Goal: Transaction & Acquisition: Download file/media

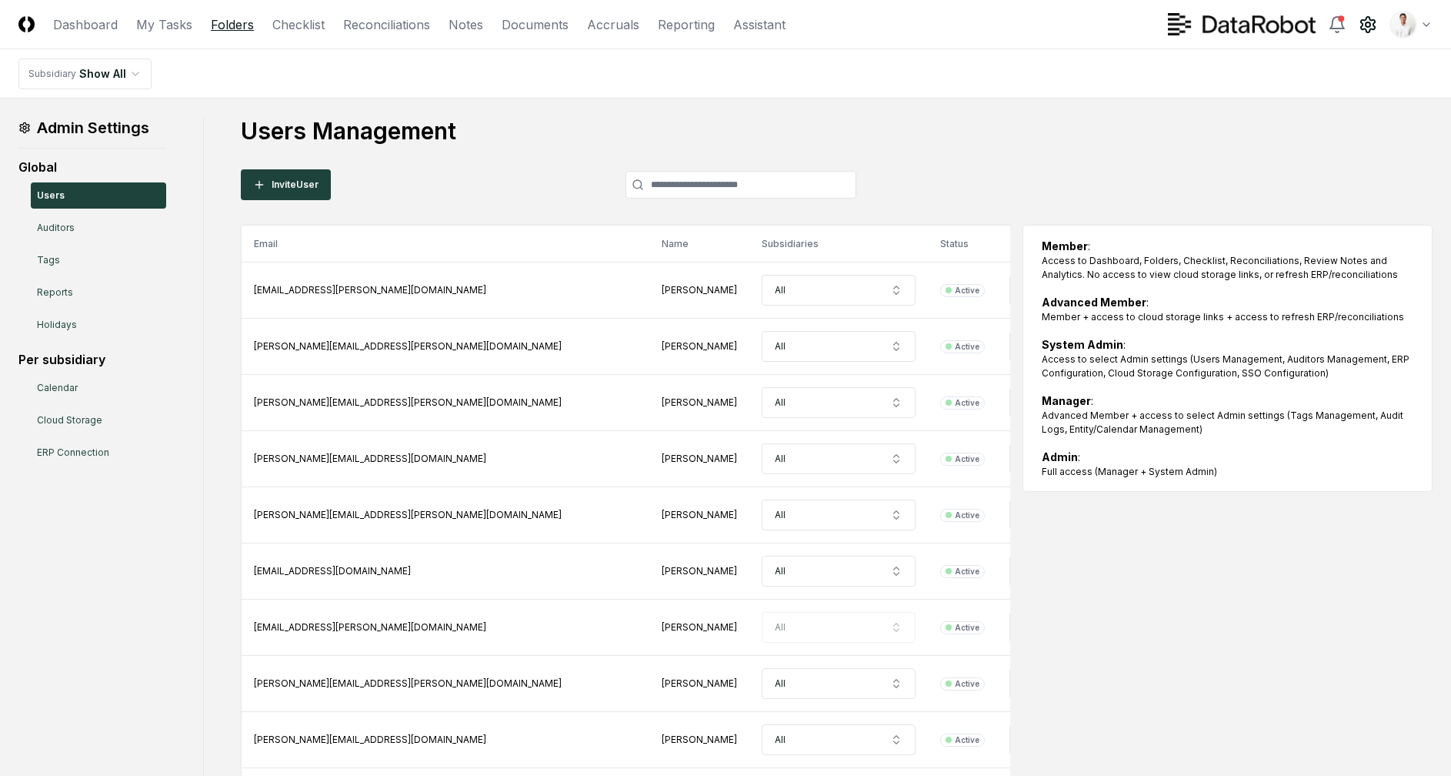
click at [219, 26] on link "Folders" at bounding box center [232, 24] width 43 height 18
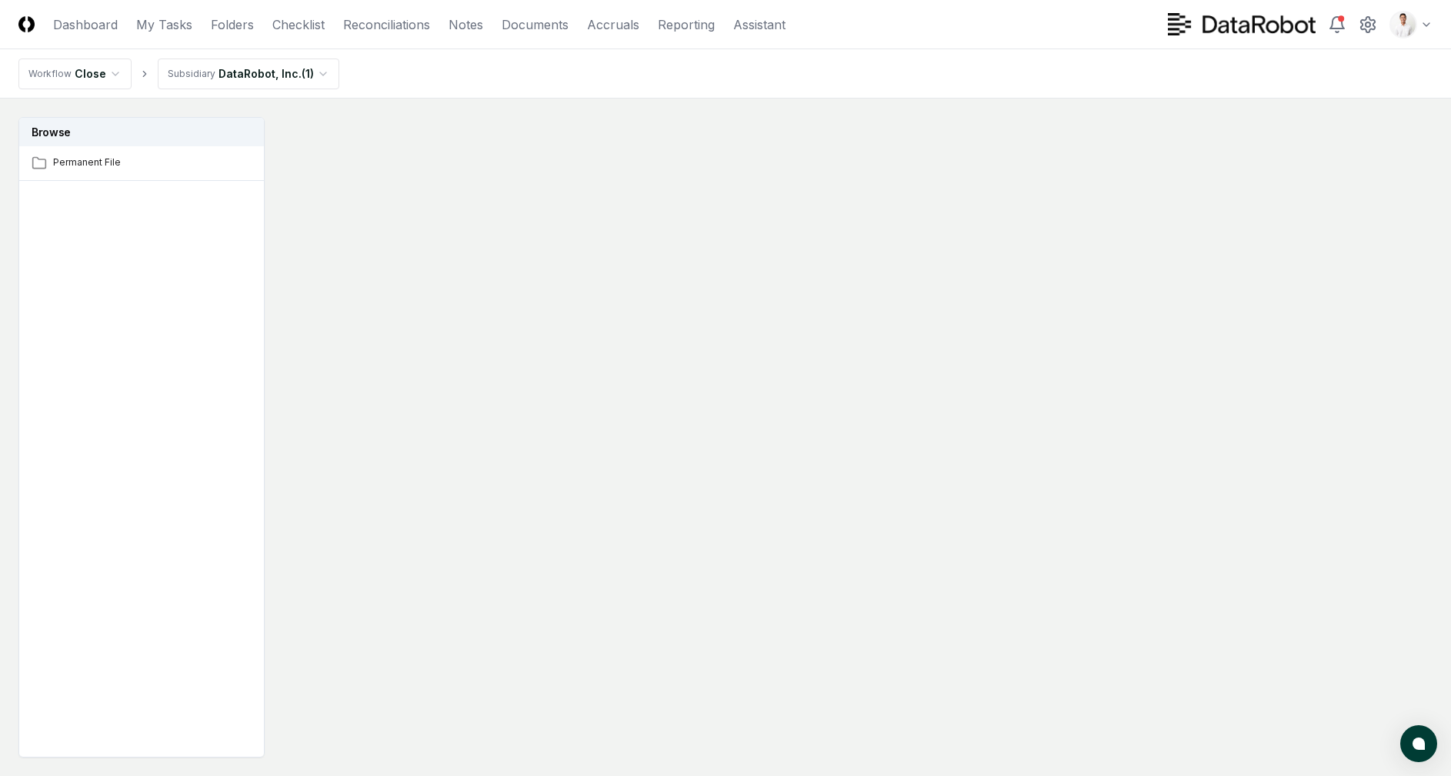
click at [119, 209] on div "Browse Permanent File" at bounding box center [141, 437] width 246 height 640
click at [62, 19] on link "Dashboard" at bounding box center [85, 24] width 65 height 18
click at [9, 12] on header "CloseCore Dashboard My Tasks Folders Checklist Reconciliations Notes Documents …" at bounding box center [725, 24] width 1451 height 49
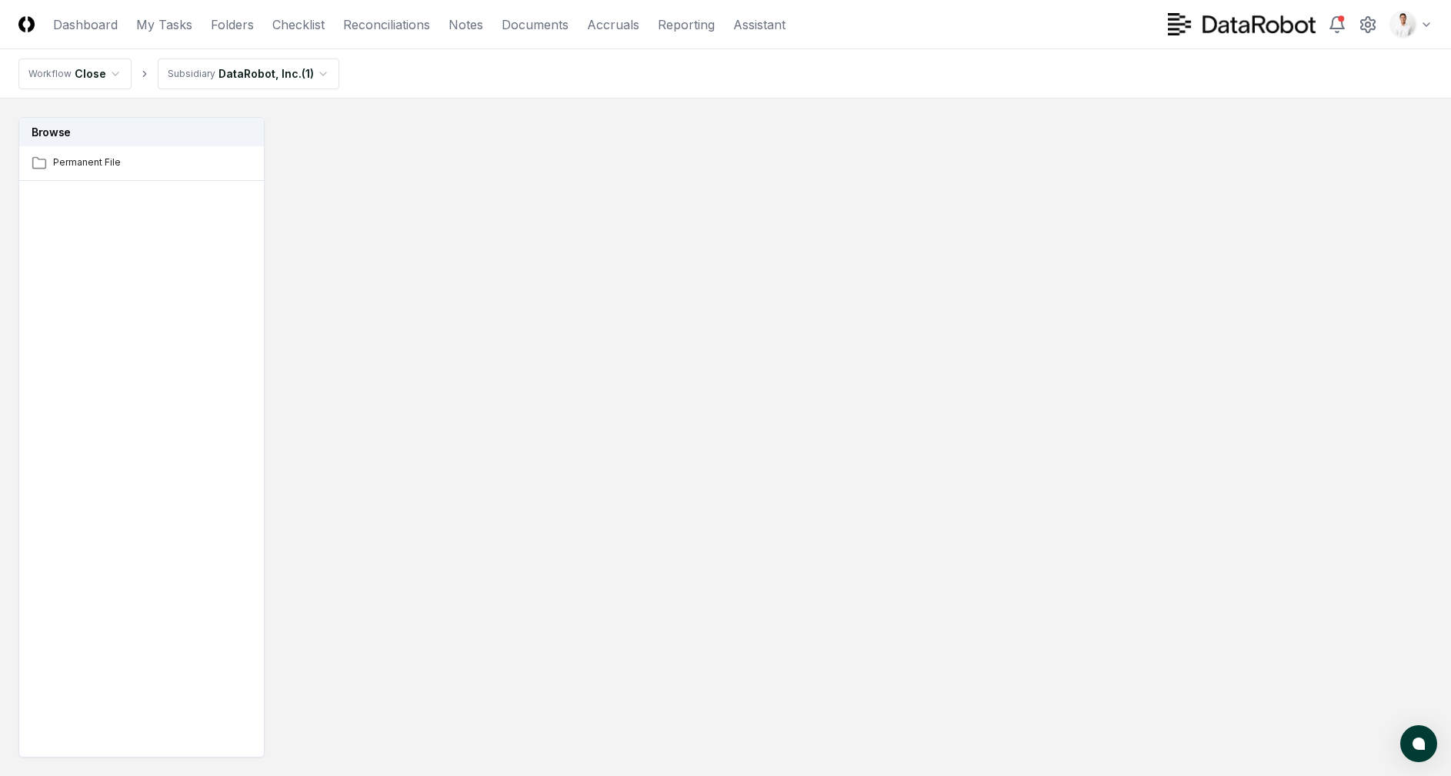
click at [27, 17] on img at bounding box center [26, 24] width 16 height 16
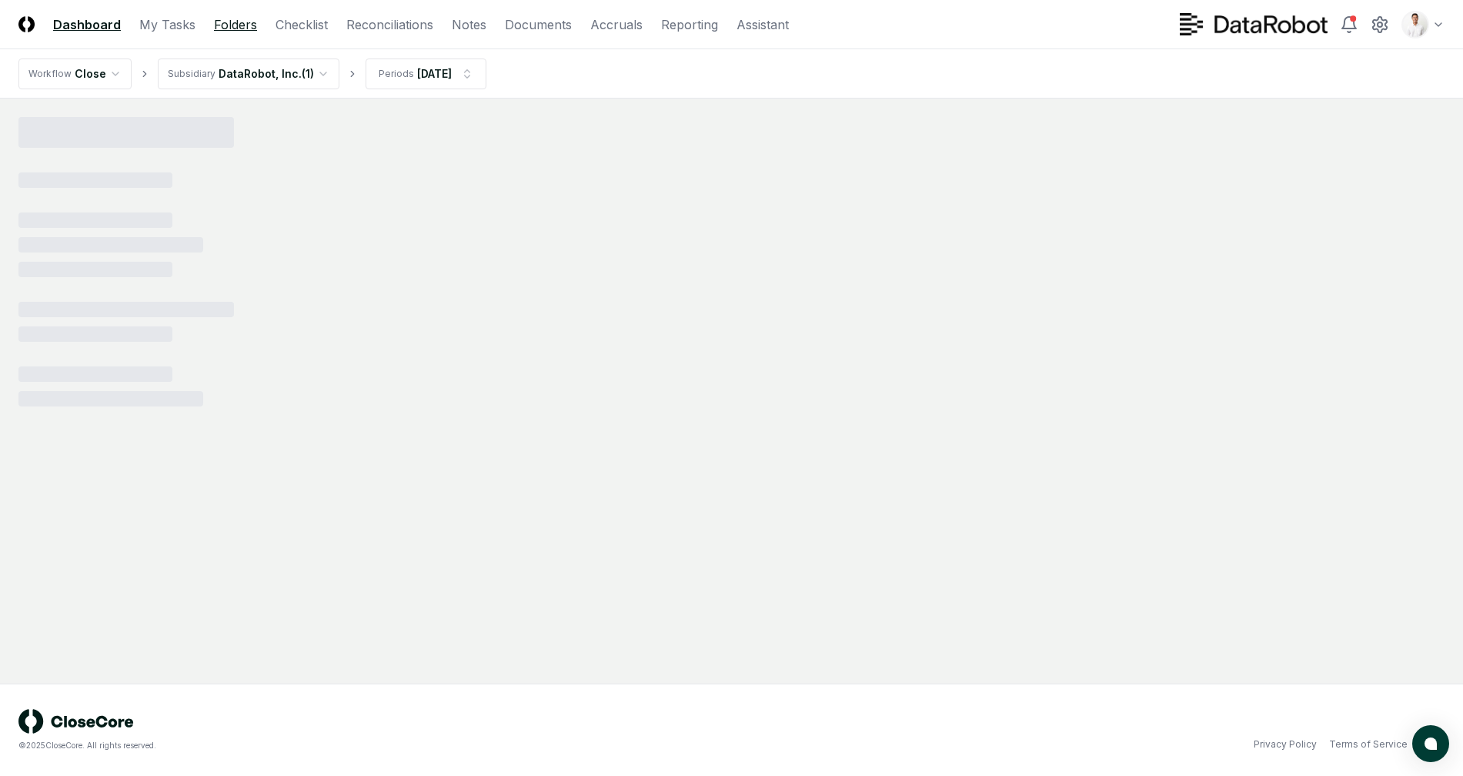
click at [226, 19] on link "Folders" at bounding box center [235, 24] width 43 height 18
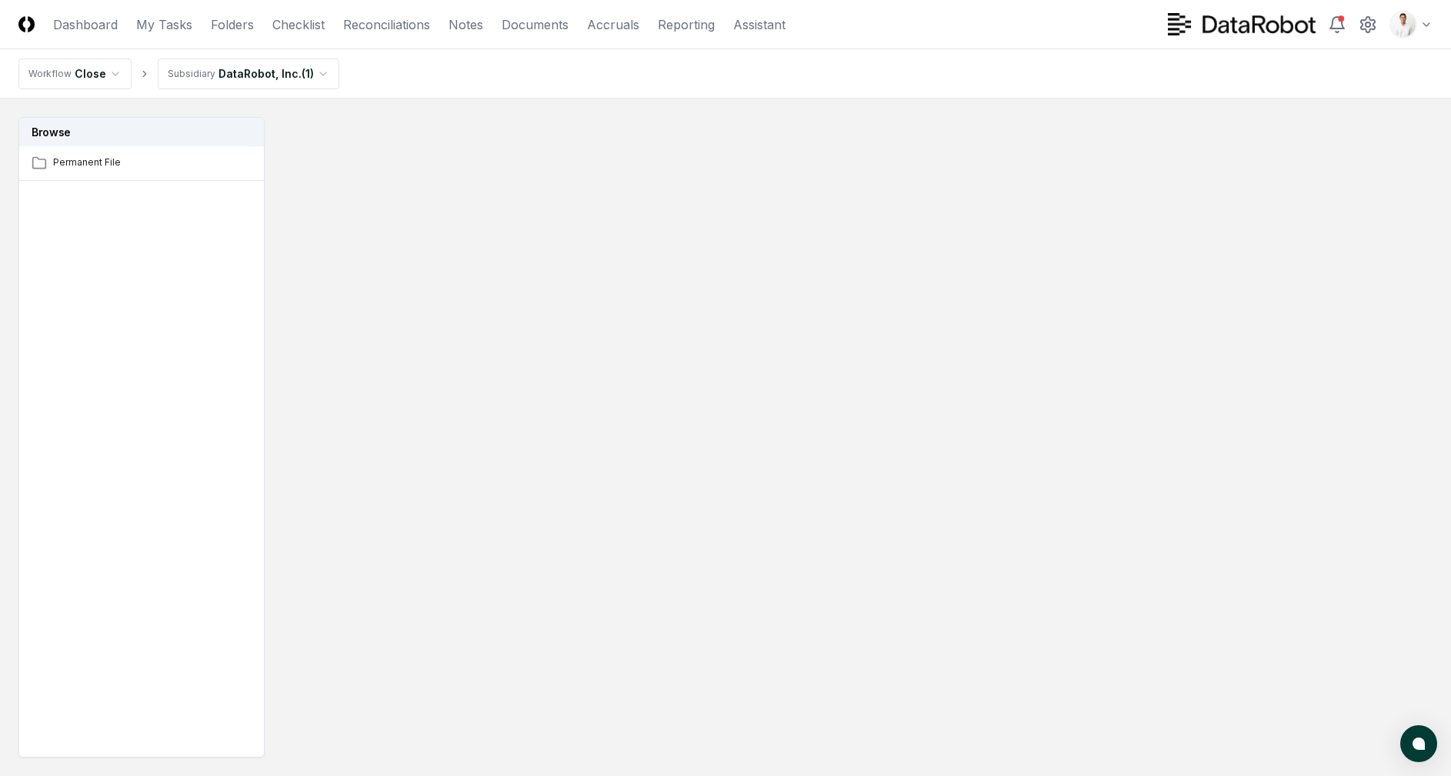
click at [167, 222] on div "Browse Permanent File" at bounding box center [141, 437] width 246 height 640
click at [85, 194] on div "Browse Permanent File" at bounding box center [141, 437] width 246 height 640
click at [309, 26] on link "Checklist" at bounding box center [300, 24] width 52 height 18
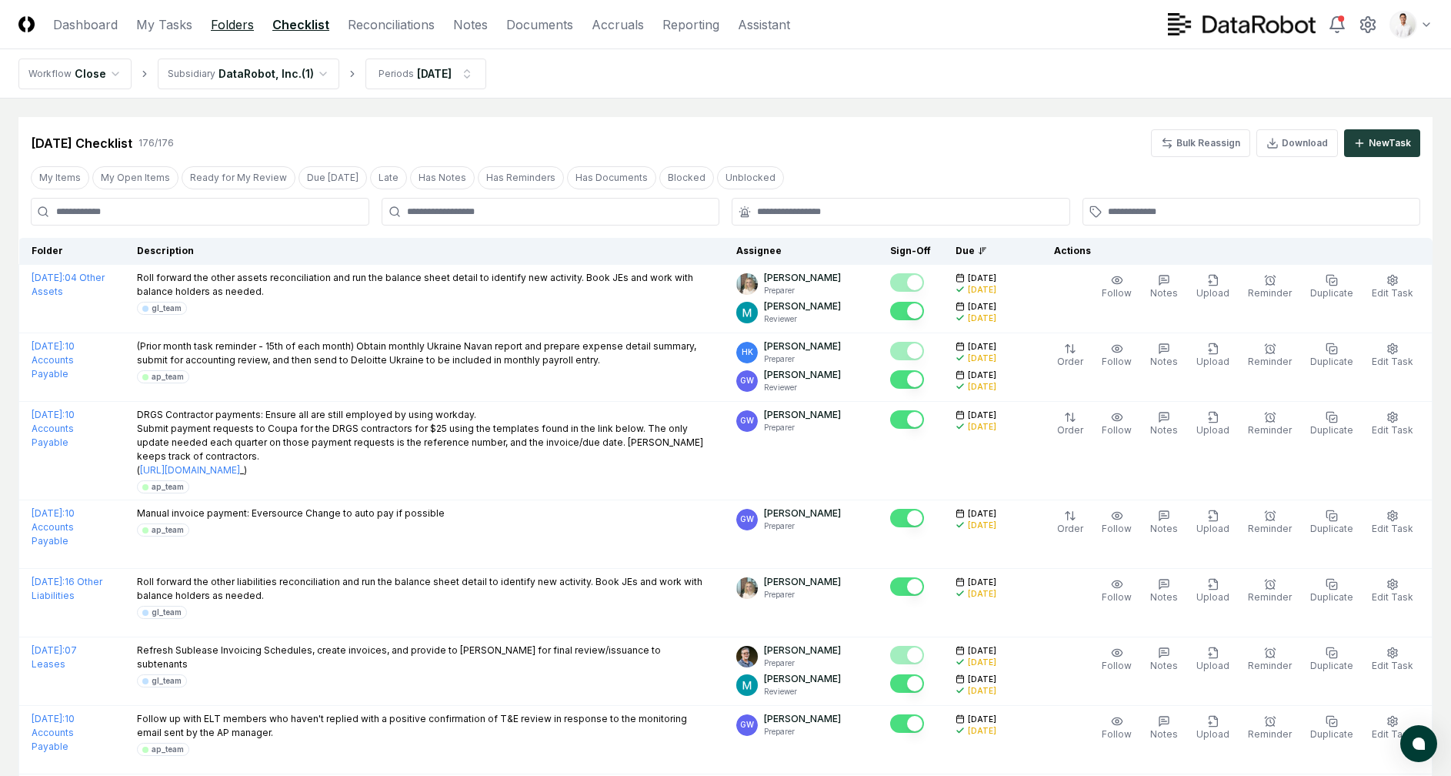
click at [218, 26] on link "Folders" at bounding box center [232, 24] width 43 height 18
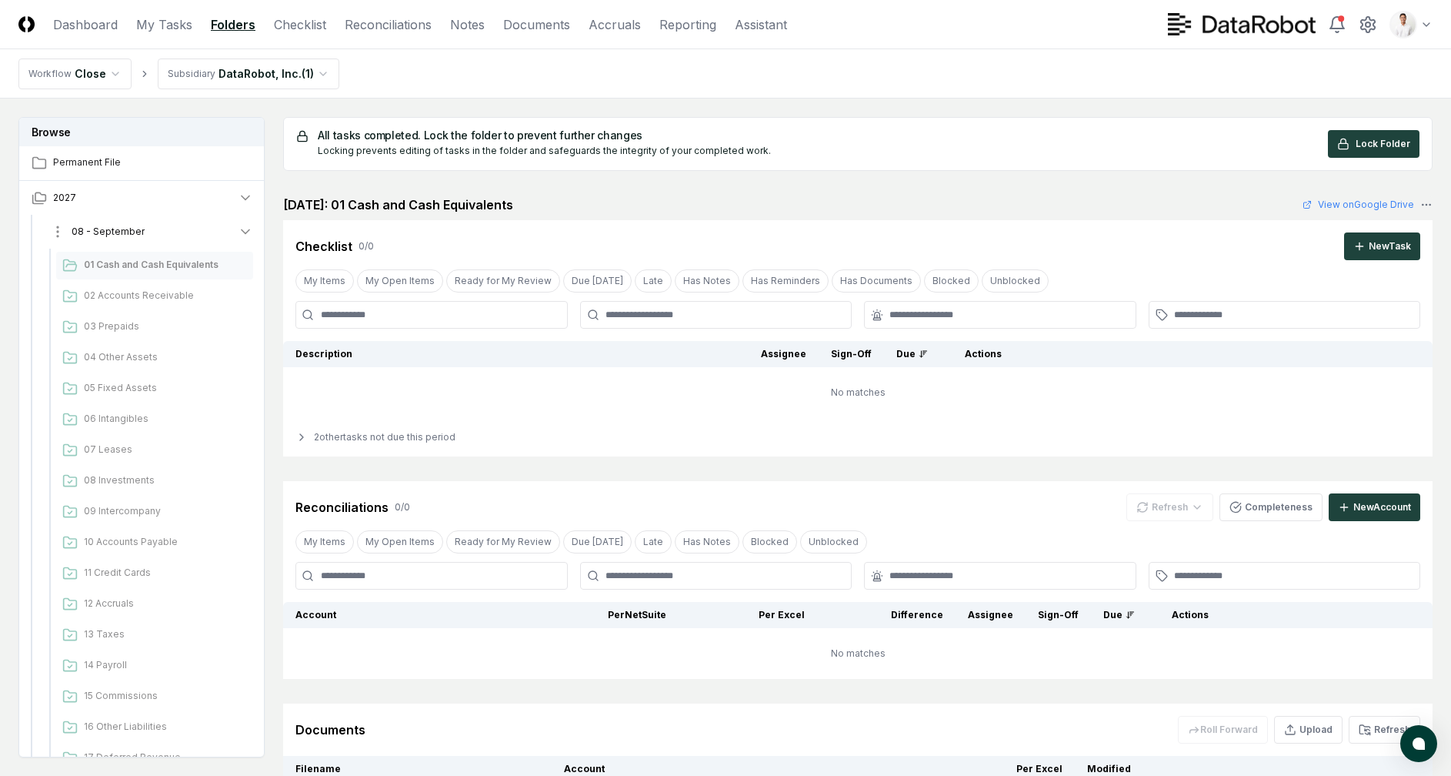
click at [143, 232] on button "08 - September" at bounding box center [152, 232] width 228 height 34
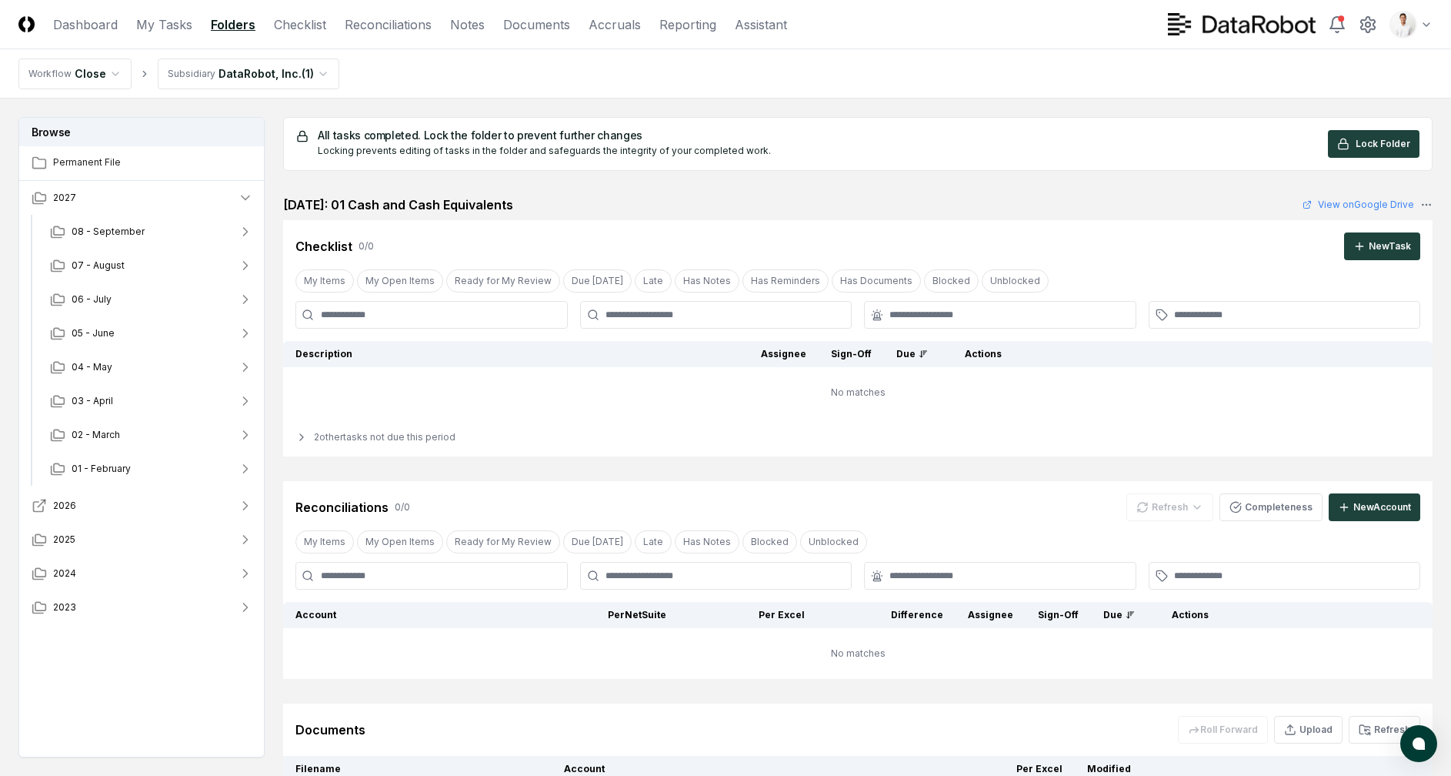
click at [135, 508] on button "2026" at bounding box center [142, 506] width 246 height 34
click at [134, 546] on button "12 - January" at bounding box center [152, 539] width 228 height 34
click at [148, 532] on button "12 - January" at bounding box center [152, 539] width 228 height 34
click at [136, 664] on button "2025" at bounding box center [142, 672] width 246 height 34
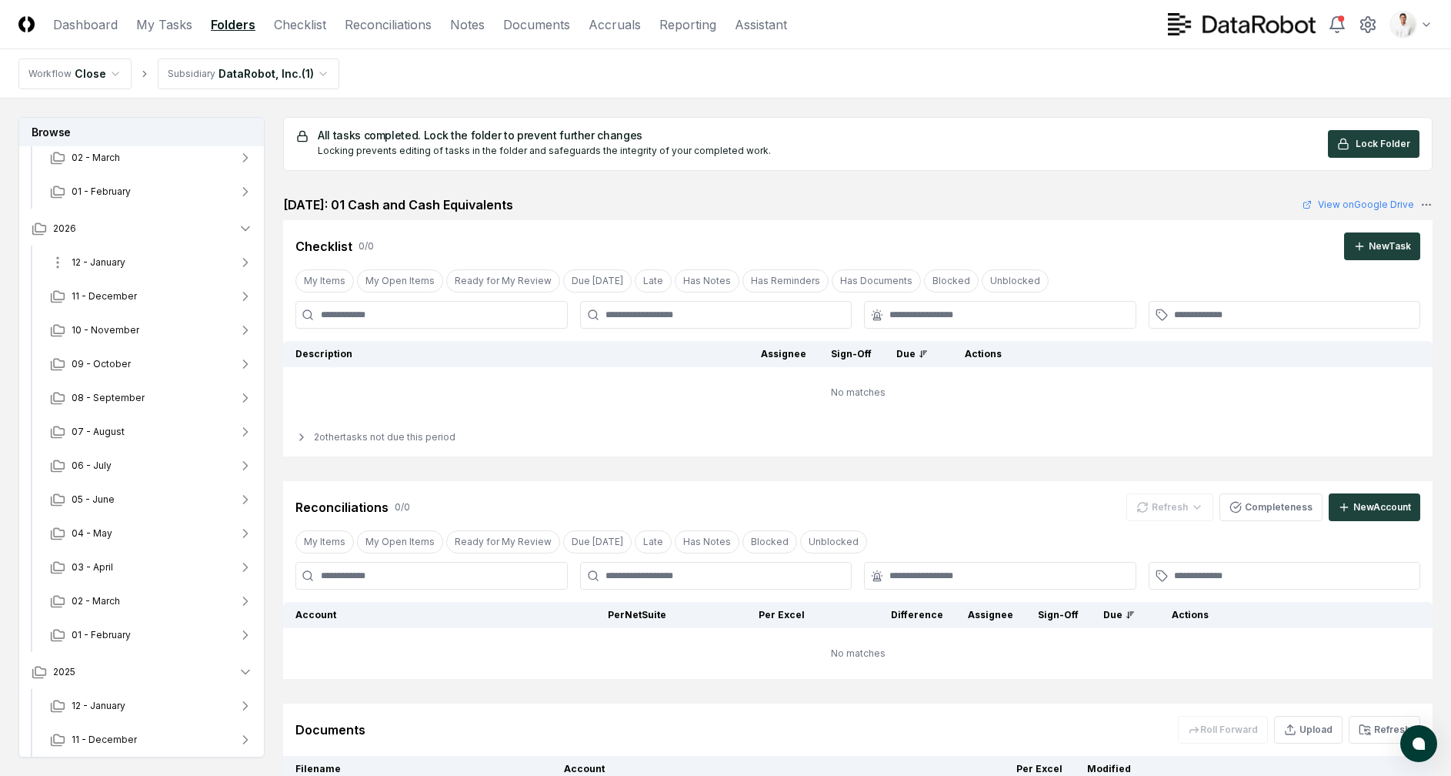
click at [124, 261] on span "12 - January" at bounding box center [99, 262] width 54 height 14
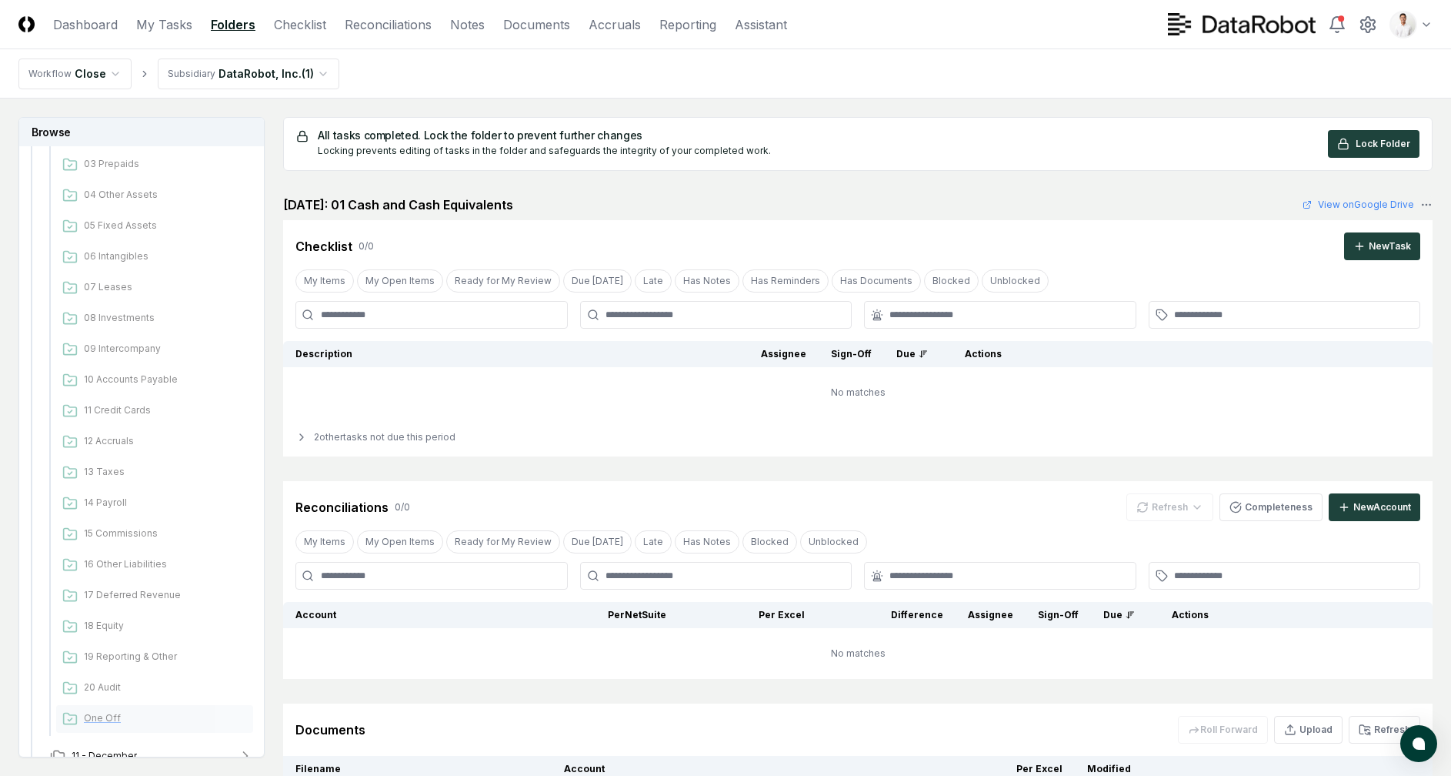
scroll to position [691, 0]
click at [149, 604] on button "09 - October" at bounding box center [152, 603] width 228 height 34
click at [148, 642] on div "01 Cash and Cash Equivalents" at bounding box center [154, 636] width 197 height 28
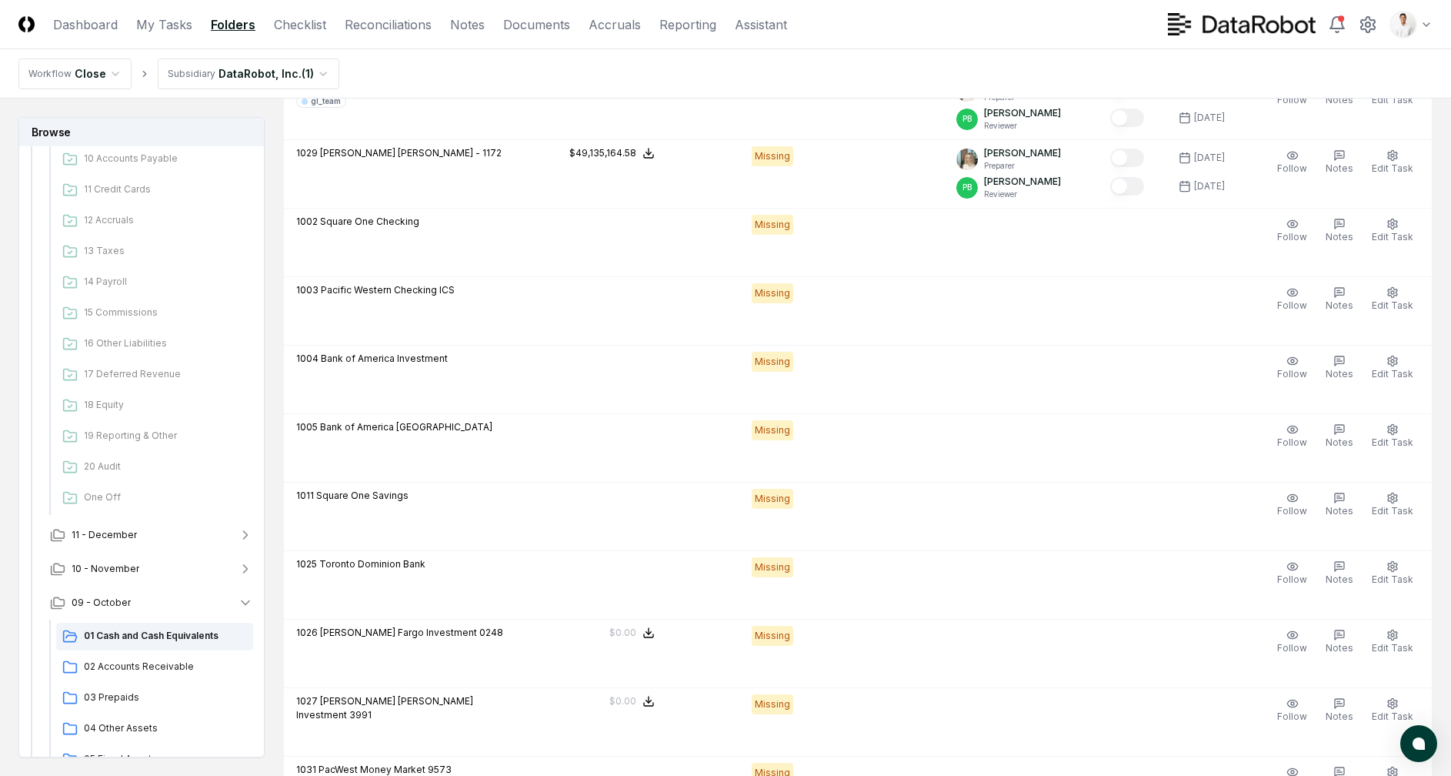
scroll to position [2591, 0]
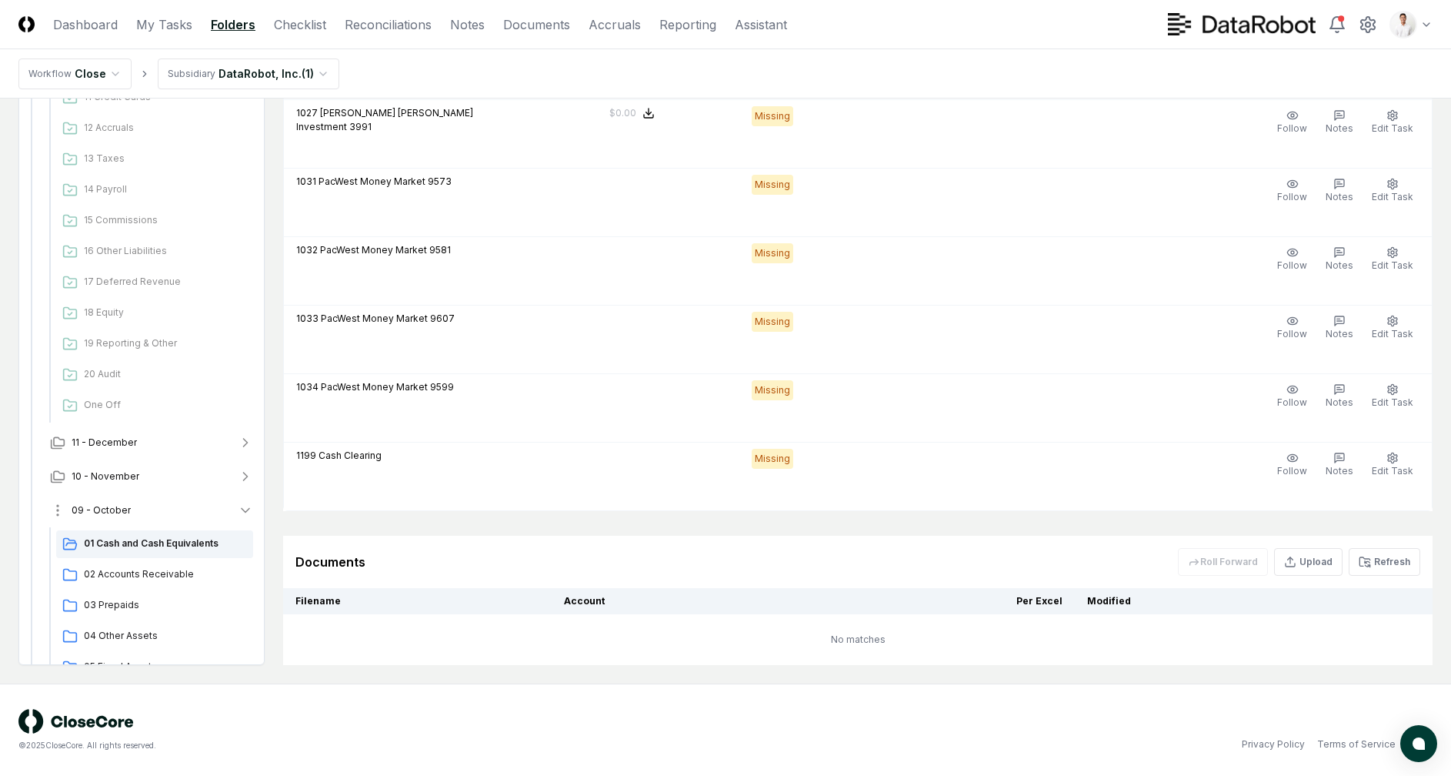
click at [146, 513] on button "09 - October" at bounding box center [152, 510] width 228 height 34
click at [145, 539] on button "08 - September" at bounding box center [152, 544] width 228 height 34
click at [139, 571] on span "01 Cash and Cash Equivalents" at bounding box center [165, 577] width 163 height 14
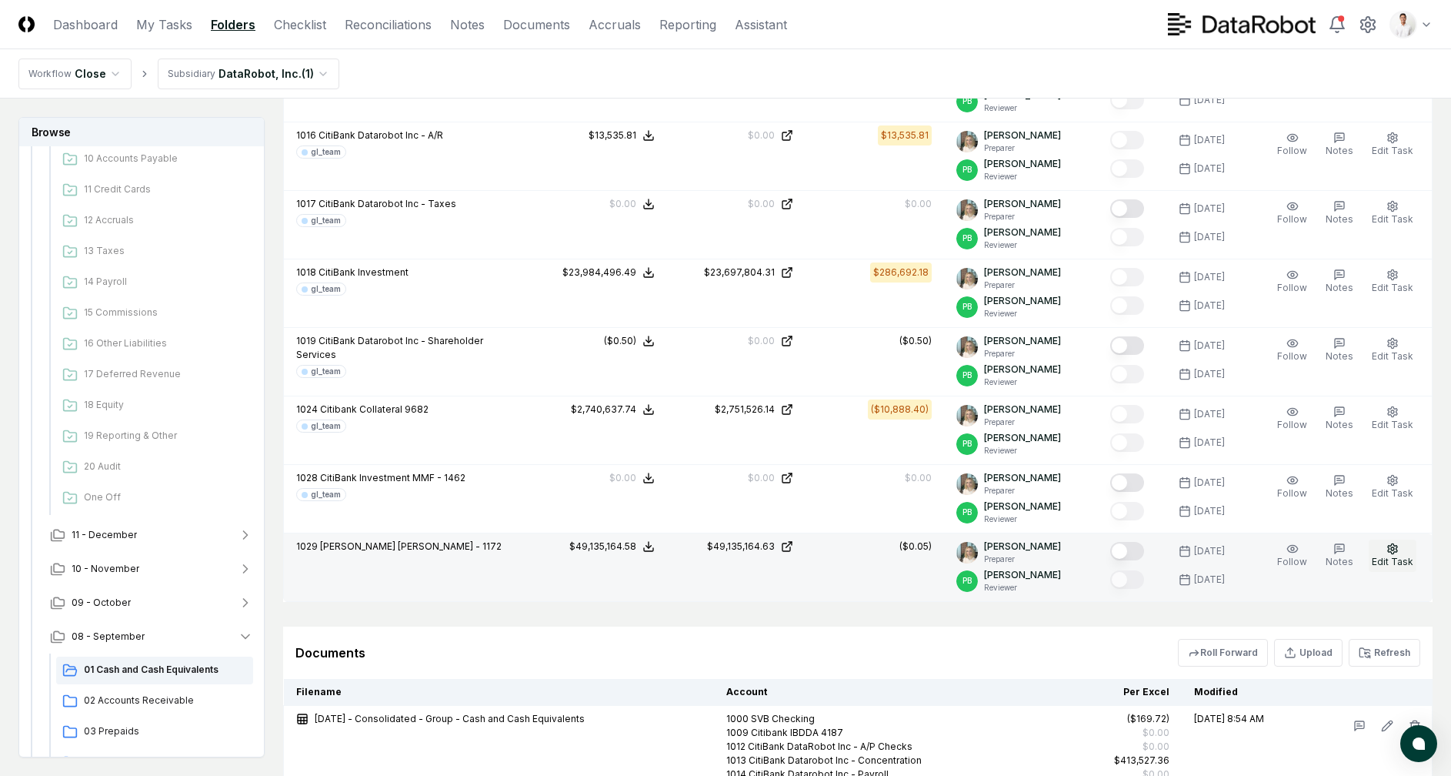
scroll to position [1907, 0]
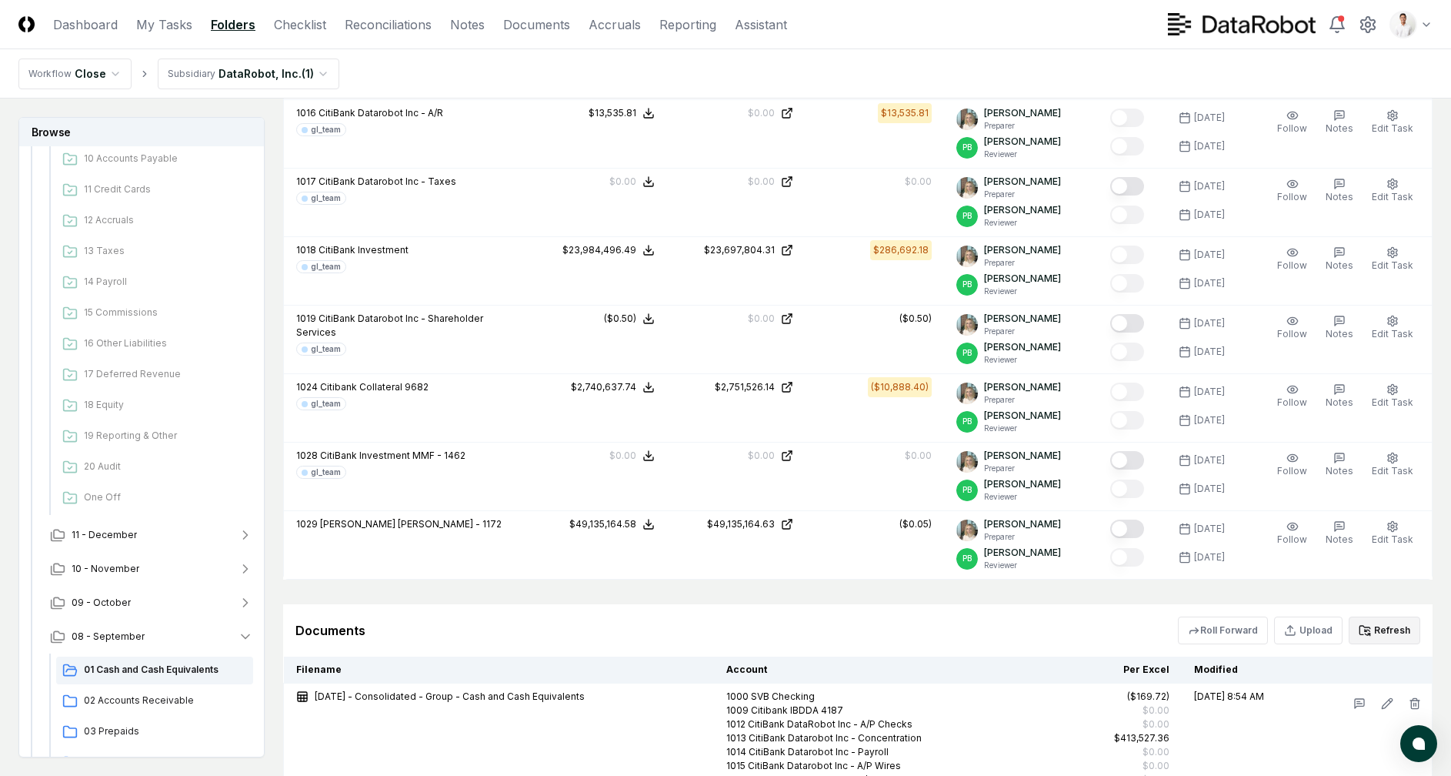
click at [1404, 634] on button "Refresh" at bounding box center [1385, 630] width 72 height 28
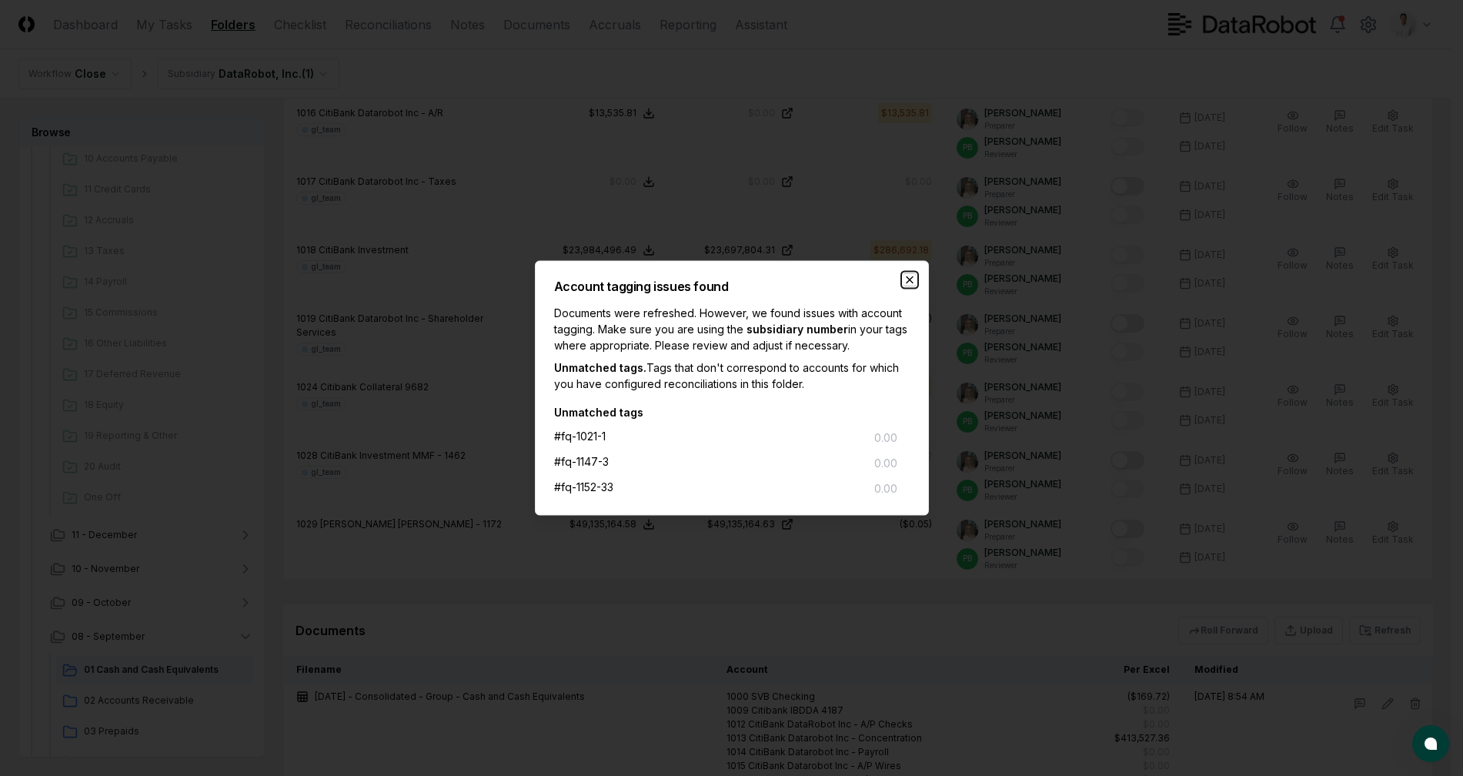
click at [909, 275] on icon "button" at bounding box center [909, 280] width 12 height 12
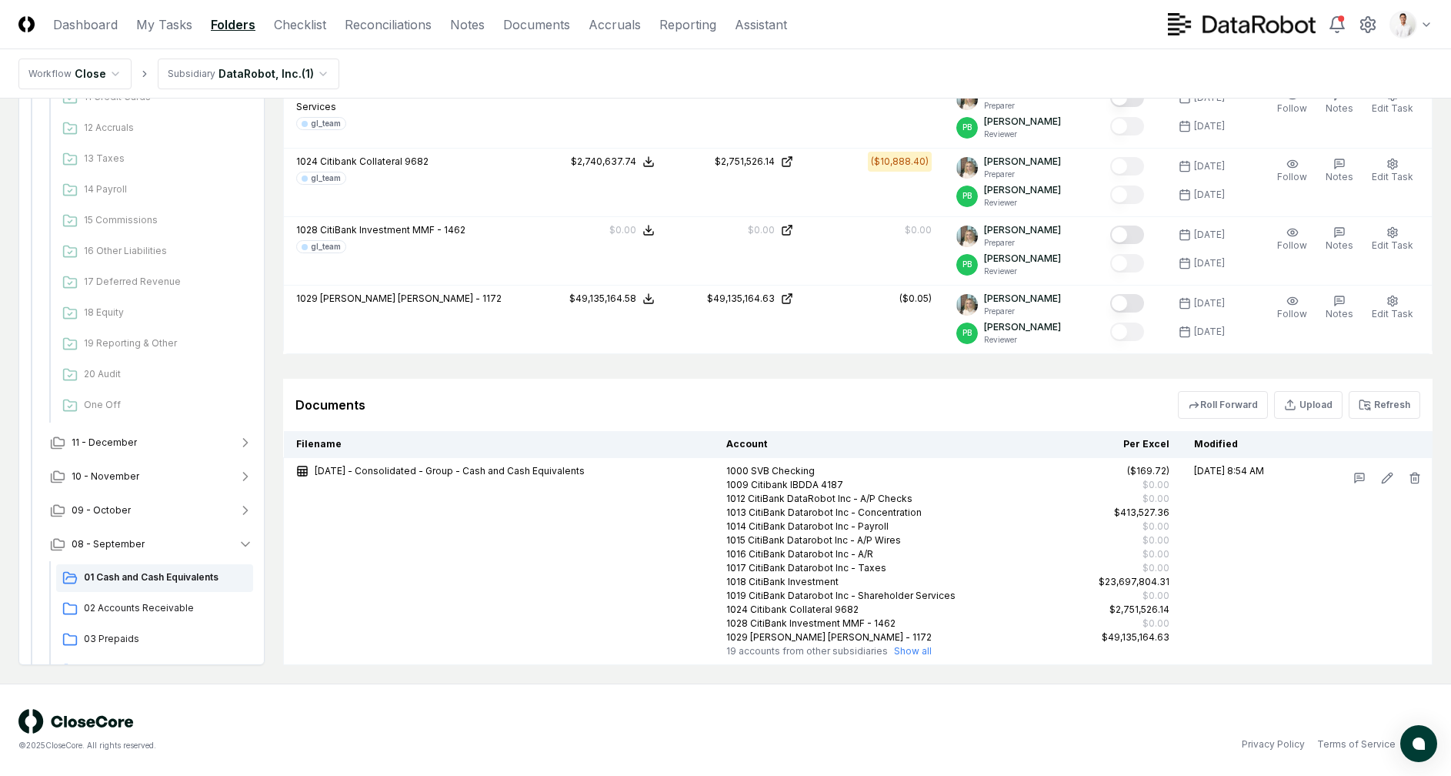
scroll to position [0, 0]
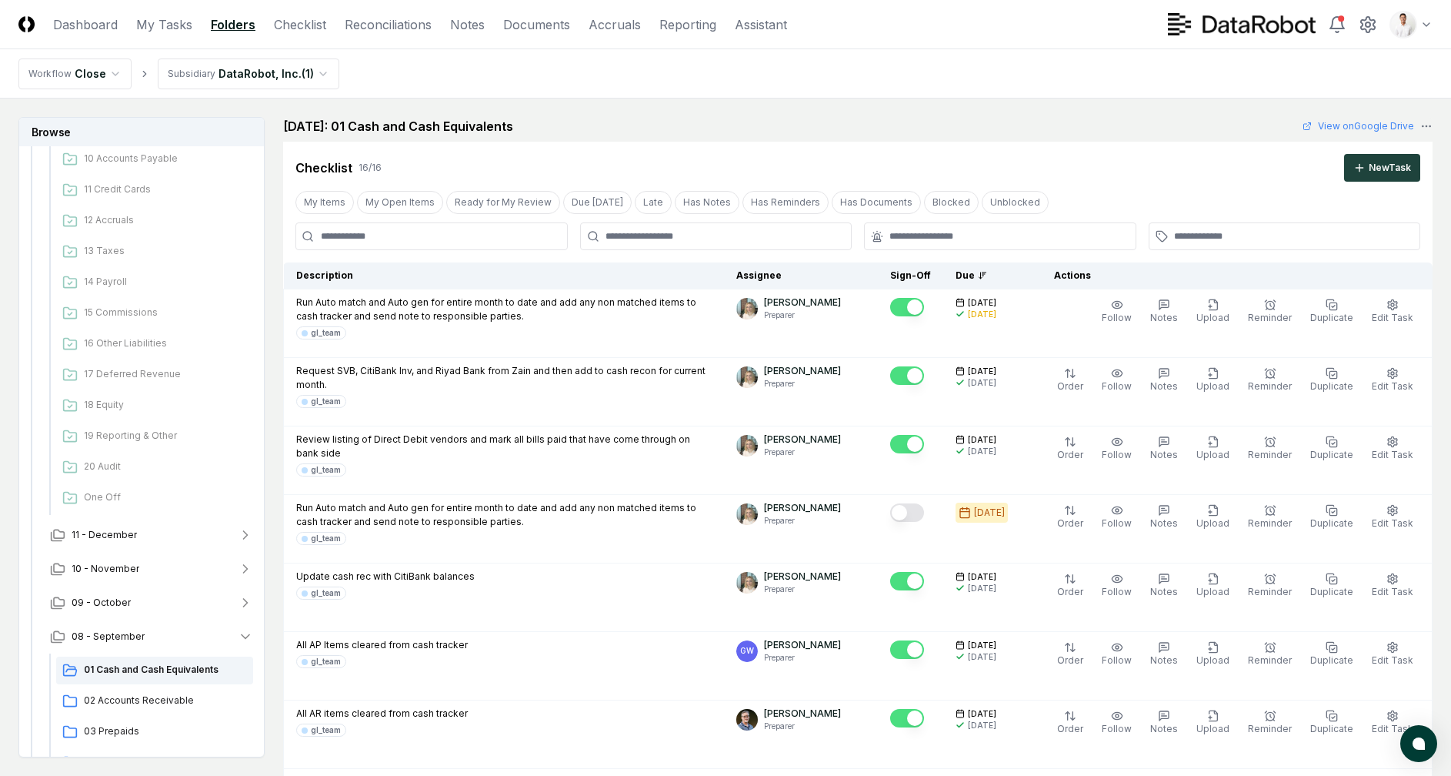
click at [666, 80] on nav "Workflow Close Subsidiary DataRobot, Inc. ( 1 )" at bounding box center [725, 73] width 1451 height 49
click at [1089, 74] on nav "Workflow Close Subsidiary DataRobot, Inc. ( 1 )" at bounding box center [725, 73] width 1451 height 49
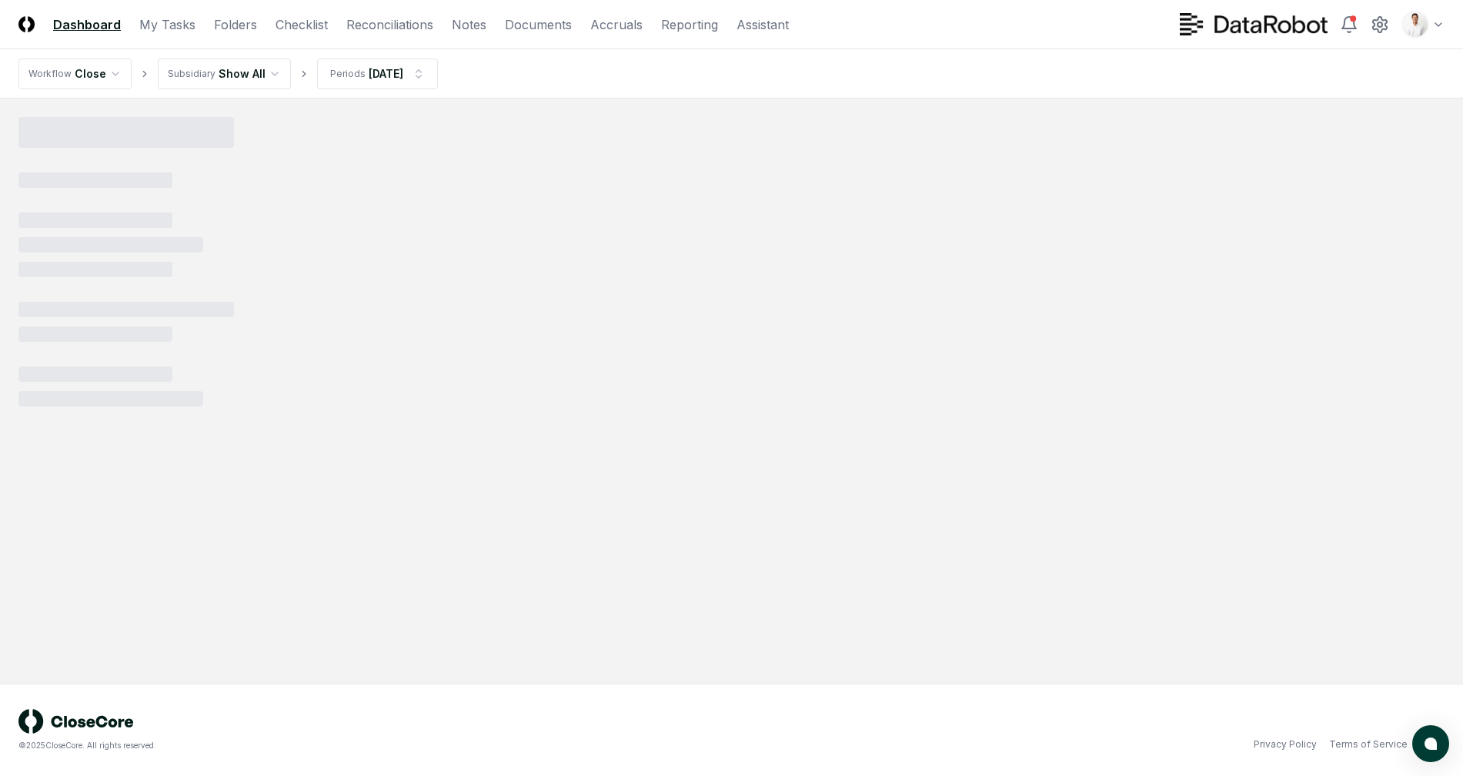
click at [1413, 25] on html "CloseCore Dashboard My Tasks Folders Checklist Reconciliations Notes Documents …" at bounding box center [731, 388] width 1463 height 776
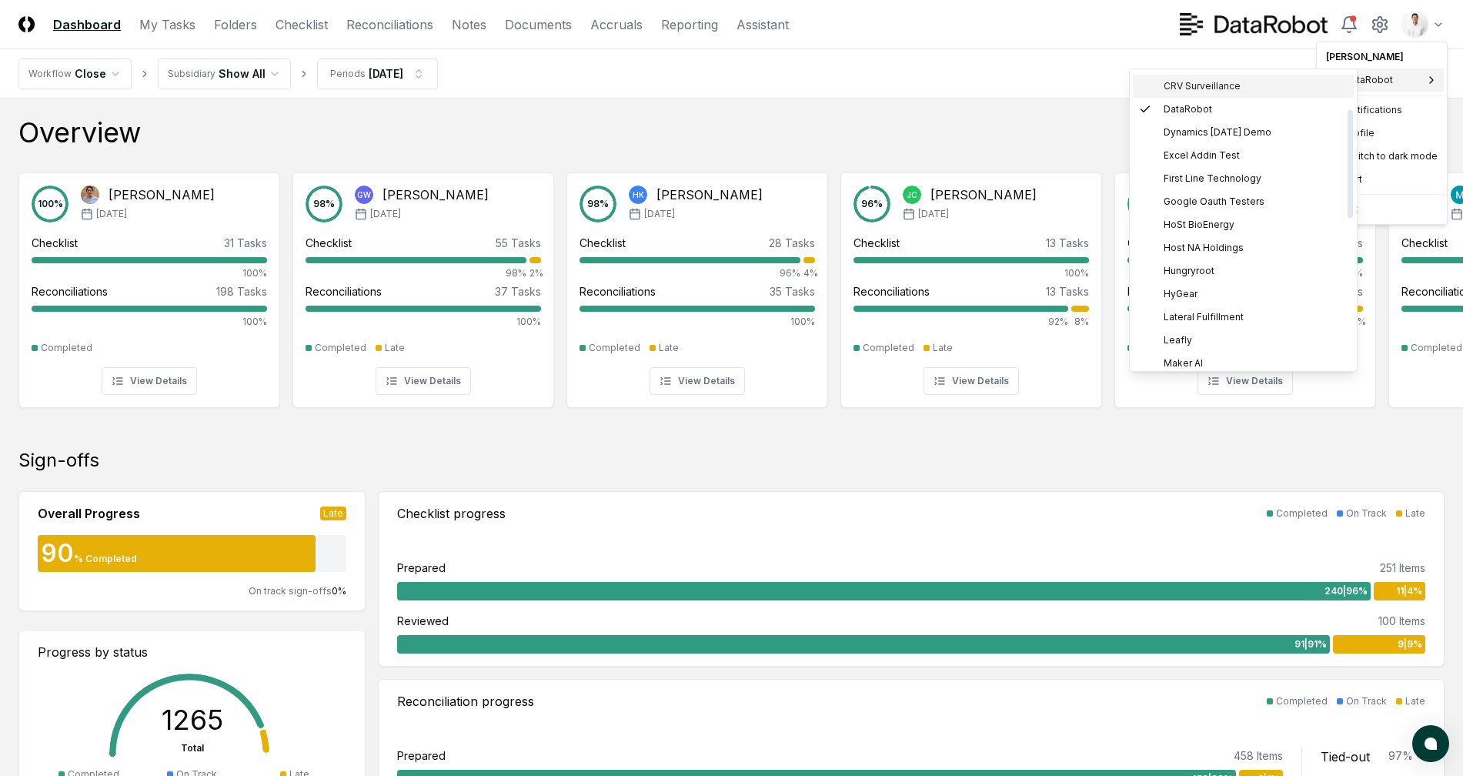
scroll to position [170, 0]
click at [1208, 210] on span "Host NA Holdings" at bounding box center [1203, 214] width 80 height 14
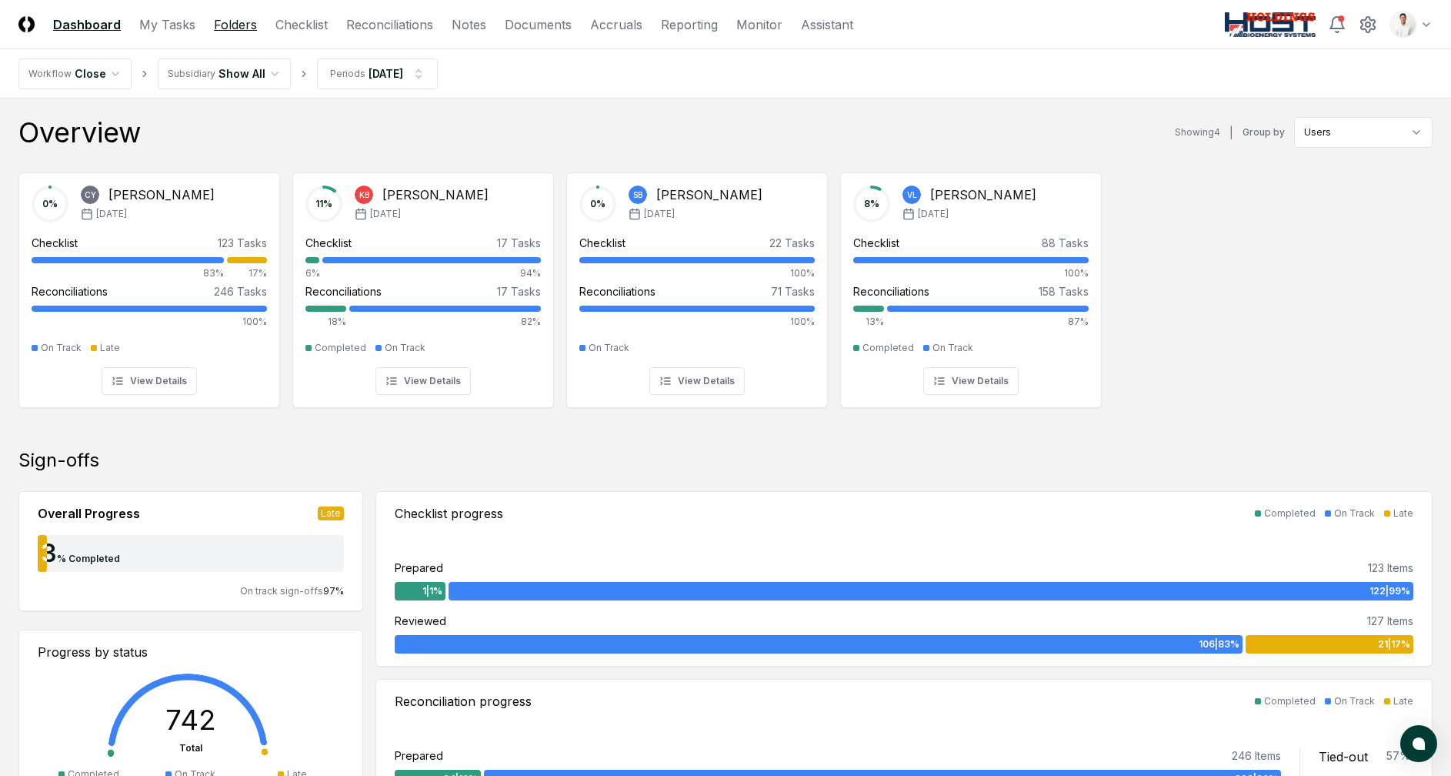
click at [233, 22] on link "Folders" at bounding box center [235, 24] width 43 height 18
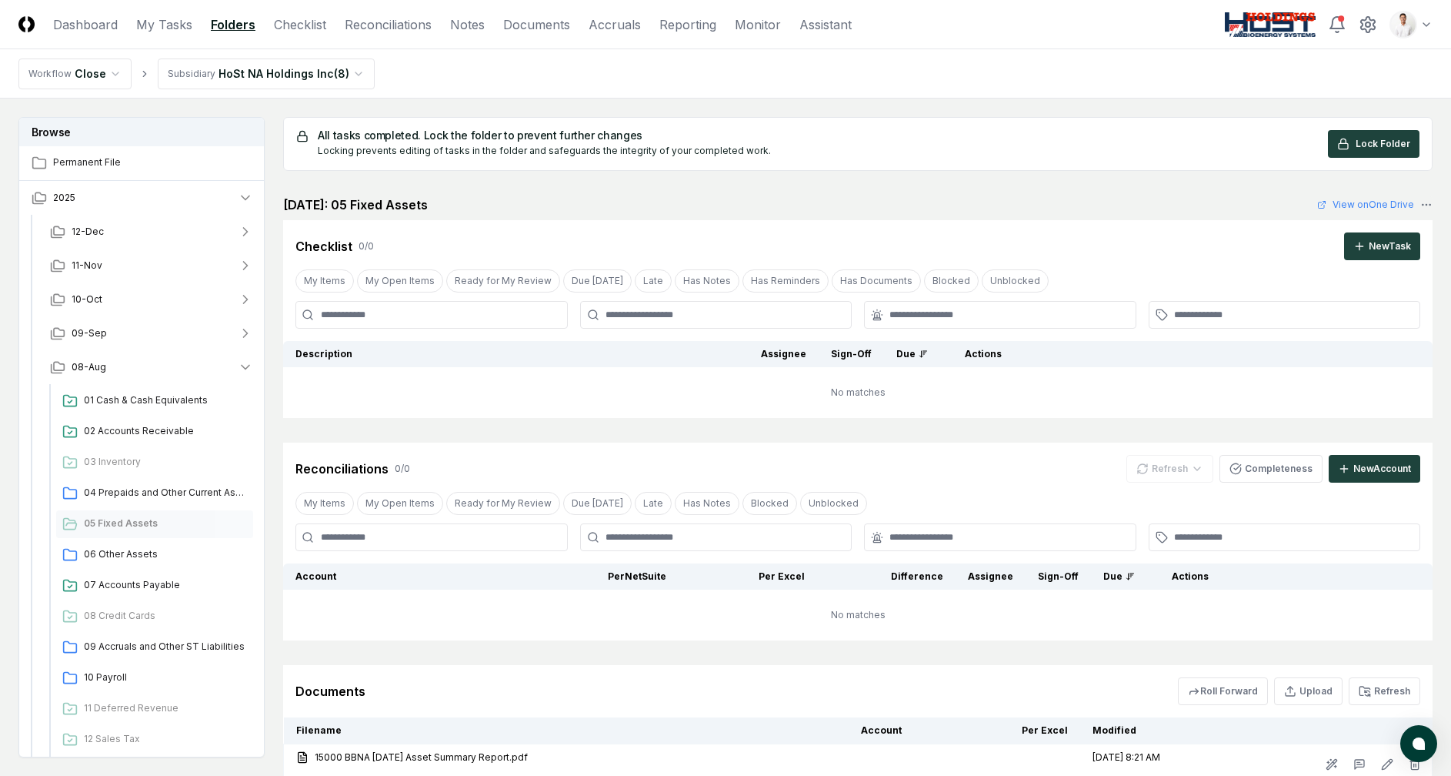
click at [276, 79] on html "CloseCore Dashboard My Tasks Folders Checklist Reconciliations Notes Documents …" at bounding box center [725, 590] width 1451 height 1181
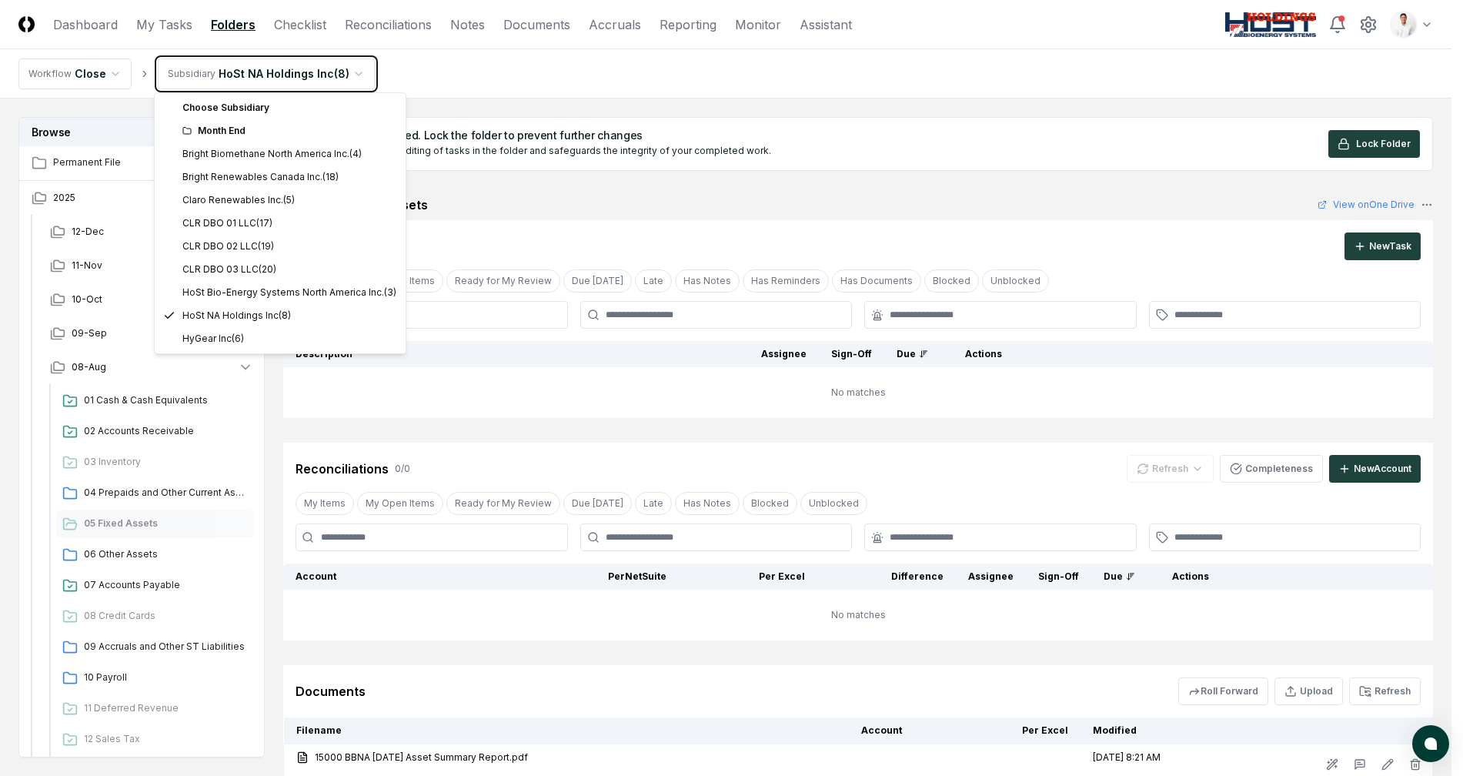
click at [497, 95] on html "CloseCore Dashboard My Tasks Folders Checklist Reconciliations Notes Documents …" at bounding box center [731, 590] width 1463 height 1181
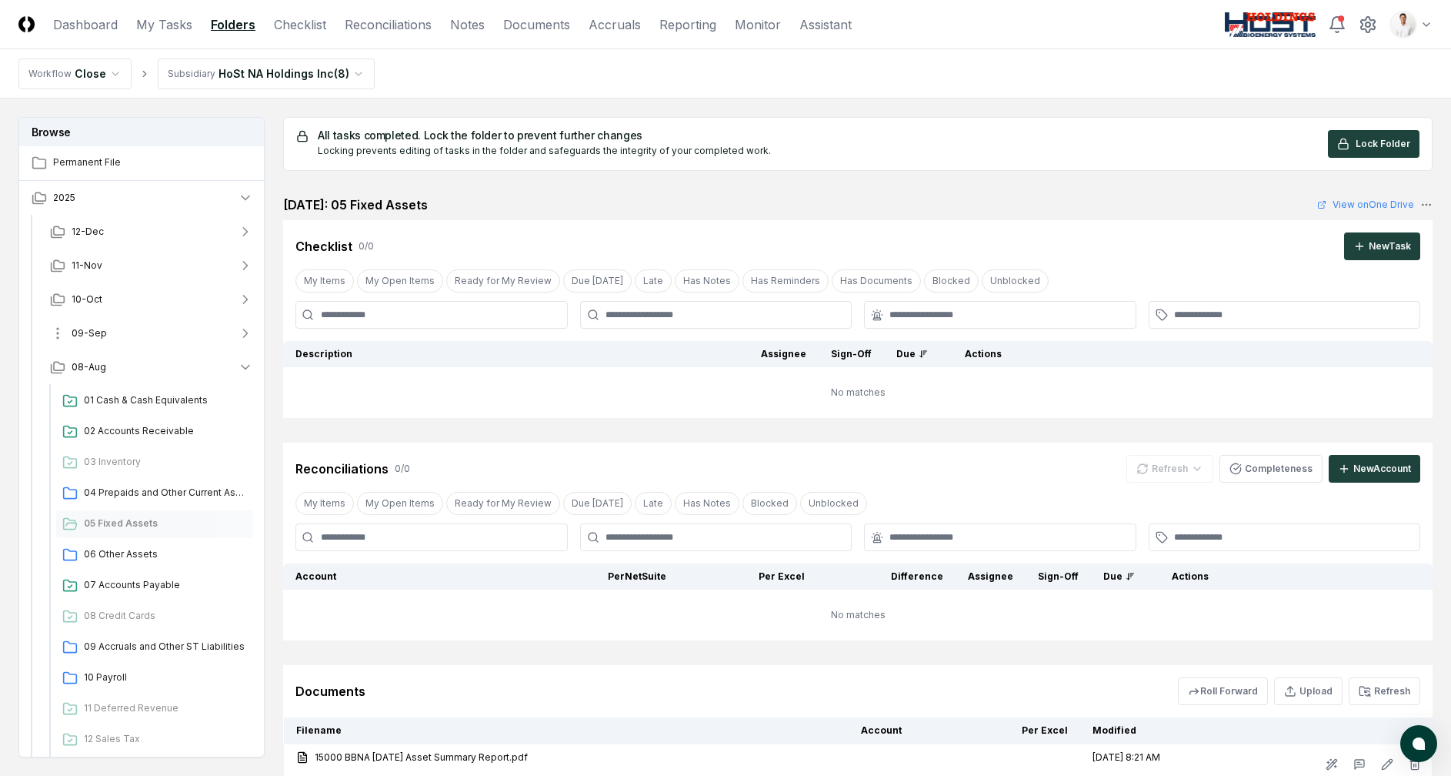
click at [143, 337] on button "09-Sep" at bounding box center [152, 333] width 228 height 34
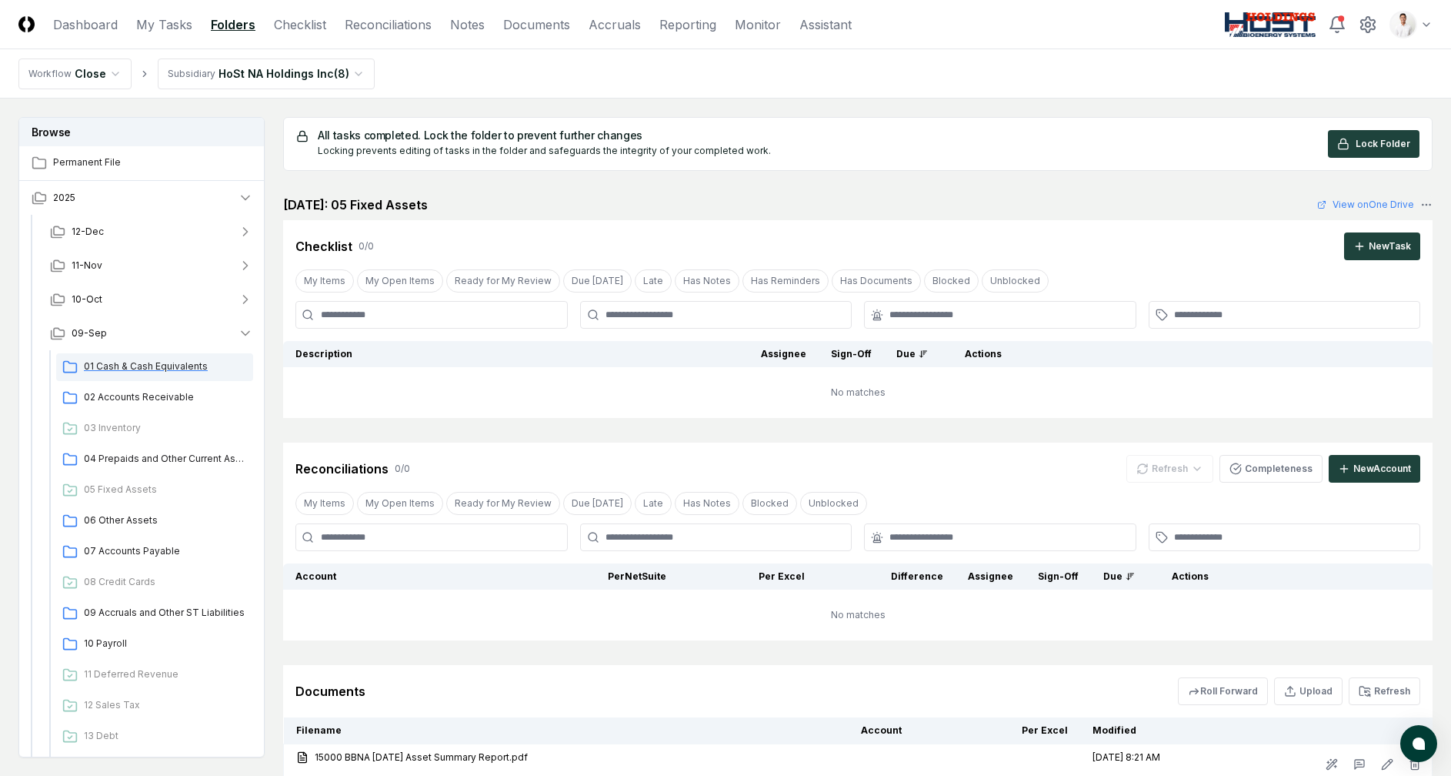
click at [141, 371] on span "01 Cash & Cash Equivalents" at bounding box center [165, 366] width 163 height 14
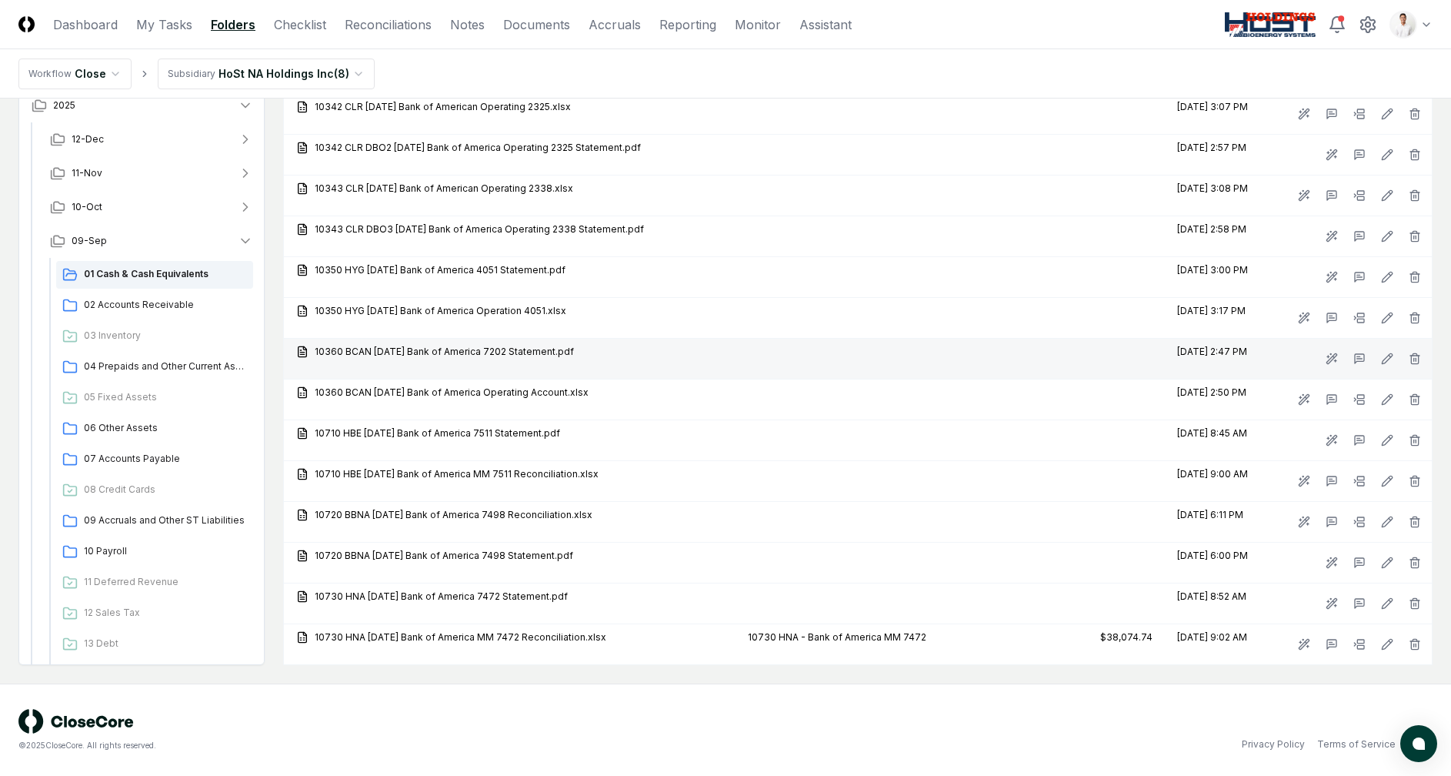
scroll to position [1273, 0]
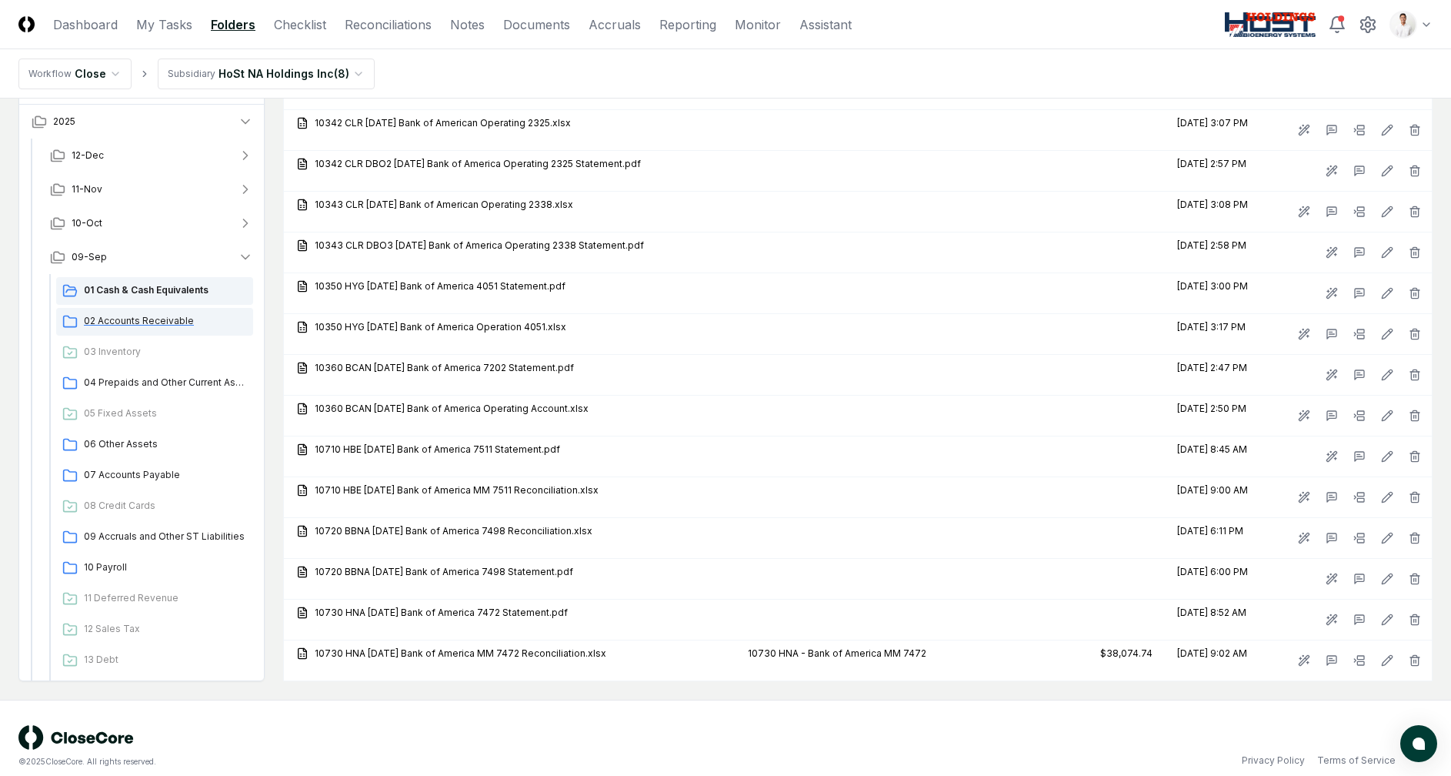
click at [162, 315] on span "02 Accounts Receivable" at bounding box center [165, 321] width 163 height 14
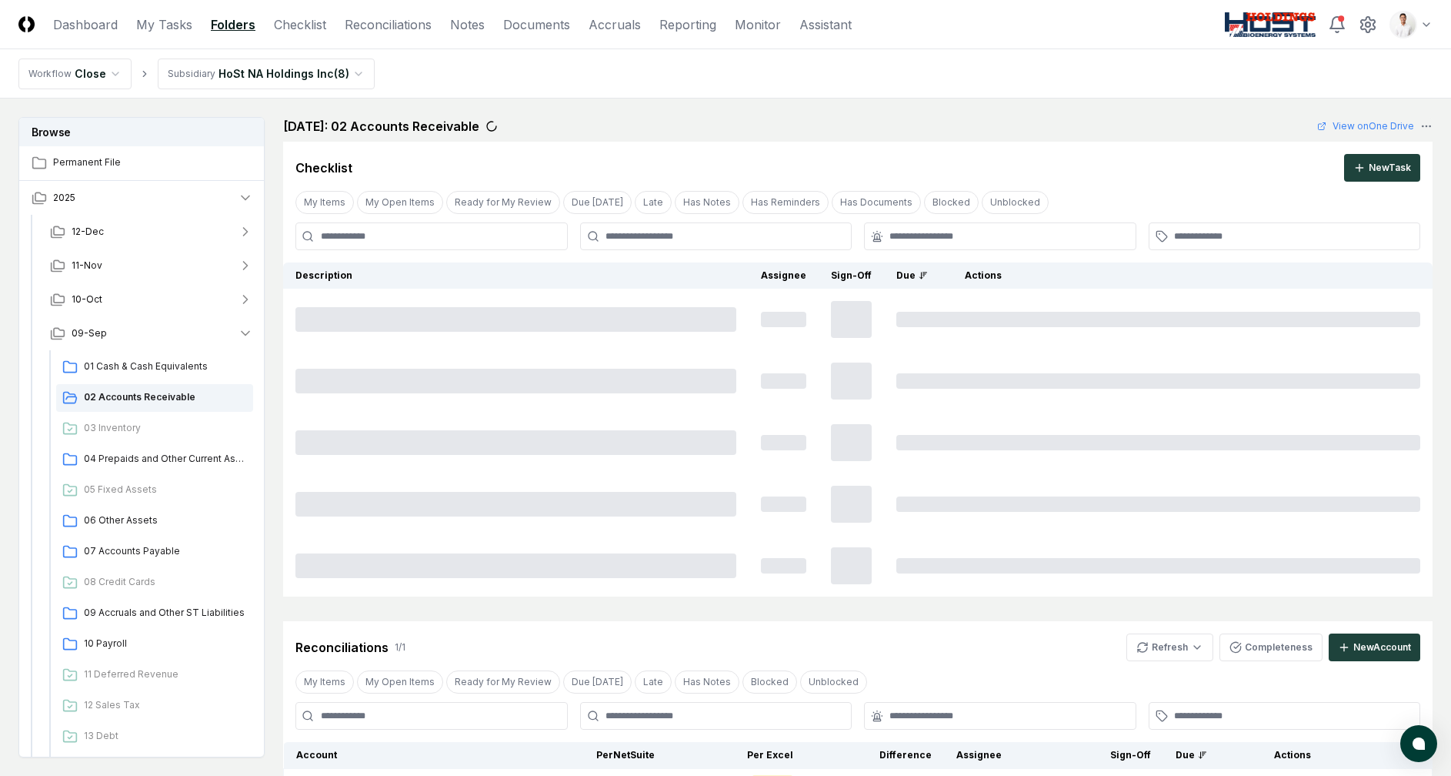
scroll to position [92, 0]
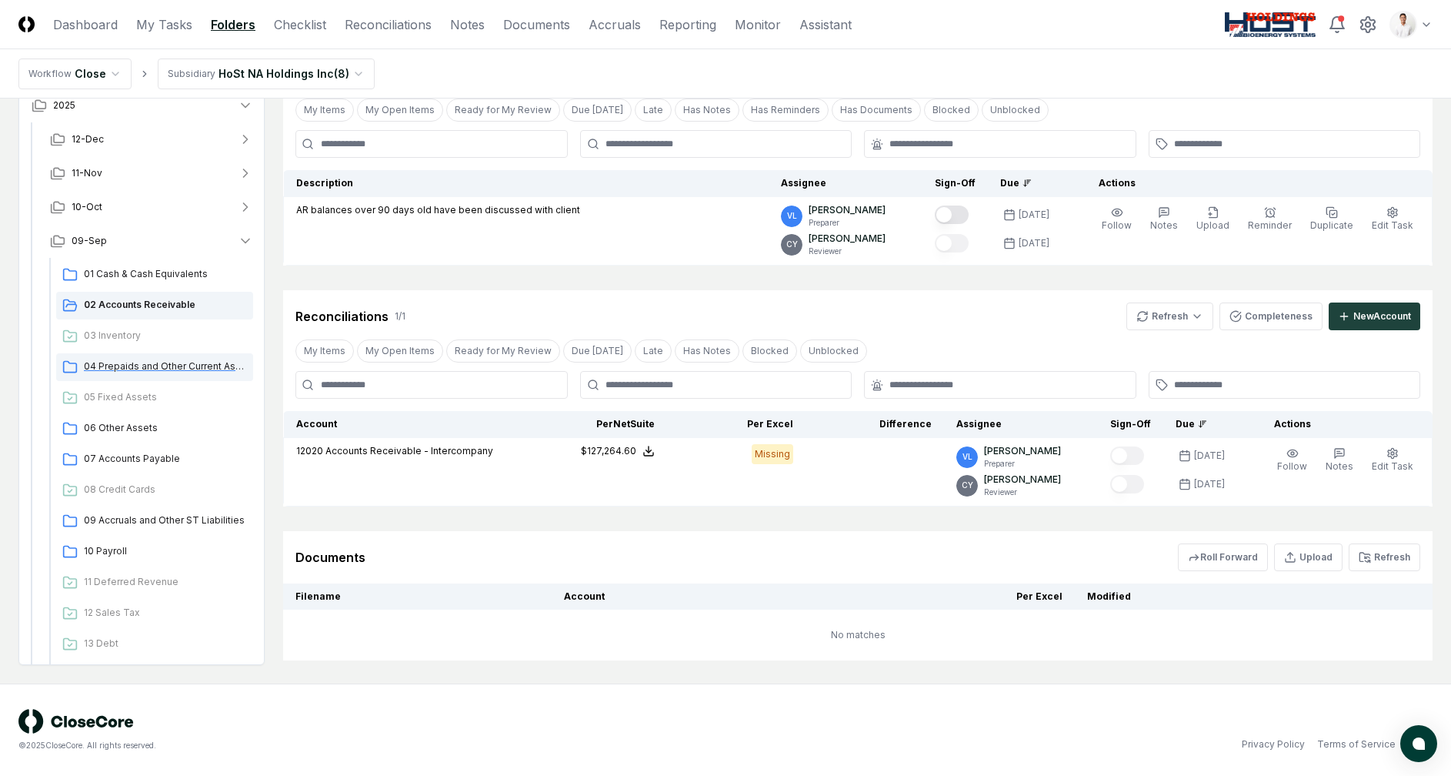
click at [138, 373] on div "04 Prepaids and Other Current Assets" at bounding box center [154, 367] width 197 height 28
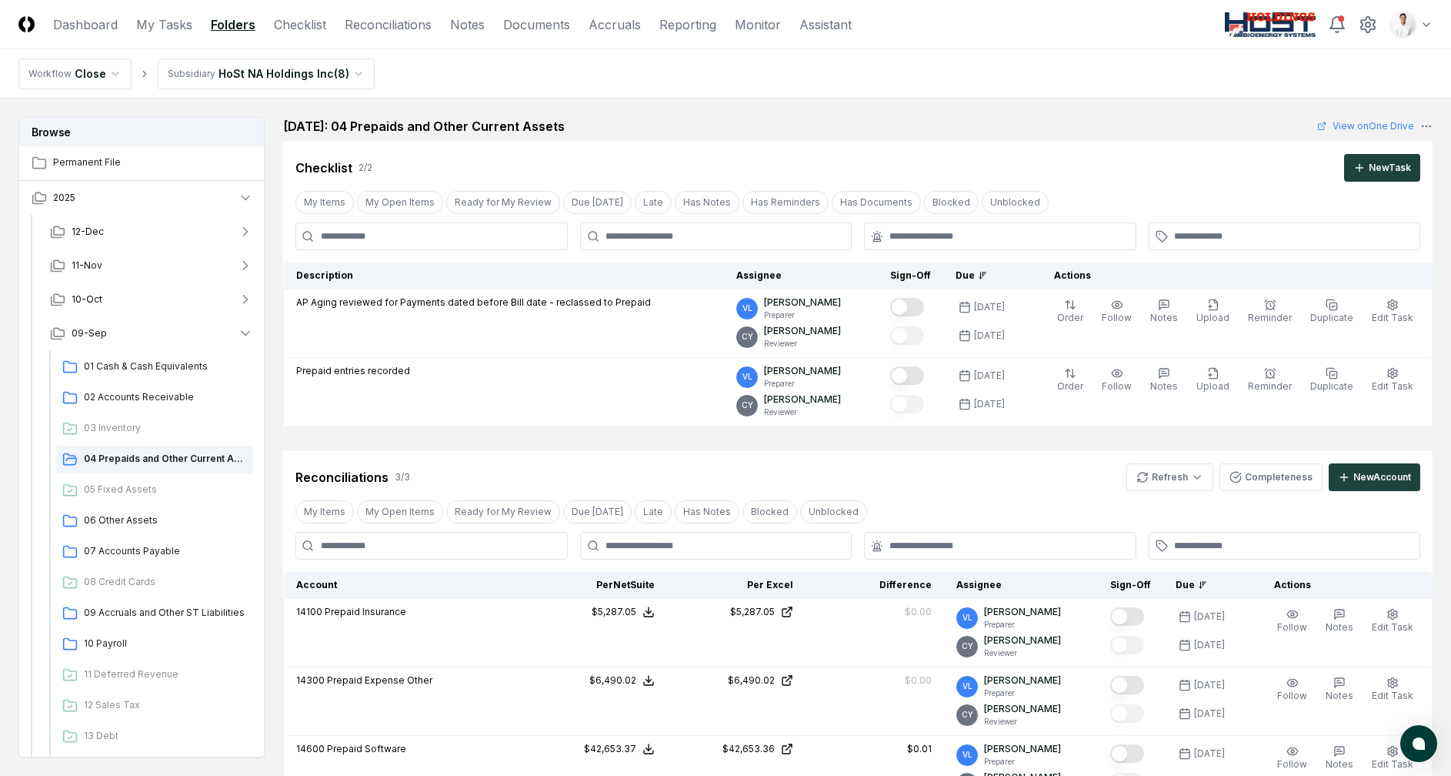
scroll to position [610, 0]
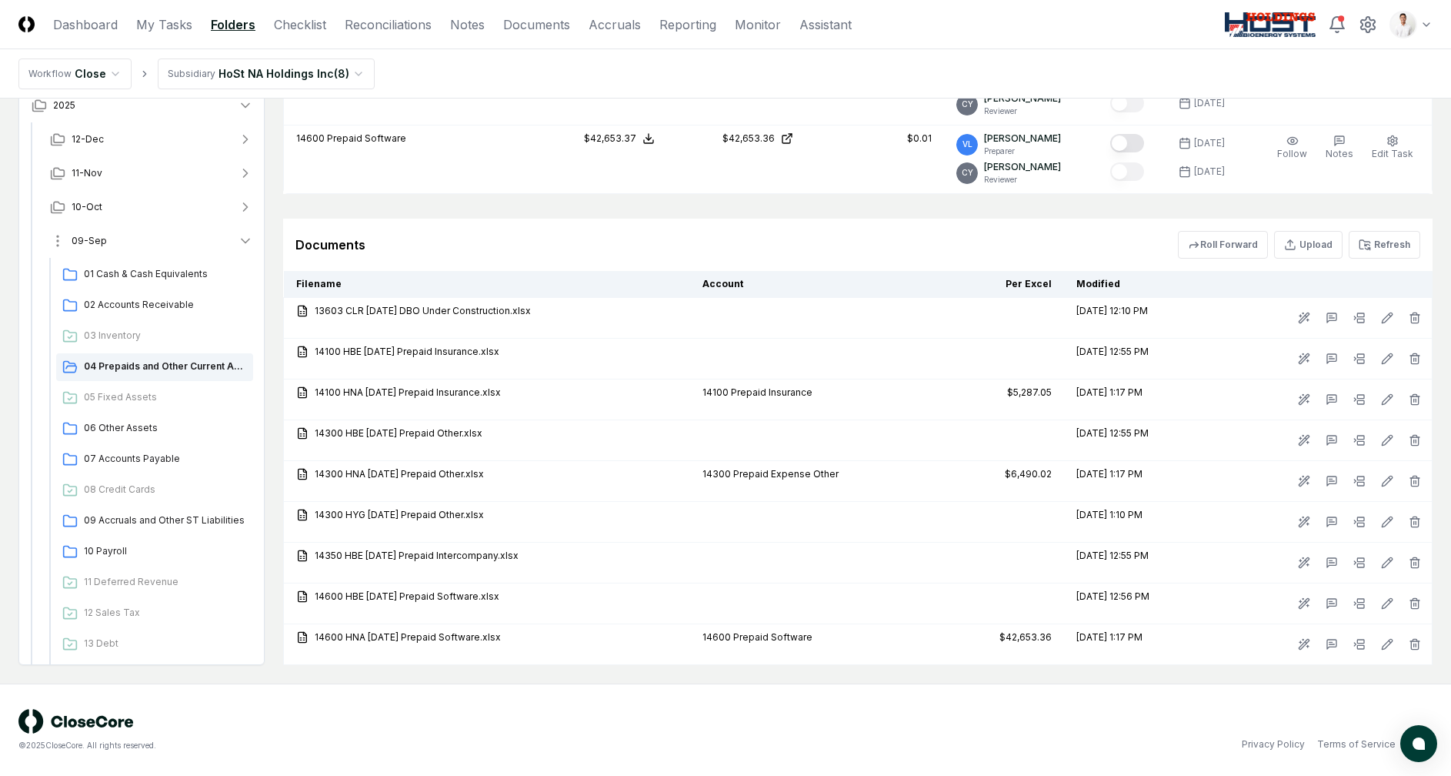
click at [129, 241] on button "09-Sep" at bounding box center [152, 241] width 228 height 34
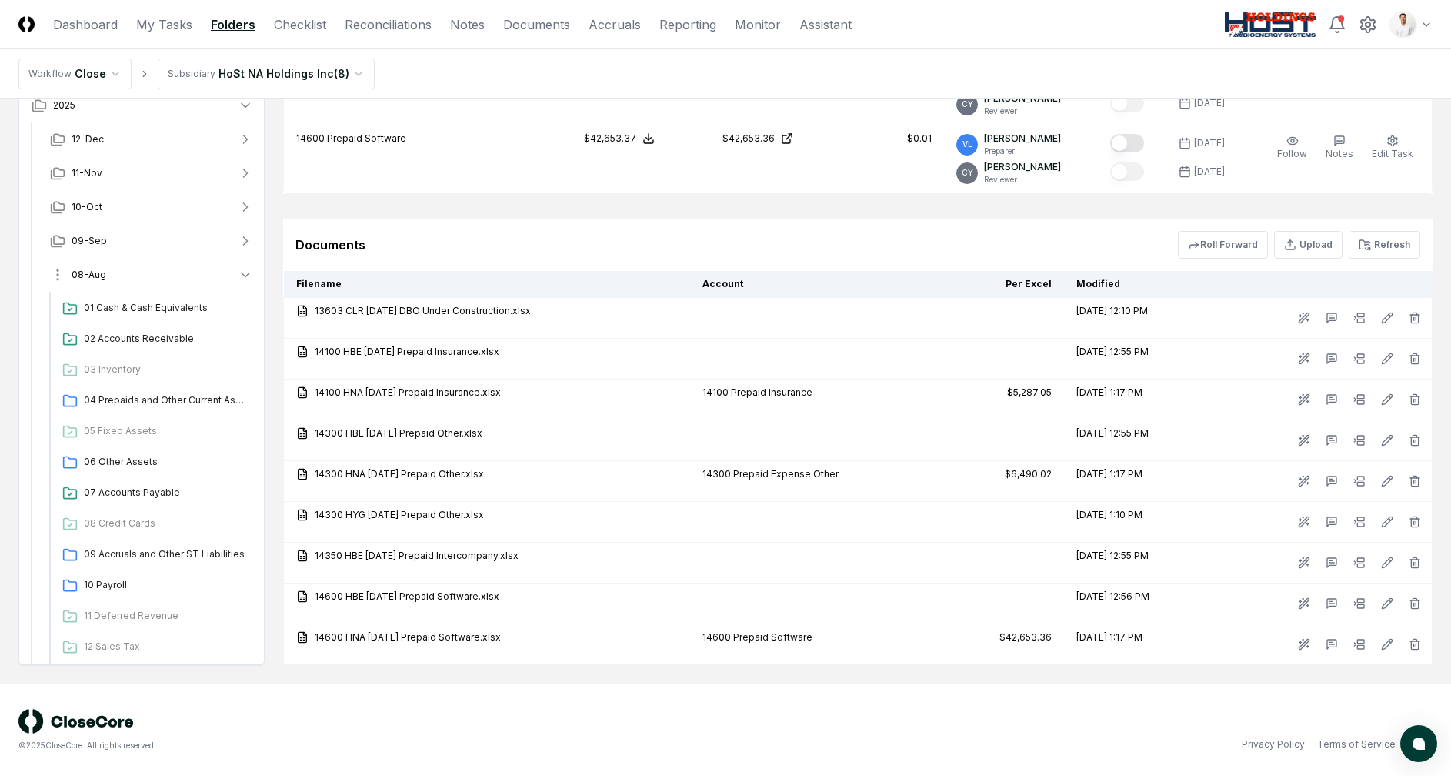
click at [122, 269] on button "08-Aug" at bounding box center [152, 275] width 228 height 34
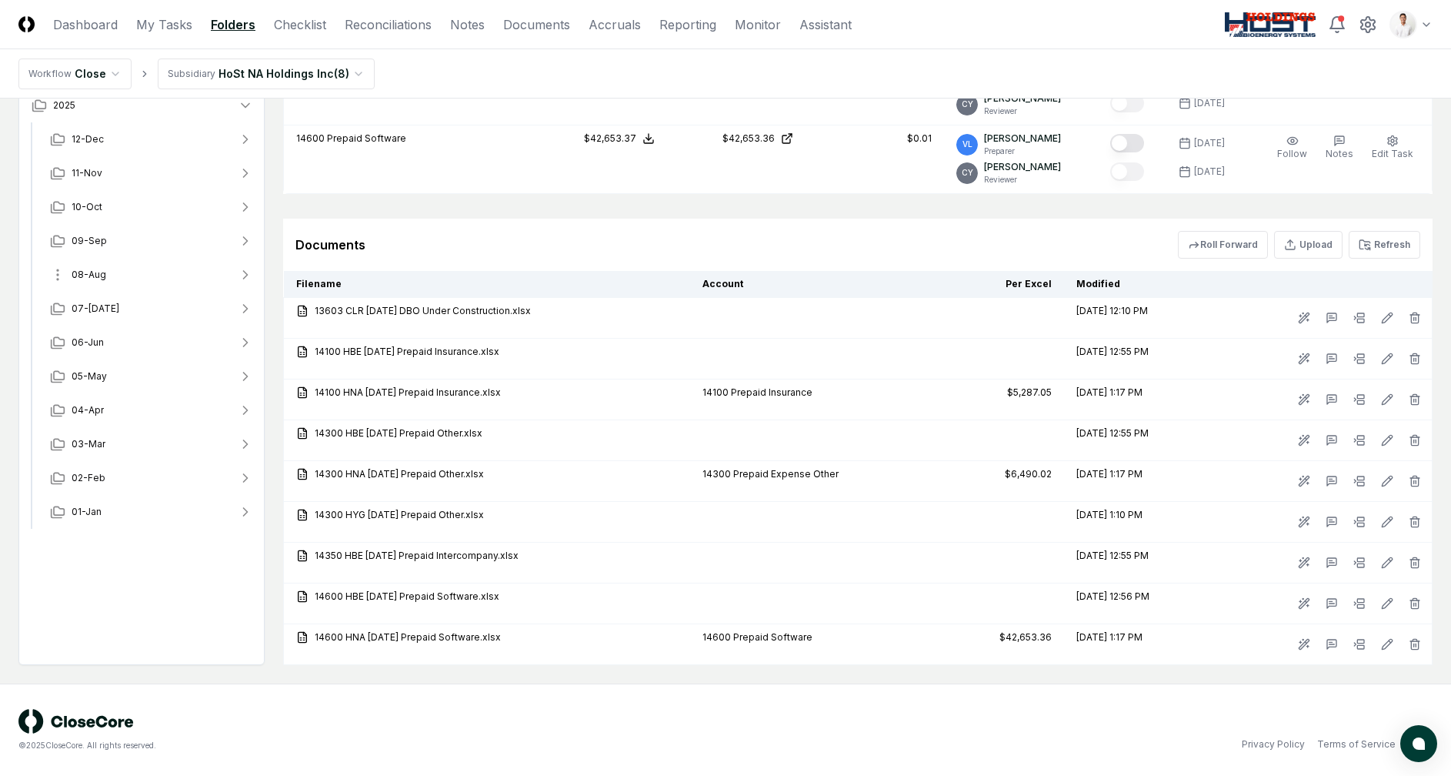
click at [124, 271] on button "08-Aug" at bounding box center [152, 275] width 228 height 34
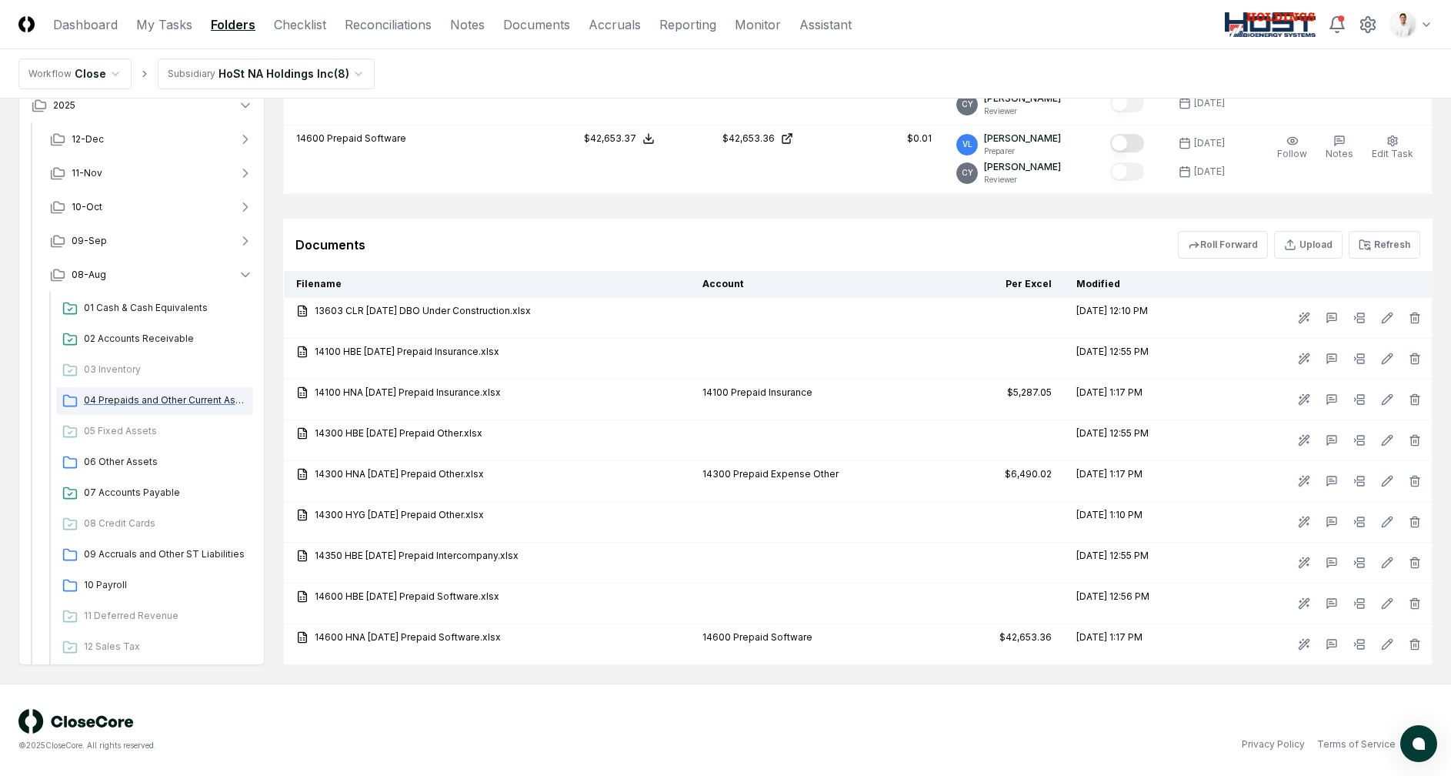
click at [142, 393] on span "04 Prepaids and Other Current Assets" at bounding box center [165, 400] width 163 height 14
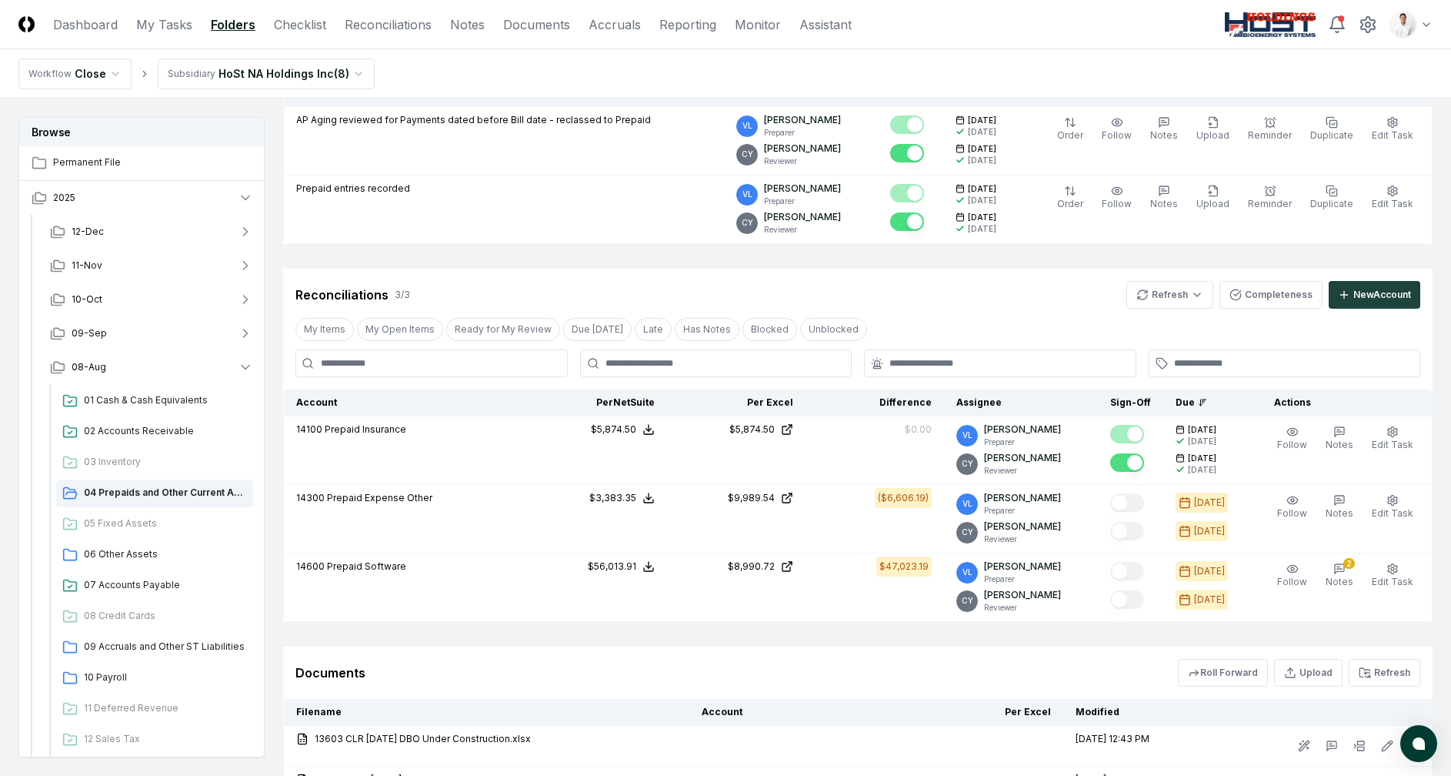
scroll to position [251, 0]
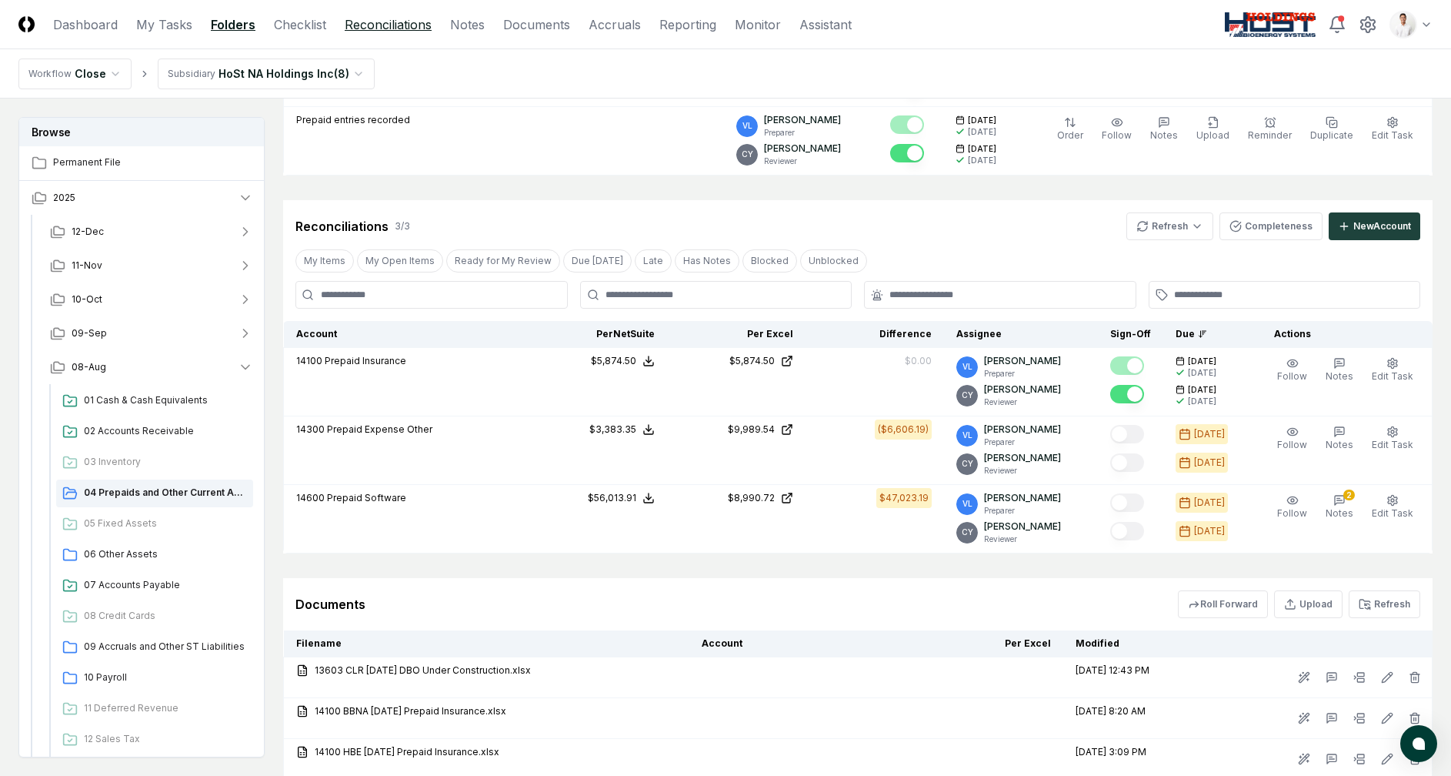
click at [403, 31] on link "Reconciliations" at bounding box center [388, 24] width 87 height 18
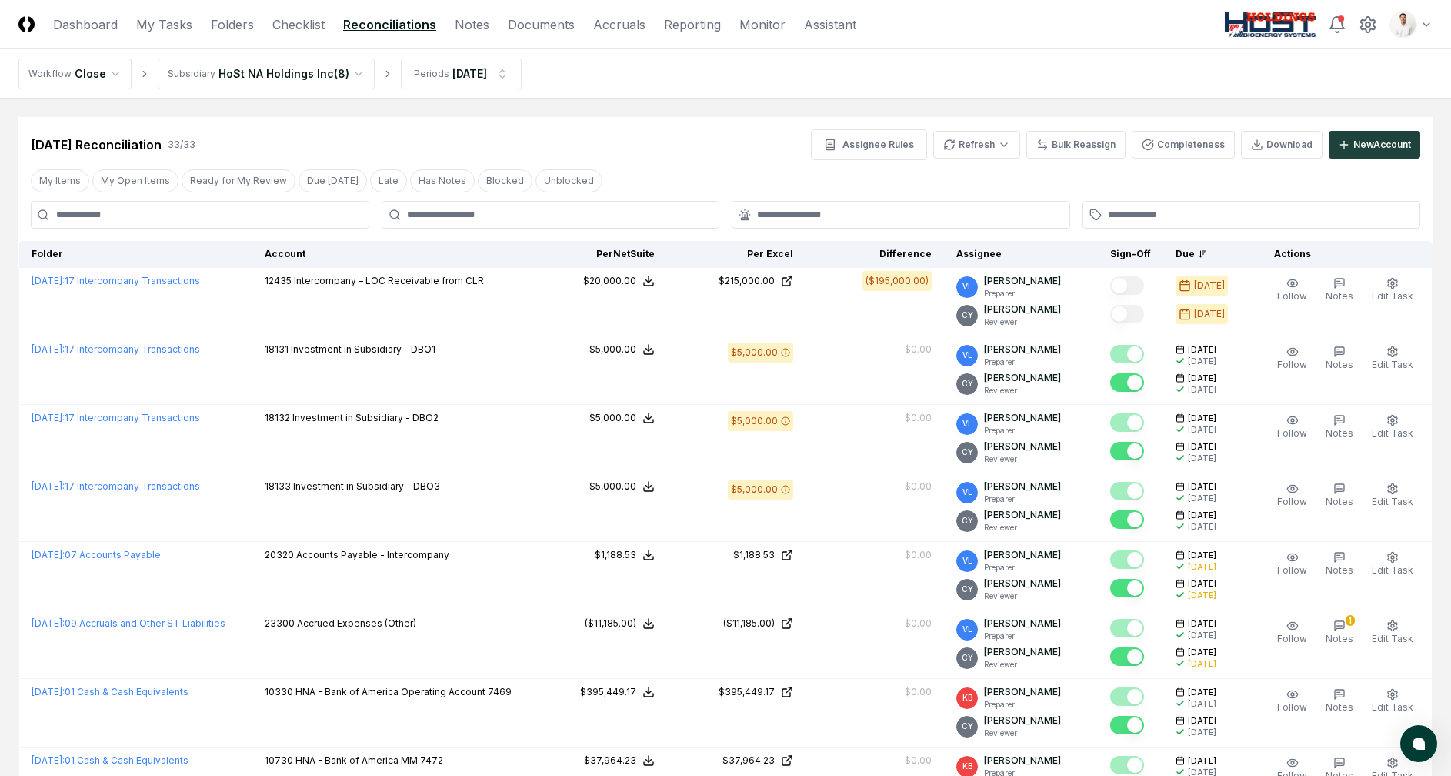
click at [517, 36] on header "CloseCore Dashboard My Tasks Folders Checklist Reconciliations Notes Documents …" at bounding box center [725, 24] width 1451 height 49
click at [522, 29] on link "Documents" at bounding box center [541, 24] width 67 height 18
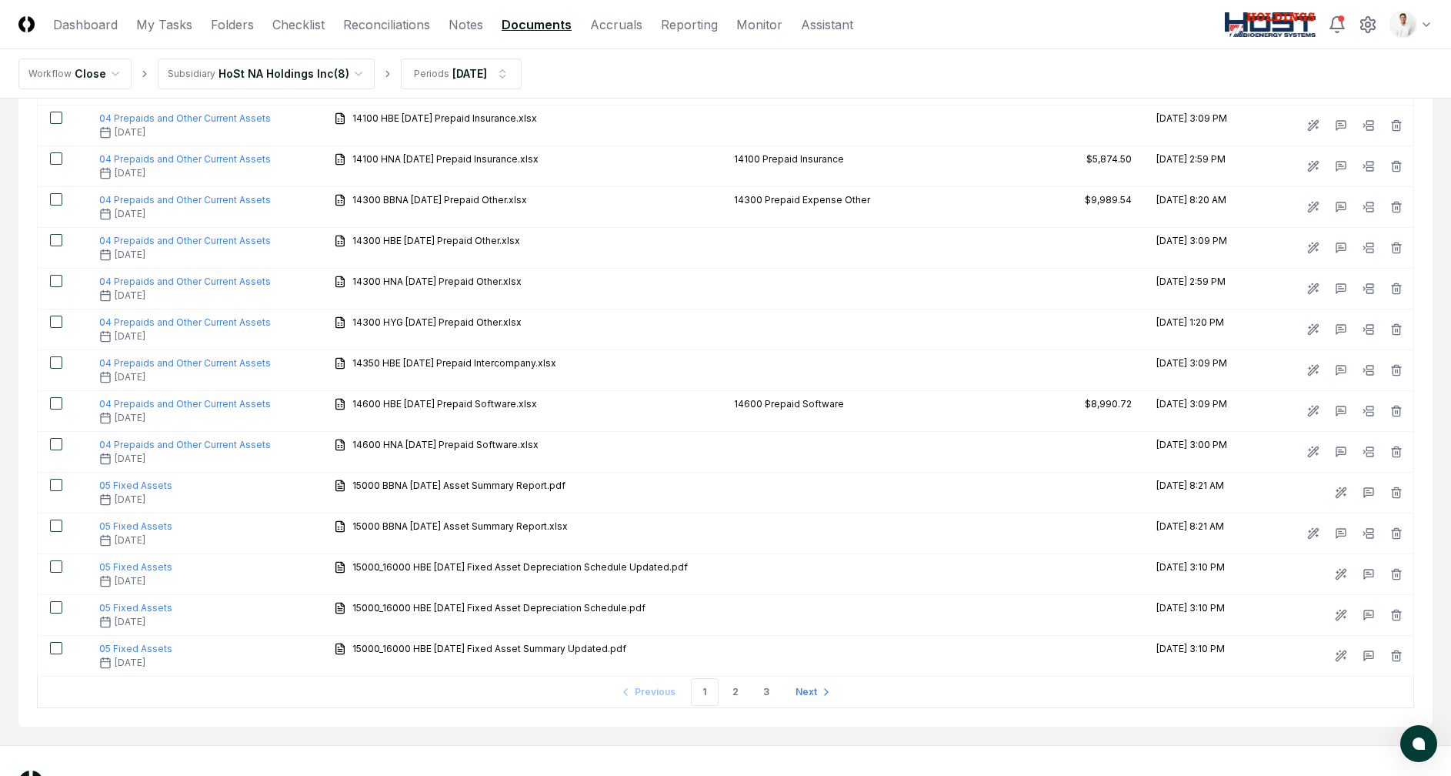
scroll to position [1639, 0]
click at [797, 682] on link "Next" at bounding box center [811, 690] width 57 height 31
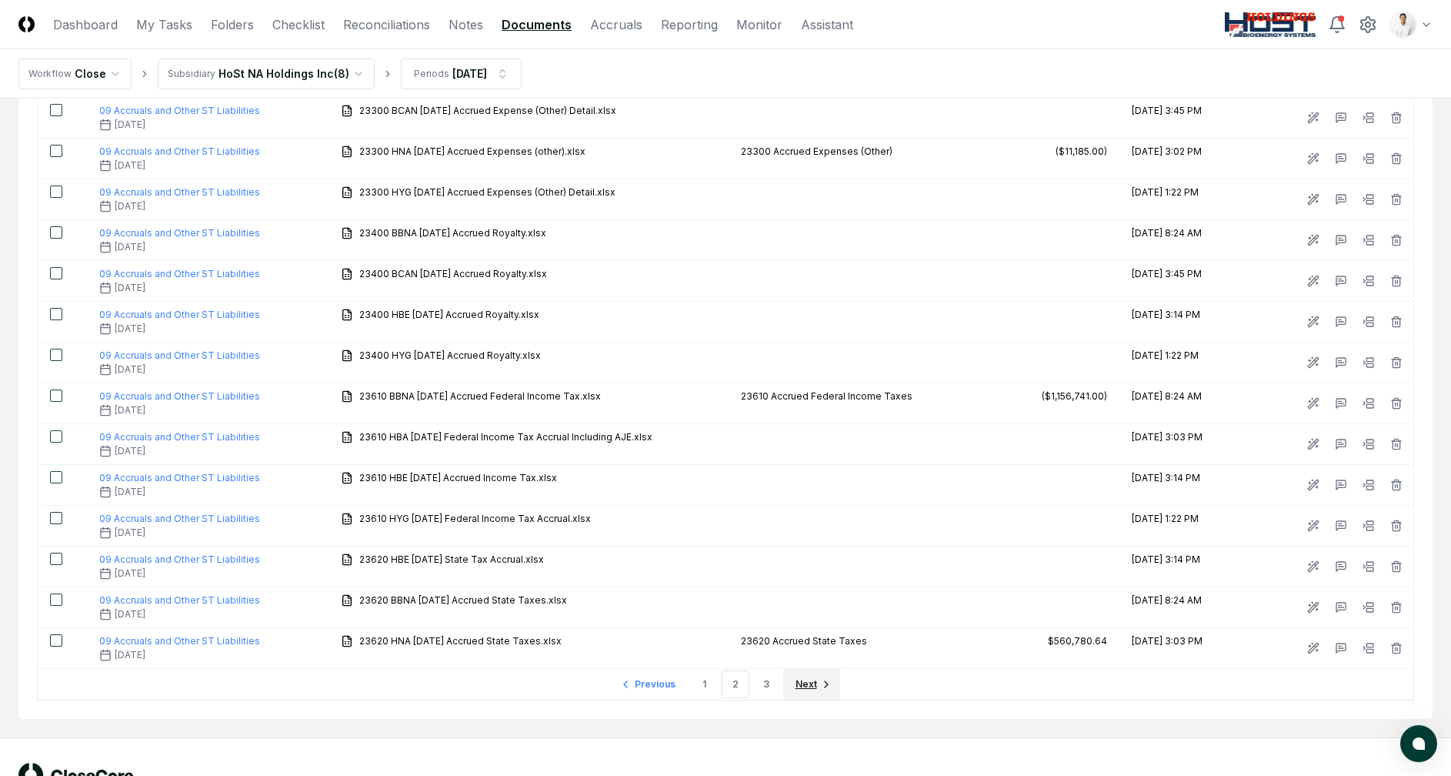
click at [810, 686] on span "Next" at bounding box center [807, 684] width 22 height 14
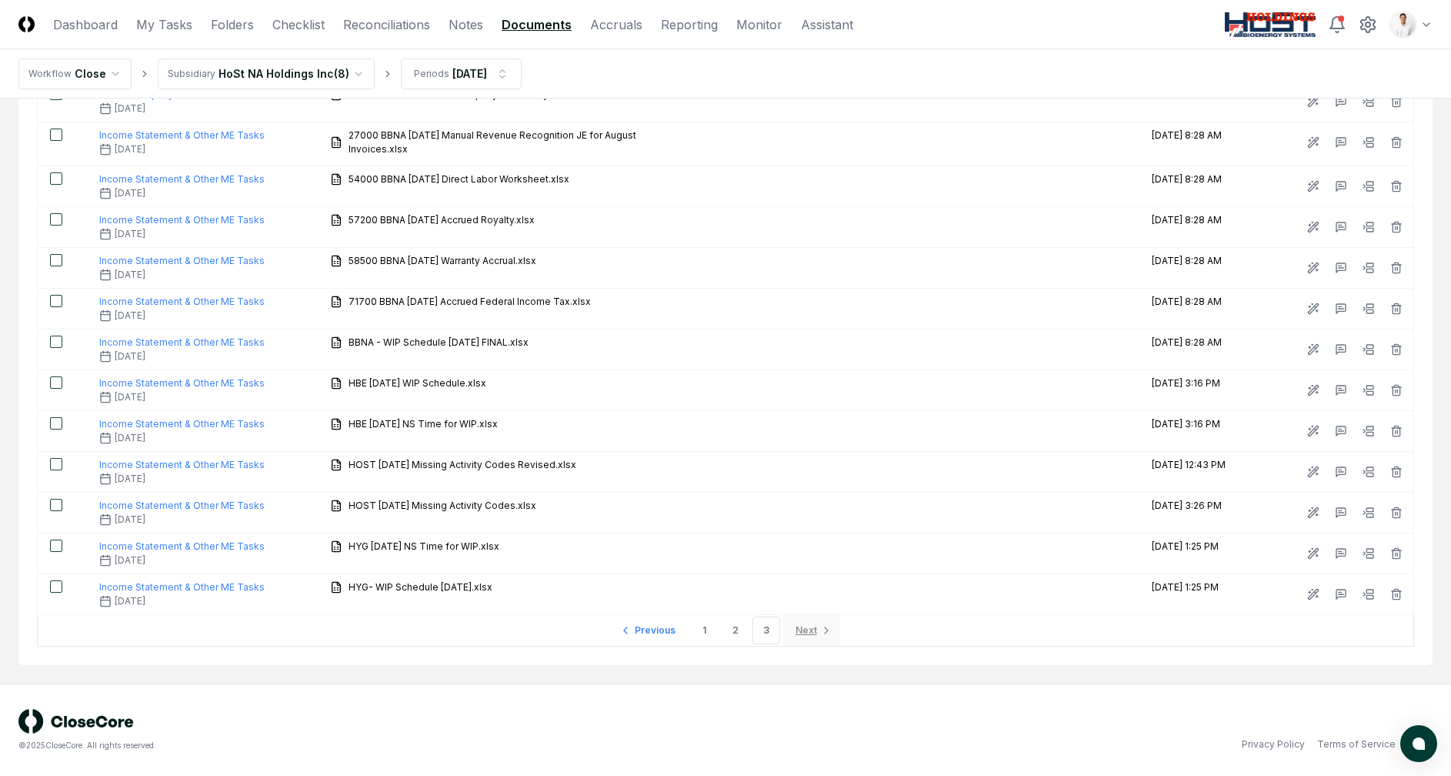
scroll to position [1332, 0]
click at [681, 634] on link "Previous" at bounding box center [650, 630] width 76 height 31
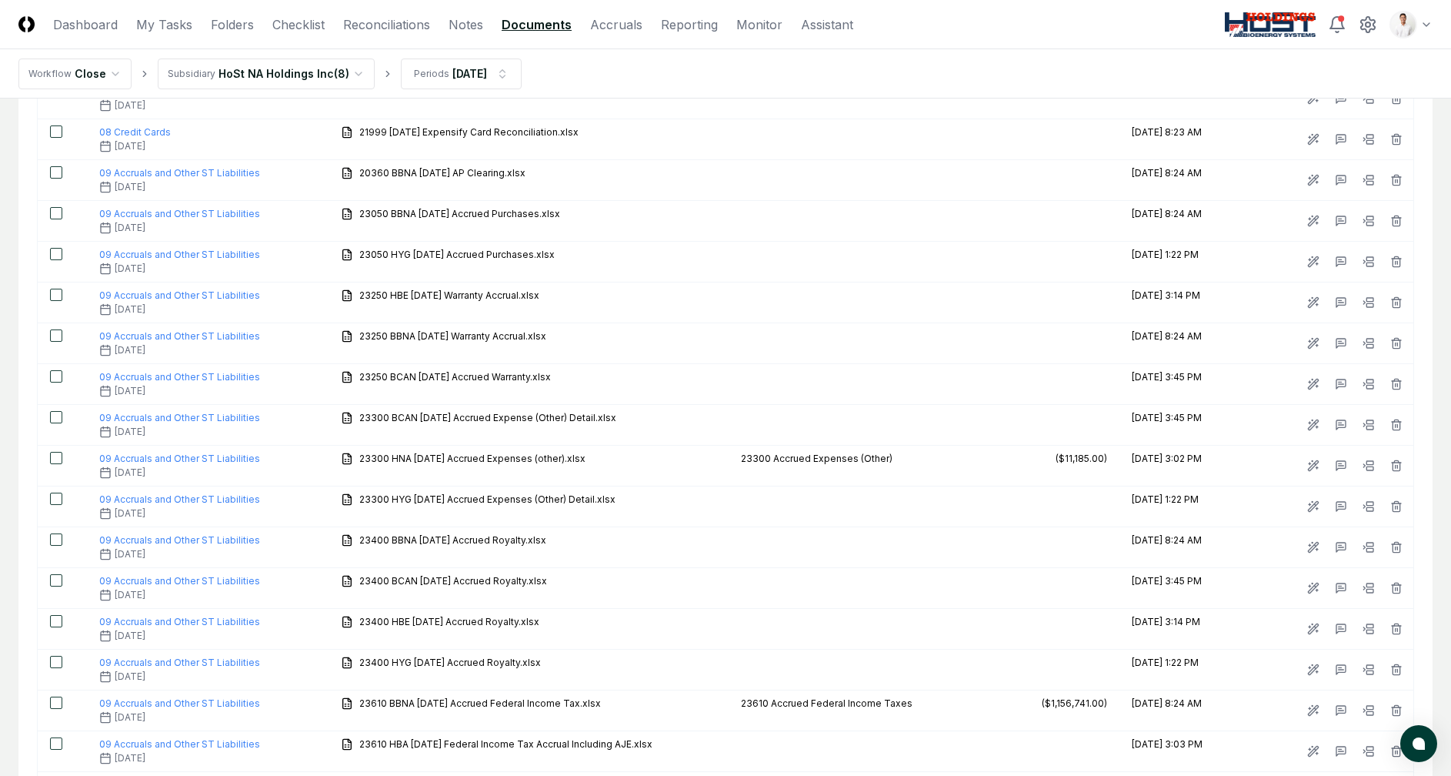
scroll to position [1639, 0]
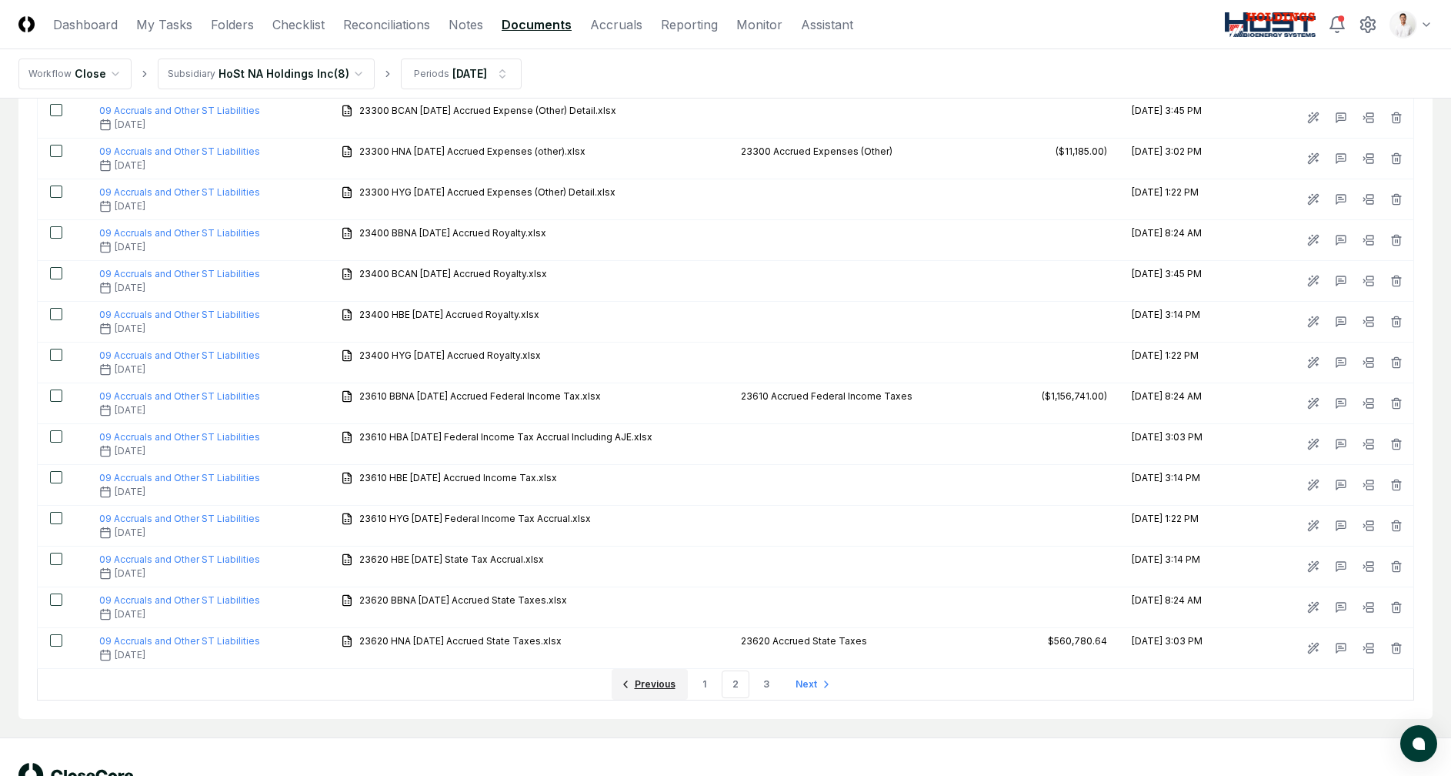
click at [655, 674] on link "Previous" at bounding box center [650, 684] width 76 height 31
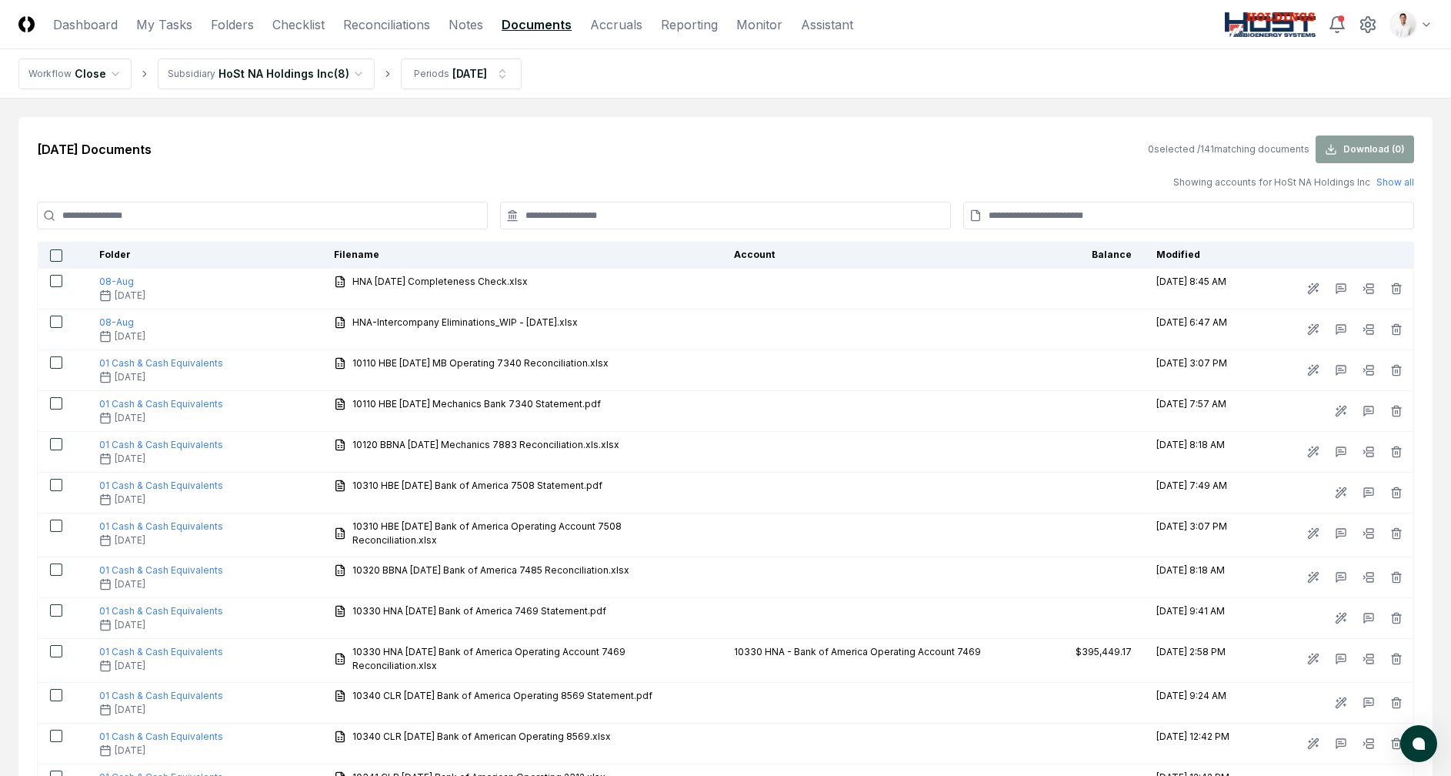
scroll to position [1, 0]
click at [245, 22] on link "Folders" at bounding box center [232, 24] width 43 height 18
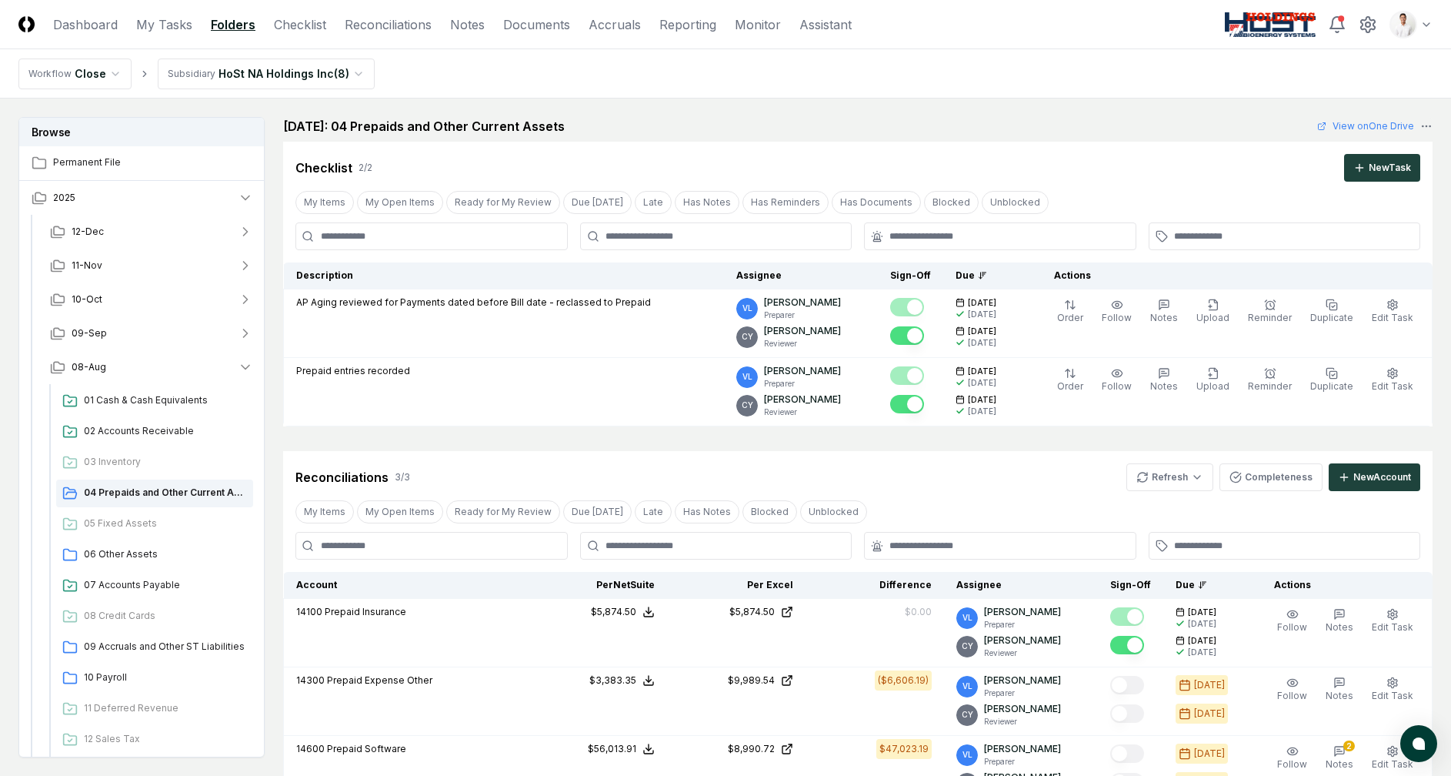
click at [734, 88] on nav "Workflow Close Subsidiary HoSt NA Holdings Inc ( 8 )" at bounding box center [725, 73] width 1451 height 49
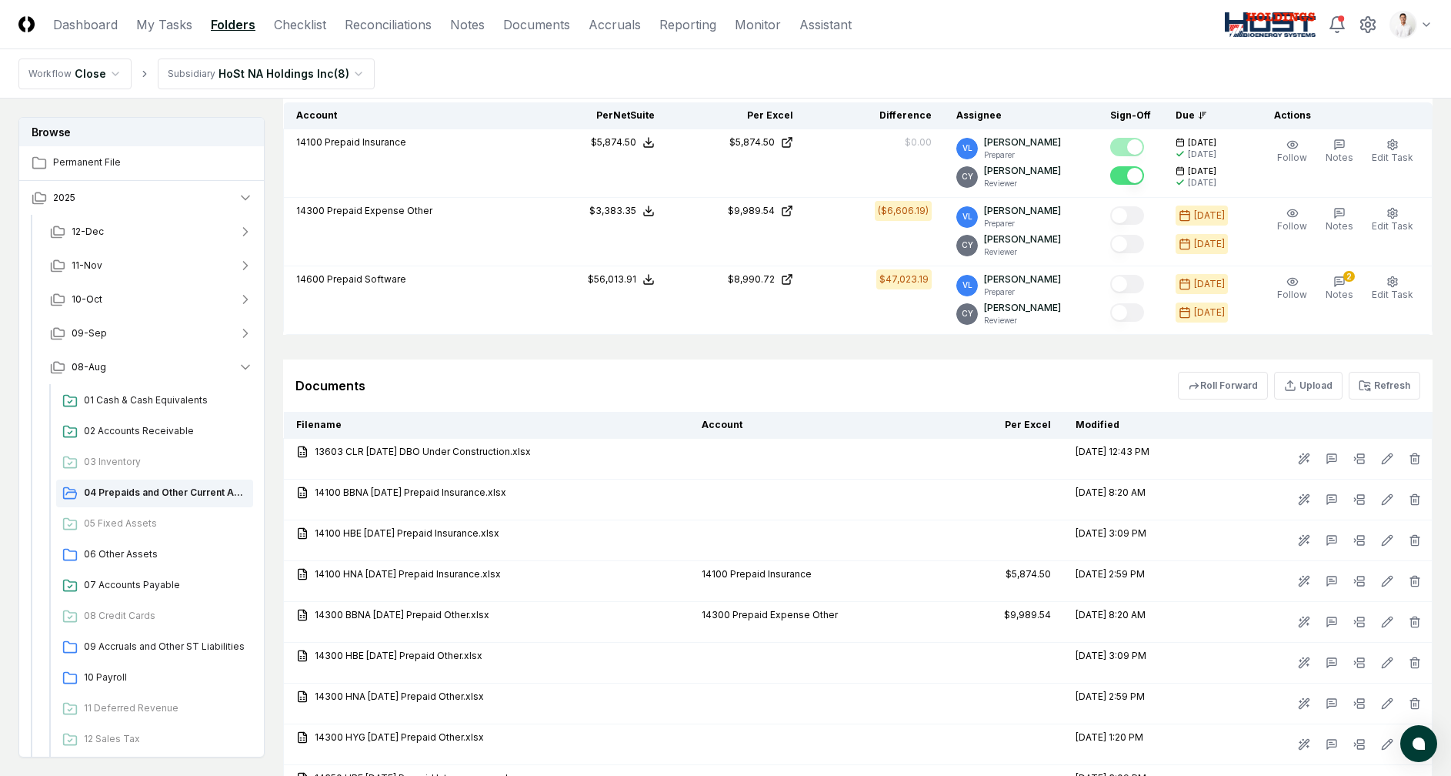
scroll to position [394, 0]
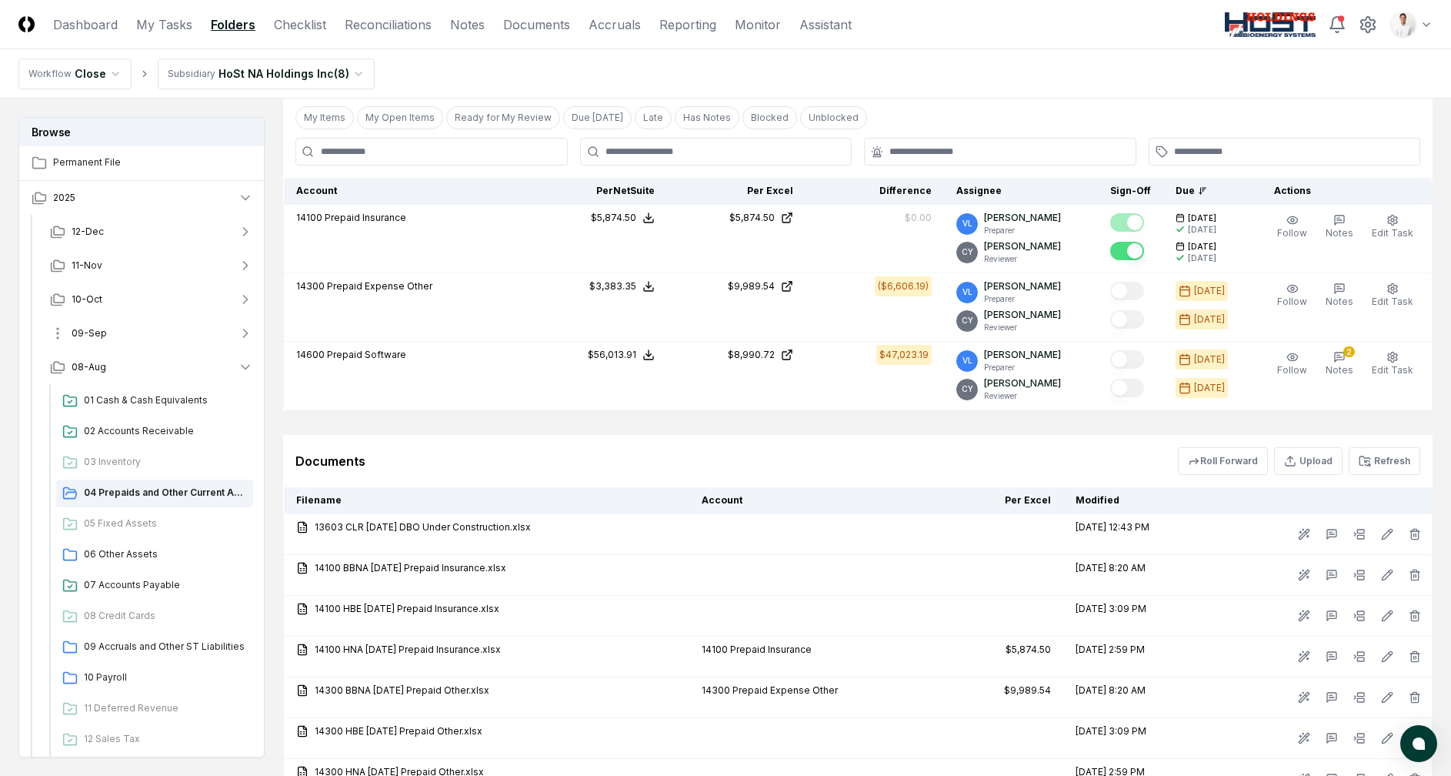
click at [165, 333] on button "09-Sep" at bounding box center [152, 333] width 228 height 34
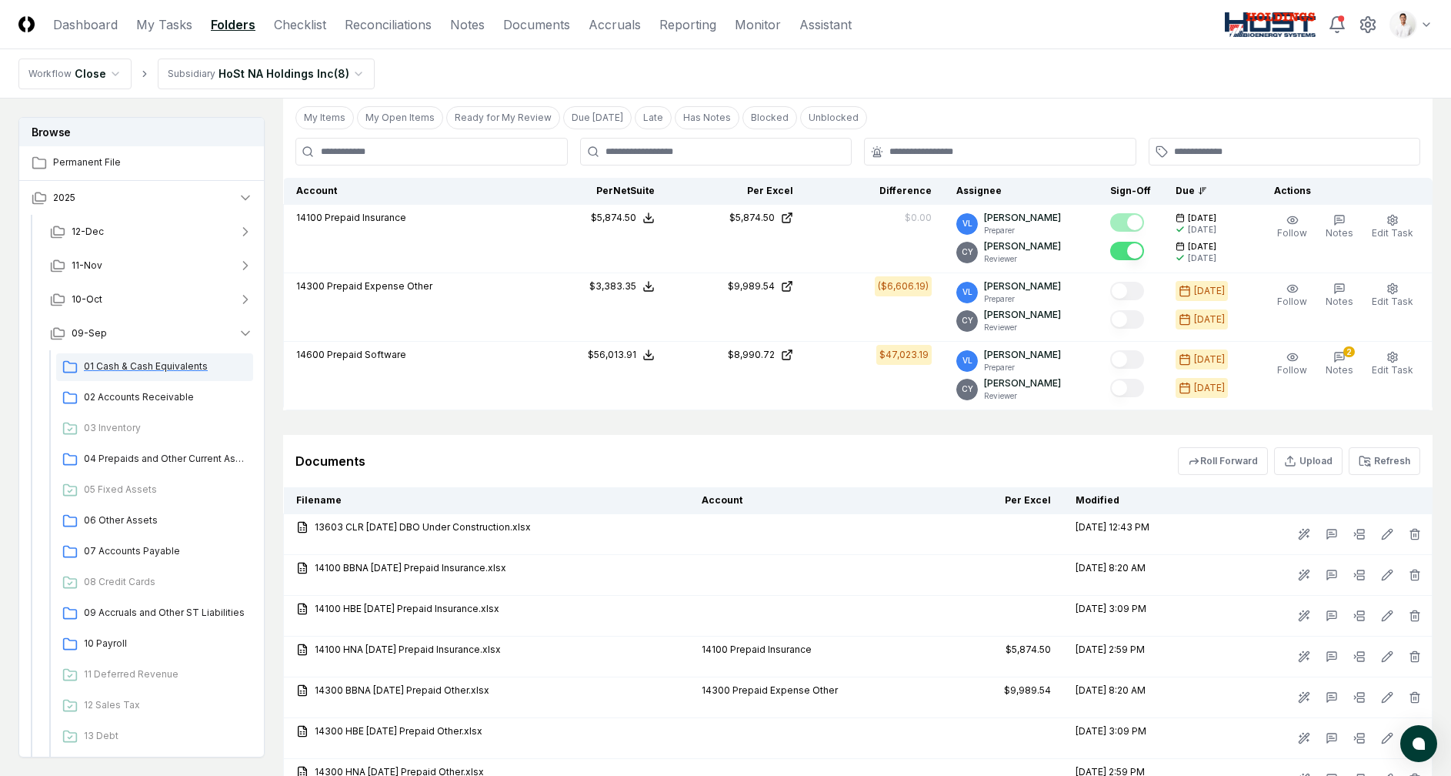
click at [154, 359] on span "01 Cash & Cash Equivalents" at bounding box center [165, 366] width 163 height 14
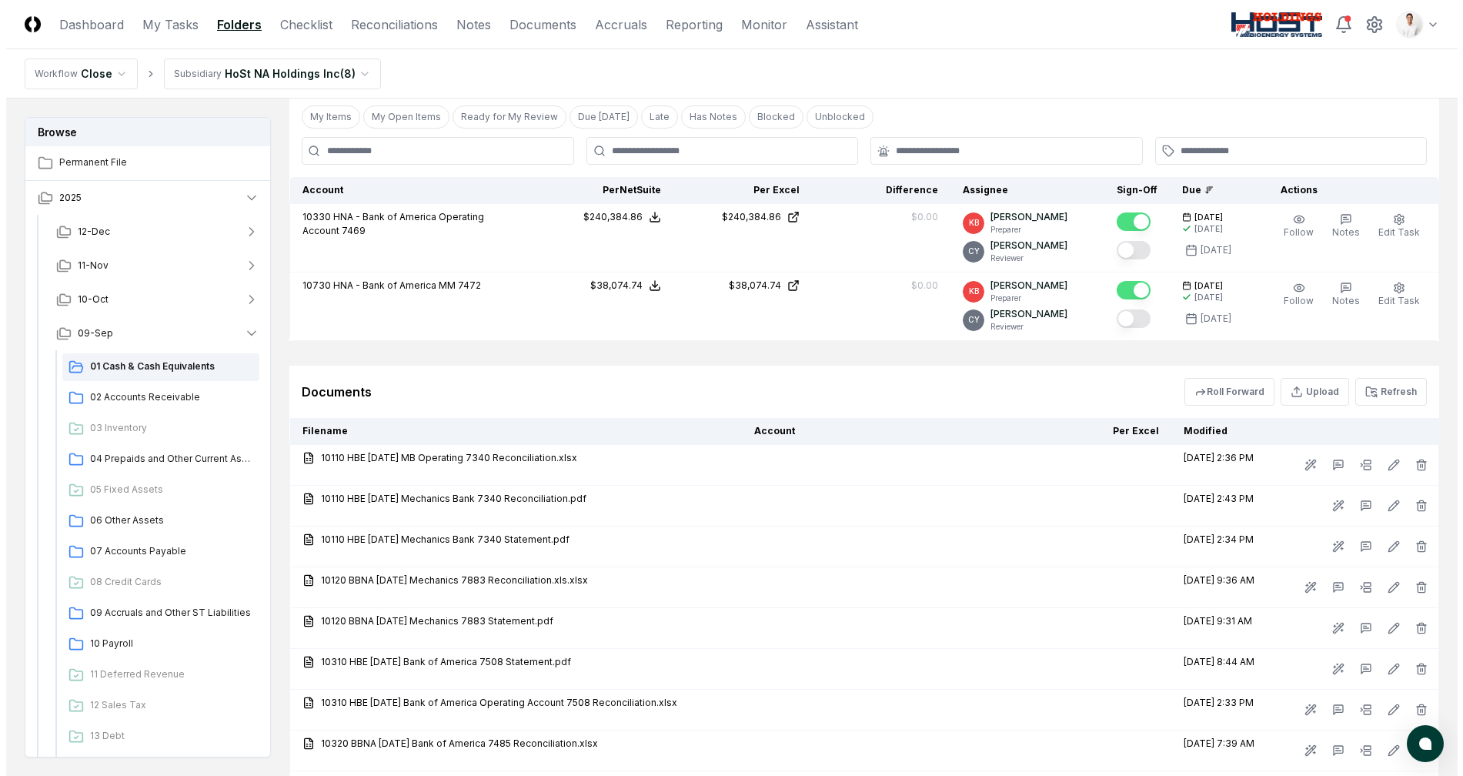
scroll to position [325, 0]
click at [1400, 393] on button "Refresh" at bounding box center [1385, 393] width 72 height 28
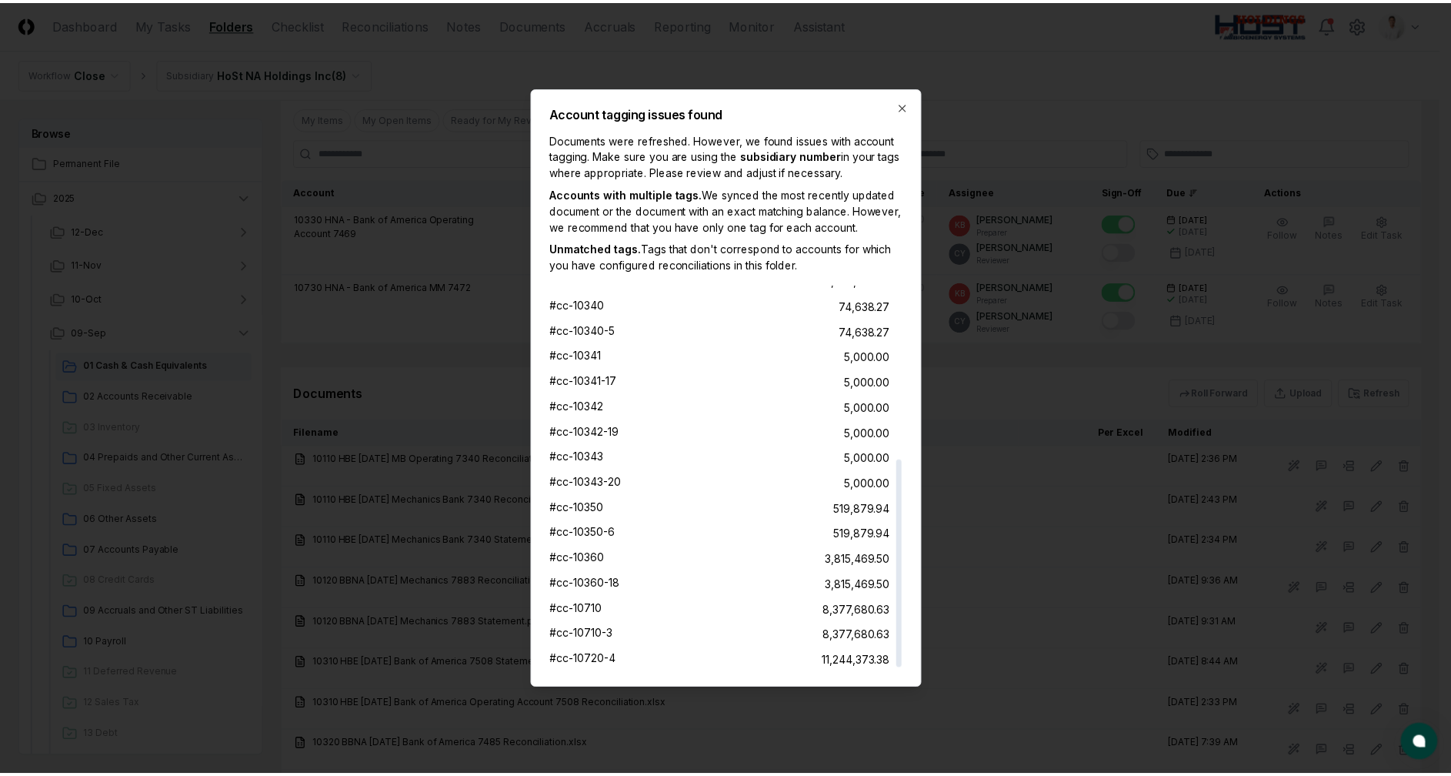
scroll to position [0, 0]
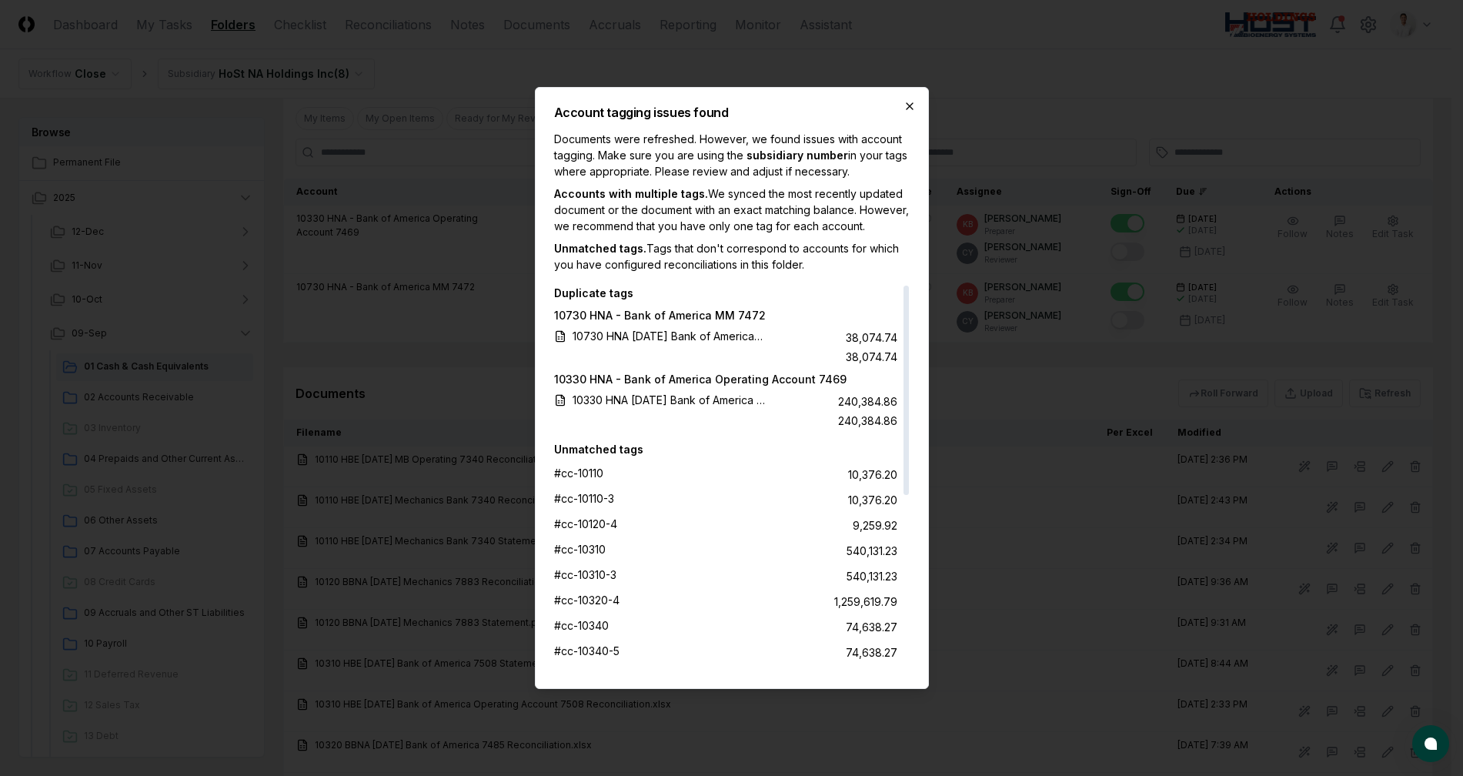
click at [909, 103] on icon "button" at bounding box center [909, 106] width 6 height 6
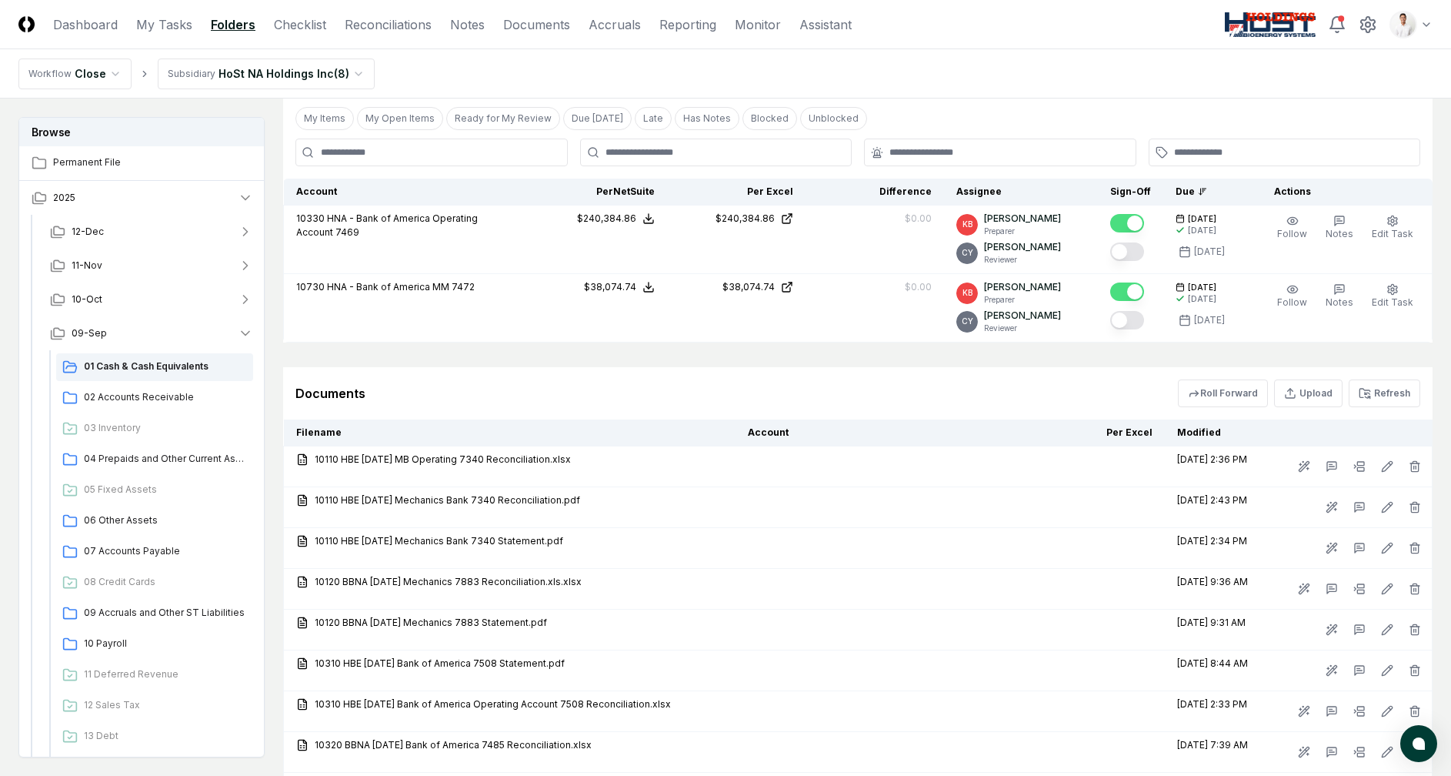
scroll to position [78, 0]
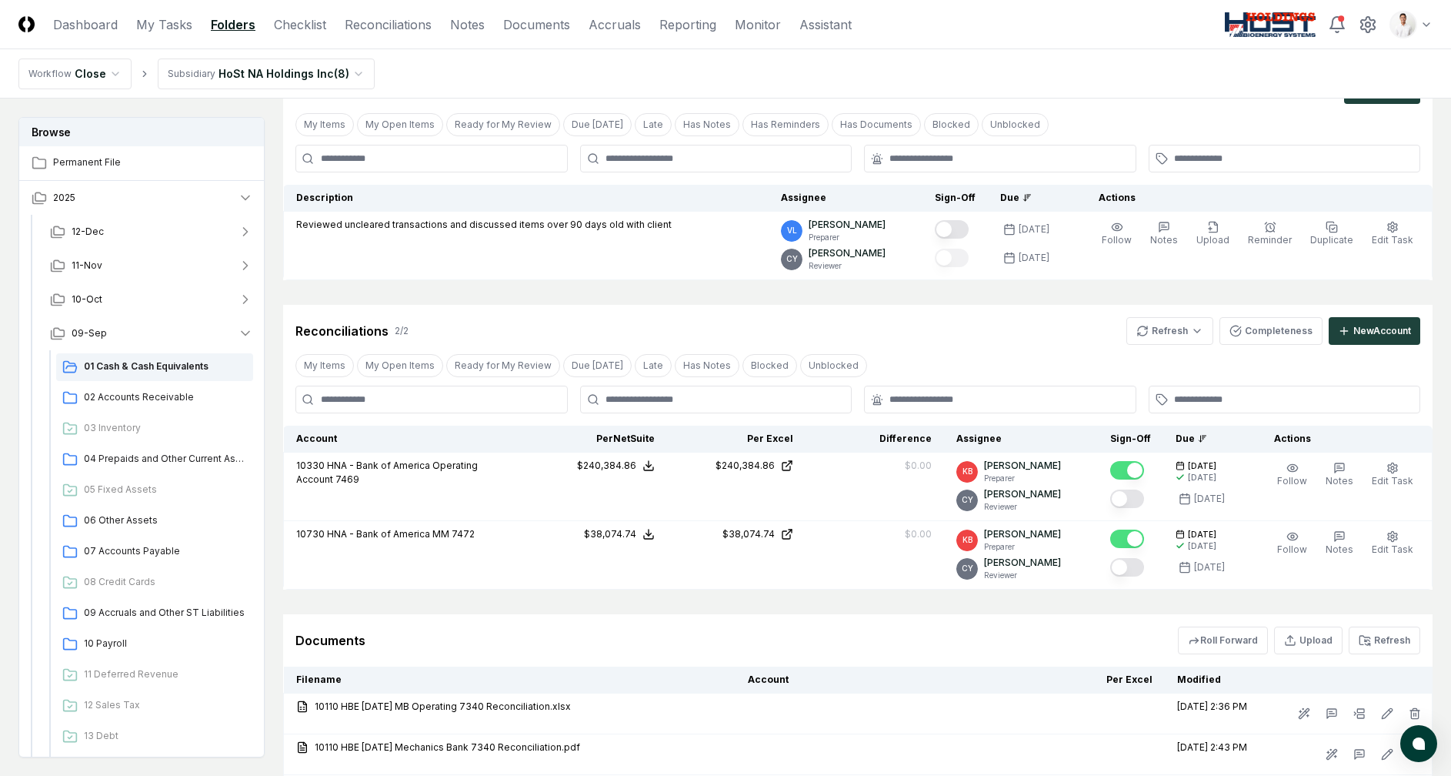
click at [1098, 30] on header "CloseCore Dashboard My Tasks Folders Checklist Reconciliations Notes Documents …" at bounding box center [725, 24] width 1451 height 49
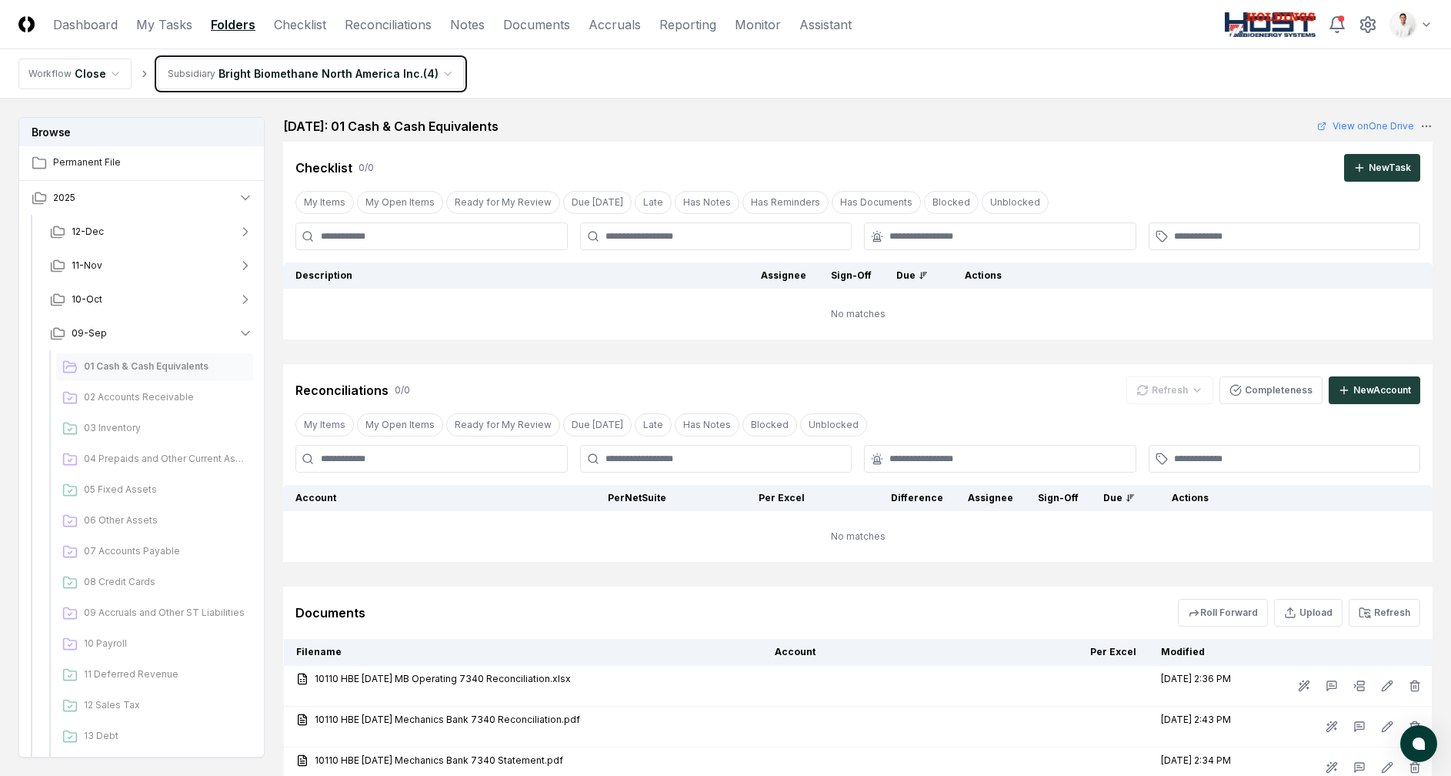
scroll to position [55, 0]
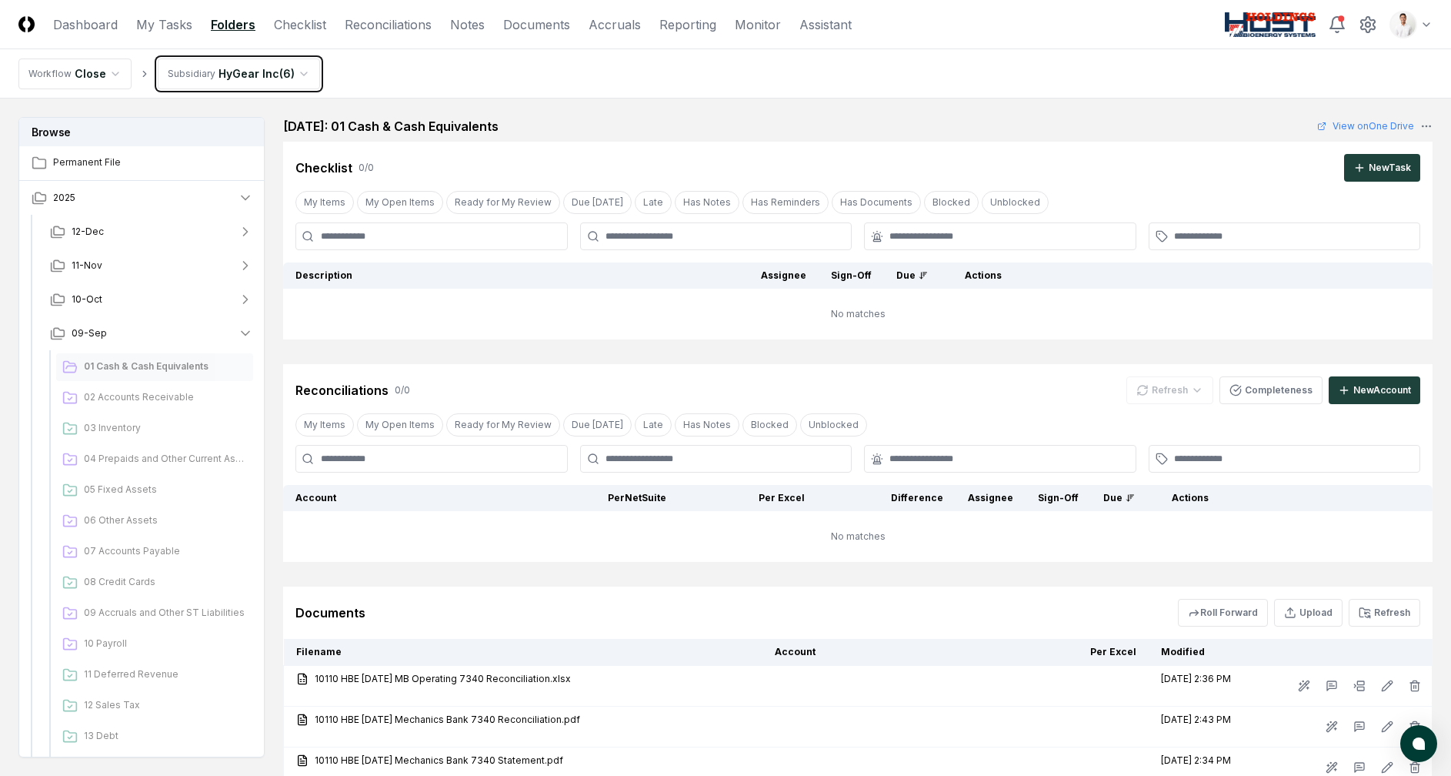
scroll to position [6, 0]
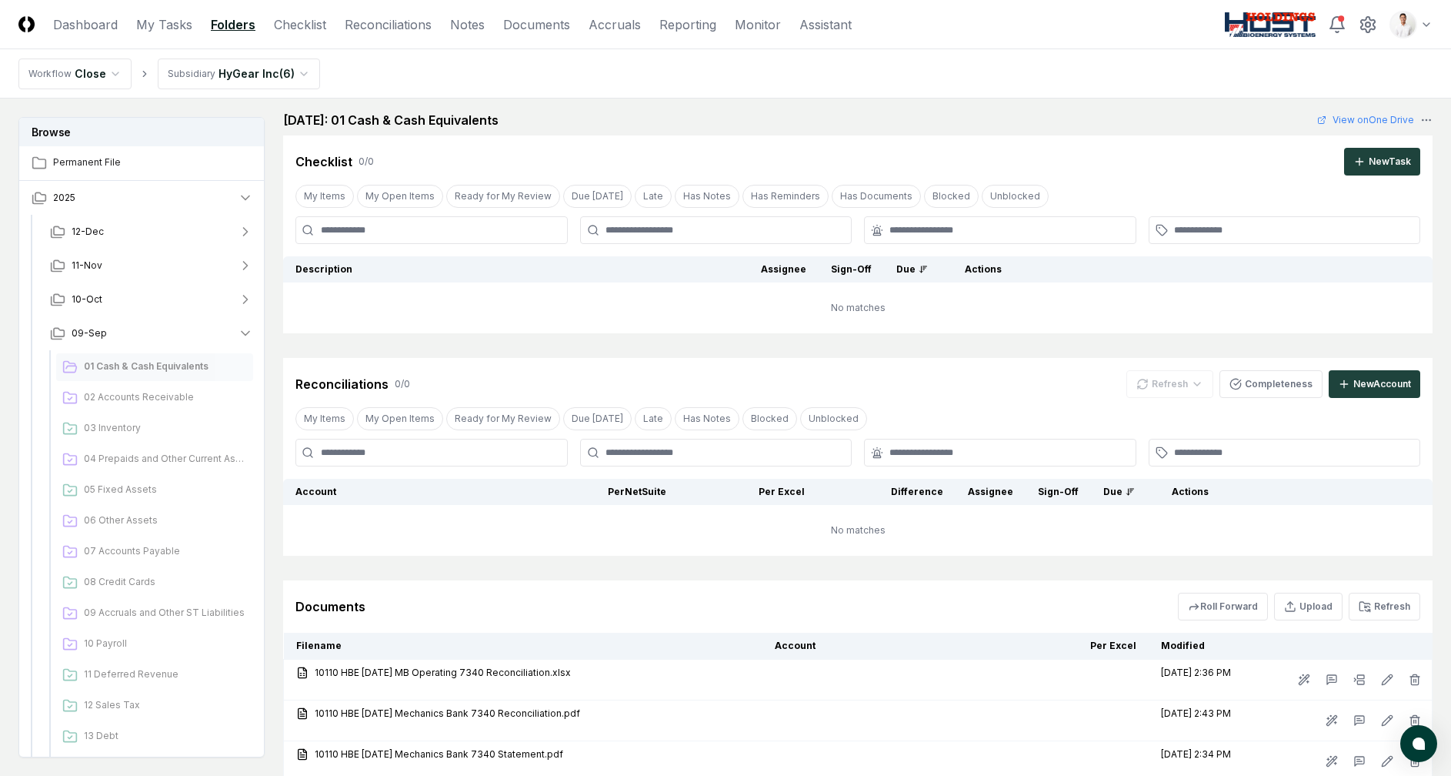
click at [772, 121] on div "September 2025: 01 Cash & Cash Equivalents View on One Drive" at bounding box center [857, 120] width 1149 height 18
click at [90, 431] on span "03 Inventory" at bounding box center [165, 428] width 163 height 14
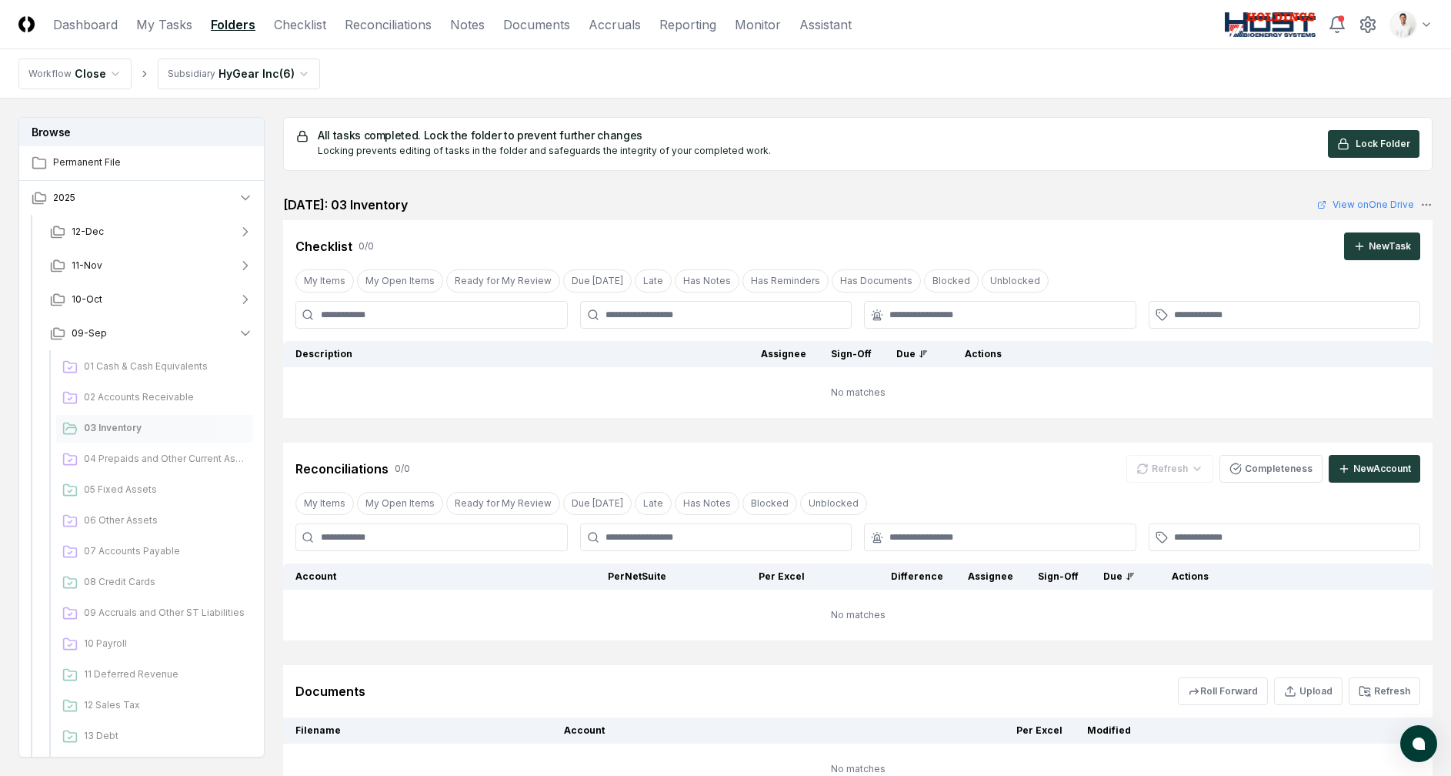
scroll to position [129, 0]
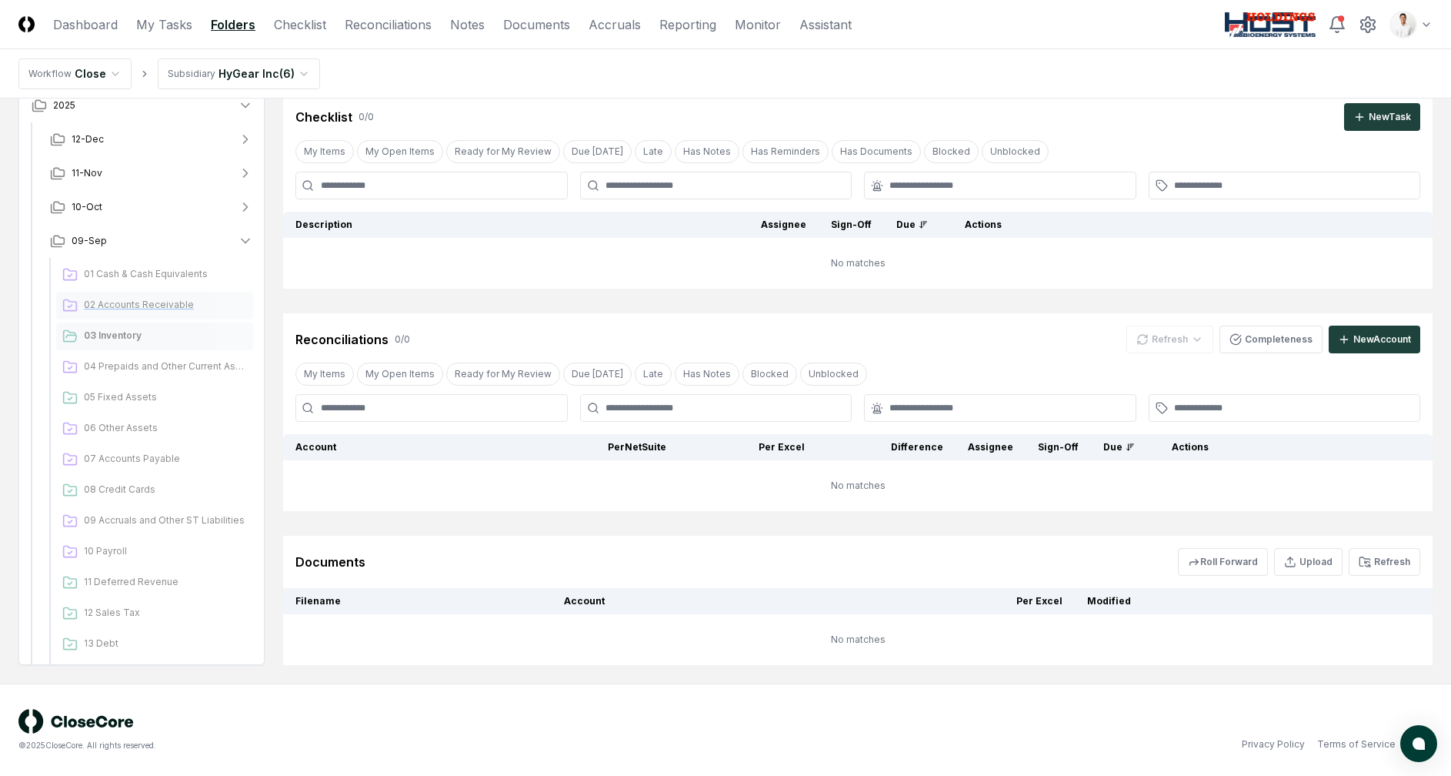
click at [141, 312] on div "02 Accounts Receivable" at bounding box center [154, 306] width 197 height 28
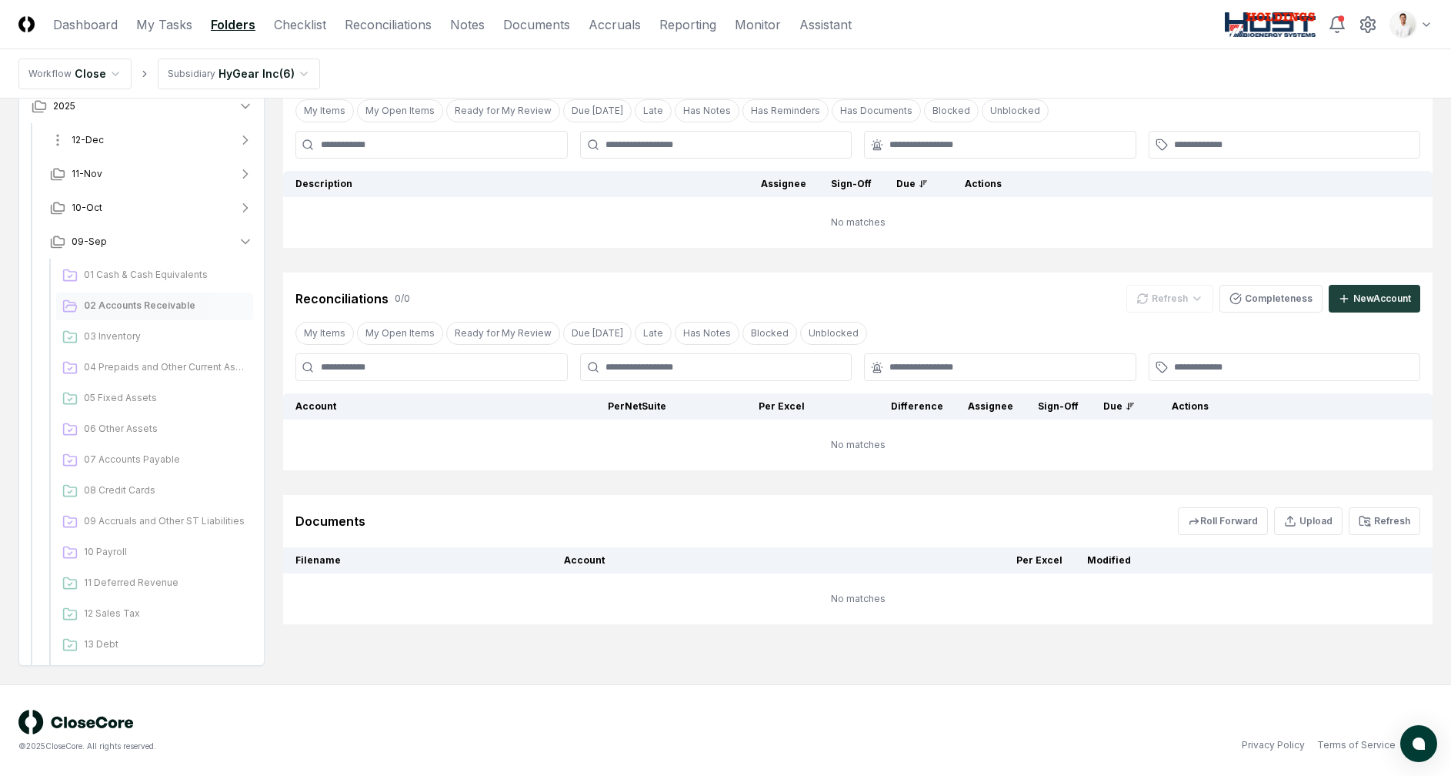
scroll to position [6, 0]
click at [259, 75] on html "CloseCore Dashboard My Tasks Folders Checklist Reconciliations Notes Documents …" at bounding box center [731, 342] width 1463 height 868
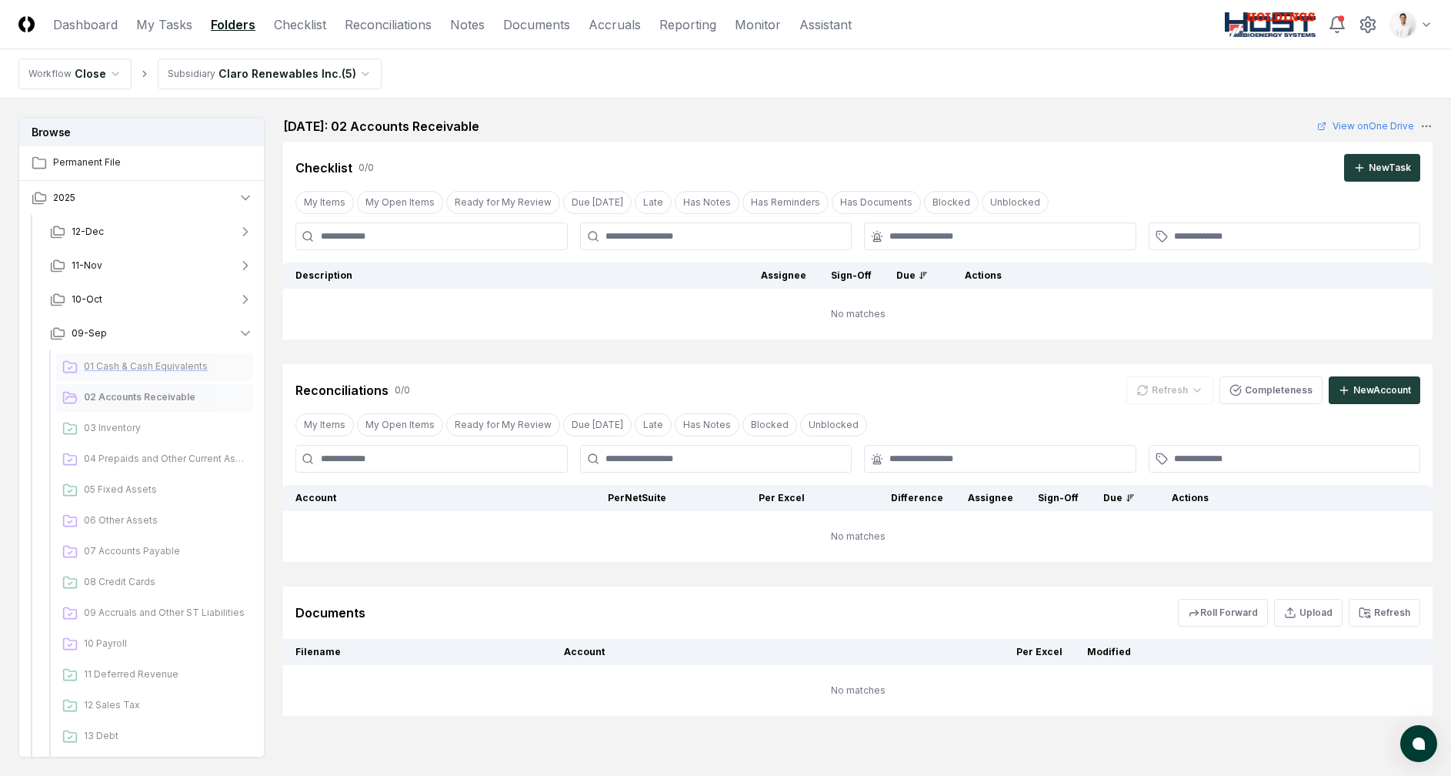
click at [195, 368] on span "01 Cash & Cash Equivalents" at bounding box center [165, 366] width 163 height 14
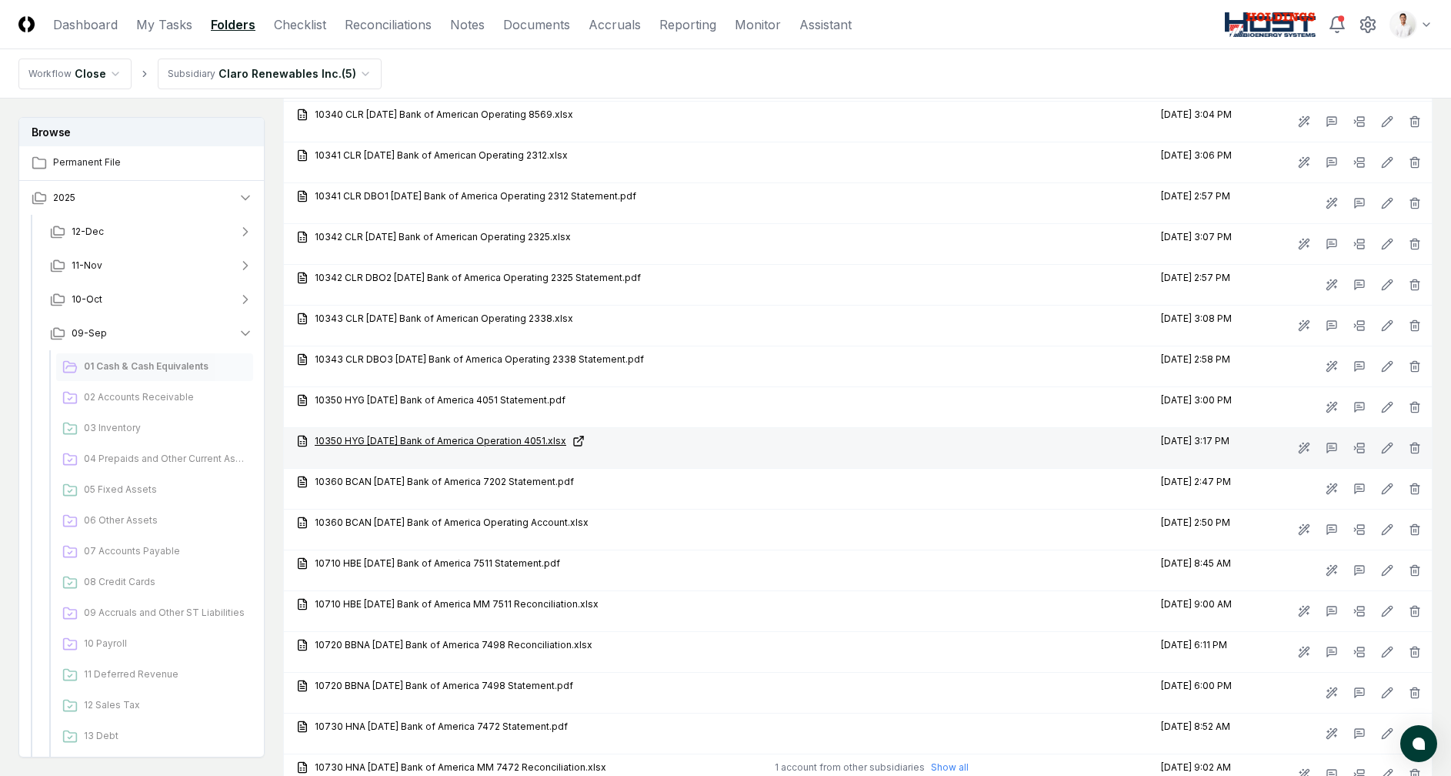
scroll to position [1080, 0]
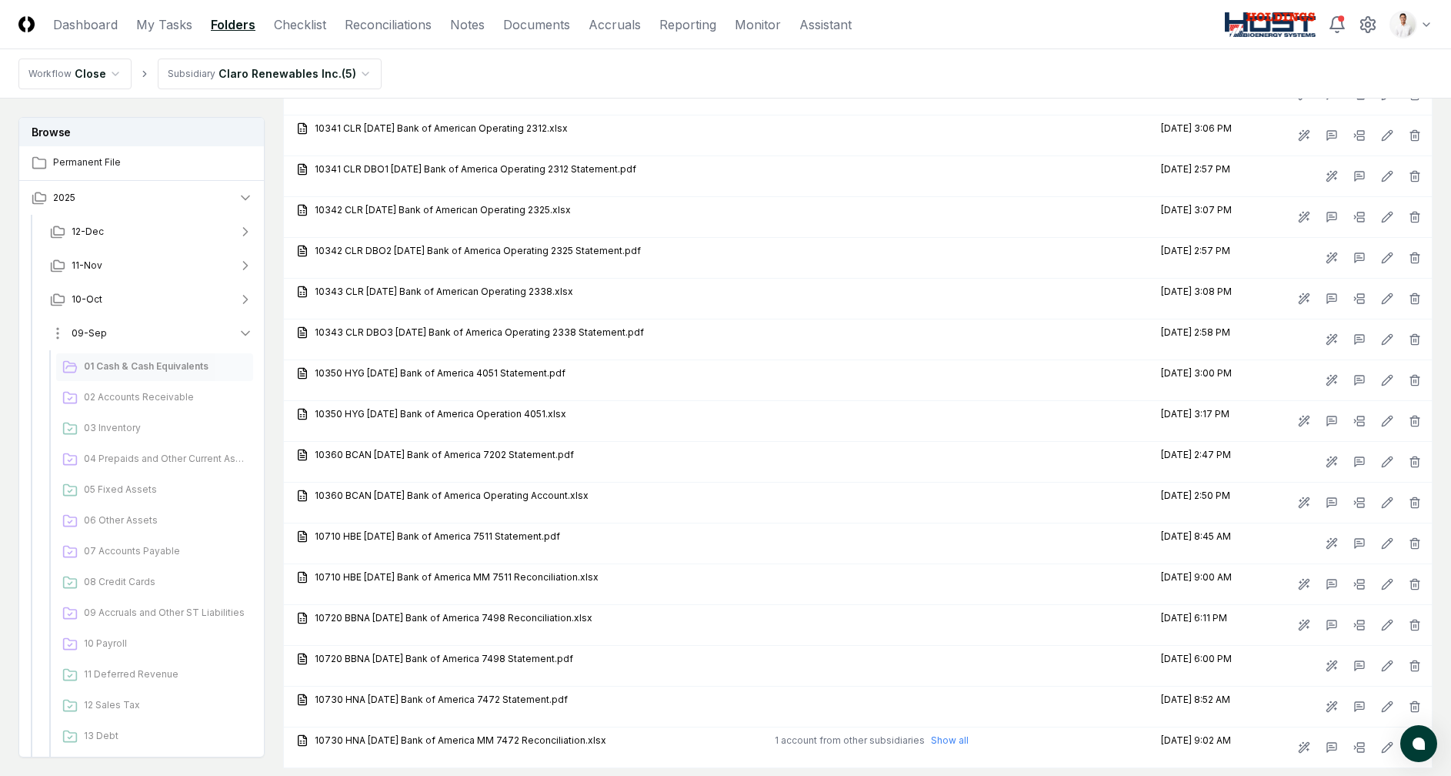
click at [210, 338] on button "09-Sep" at bounding box center [152, 333] width 228 height 34
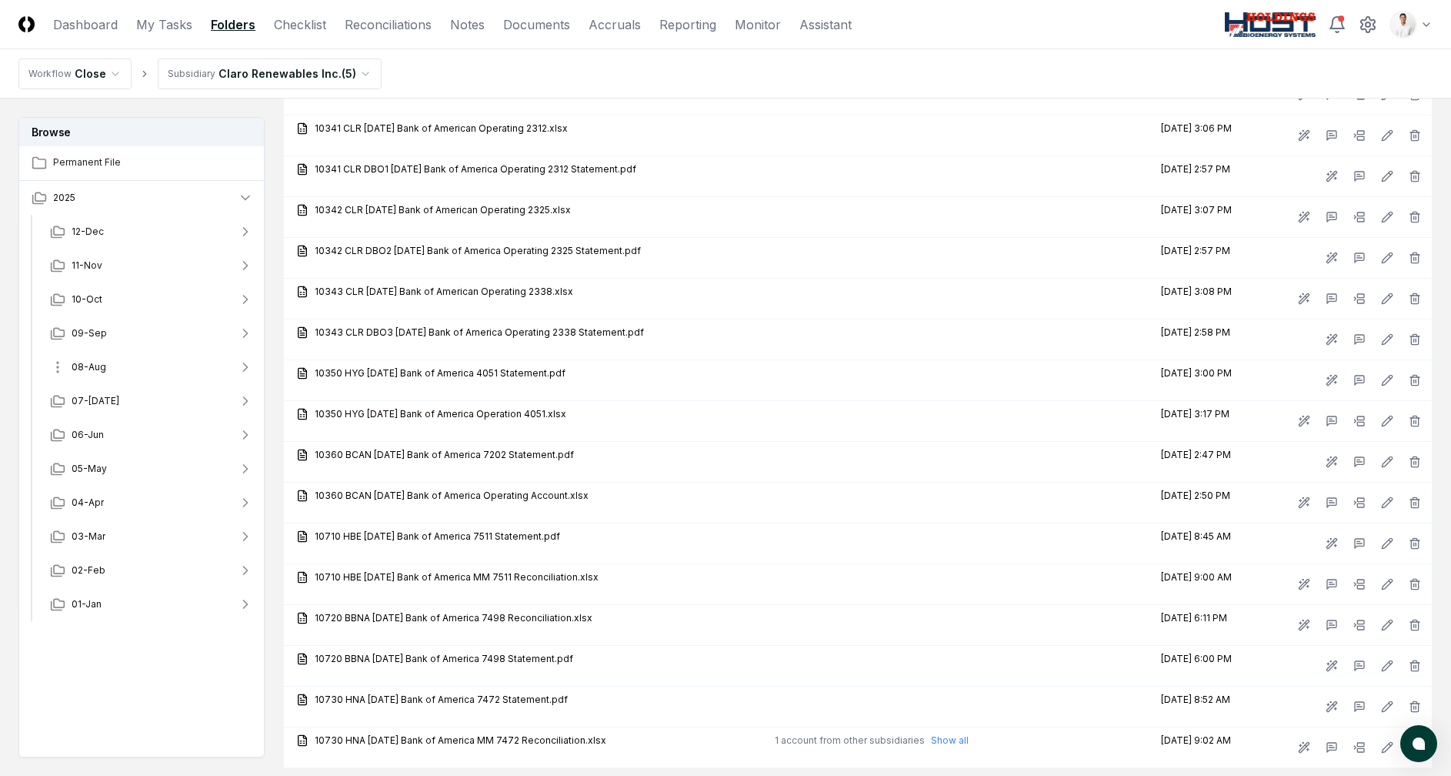
click at [153, 369] on button "08-Aug" at bounding box center [152, 367] width 228 height 34
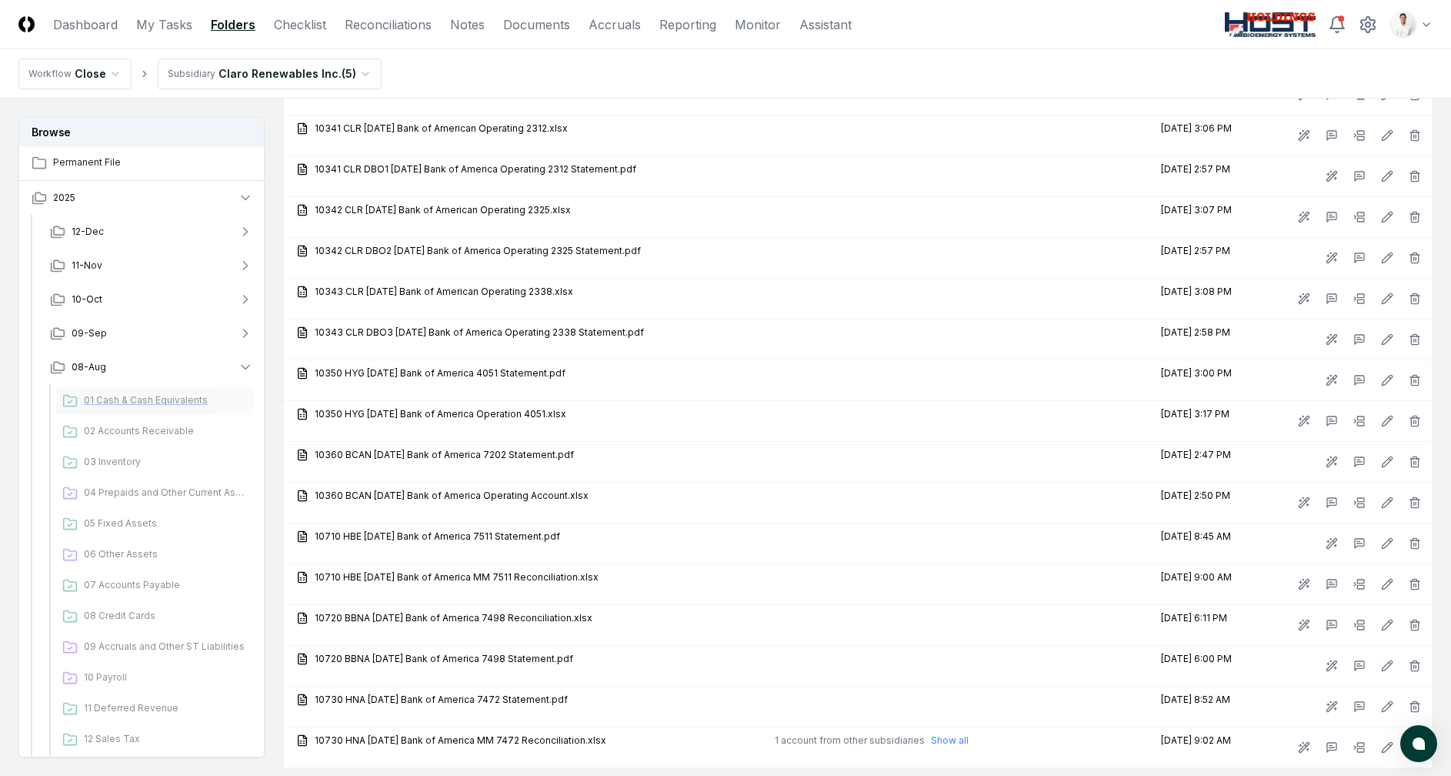
click at [142, 403] on span "01 Cash & Cash Equivalents" at bounding box center [165, 400] width 163 height 14
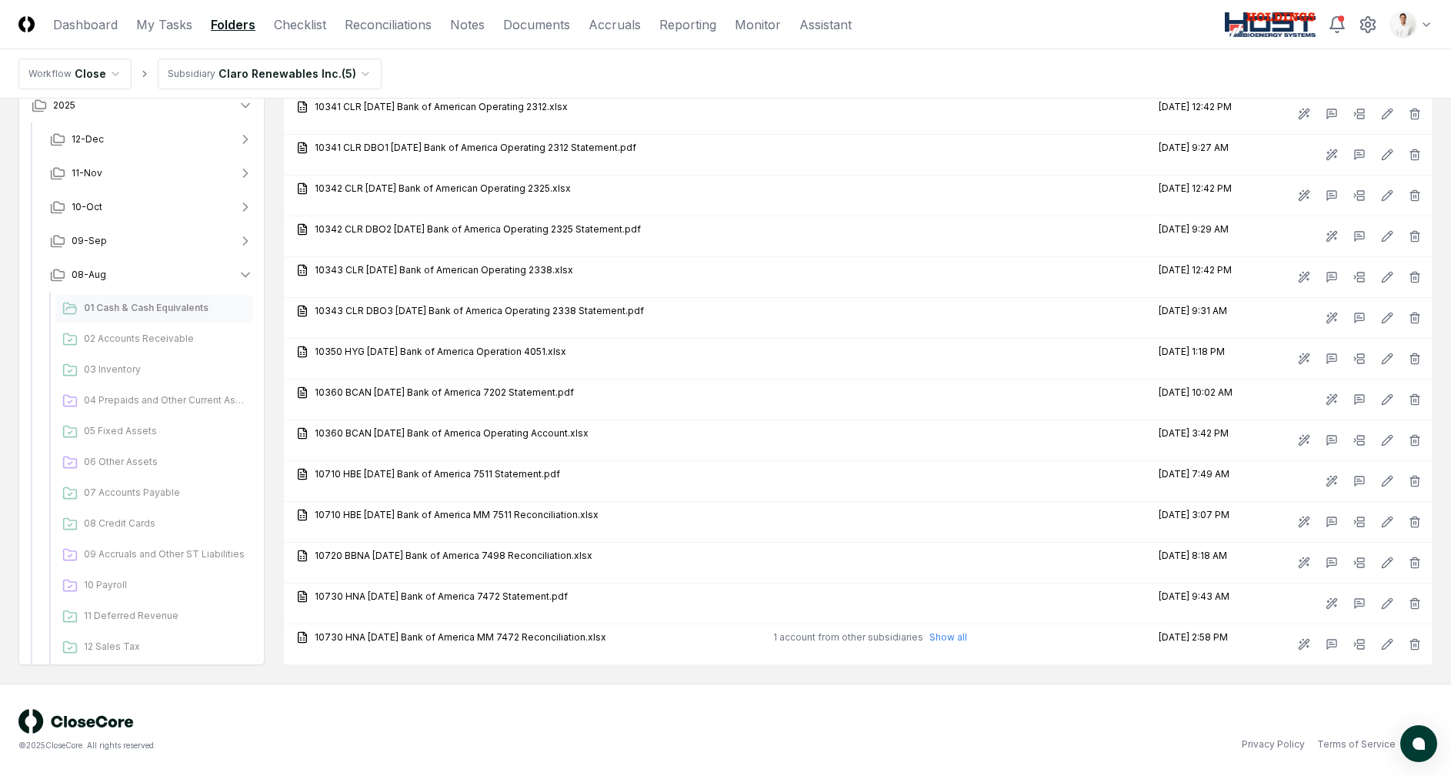
scroll to position [459, 0]
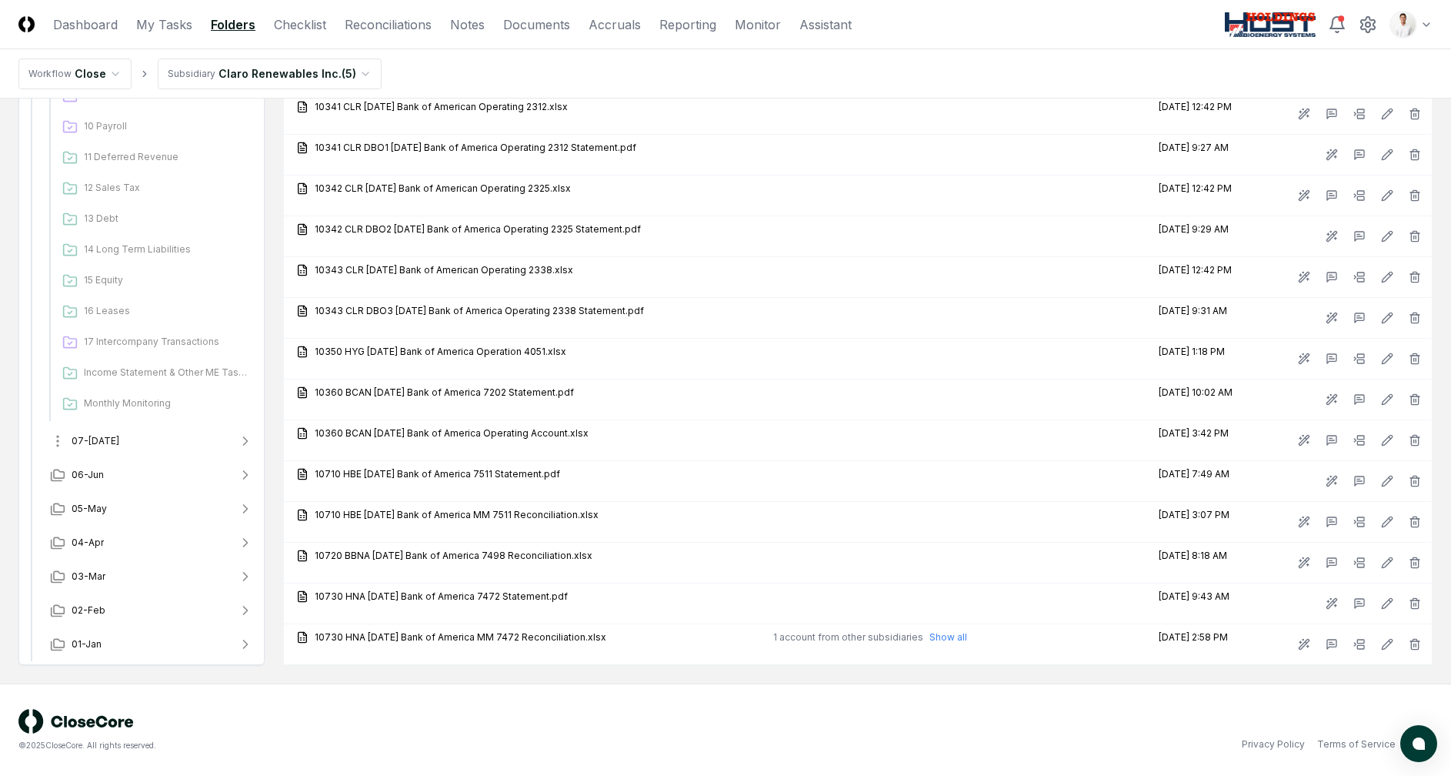
click at [145, 448] on button "07-Jul" at bounding box center [152, 441] width 228 height 34
click at [143, 461] on div "01 Cash & Cash Equivalents" at bounding box center [154, 475] width 197 height 28
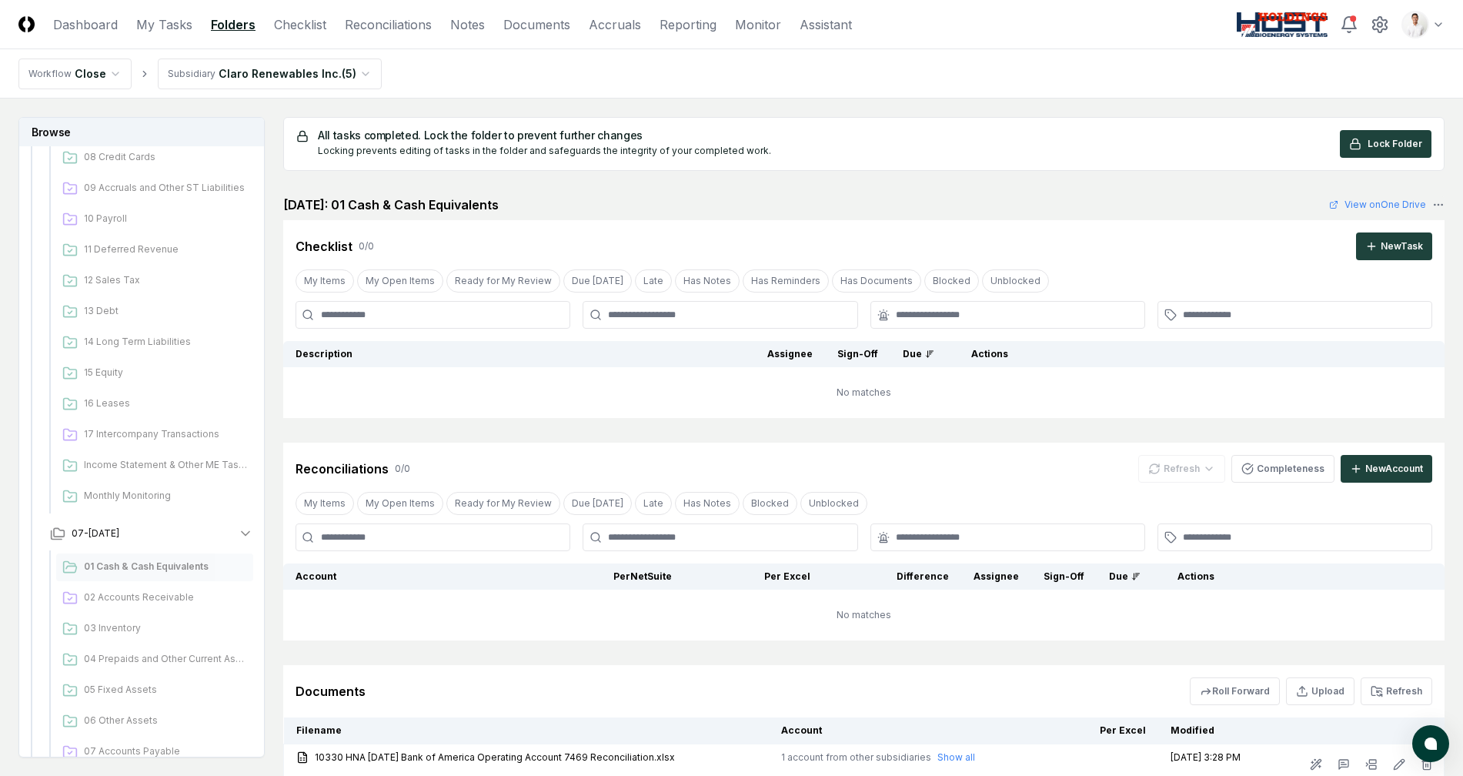
click at [290, 66] on html "CloseCore Dashboard My Tasks Folders Checklist Reconciliations Notes Documents …" at bounding box center [731, 468] width 1463 height 936
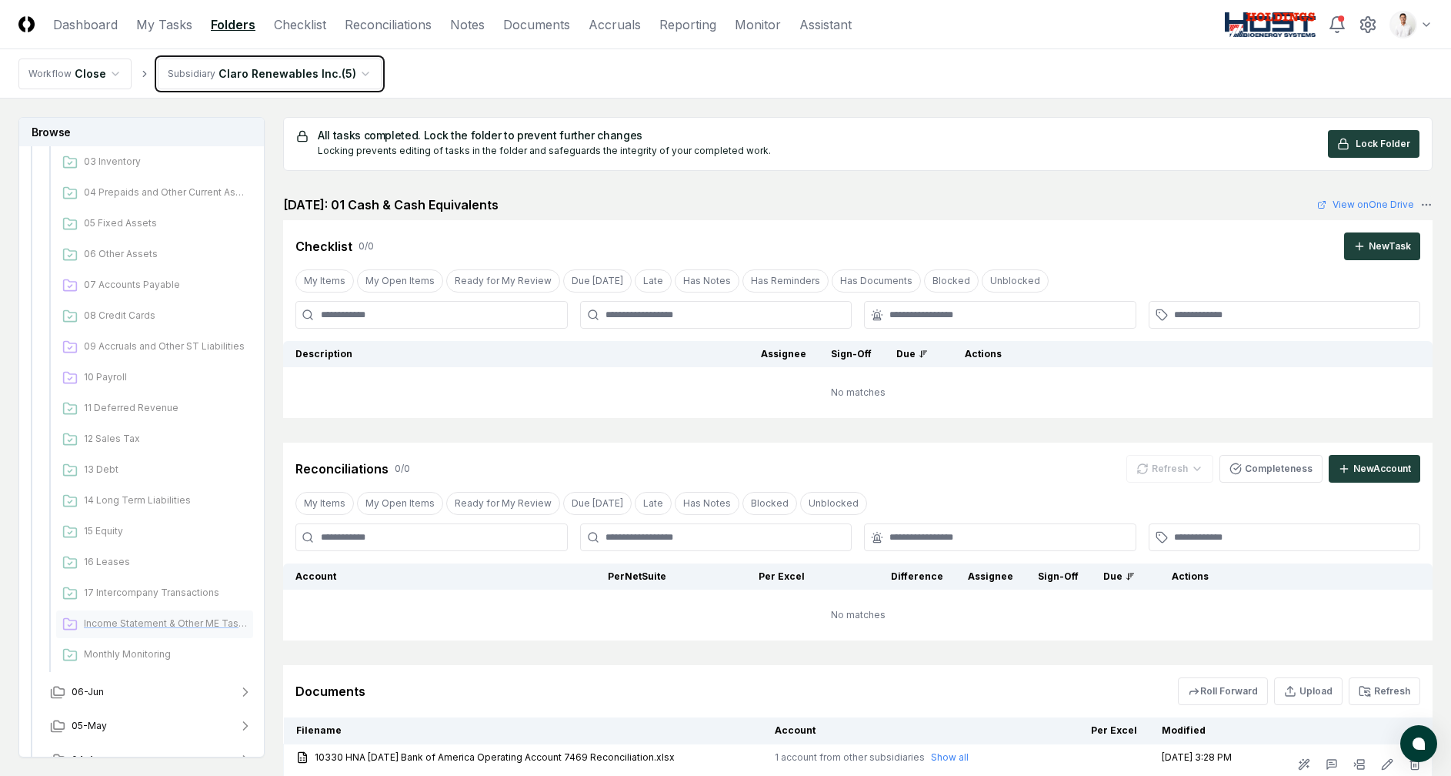
scroll to position [1049, 0]
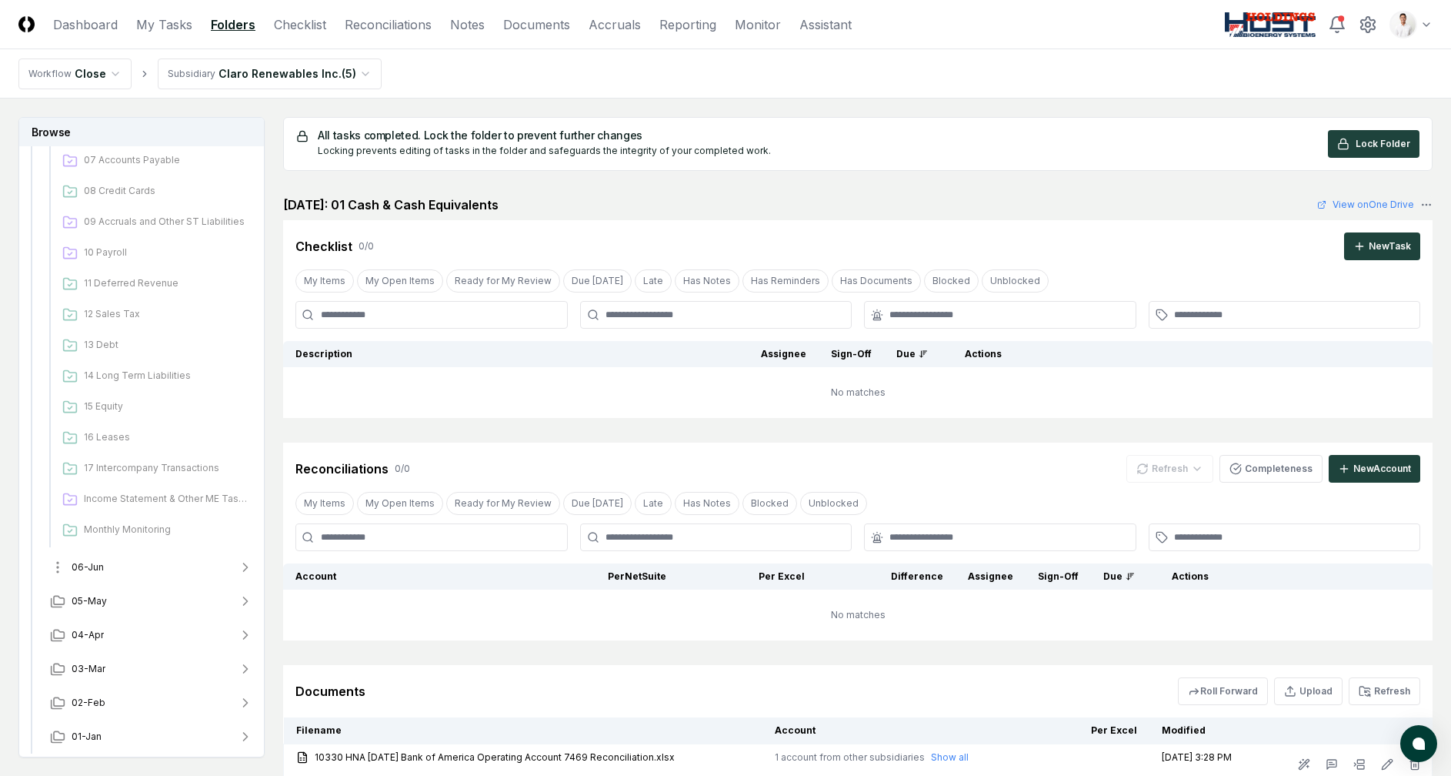
click at [140, 557] on button "06-Jun" at bounding box center [152, 567] width 228 height 34
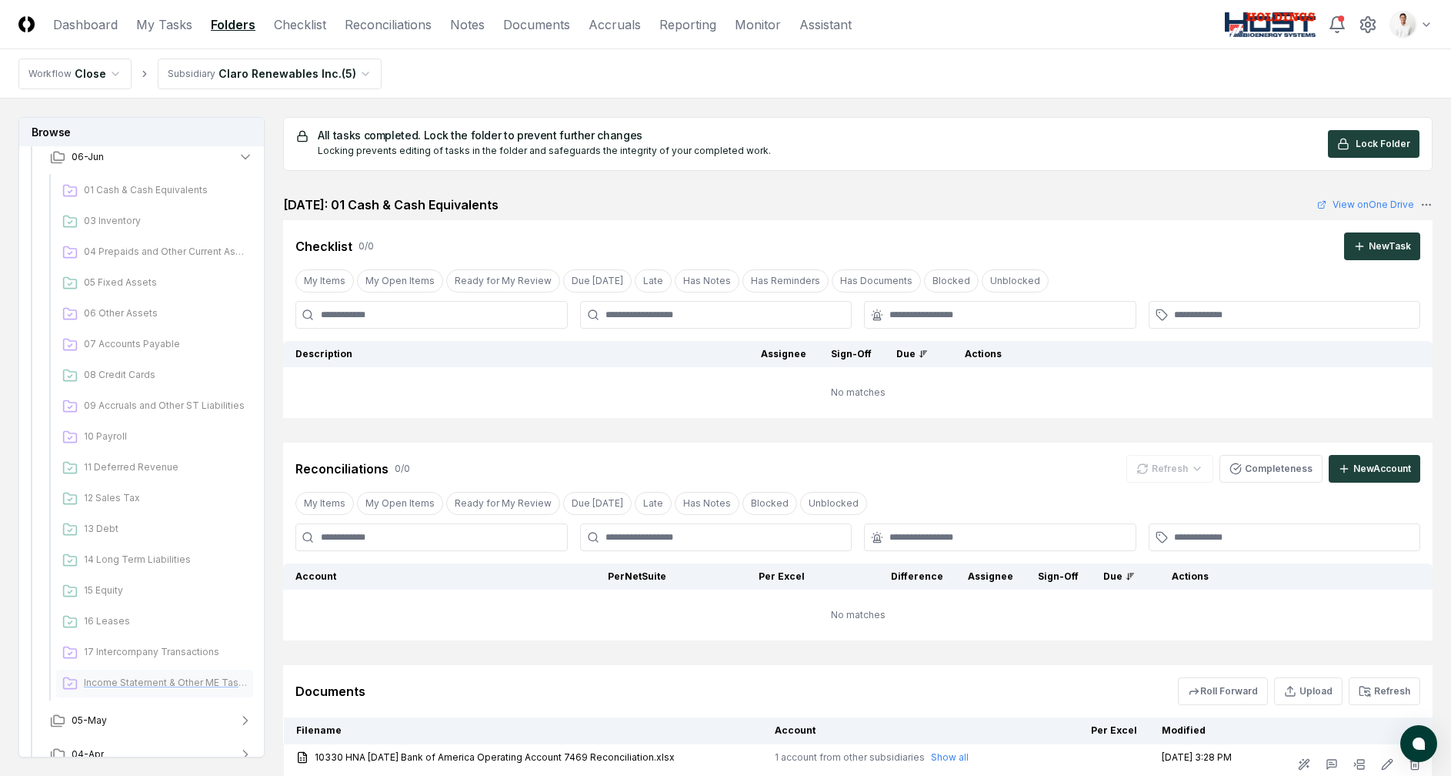
scroll to position [1579, 0]
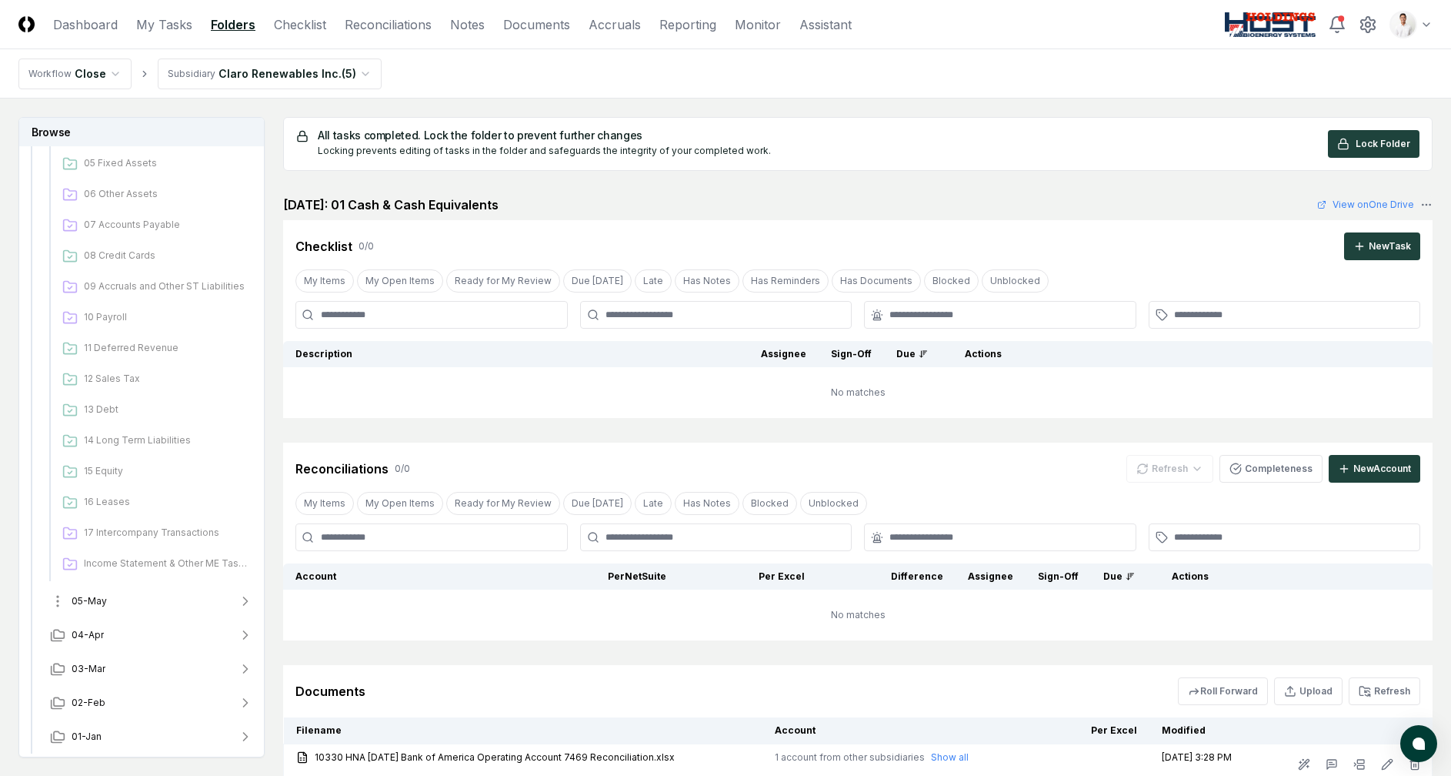
click at [125, 605] on button "05-May" at bounding box center [152, 601] width 228 height 34
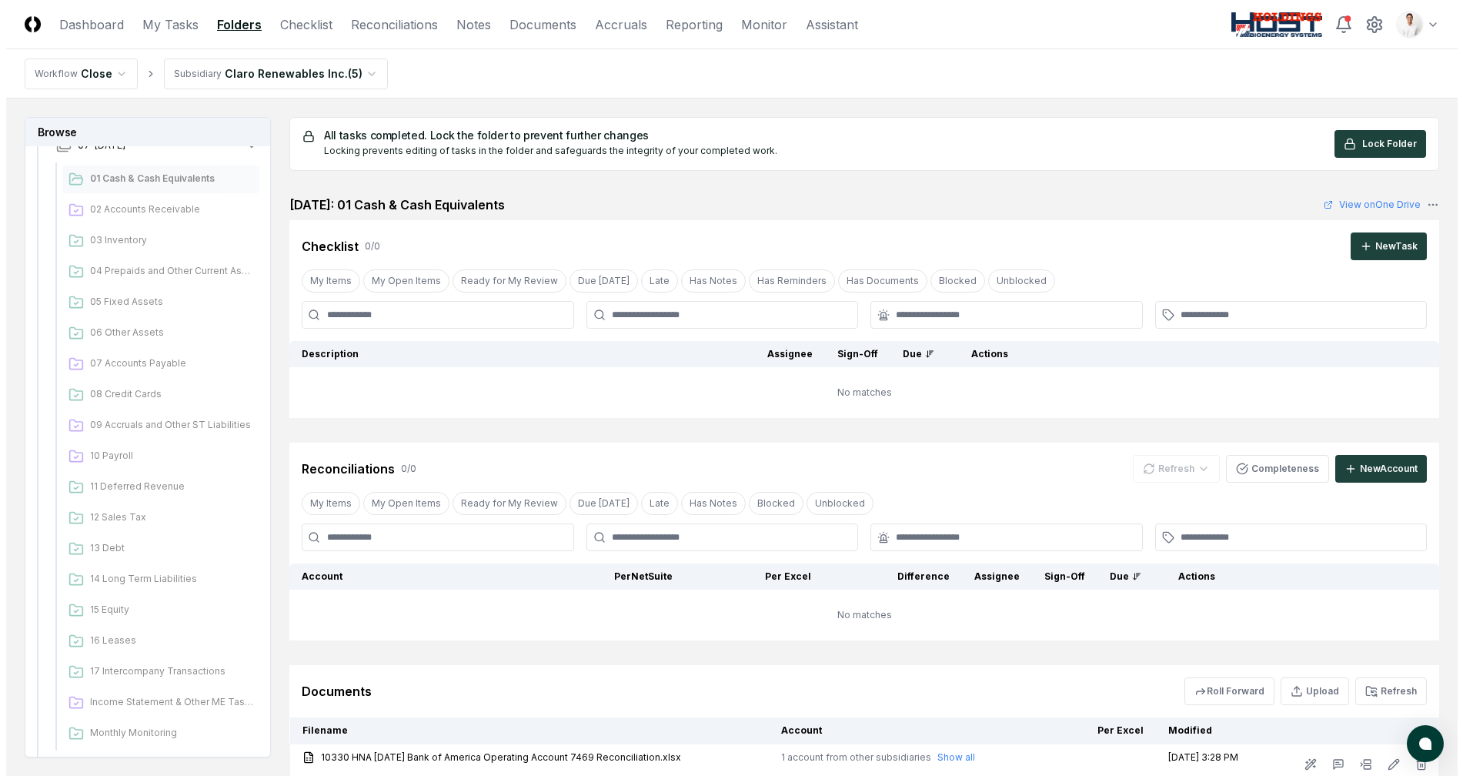
scroll to position [0, 0]
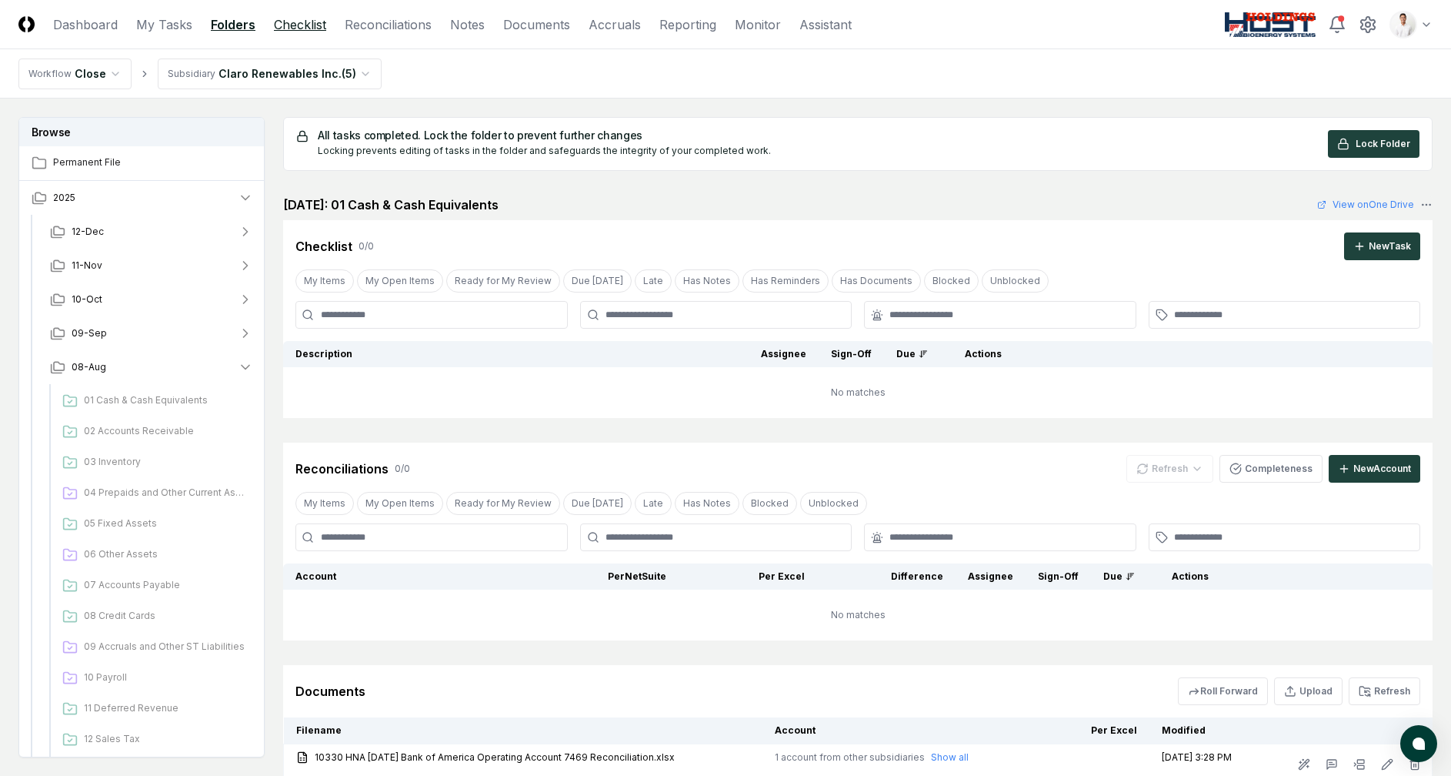
click at [314, 22] on link "Checklist" at bounding box center [300, 24] width 52 height 18
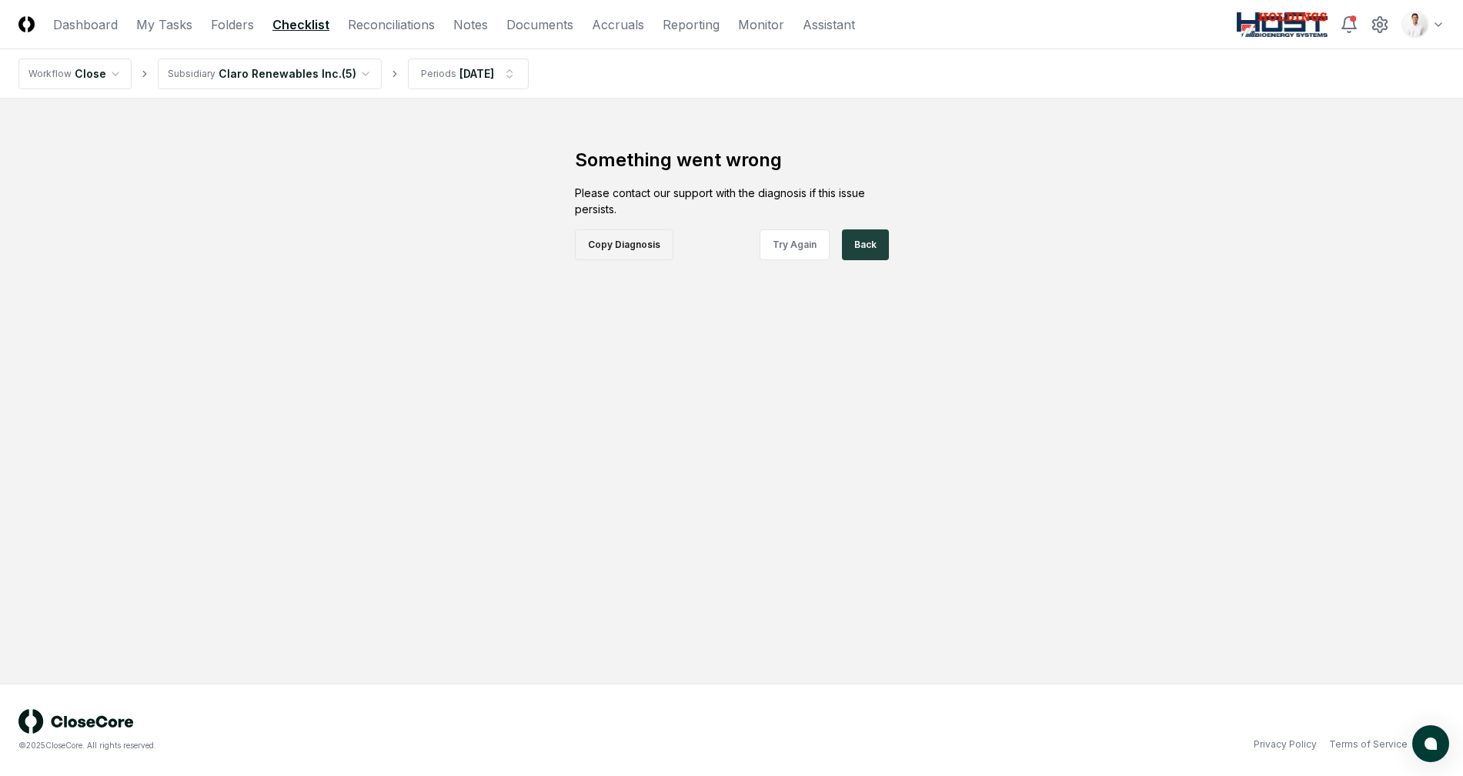
click at [646, 245] on button "Copy Diagnosis" at bounding box center [624, 244] width 98 height 31
click at [635, 247] on button "Copy Diagnosis" at bounding box center [624, 244] width 98 height 31
click at [545, 185] on div "Something went wrong Please contact our support with the diagnosis if this issu…" at bounding box center [732, 204] width 462 height 112
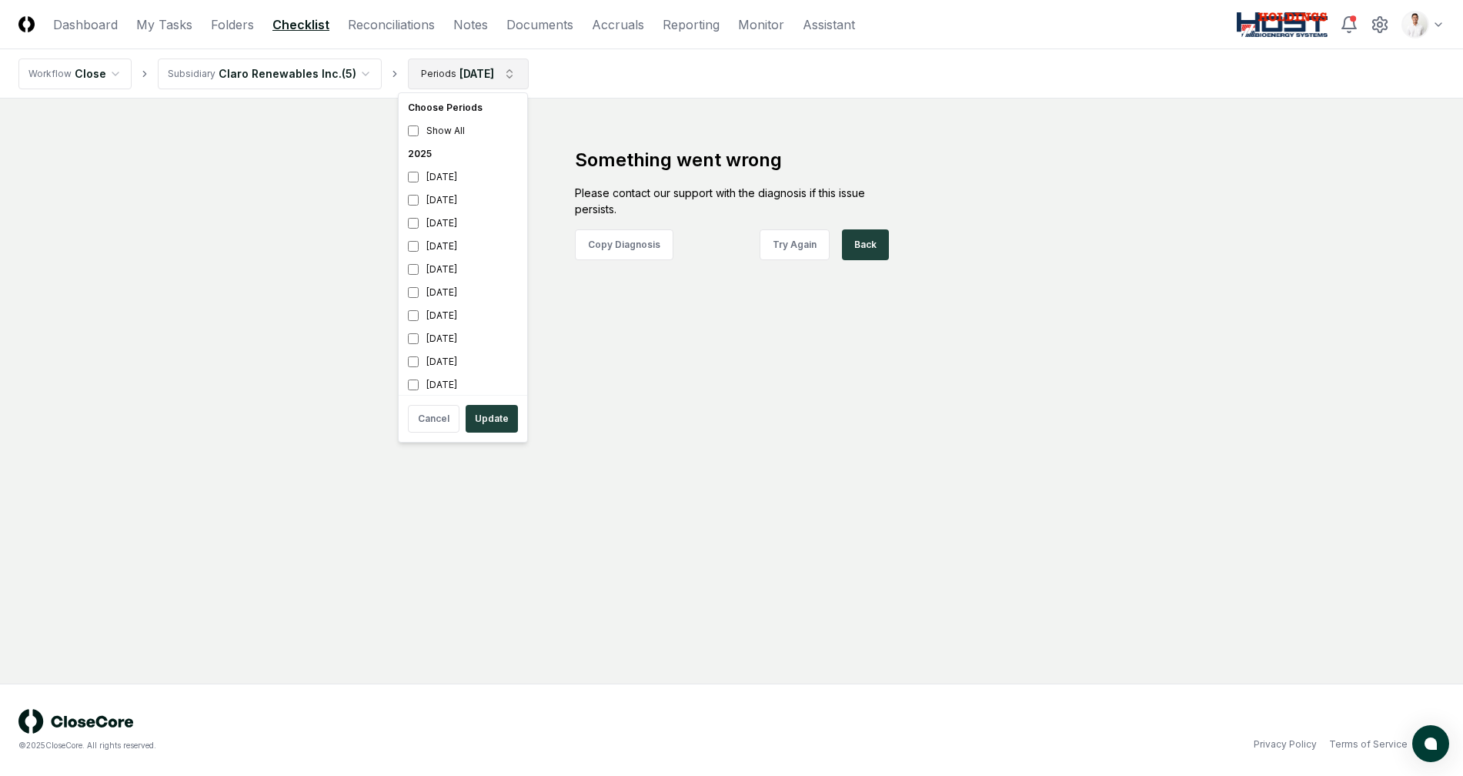
click at [472, 82] on html "CloseCore Dashboard My Tasks Folders Checklist Reconciliations Notes Documents …" at bounding box center [731, 388] width 1463 height 776
click at [452, 248] on div "[DATE]" at bounding box center [463, 246] width 122 height 23
click at [451, 279] on div "[DATE]" at bounding box center [463, 269] width 122 height 23
click at [464, 264] on div "[DATE]" at bounding box center [463, 264] width 122 height 23
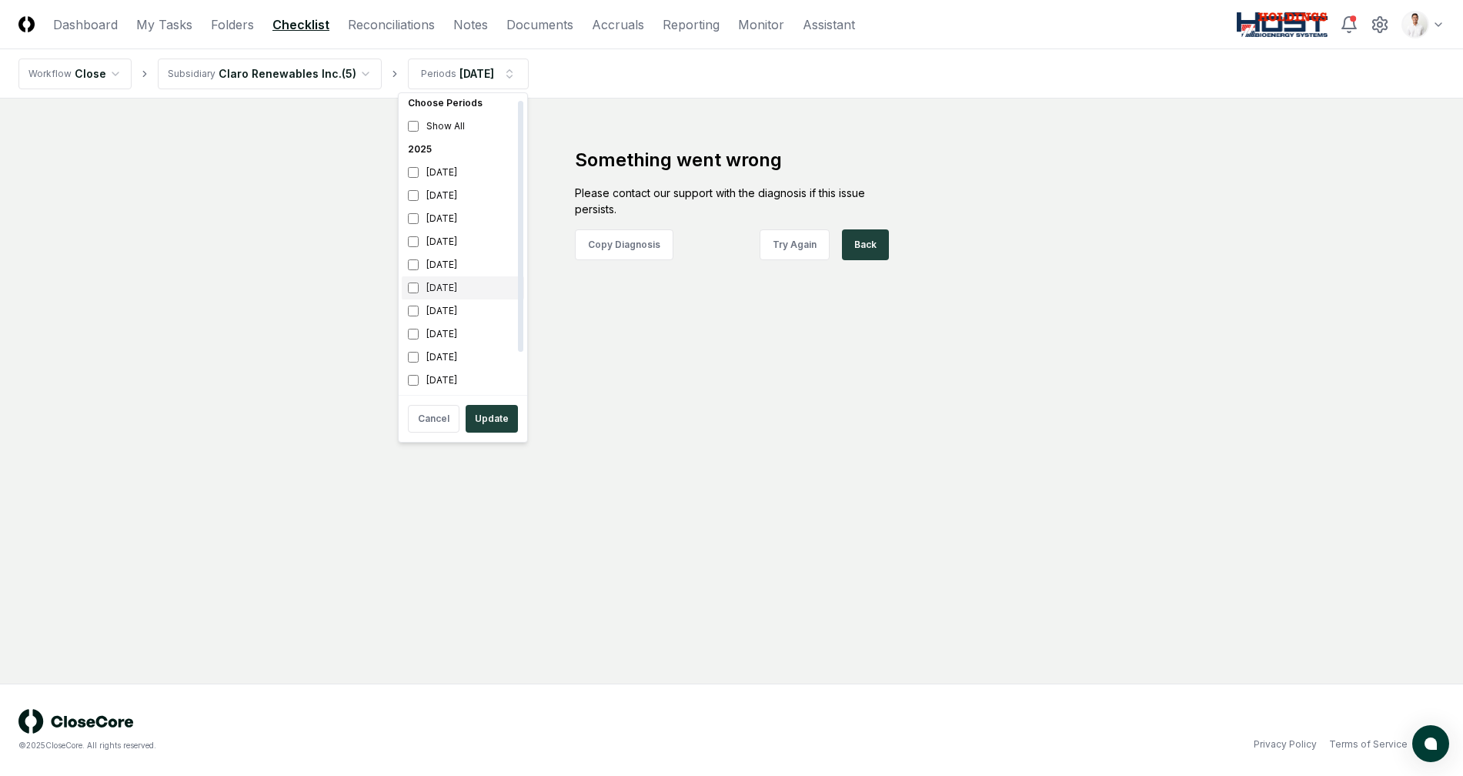
click at [460, 281] on div "[DATE]" at bounding box center [463, 287] width 122 height 23
click at [486, 407] on button "Update" at bounding box center [491, 419] width 52 height 28
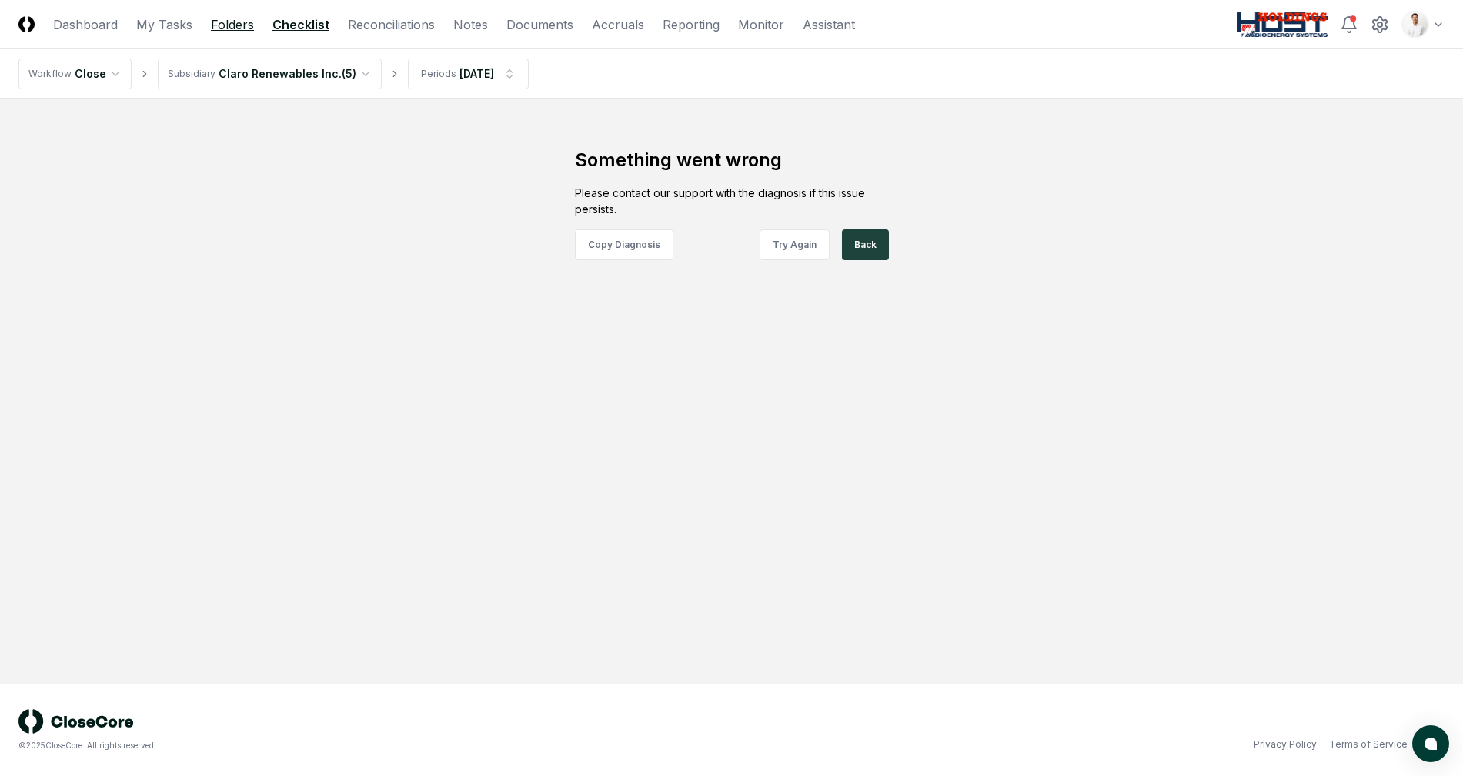
click at [240, 23] on link "Folders" at bounding box center [232, 24] width 43 height 18
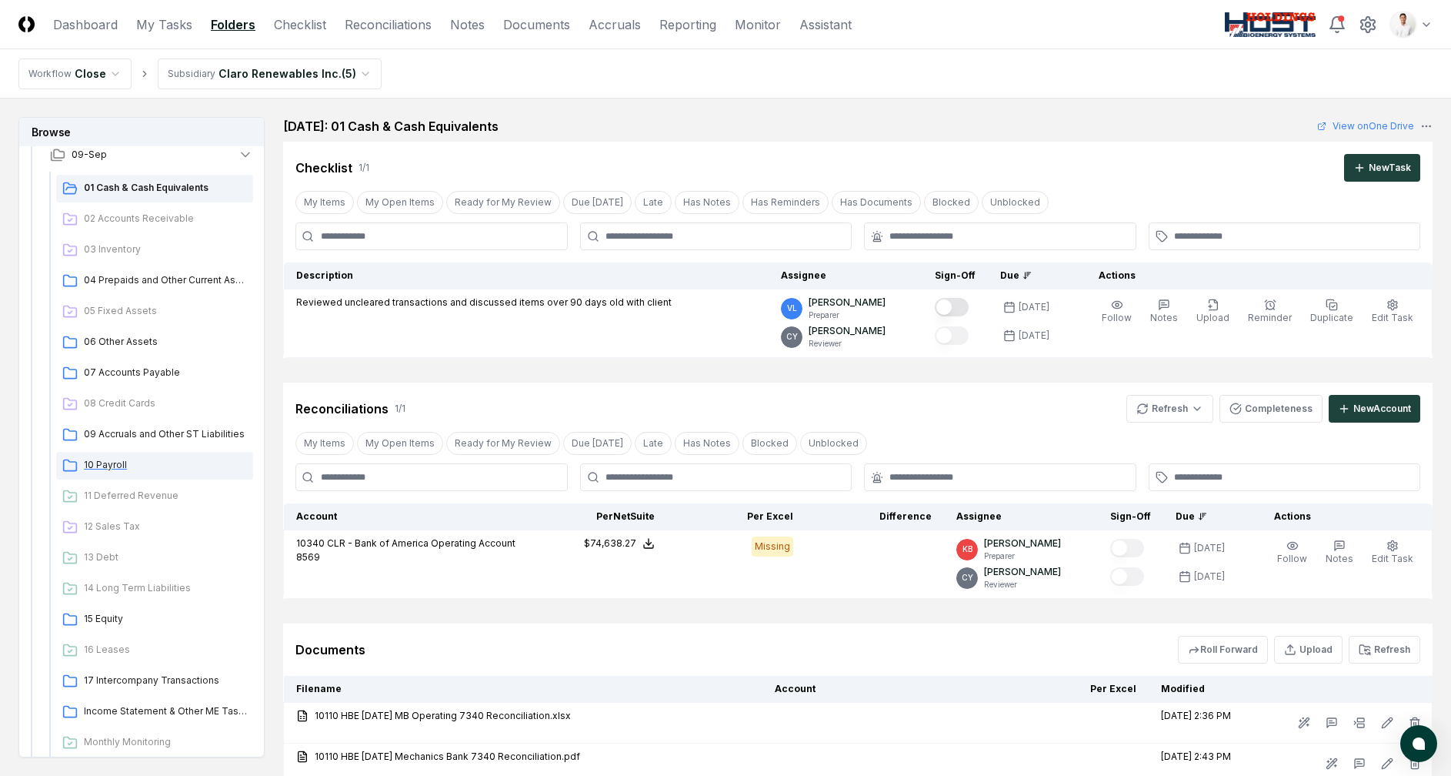
scroll to position [326, 0]
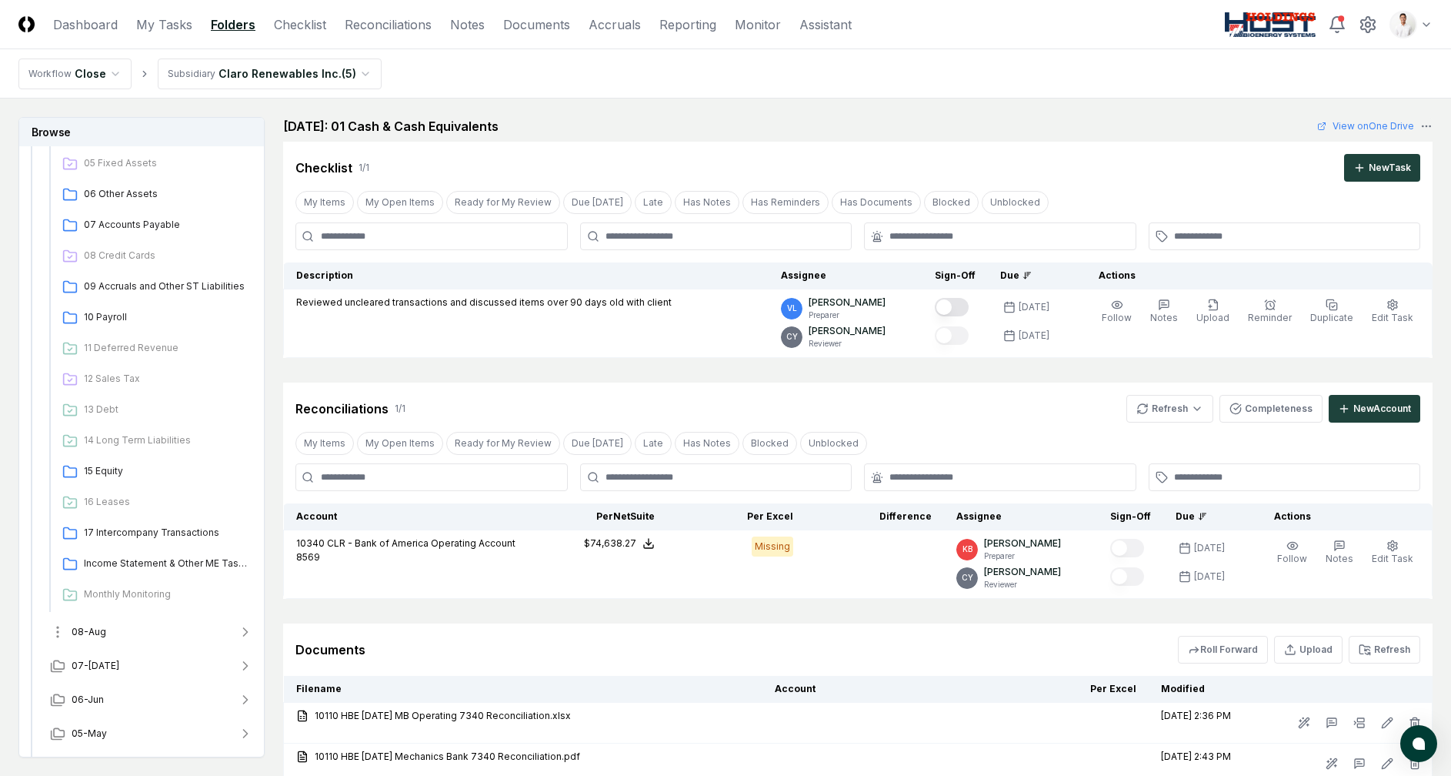
click at [137, 623] on button "08-Aug" at bounding box center [152, 632] width 228 height 34
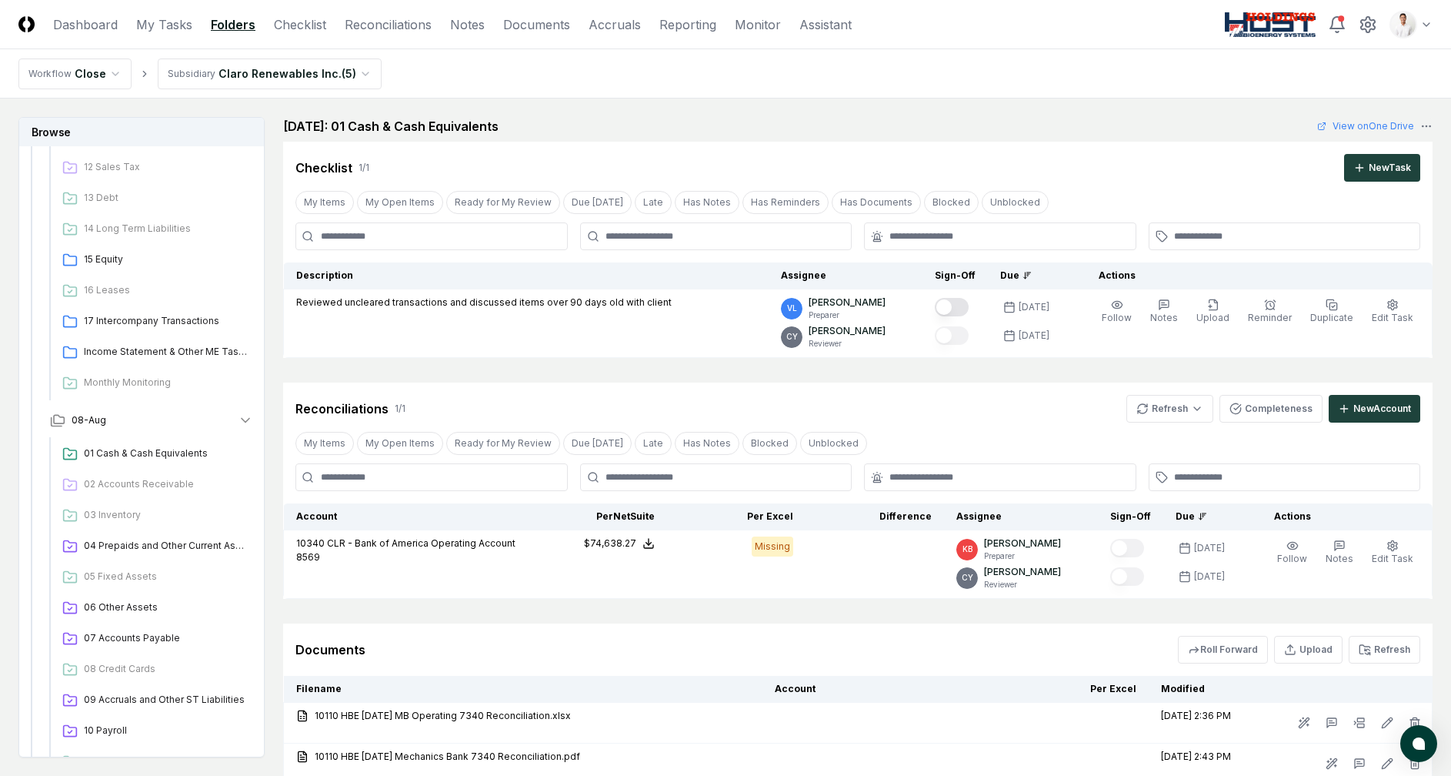
scroll to position [0, 0]
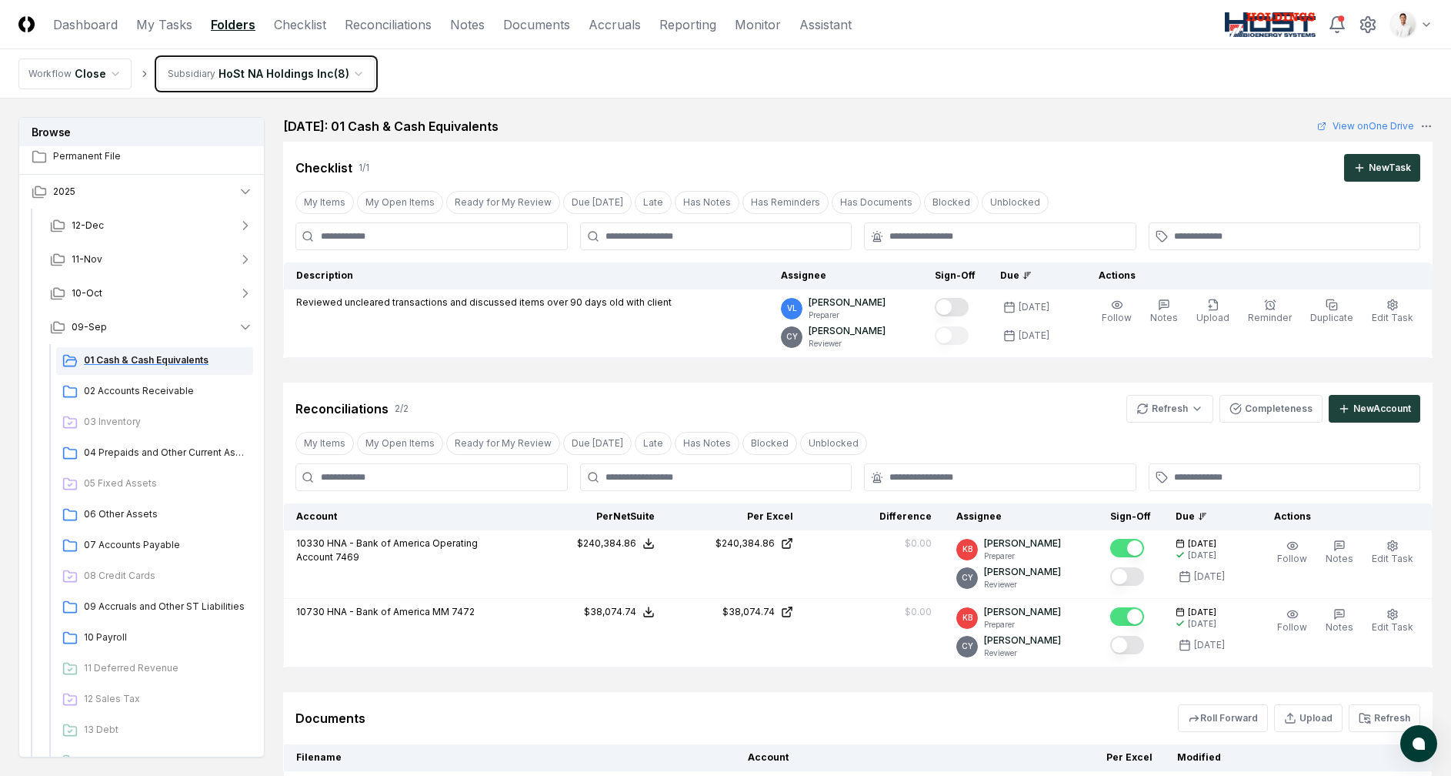
scroll to position [459, 0]
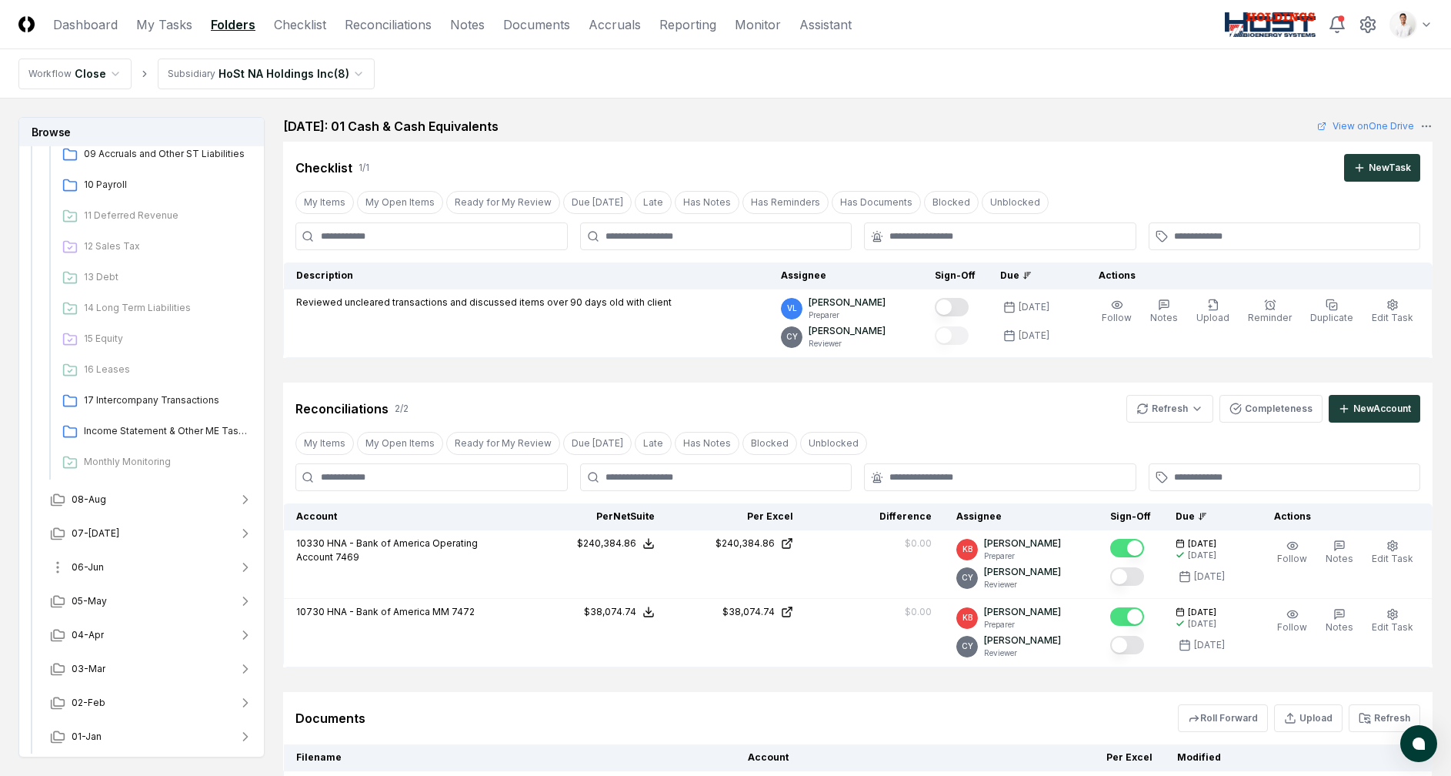
click at [155, 561] on button "06-Jun" at bounding box center [152, 567] width 228 height 34
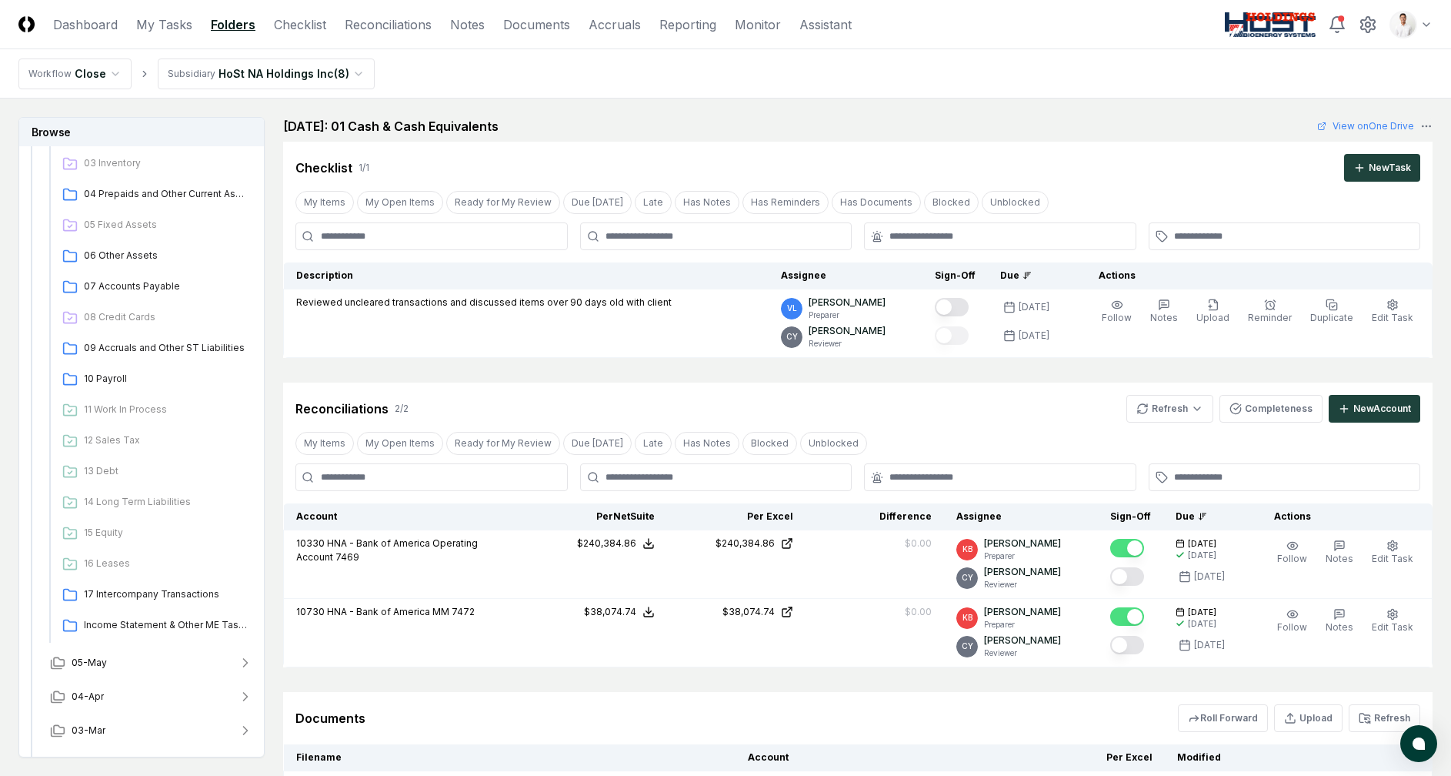
scroll to position [0, 0]
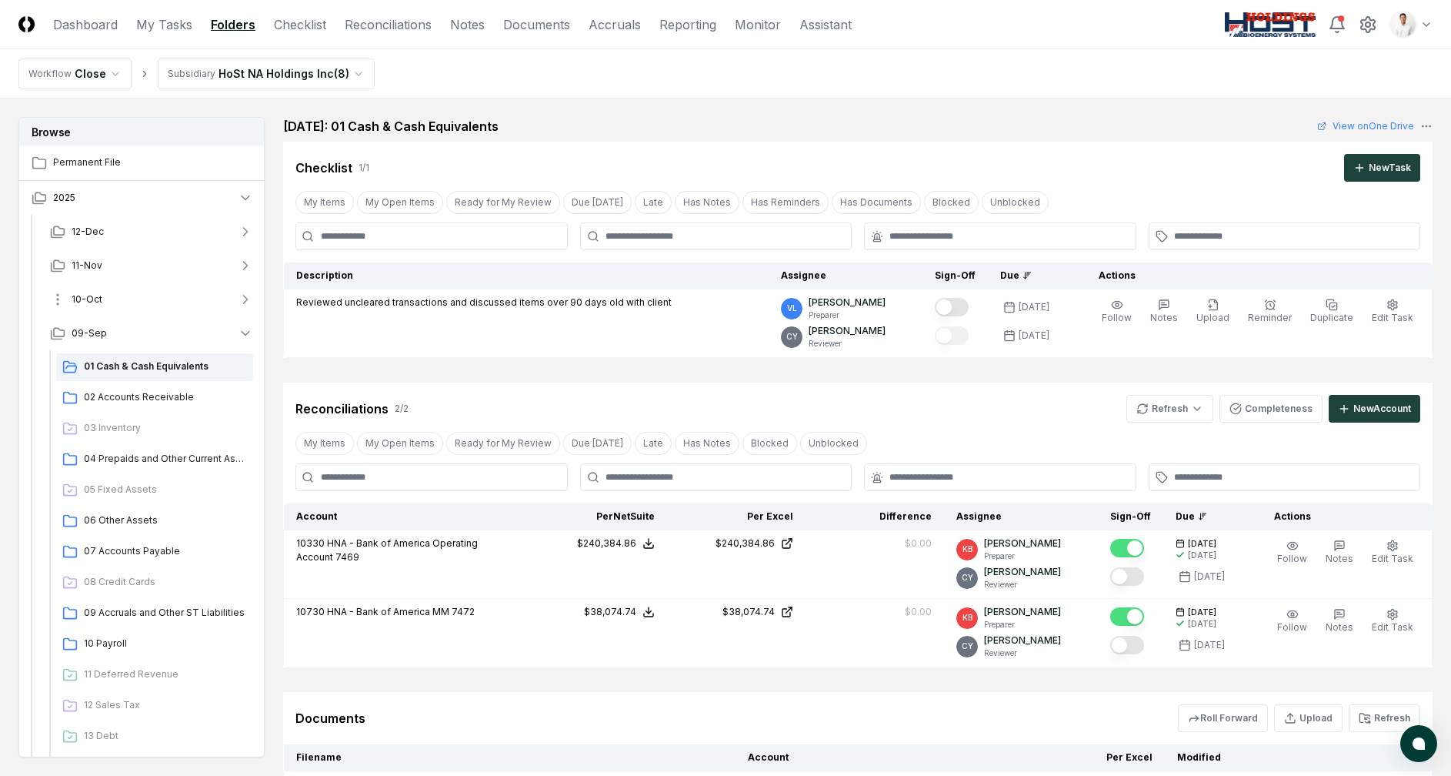
click at [155, 295] on button "10-Oct" at bounding box center [152, 299] width 228 height 34
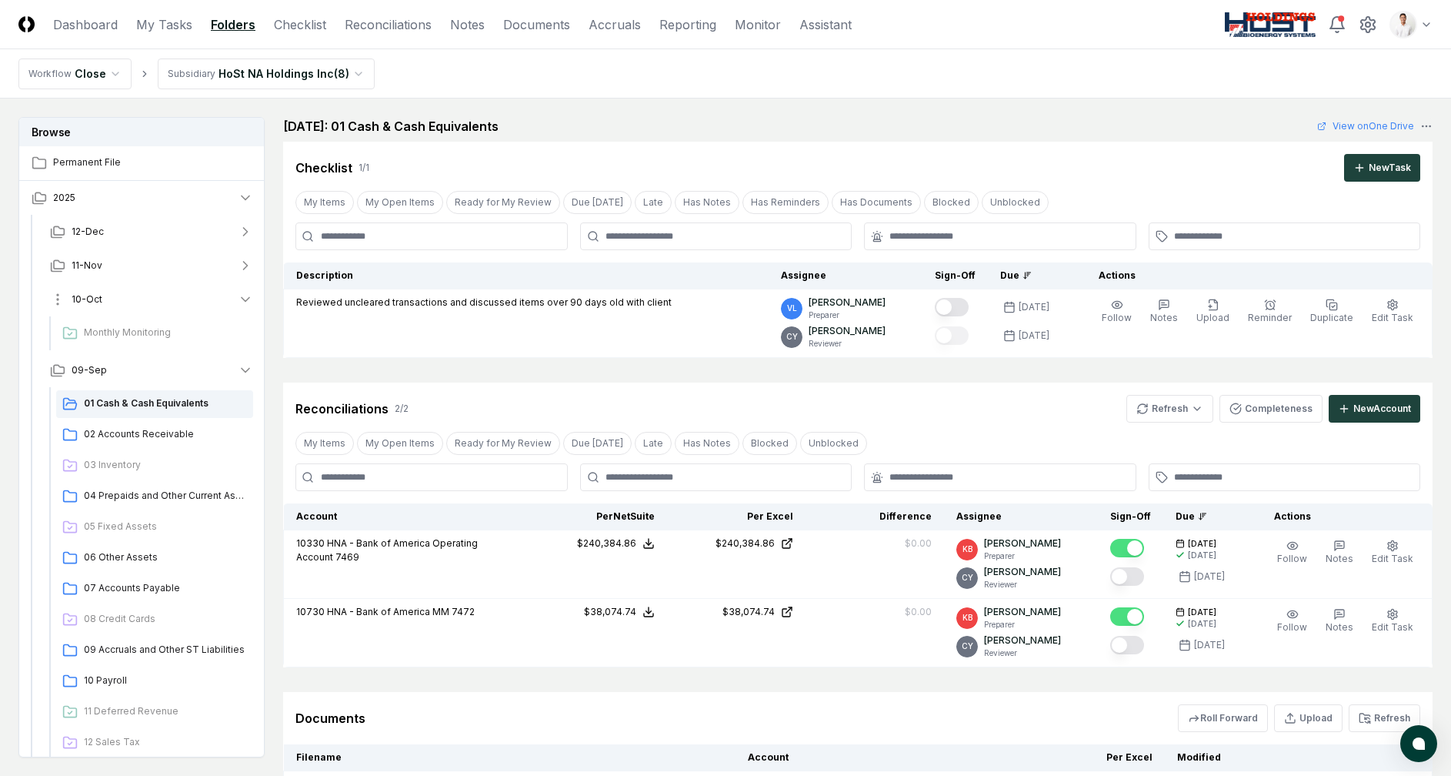
click at [152, 296] on button "10-Oct" at bounding box center [152, 299] width 228 height 34
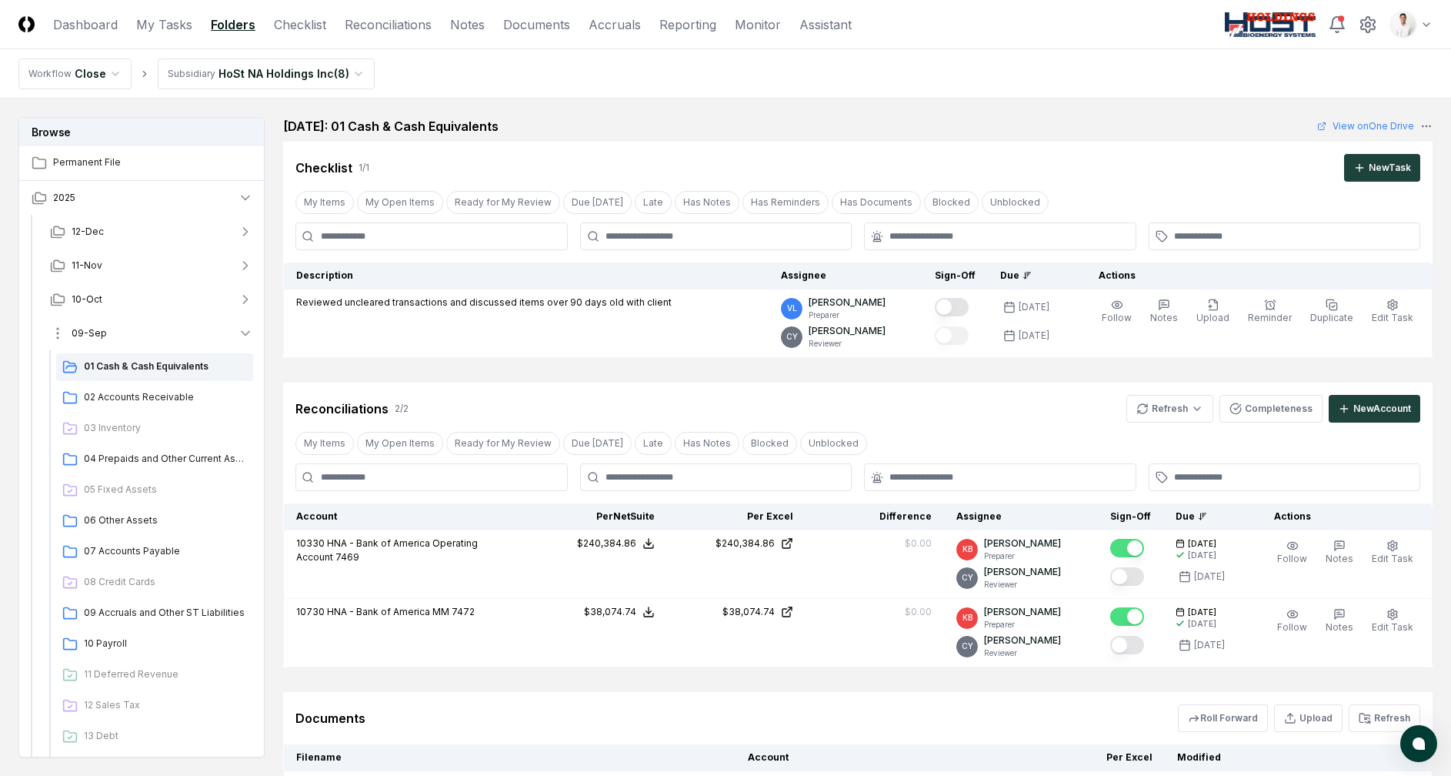
click at [123, 336] on button "09-Sep" at bounding box center [152, 333] width 228 height 34
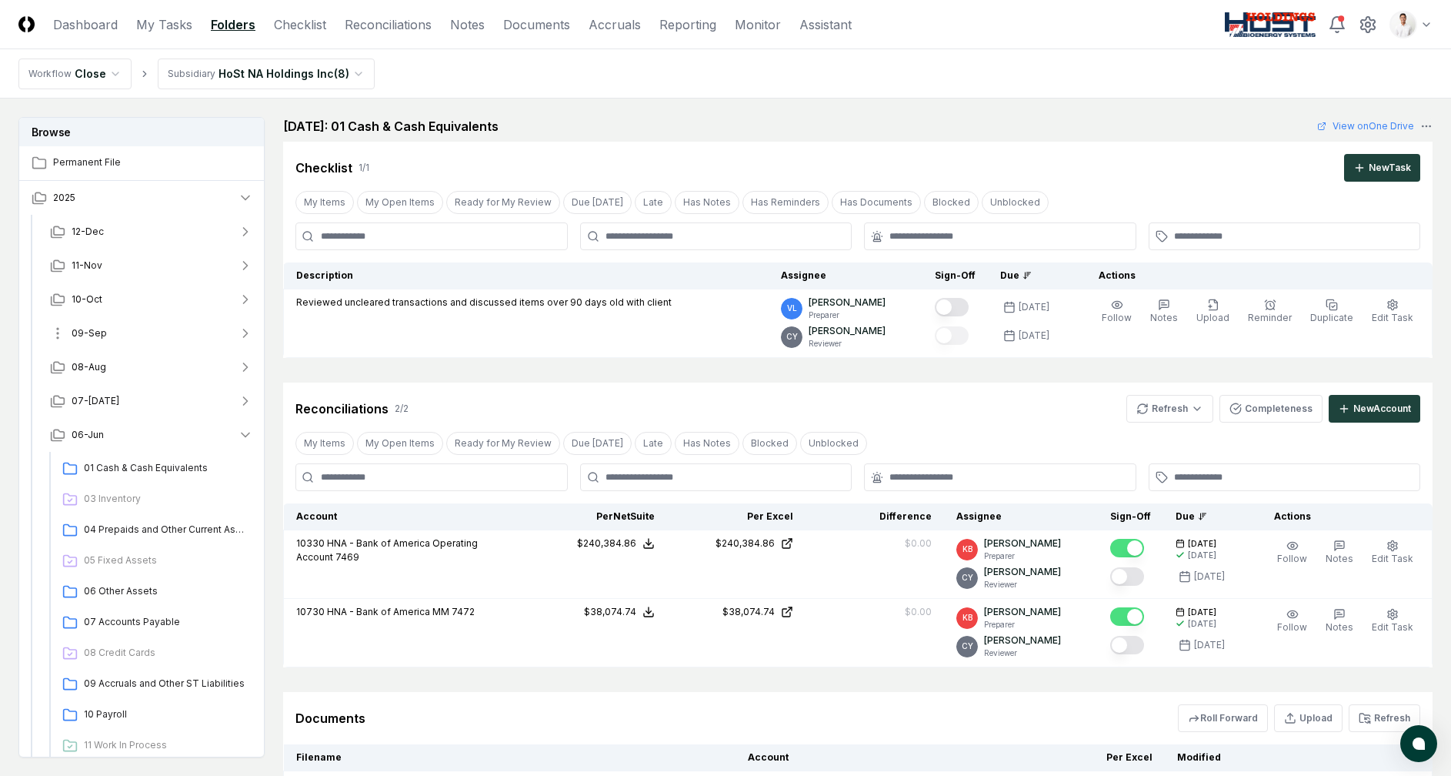
click at [127, 331] on button "09-Sep" at bounding box center [152, 333] width 228 height 34
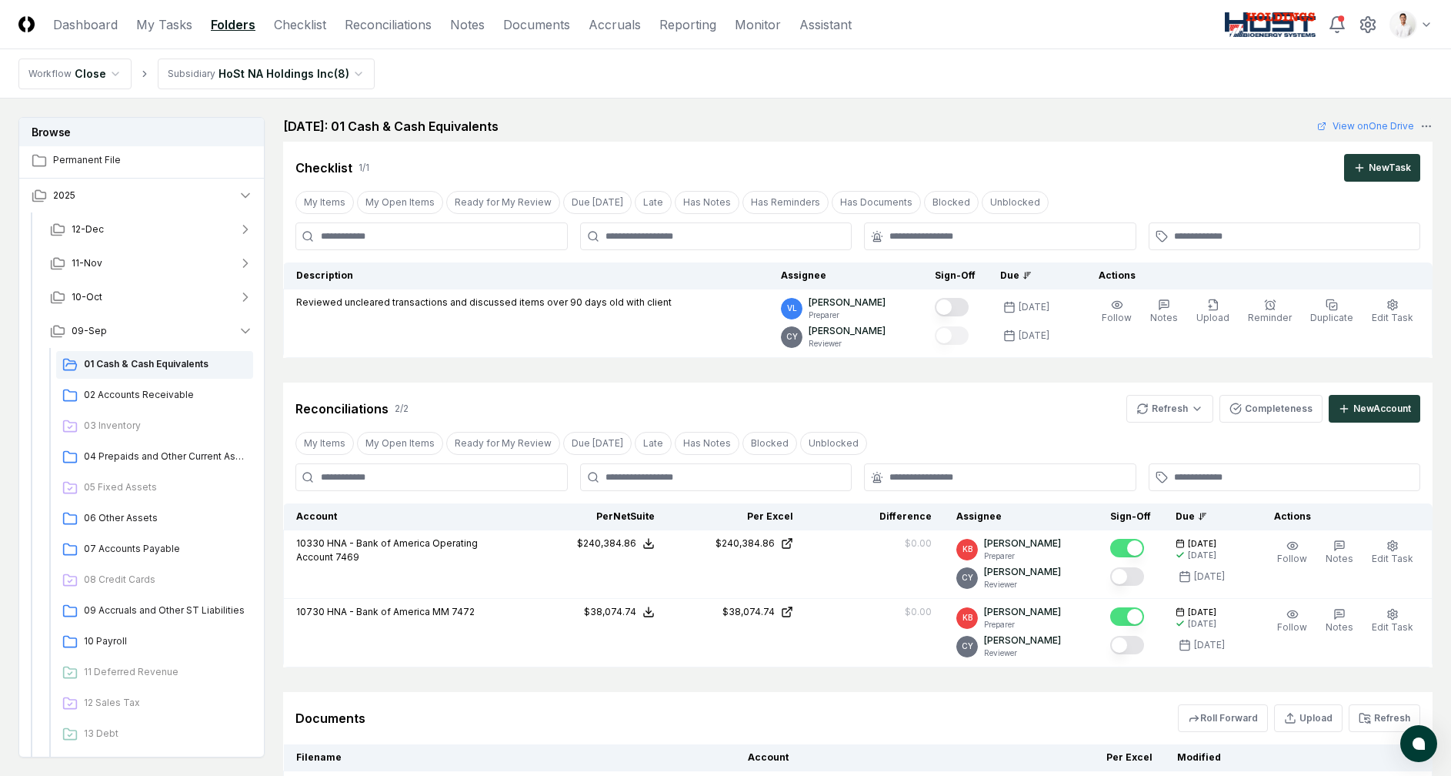
scroll to position [2, 0]
click at [359, 31] on link "Reconciliations" at bounding box center [388, 24] width 87 height 18
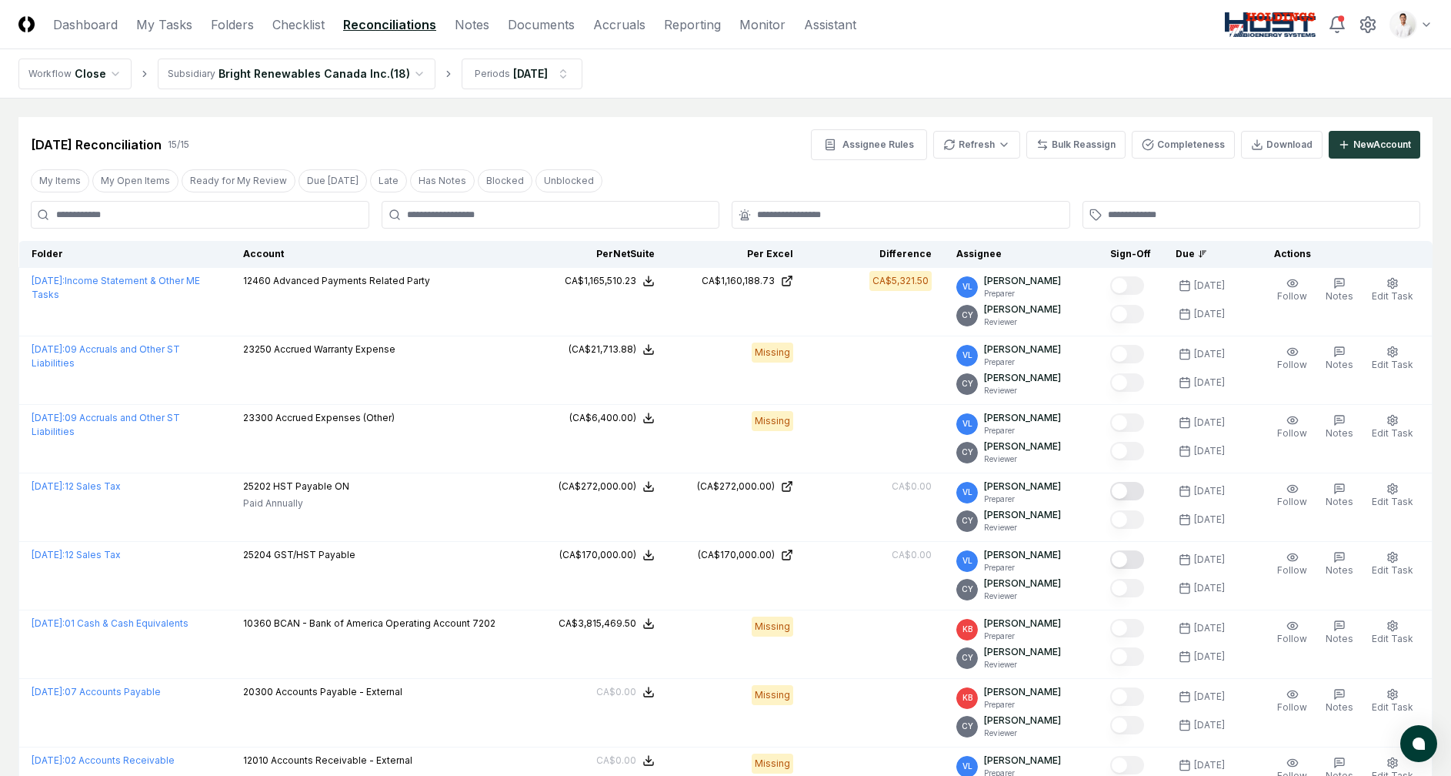
click at [637, 127] on div "Sep 2025 Reconciliation 15 / 15 Assignee Rules Refresh Bulk Reassign Completene…" at bounding box center [725, 138] width 1414 height 43
click at [373, 118] on div "Sep 2025 Reconciliation 15 / 15 Assignee Rules Refresh Bulk Reassign Completene…" at bounding box center [725, 138] width 1414 height 43
click at [243, 24] on link "Folders" at bounding box center [232, 24] width 43 height 18
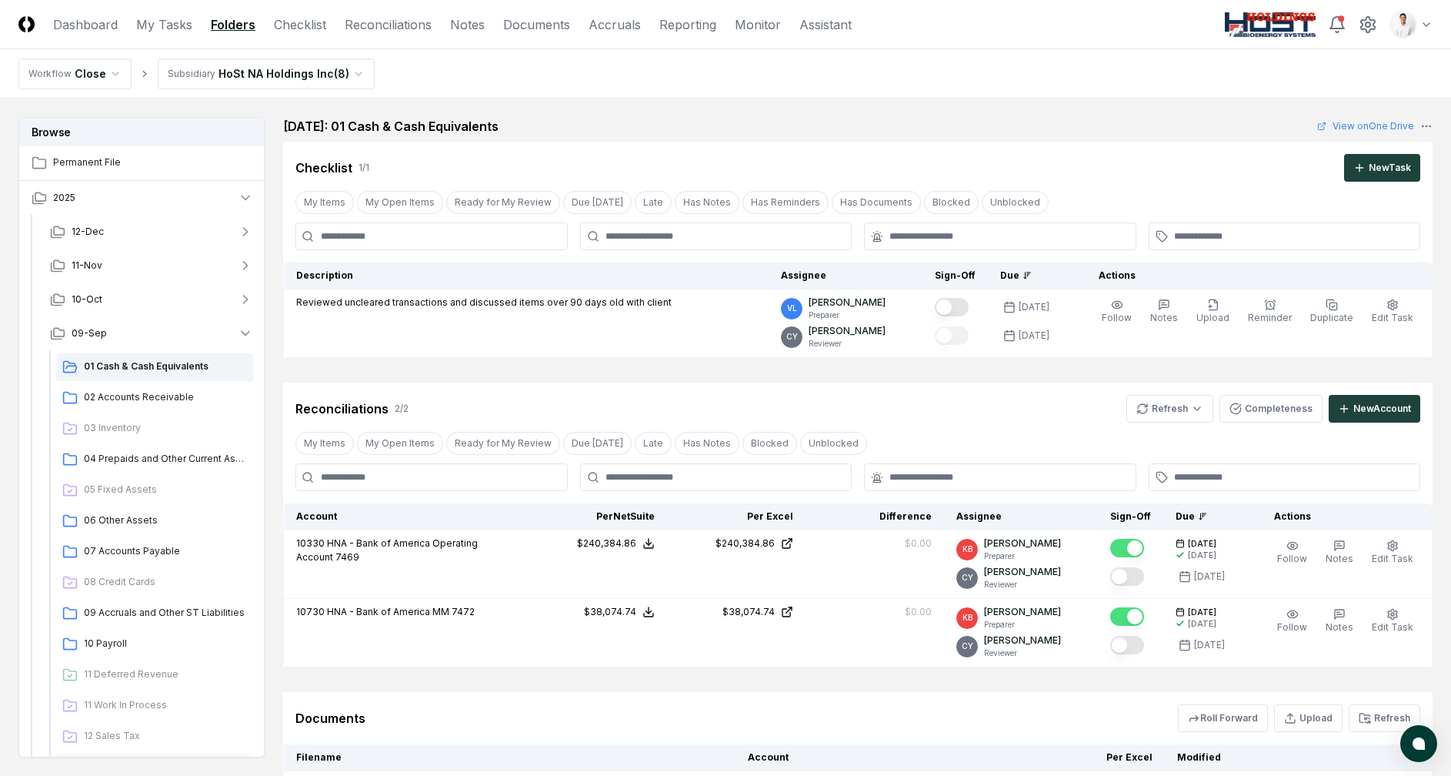
scroll to position [106, 0]
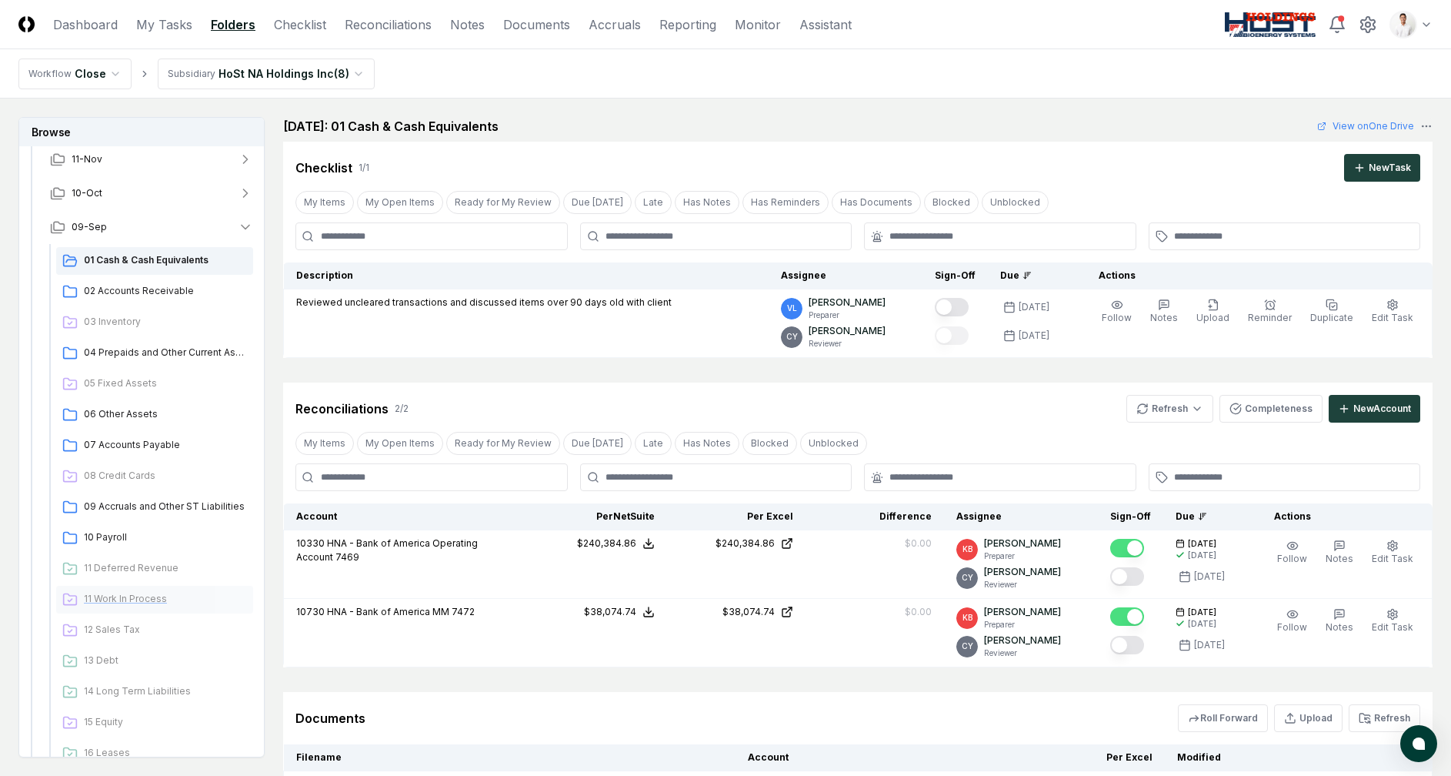
click at [144, 603] on span "11 Work In Process" at bounding box center [165, 599] width 163 height 14
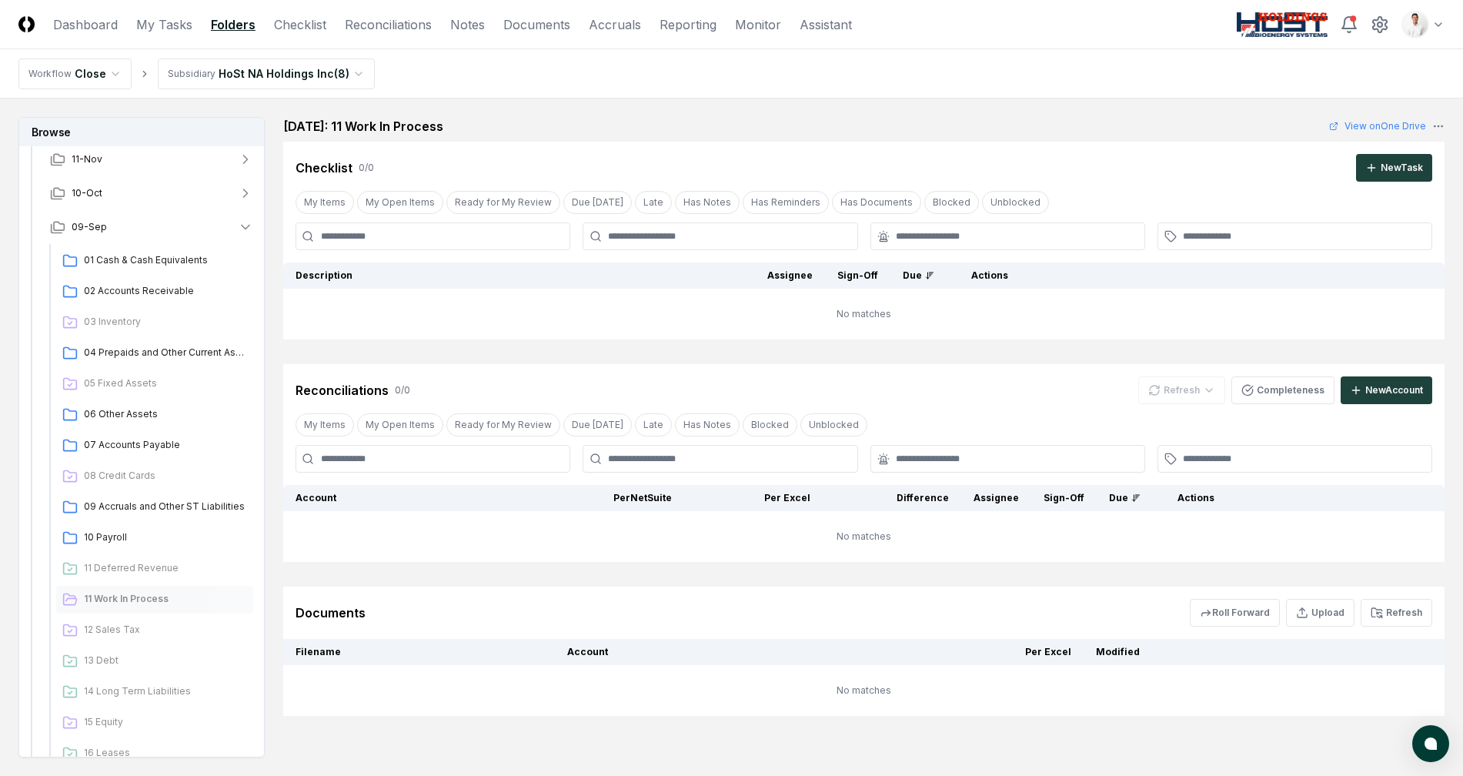
click at [300, 72] on html "CloseCore Dashboard My Tasks Folders Checklist Reconciliations Notes Documents …" at bounding box center [731, 434] width 1463 height 868
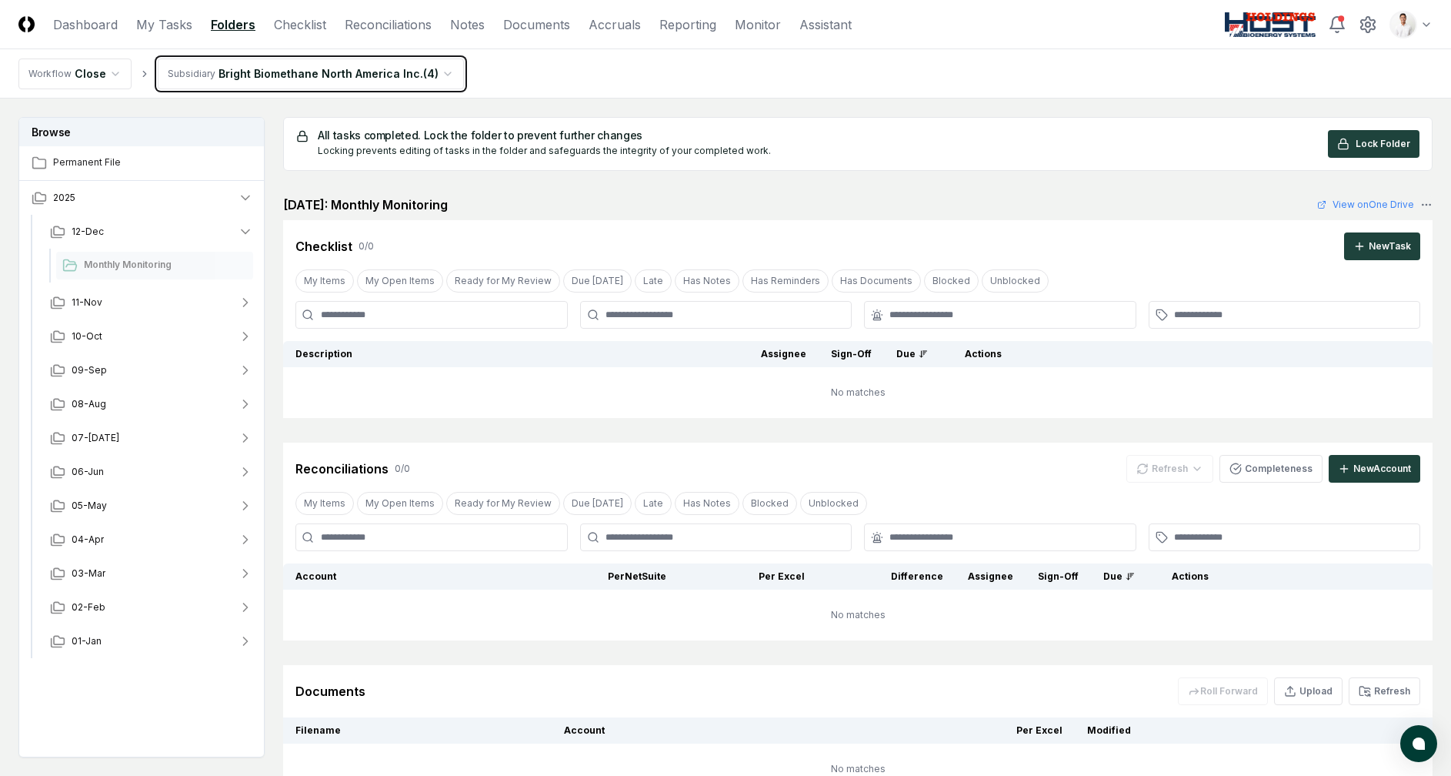
scroll to position [129, 0]
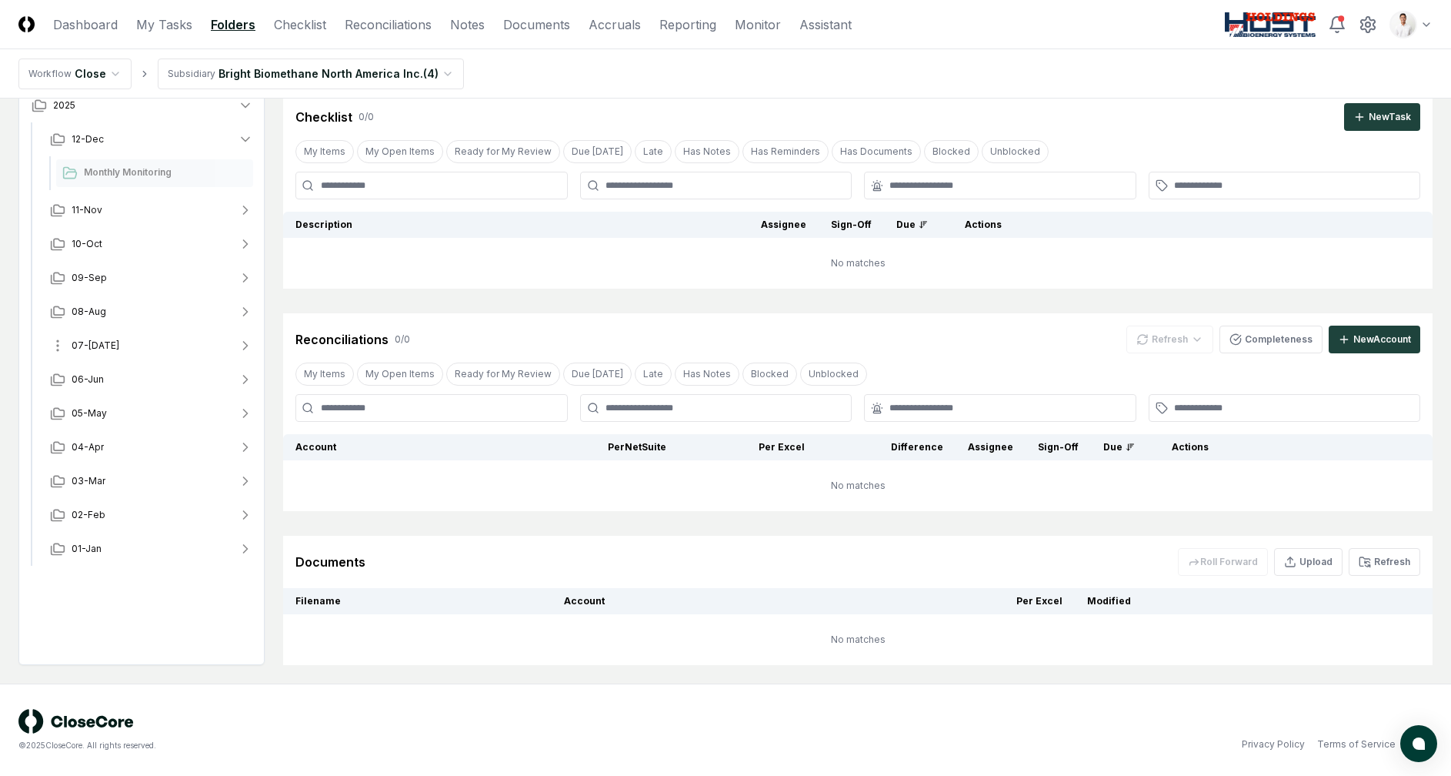
click at [96, 351] on span "07-Jul" at bounding box center [96, 346] width 48 height 14
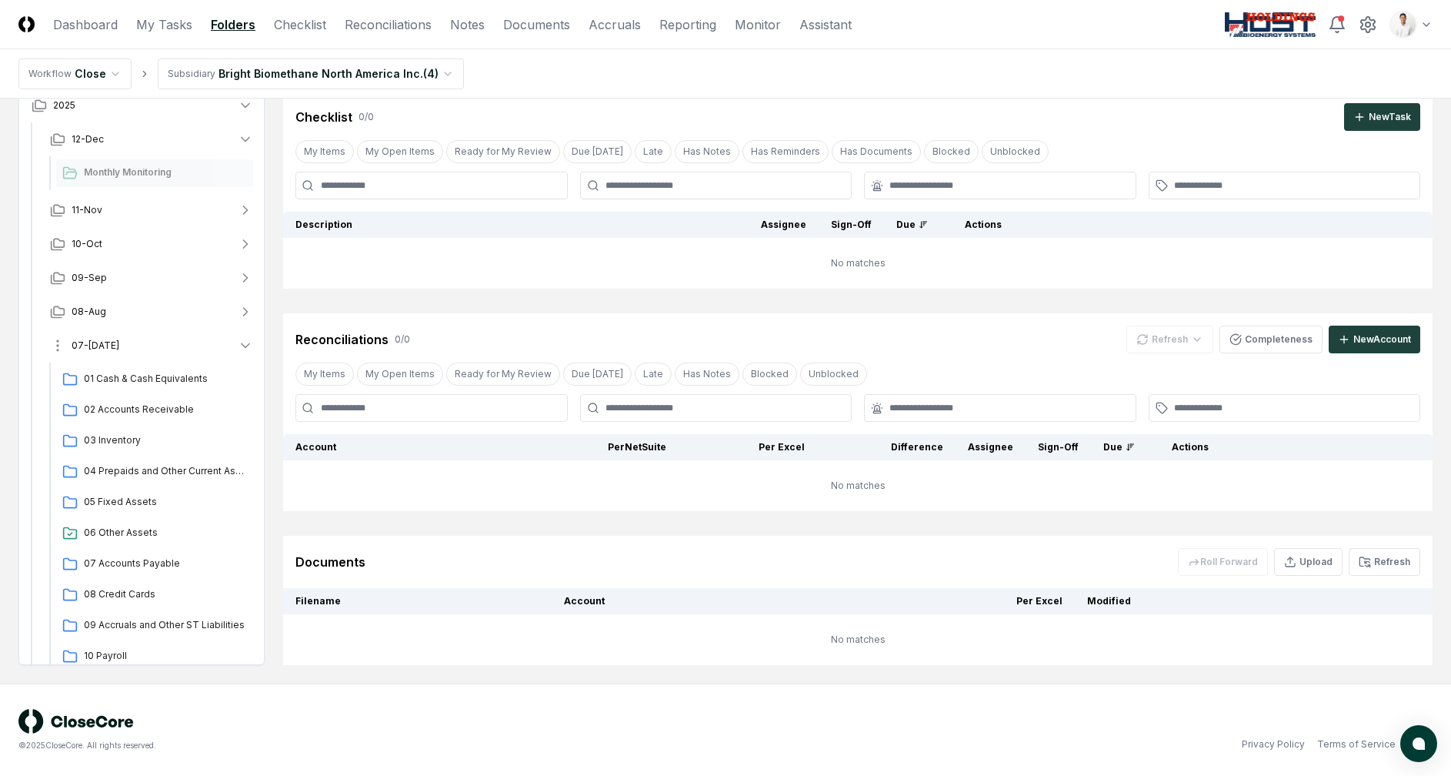
click at [135, 345] on button "07-Jul" at bounding box center [152, 346] width 228 height 34
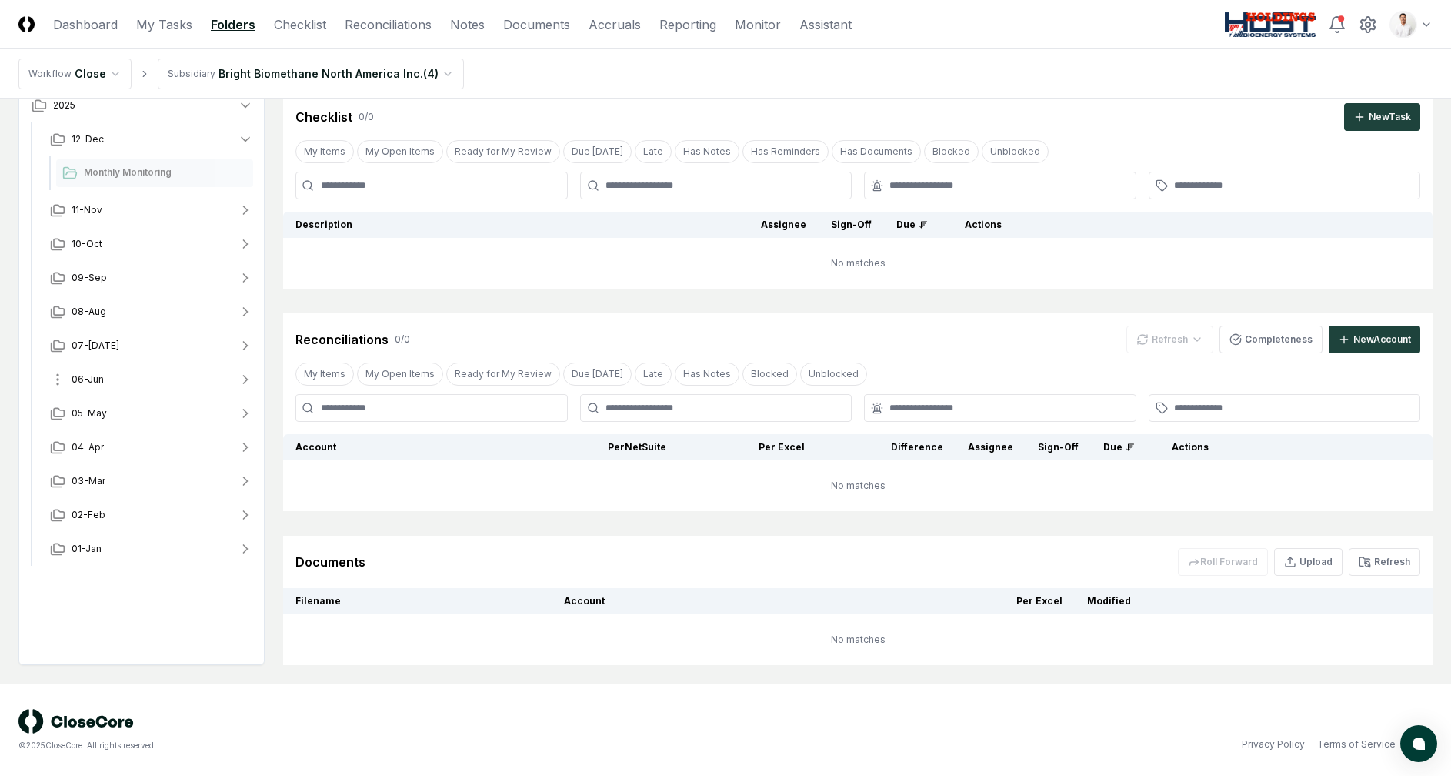
click at [133, 384] on button "06-Jun" at bounding box center [152, 379] width 228 height 34
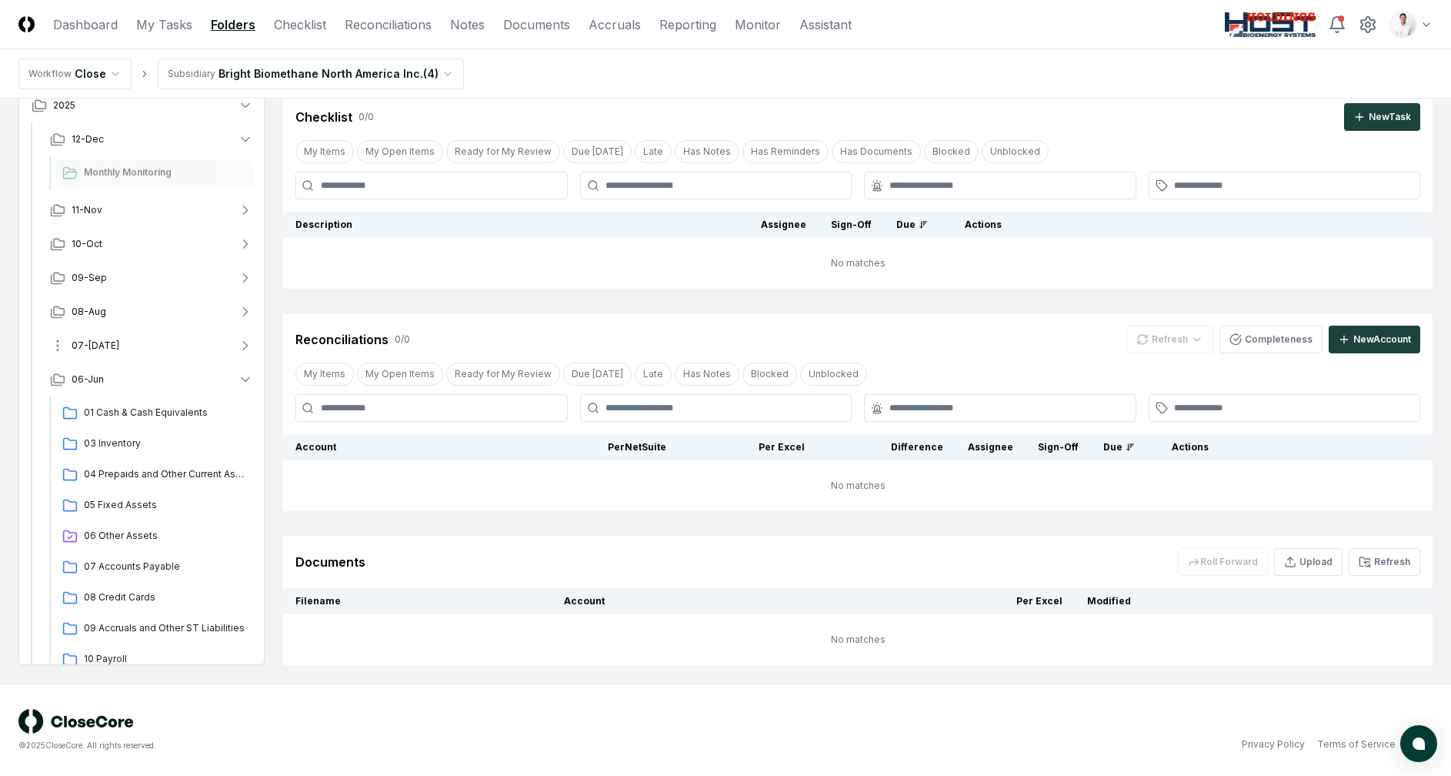
click at [112, 345] on button "07-Jul" at bounding box center [152, 346] width 228 height 34
click at [110, 279] on button "09-Sep" at bounding box center [152, 278] width 228 height 34
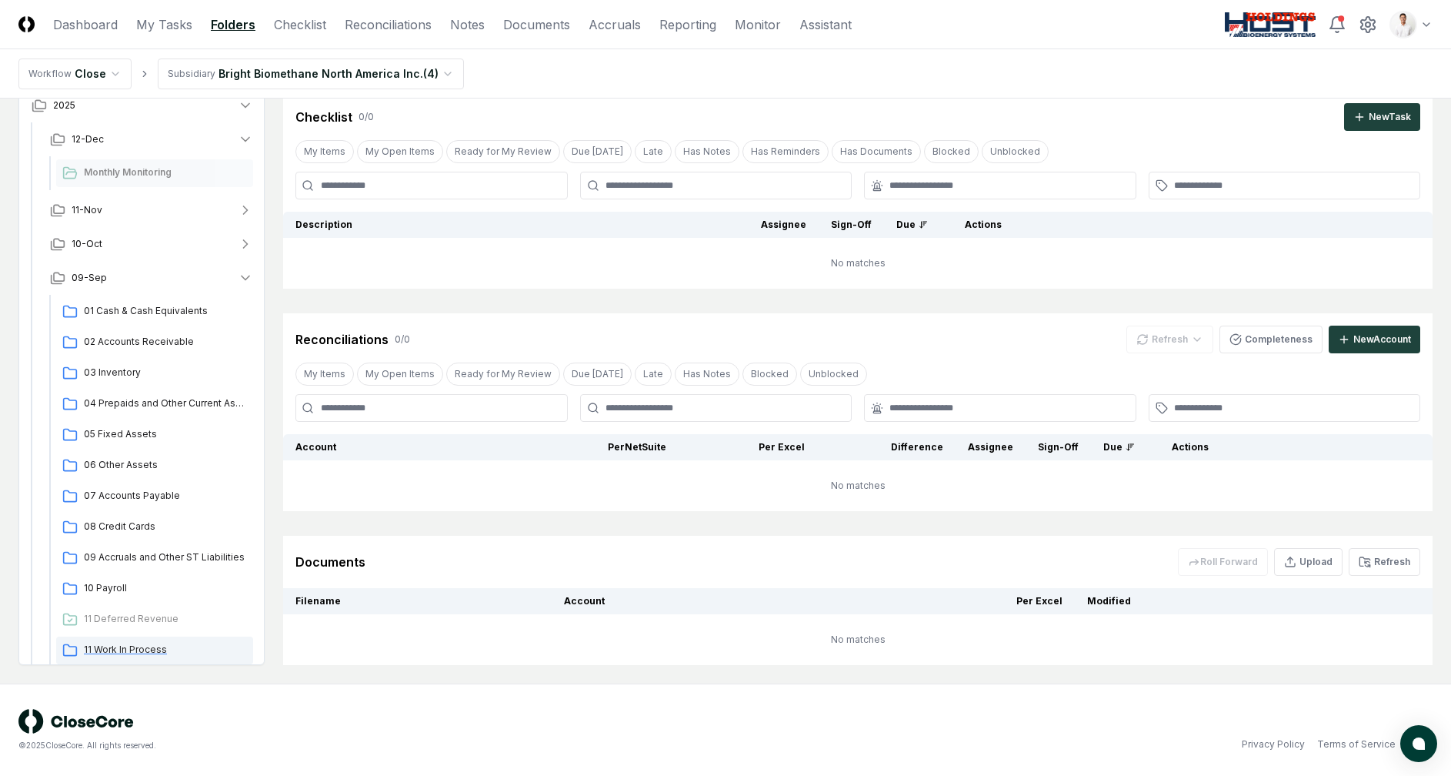
click at [118, 641] on div "11 Work In Process" at bounding box center [154, 650] width 197 height 28
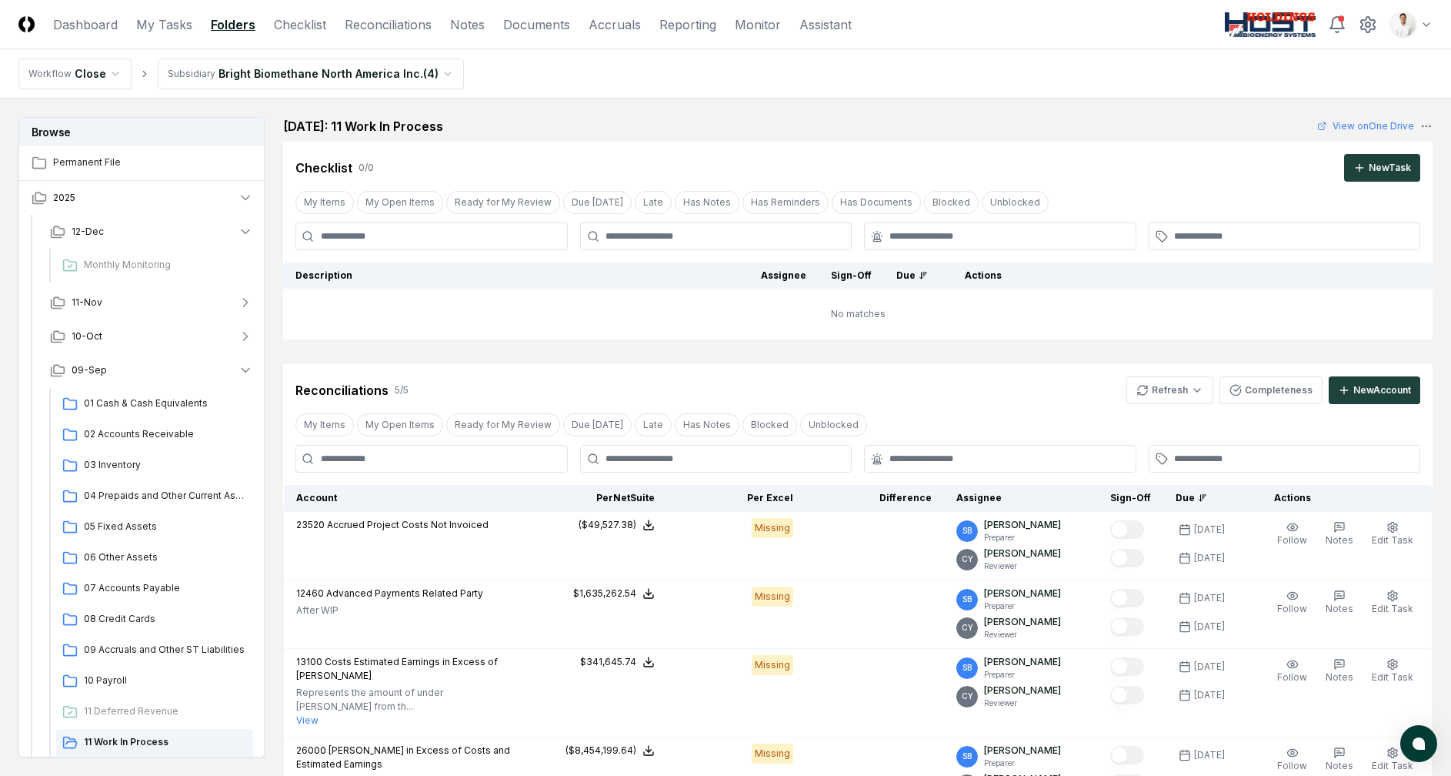
click at [1098, 334] on td "No matches" at bounding box center [857, 314] width 1149 height 51
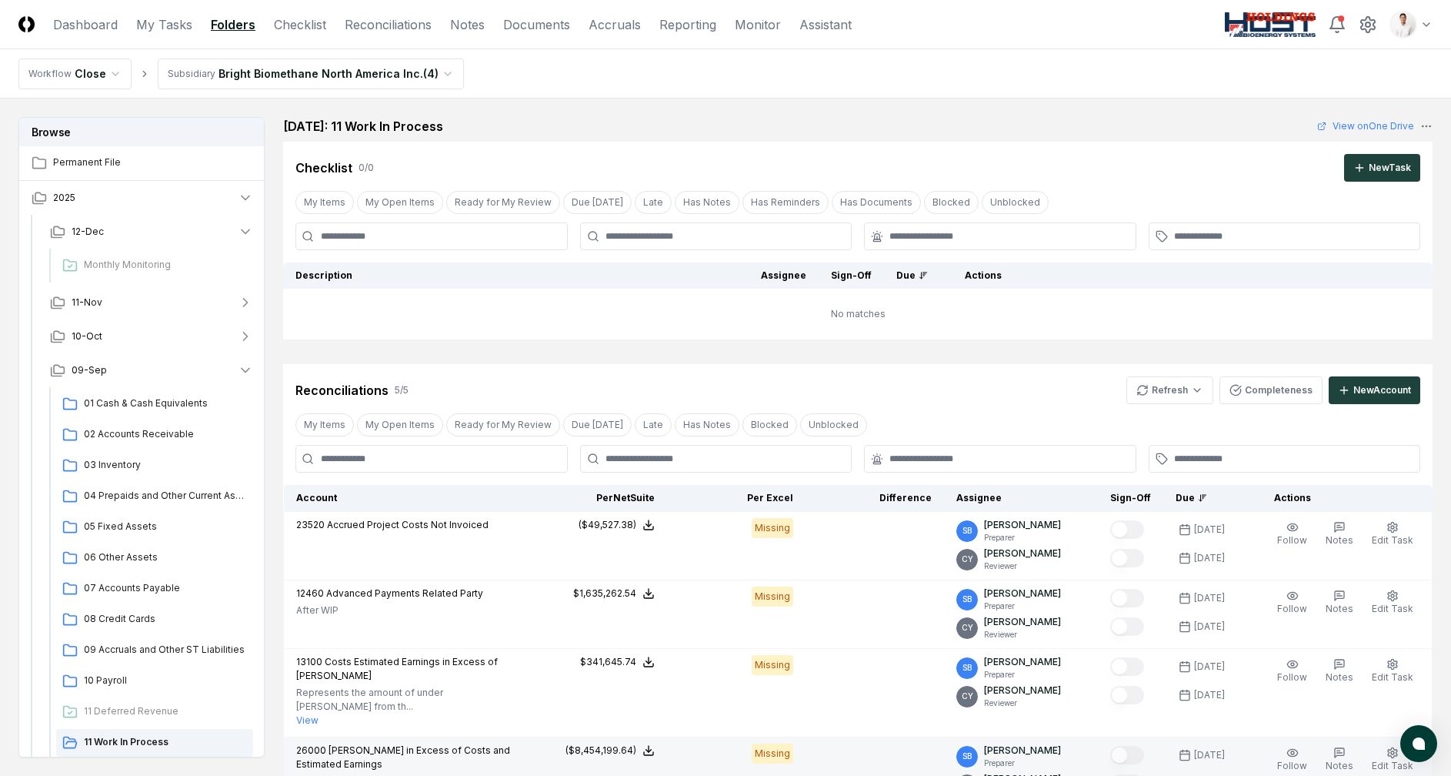
scroll to position [343, 0]
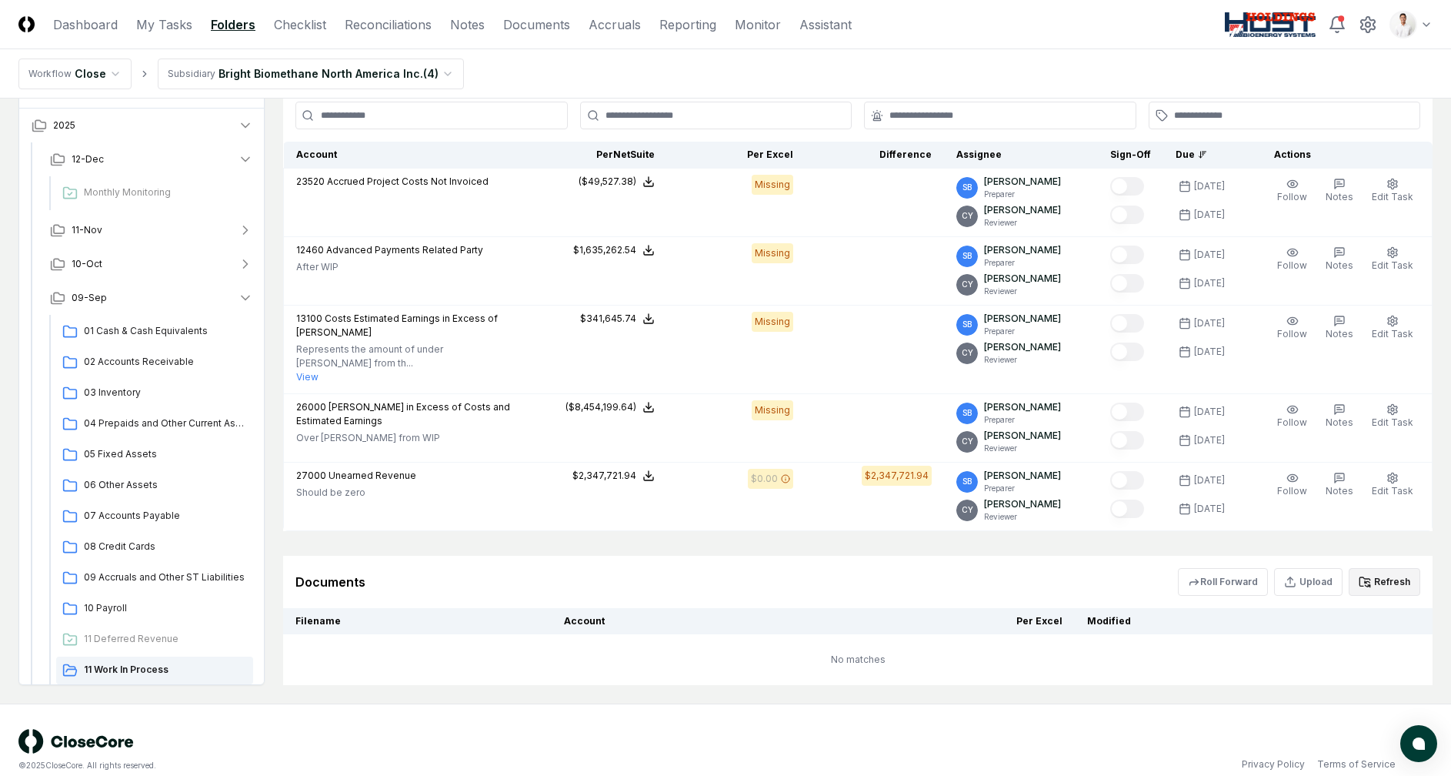
click at [1373, 568] on button "Refresh" at bounding box center [1385, 582] width 72 height 28
click at [918, 568] on div "Documents Roll Forward Upload Refresh" at bounding box center [857, 582] width 1125 height 28
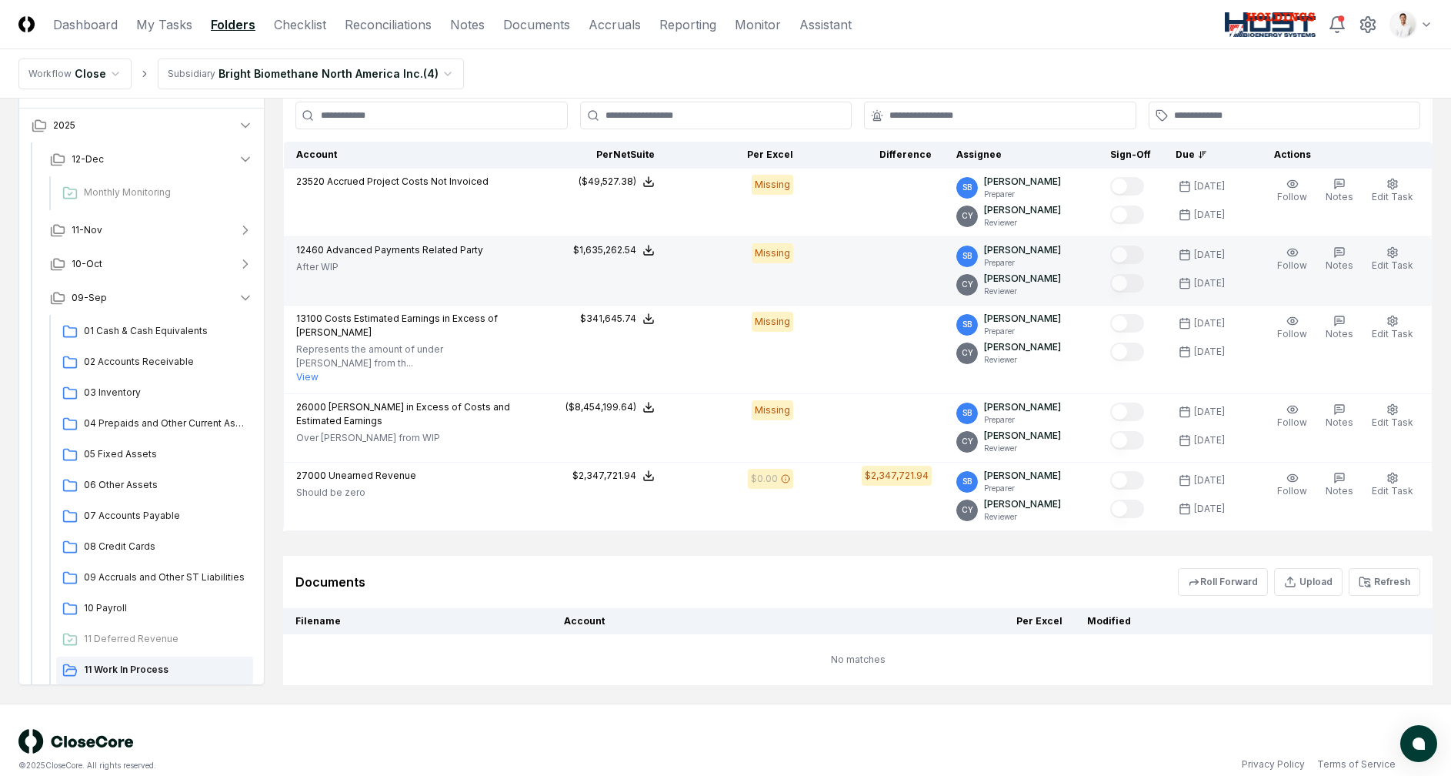
scroll to position [0, 0]
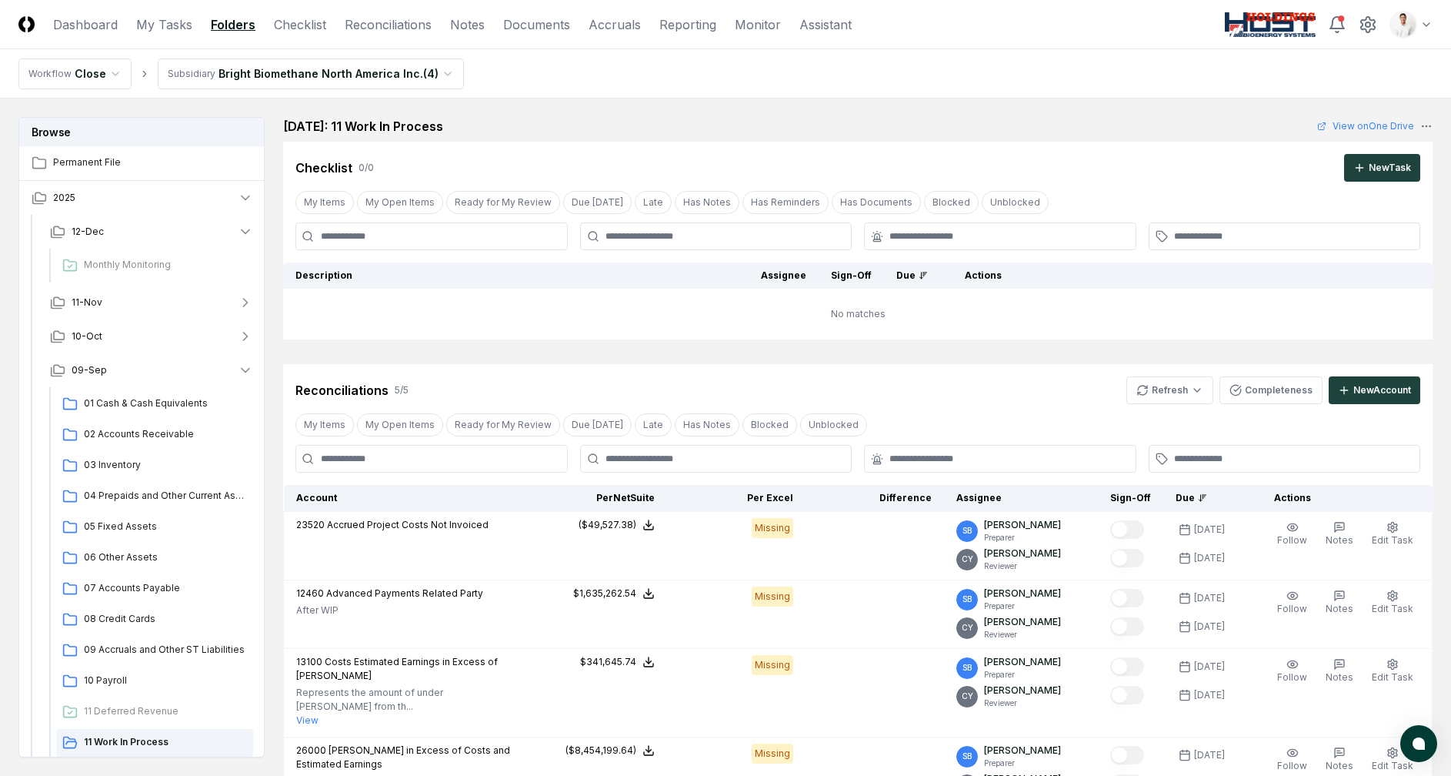
click at [838, 165] on div "Checklist 0 / 0 New Task" at bounding box center [857, 168] width 1125 height 28
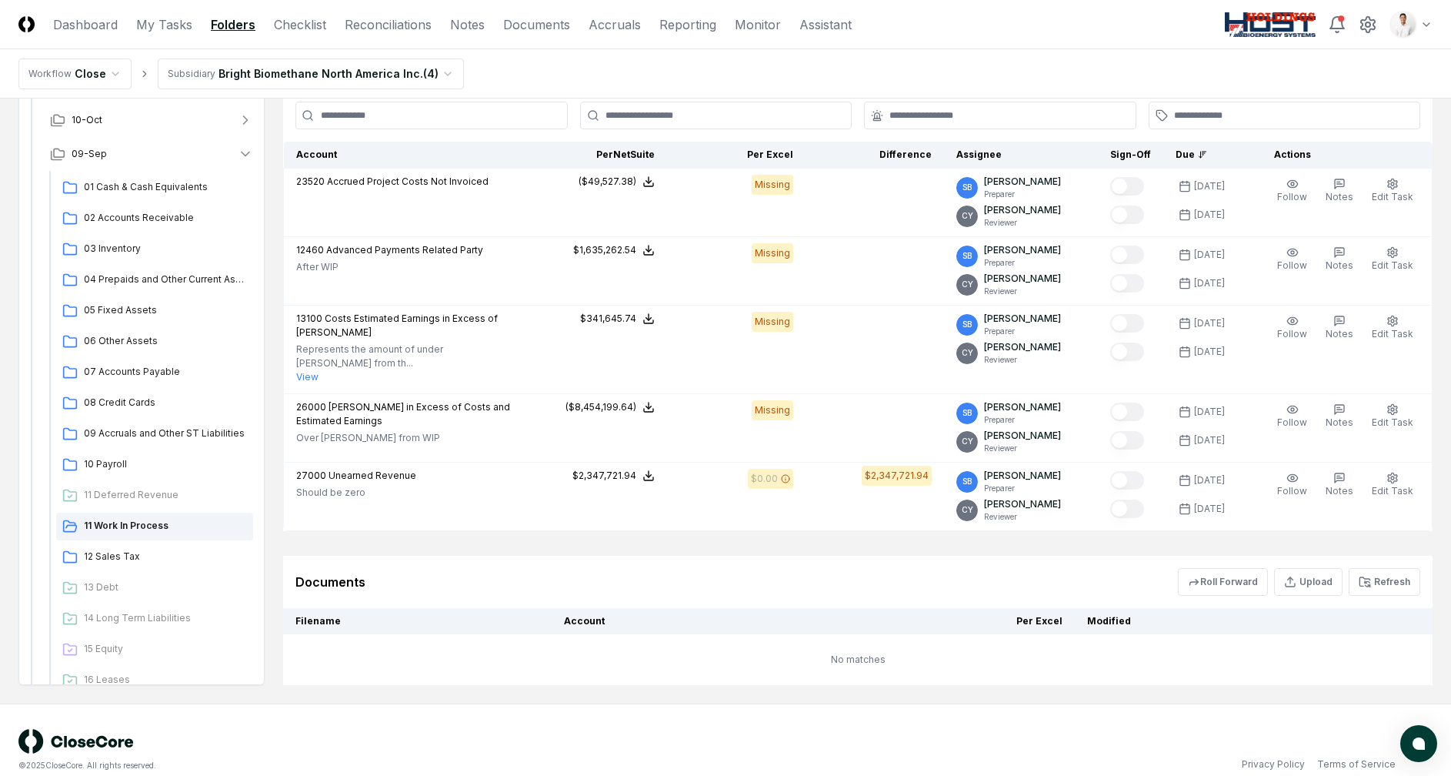
scroll to position [706, 0]
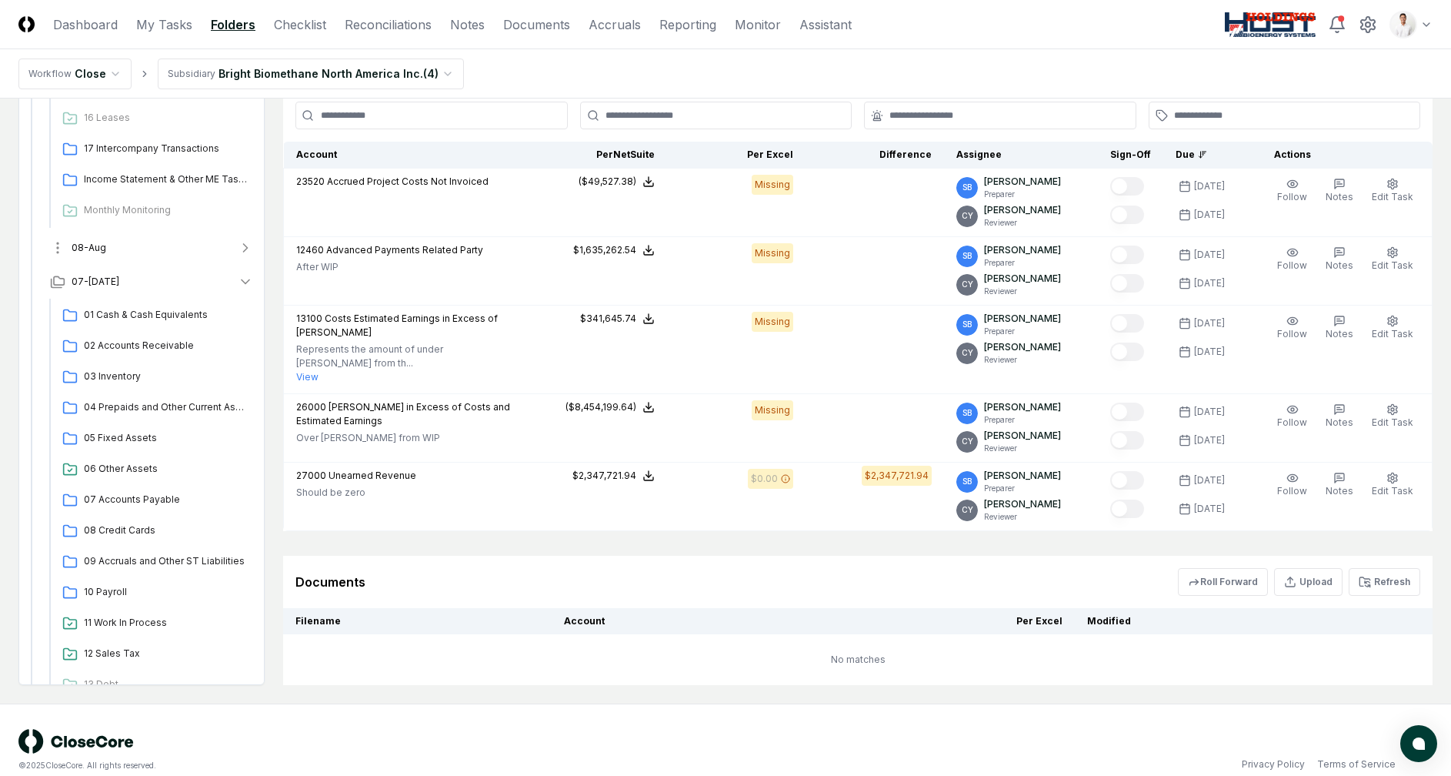
click at [160, 231] on button "08-Aug" at bounding box center [152, 248] width 228 height 34
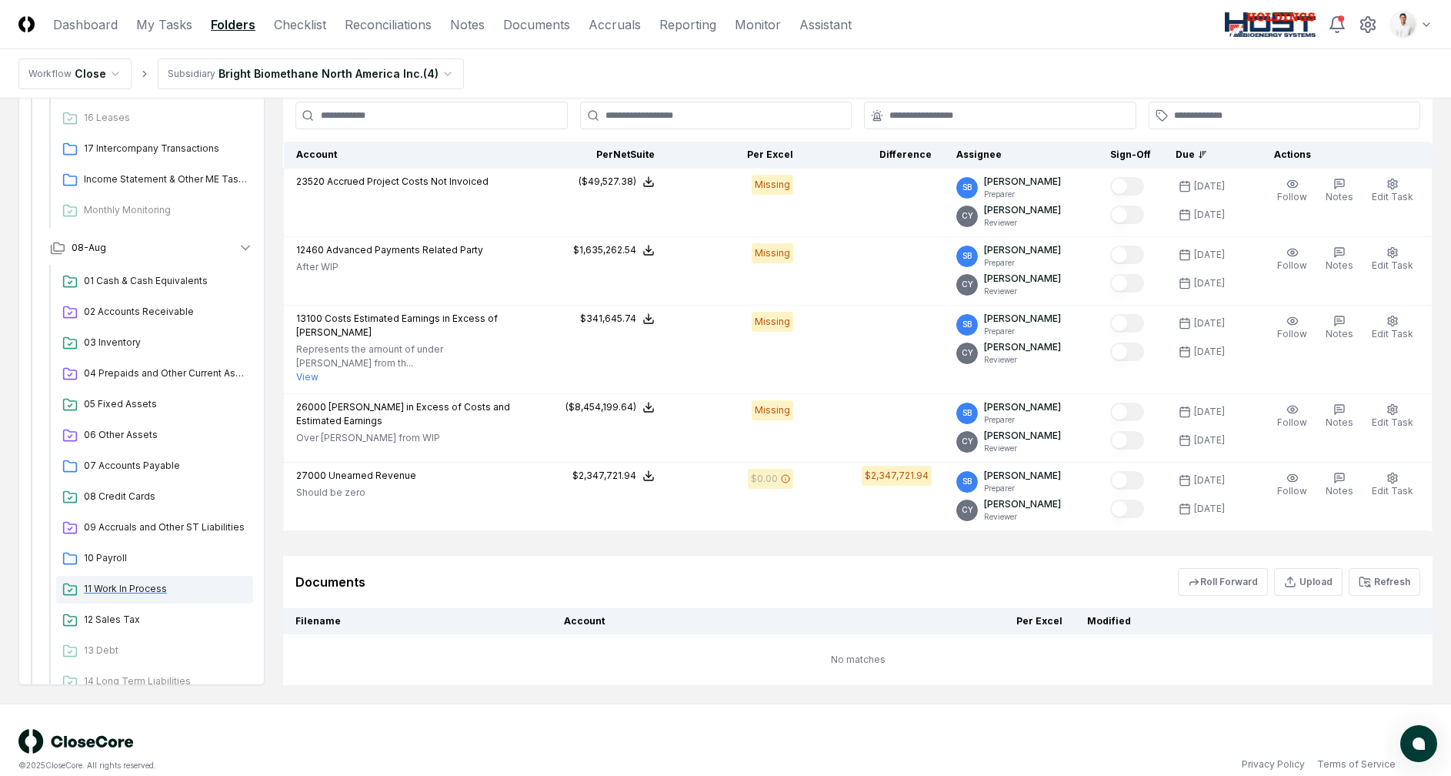
click at [158, 582] on span "11 Work In Process" at bounding box center [165, 589] width 163 height 14
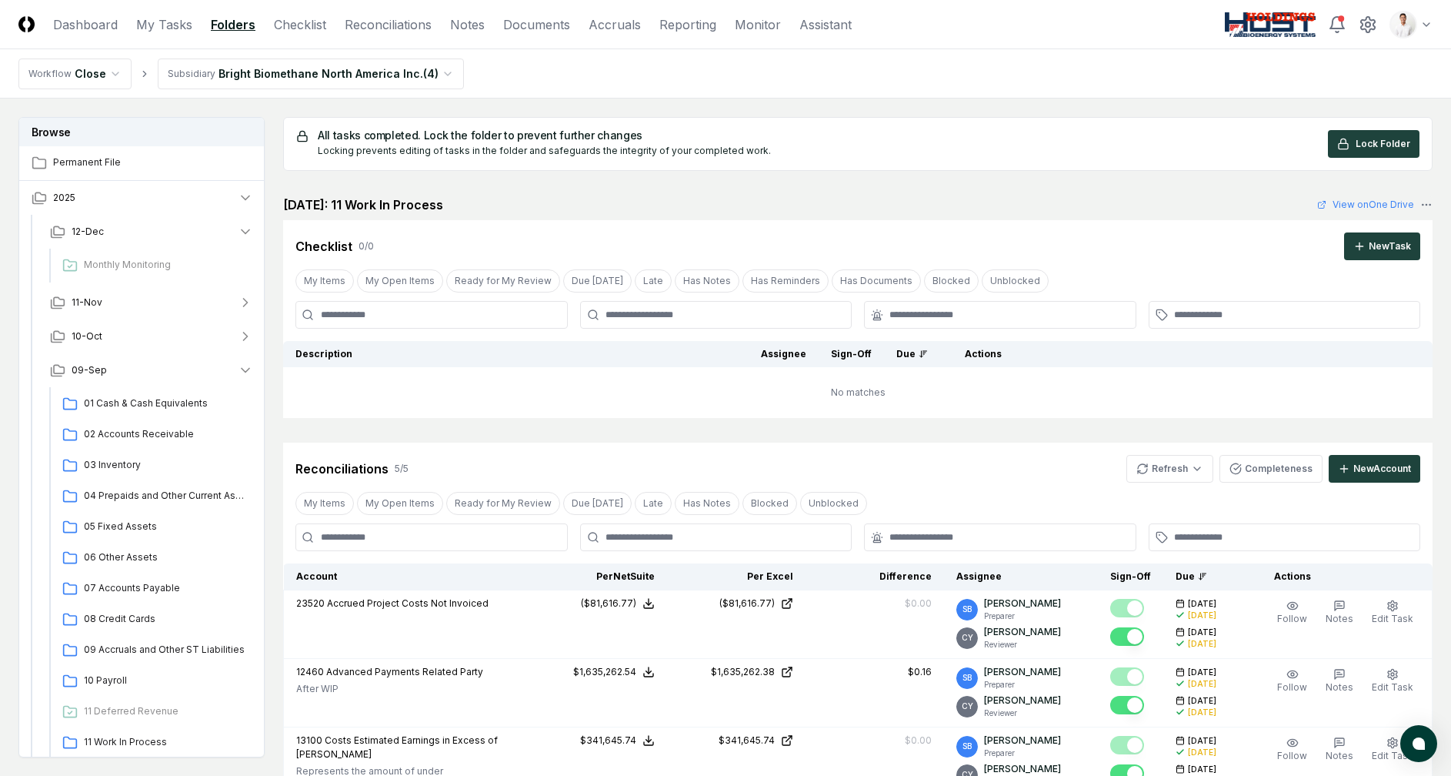
click at [993, 83] on nav "Workflow Close Subsidiary Bright Biomethane North America Inc. ( 4 )" at bounding box center [725, 73] width 1451 height 49
click at [142, 405] on span "01 Cash & Cash Equivalents" at bounding box center [165, 403] width 163 height 14
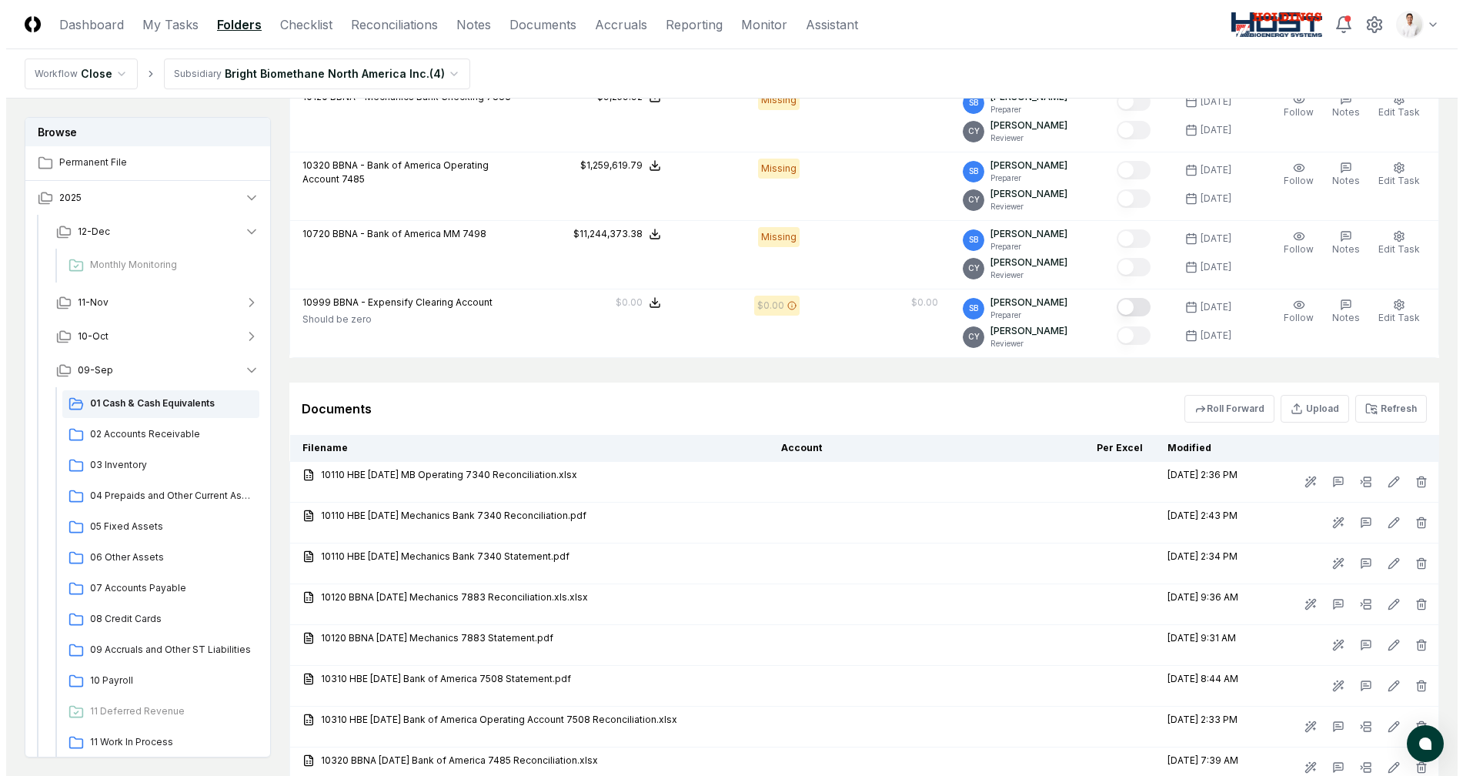
scroll to position [425, 0]
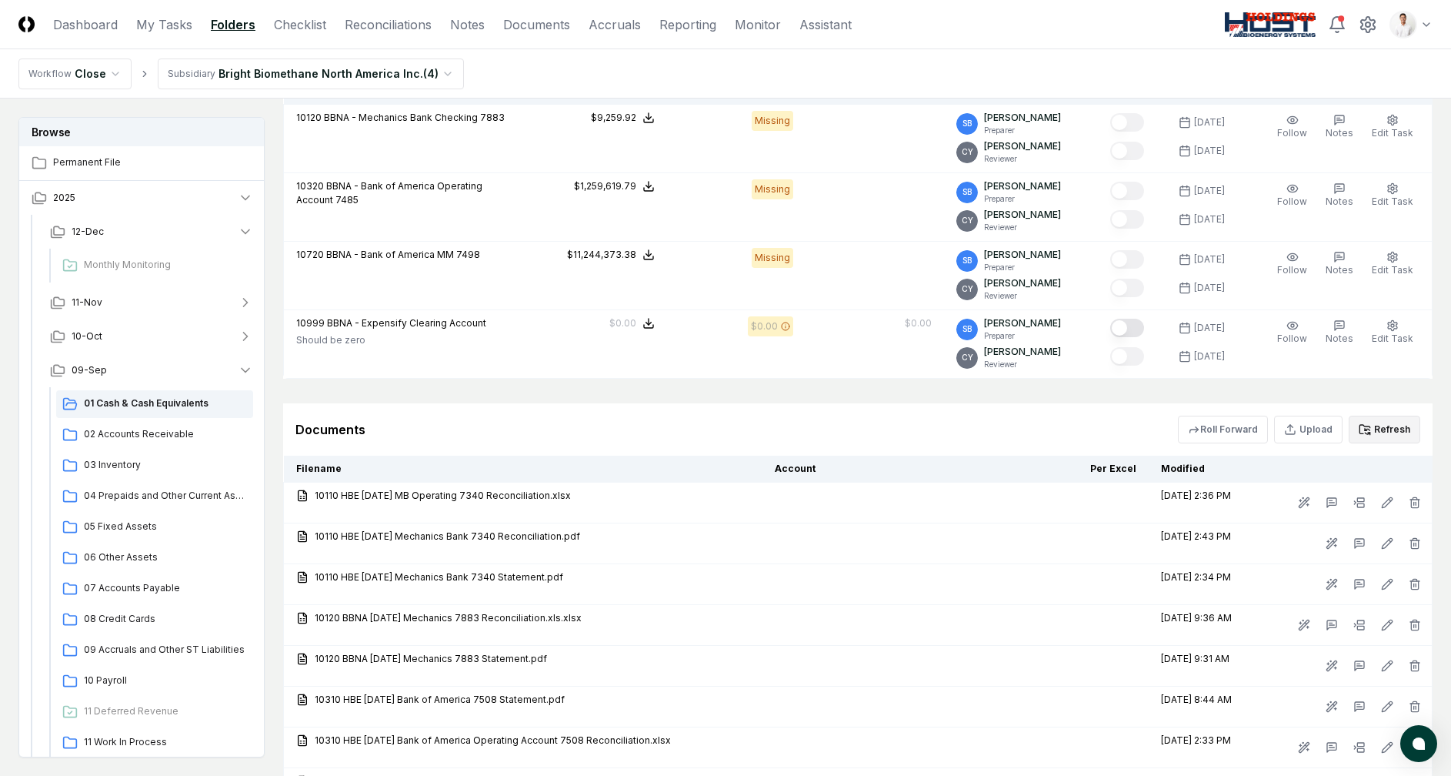
click at [1377, 419] on button "Refresh" at bounding box center [1385, 429] width 72 height 28
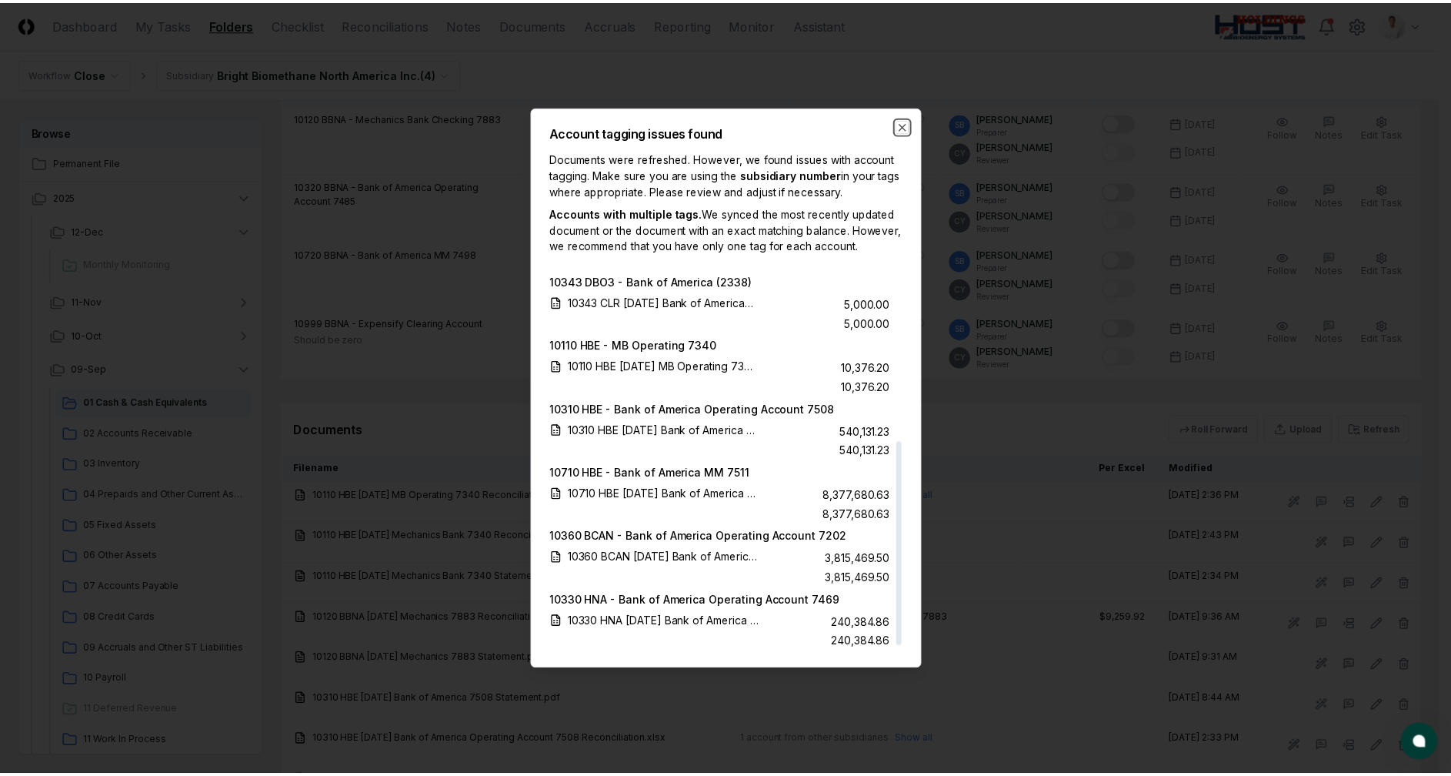
scroll to position [0, 0]
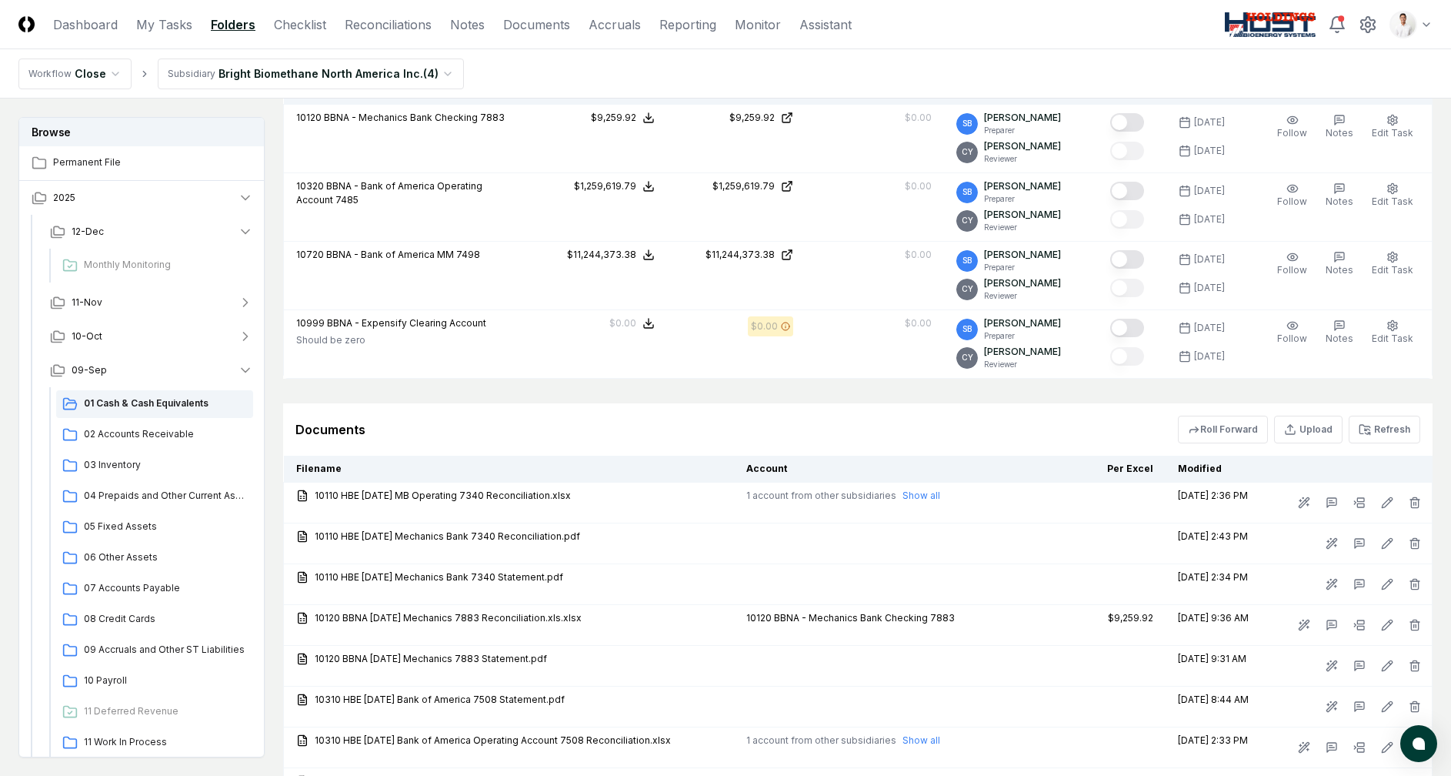
click at [929, 51] on nav "Workflow Close Subsidiary Bright Biomethane North America Inc. ( 4 )" at bounding box center [725, 73] width 1451 height 49
click at [517, 32] on link "Documents" at bounding box center [536, 24] width 67 height 18
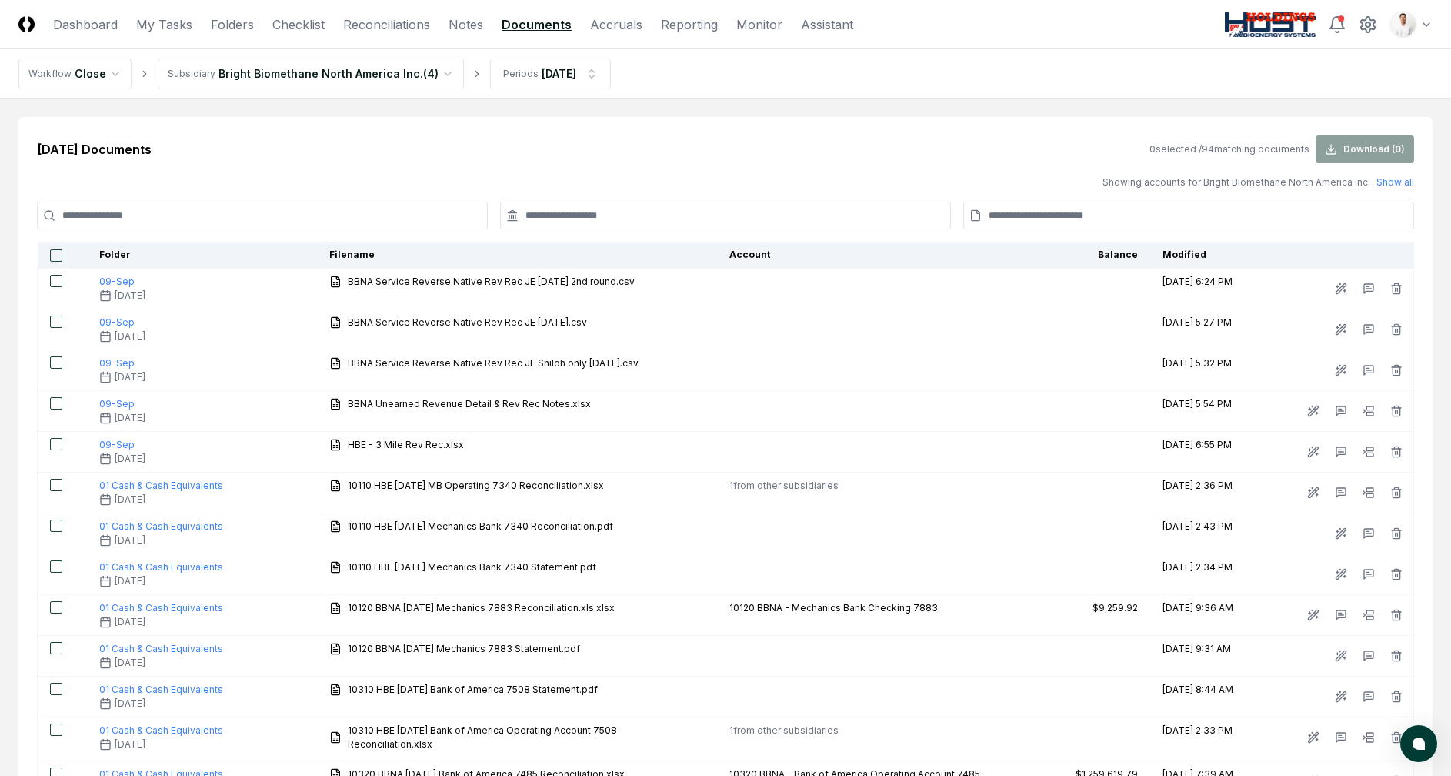
click at [987, 84] on nav "Workflow Close Subsidiary Bright Biomethane North America Inc. ( 4 ) Periods Se…" at bounding box center [725, 73] width 1451 height 49
click at [230, 22] on link "Folders" at bounding box center [232, 24] width 43 height 18
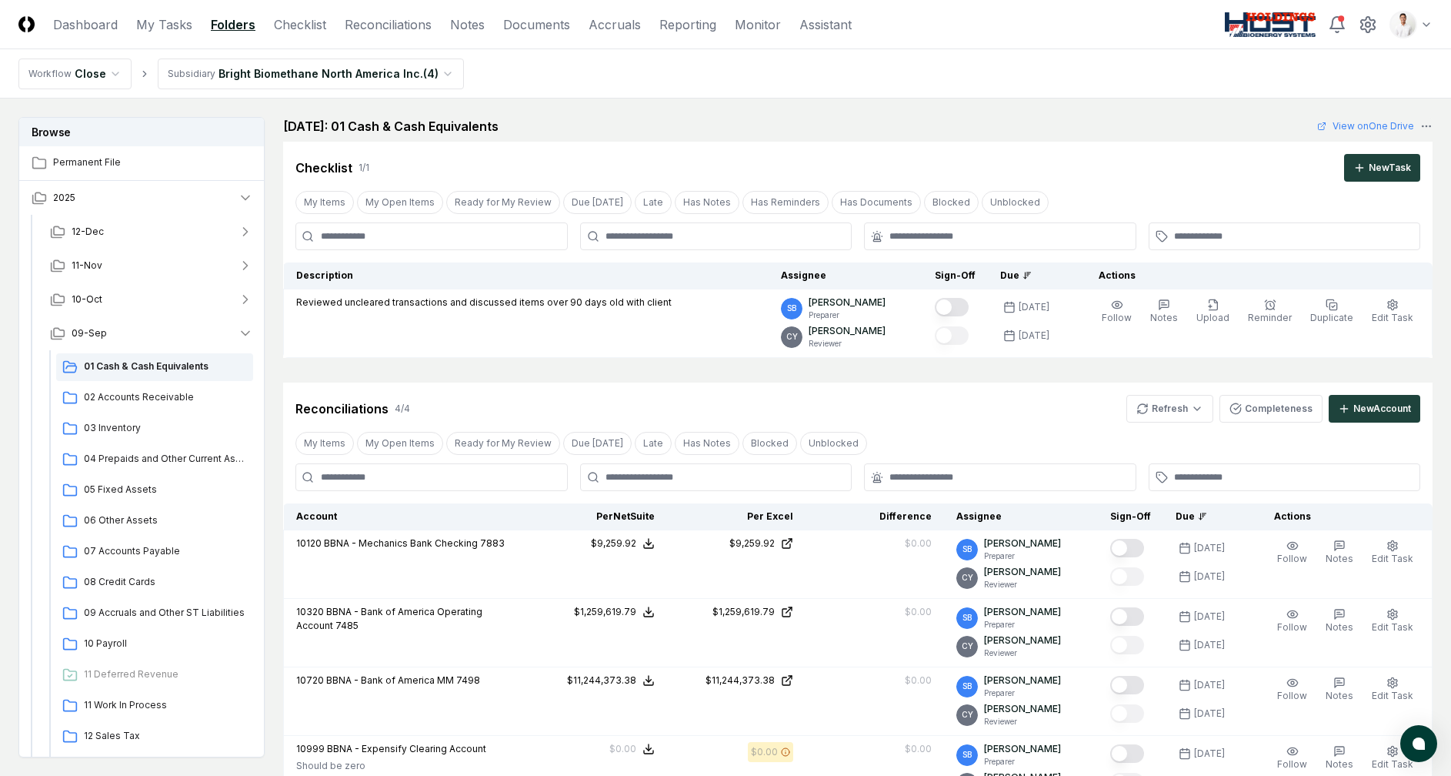
scroll to position [20, 0]
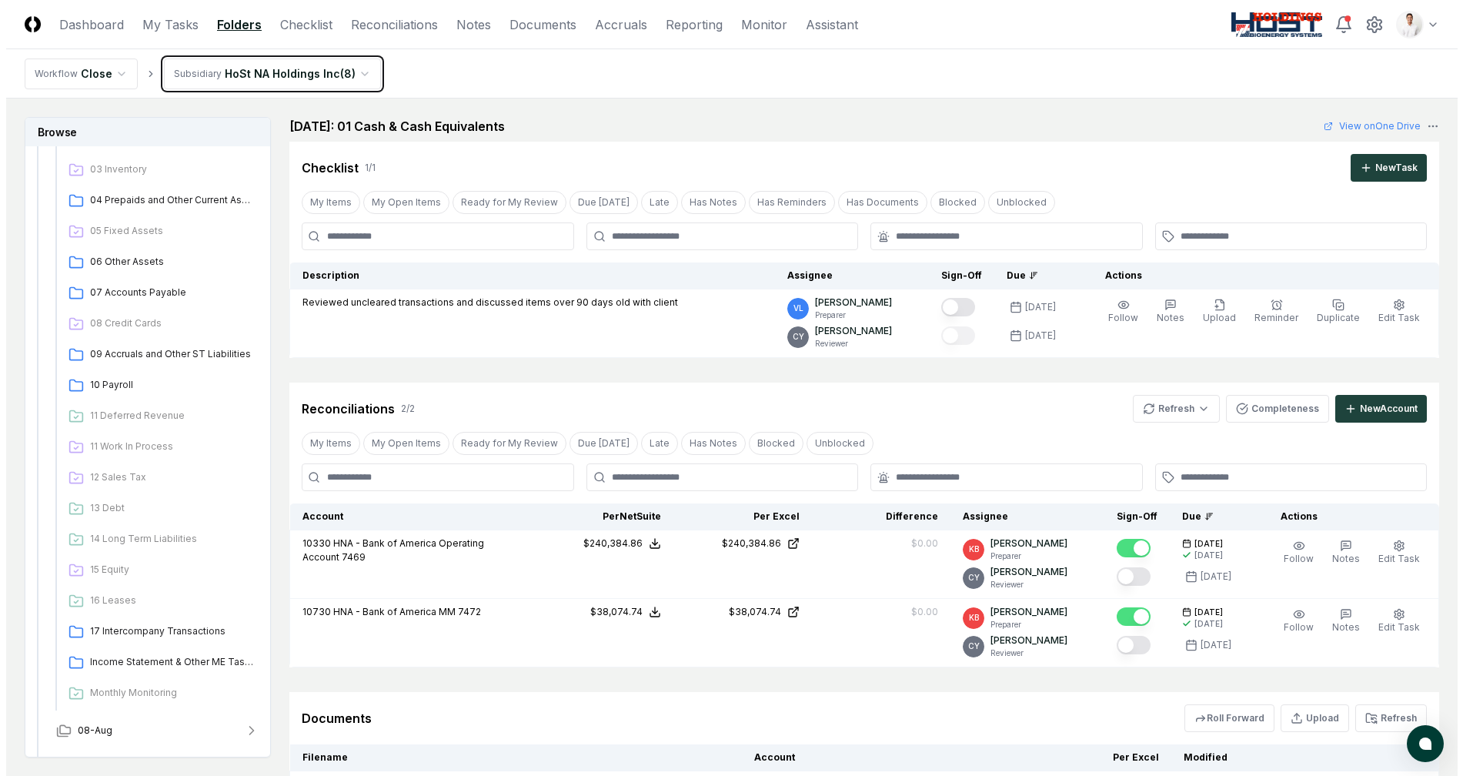
scroll to position [155, 0]
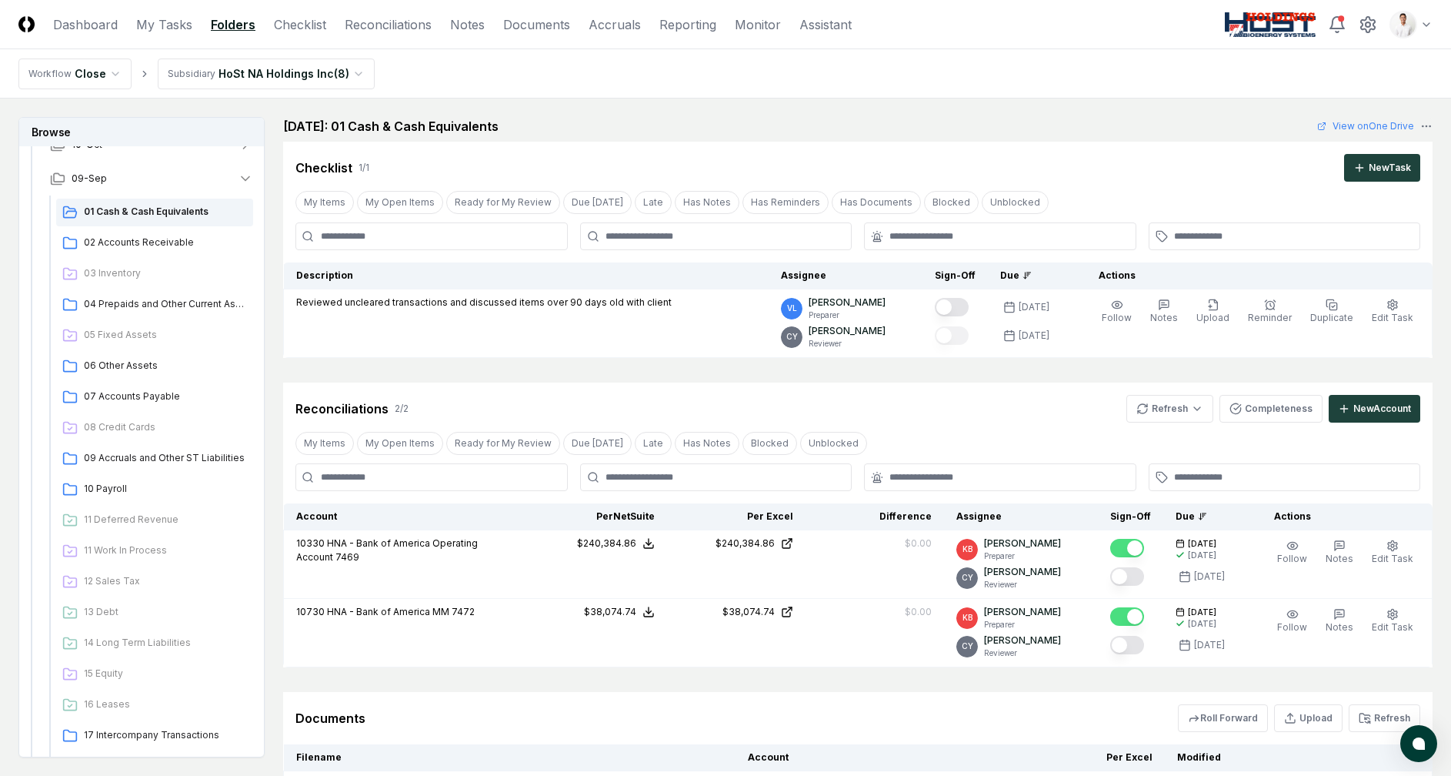
click at [1101, 92] on nav "Workflow Close Subsidiary HoSt NA Holdings Inc ( 8 )" at bounding box center [725, 73] width 1451 height 49
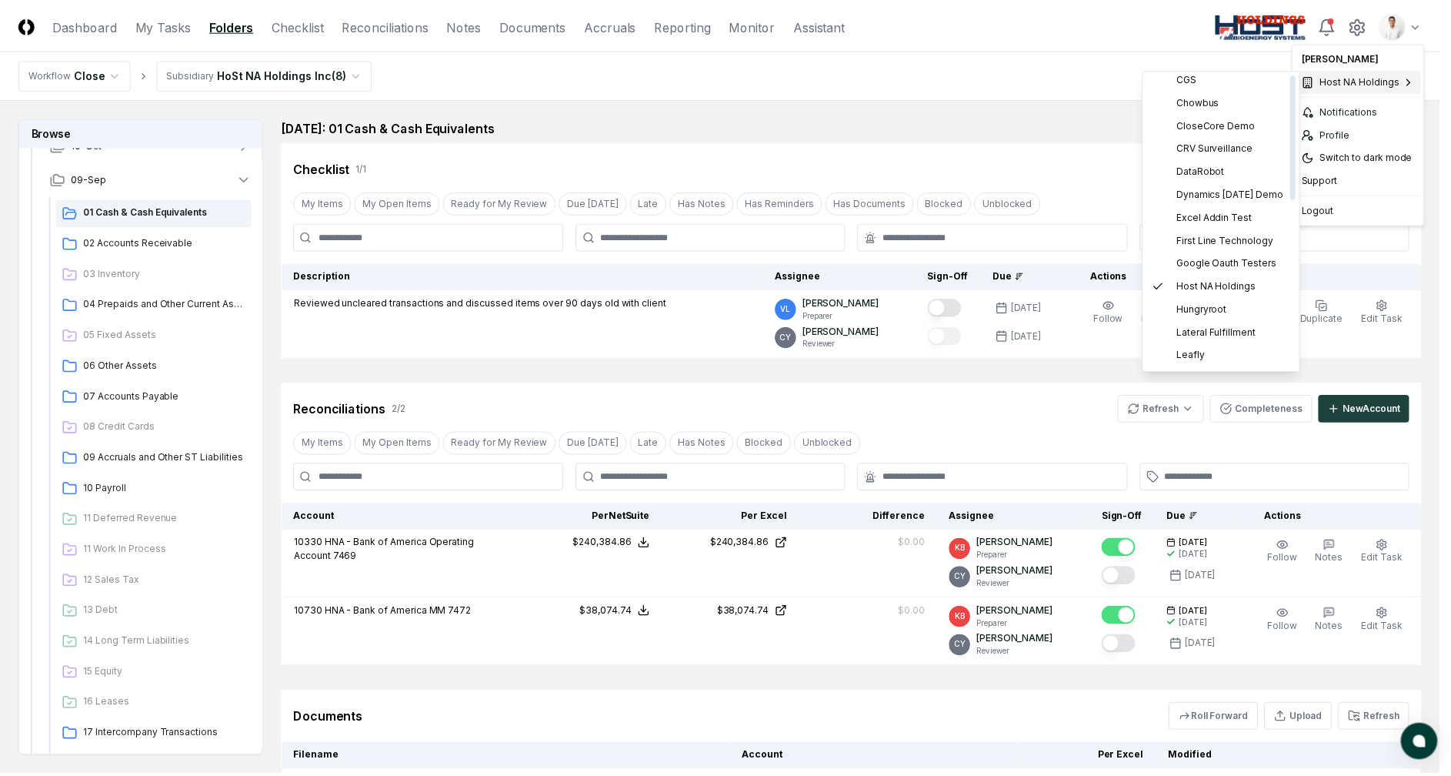
scroll to position [0, 0]
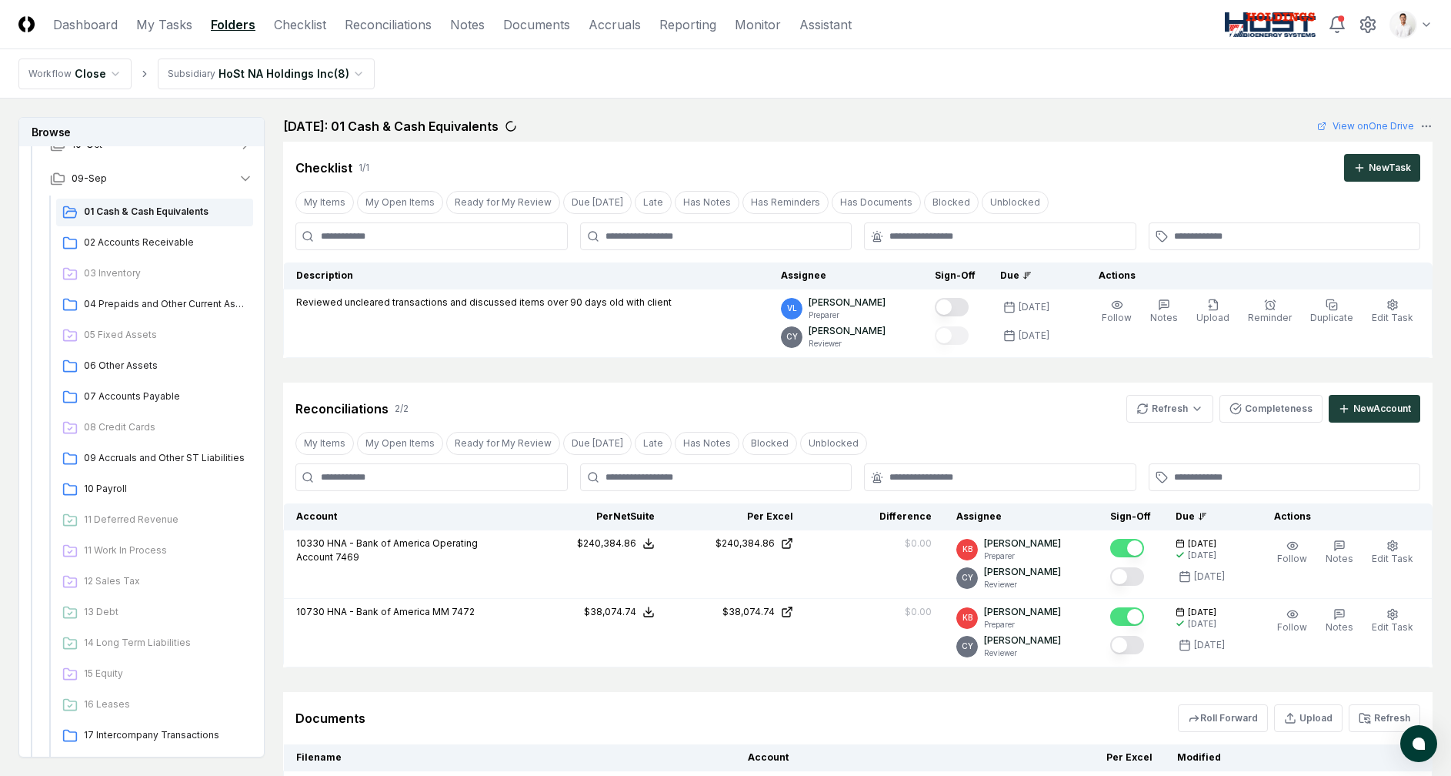
click at [729, 67] on nav "Workflow Close Subsidiary HoSt NA Holdings Inc ( 8 )" at bounding box center [725, 73] width 1451 height 49
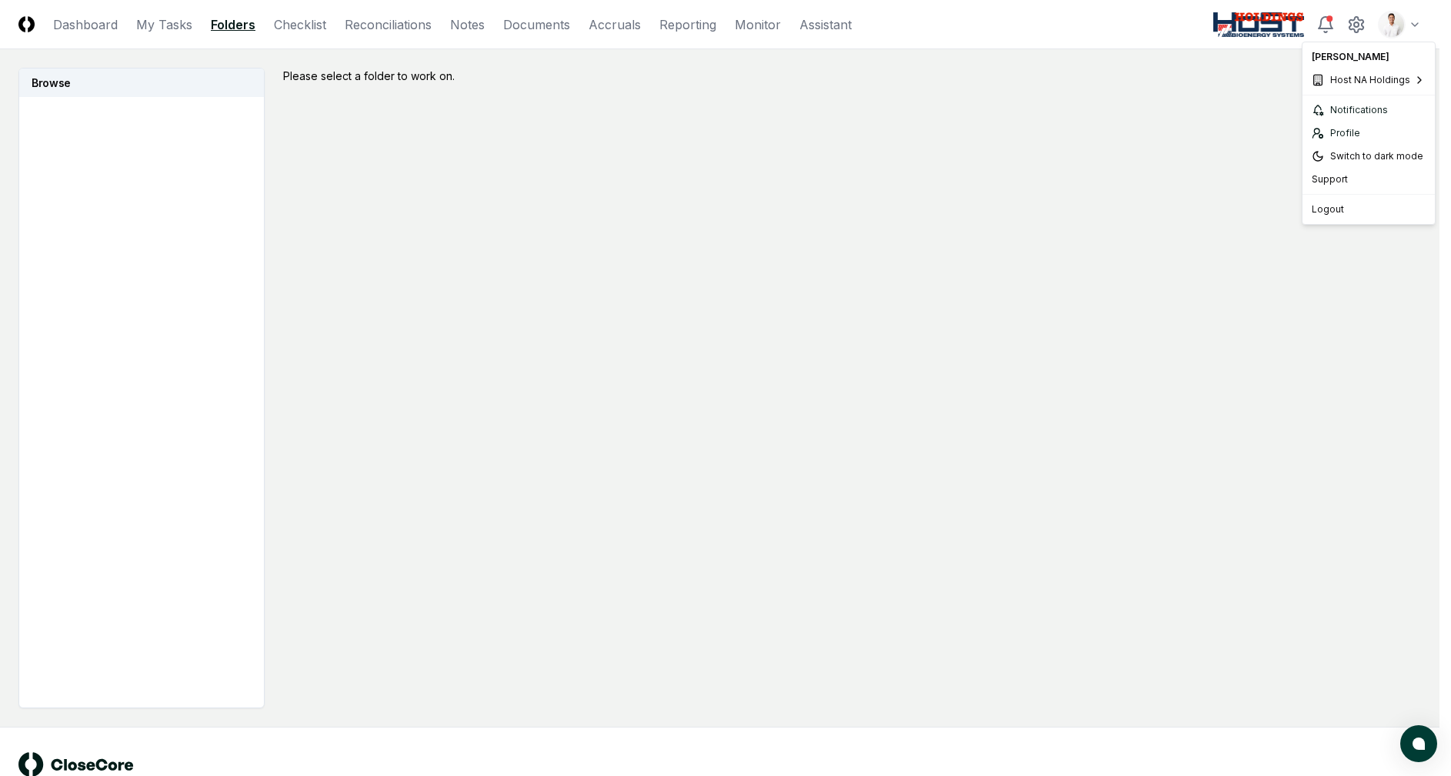
click at [1410, 30] on html "CloseCore Dashboard My Tasks Folders Checklist Reconciliations Notes Documents …" at bounding box center [725, 409] width 1451 height 819
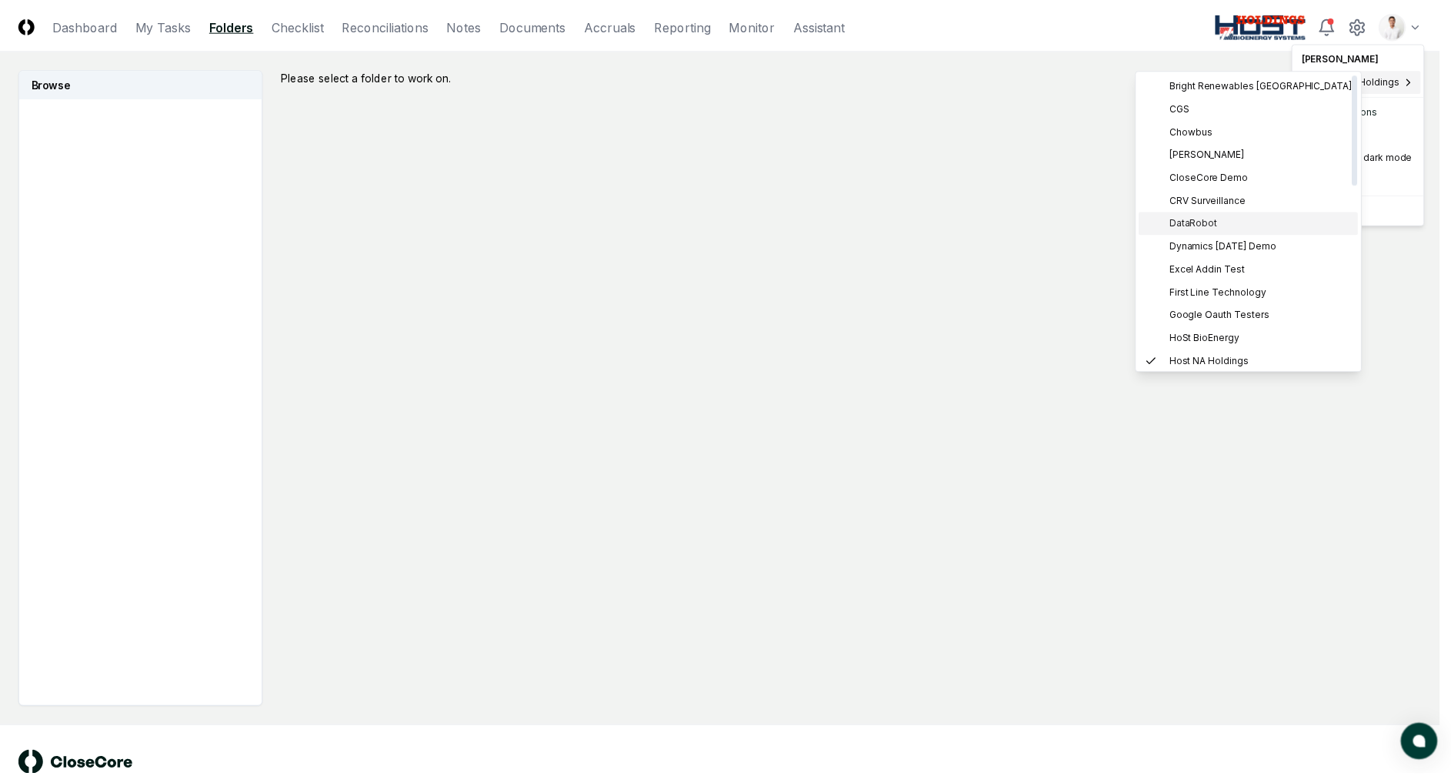
scroll to position [6, 0]
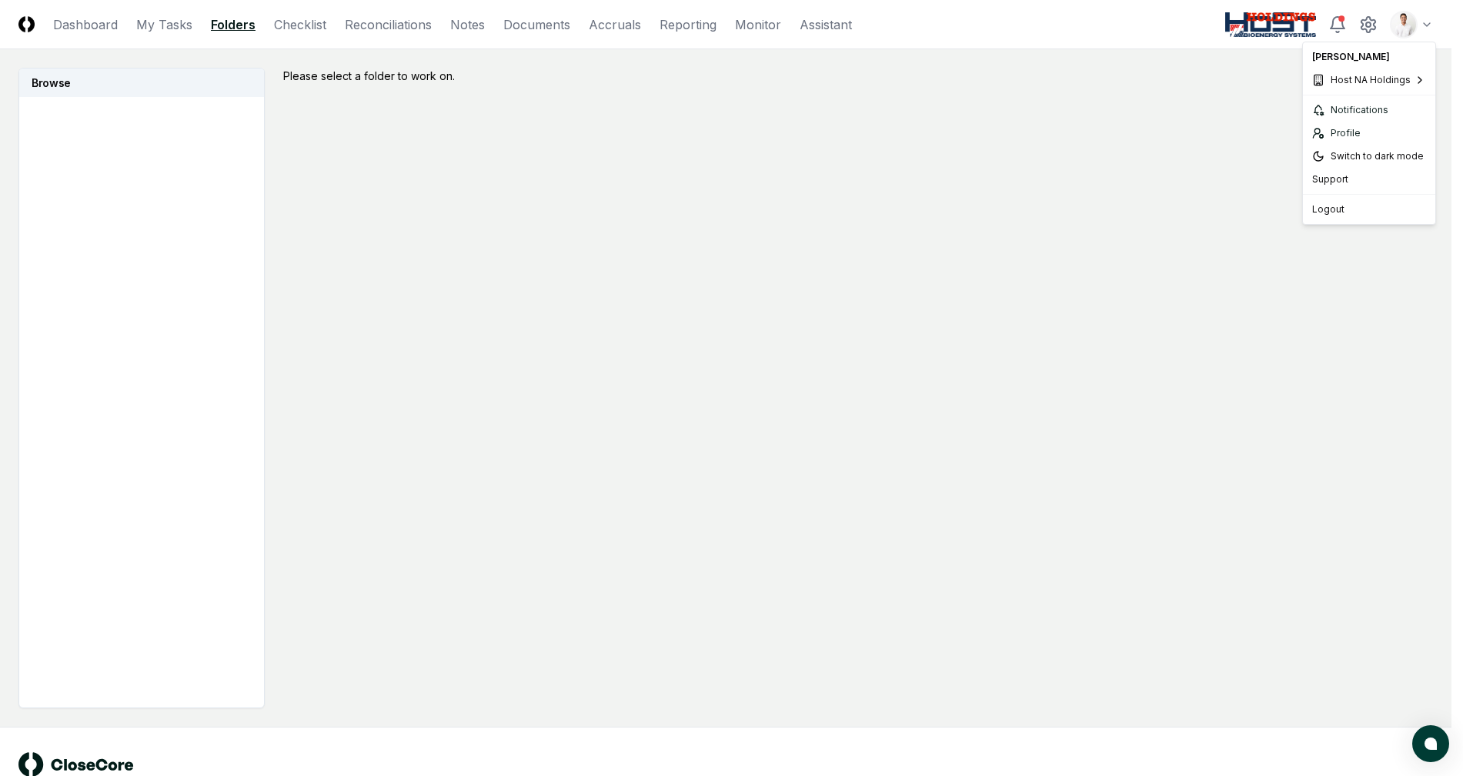
click at [1058, 3] on html "CloseCore Dashboard My Tasks Folders Checklist Reconciliations Notes Documents …" at bounding box center [731, 409] width 1463 height 819
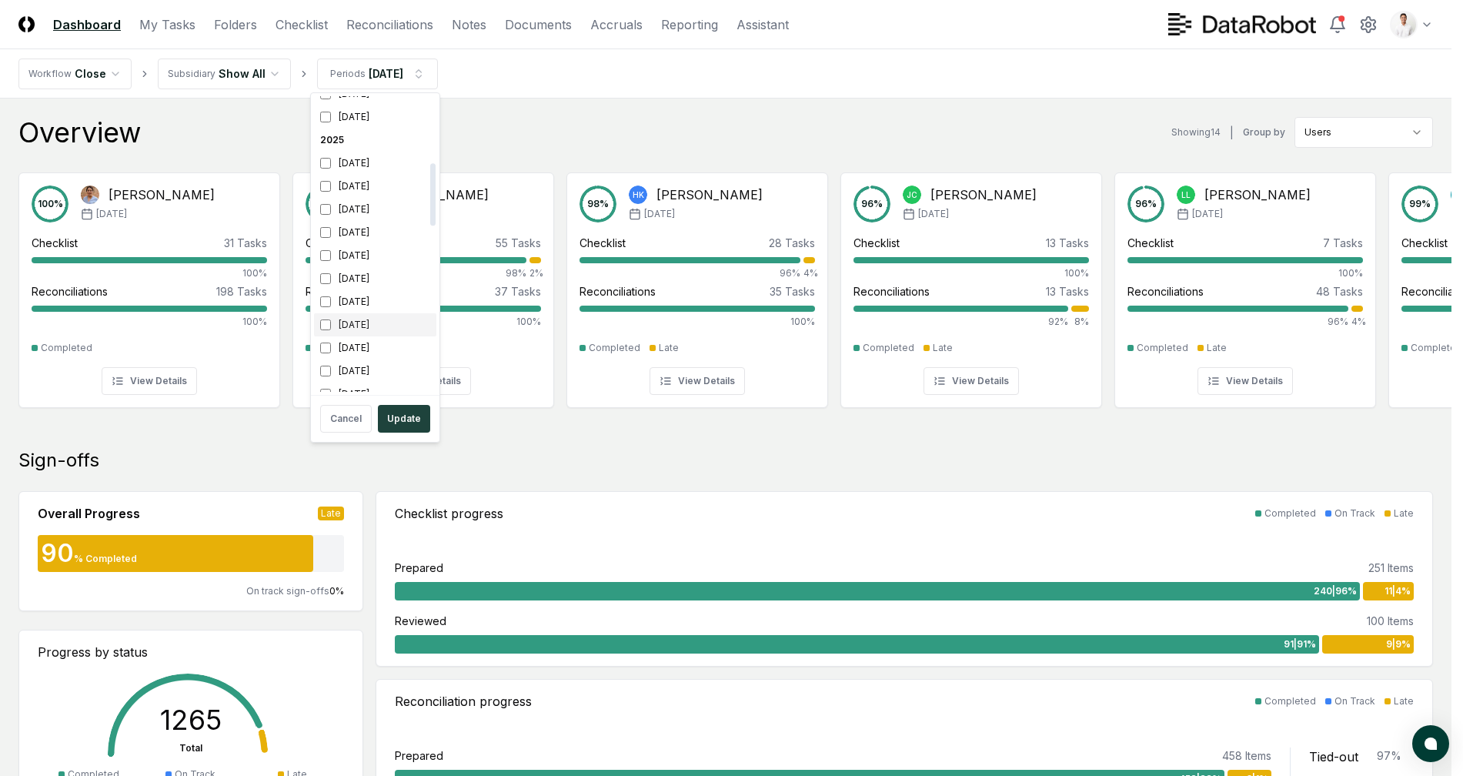
scroll to position [340, 0]
click at [355, 137] on div "[DATE]" at bounding box center [375, 136] width 122 height 23
click at [356, 158] on div "[DATE]" at bounding box center [375, 159] width 122 height 23
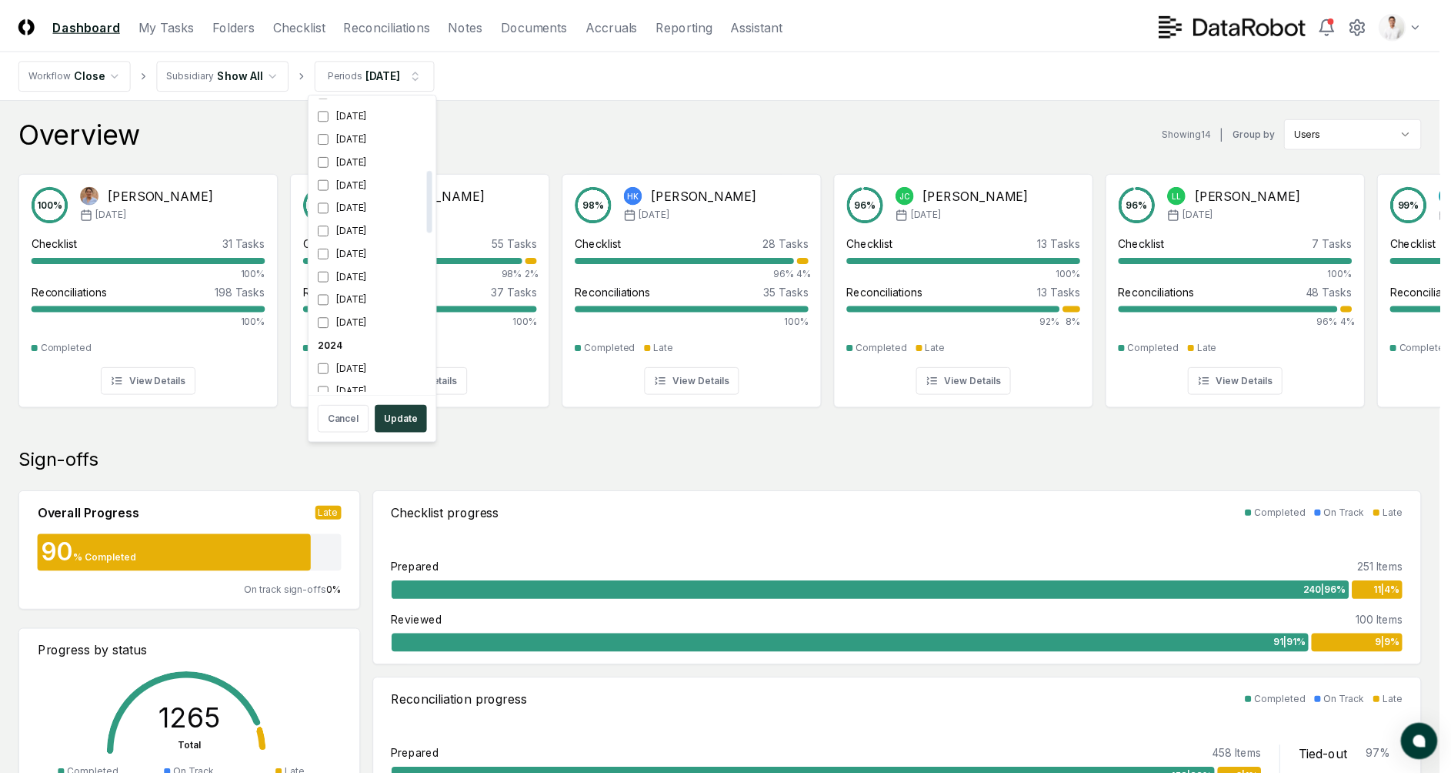
scroll to position [351, 0]
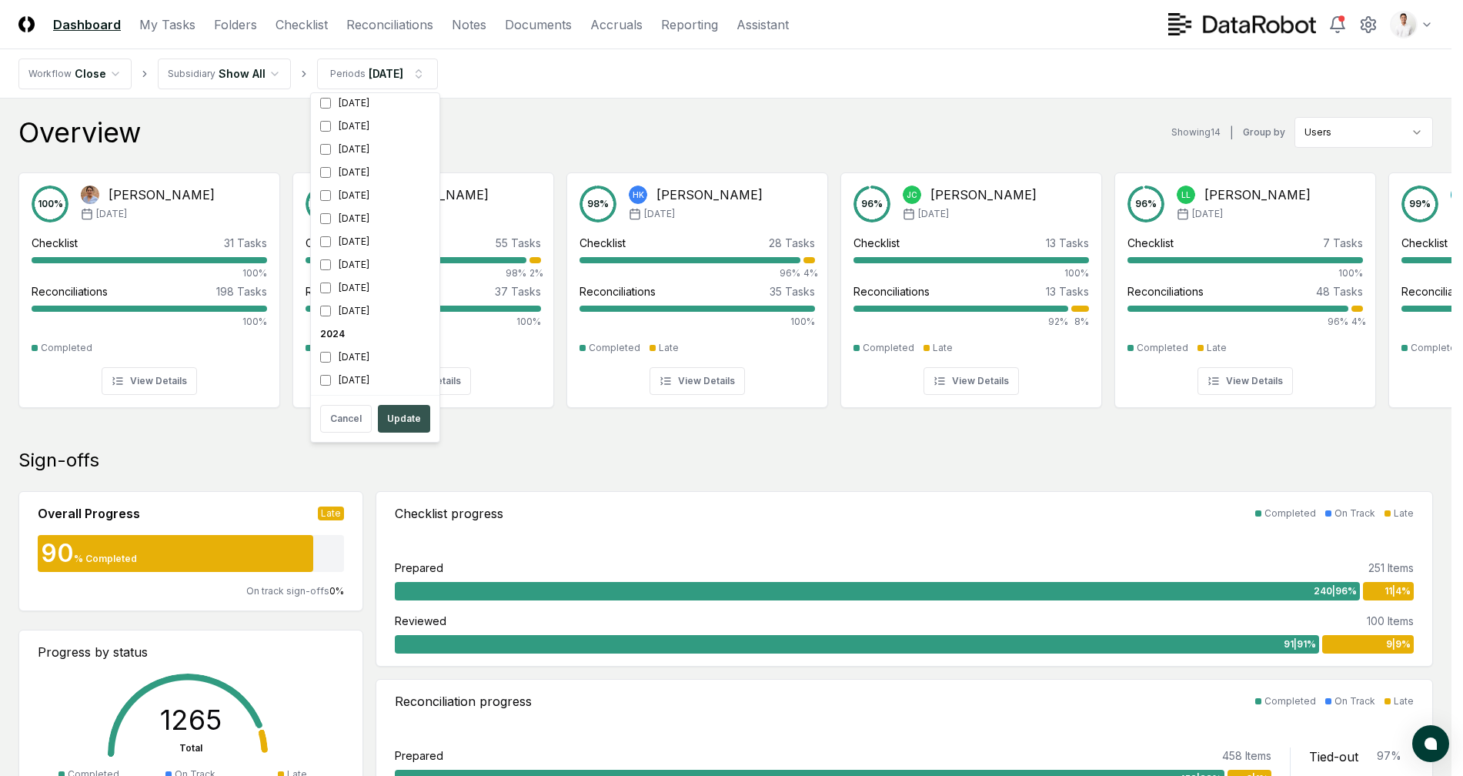
click at [411, 419] on button "Update" at bounding box center [404, 419] width 52 height 28
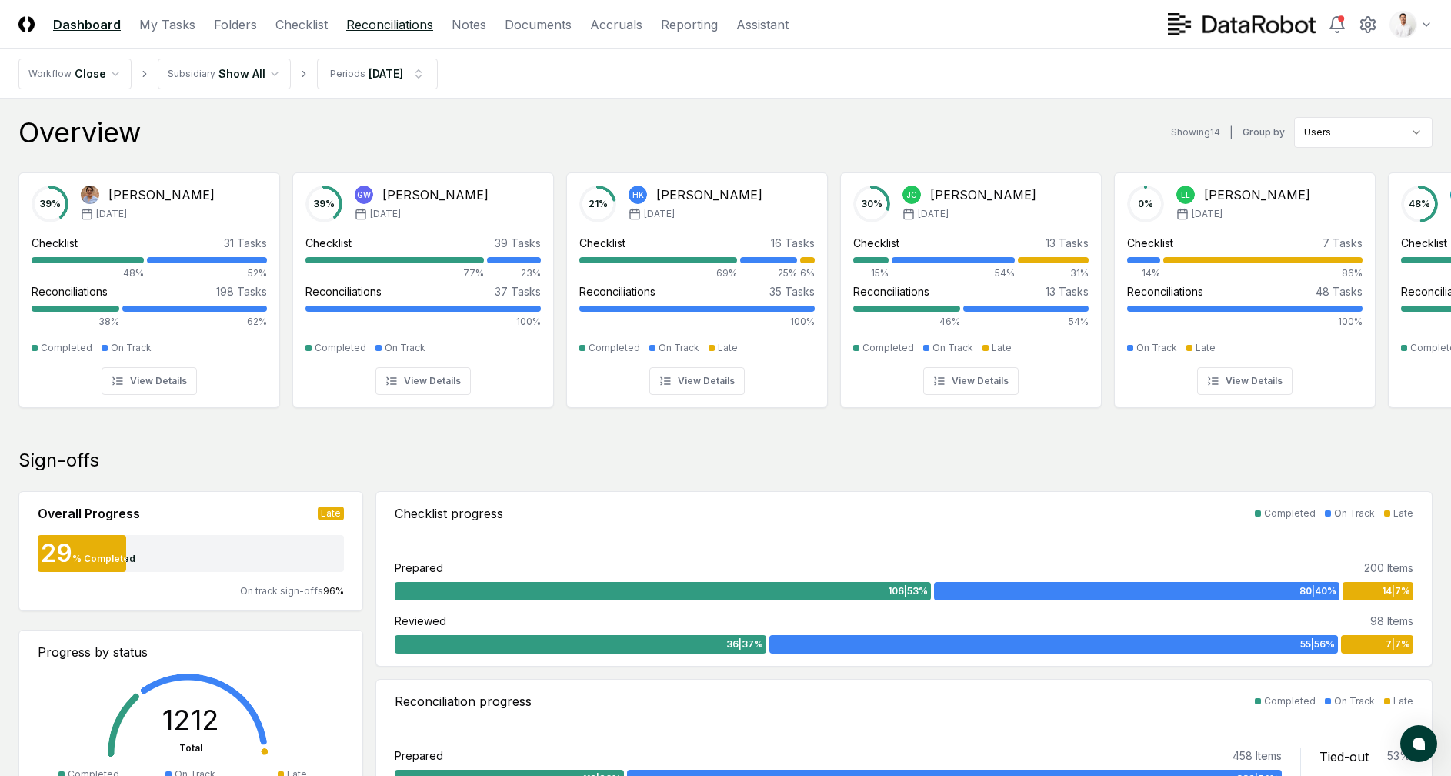
click at [382, 20] on link "Reconciliations" at bounding box center [389, 24] width 87 height 18
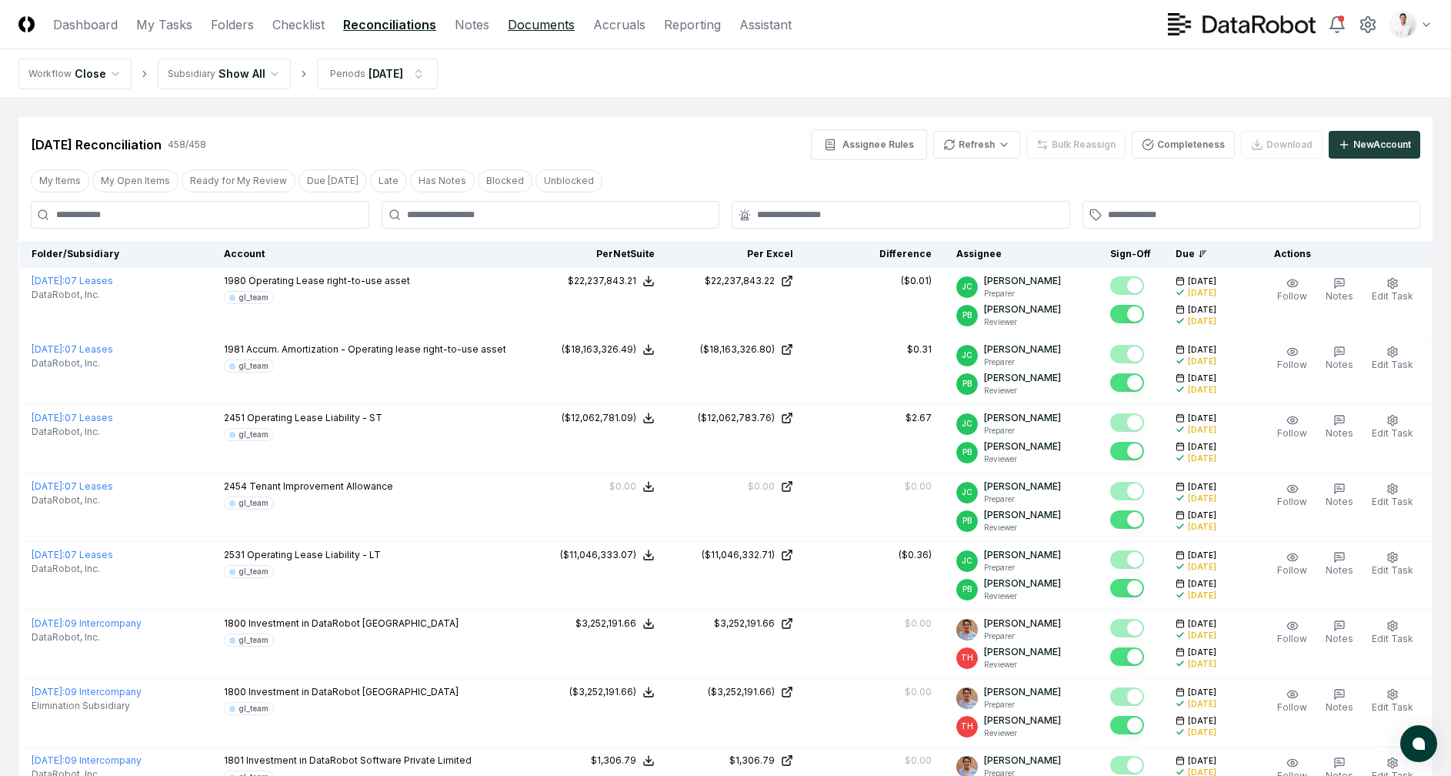
click at [523, 16] on link "Documents" at bounding box center [541, 24] width 67 height 18
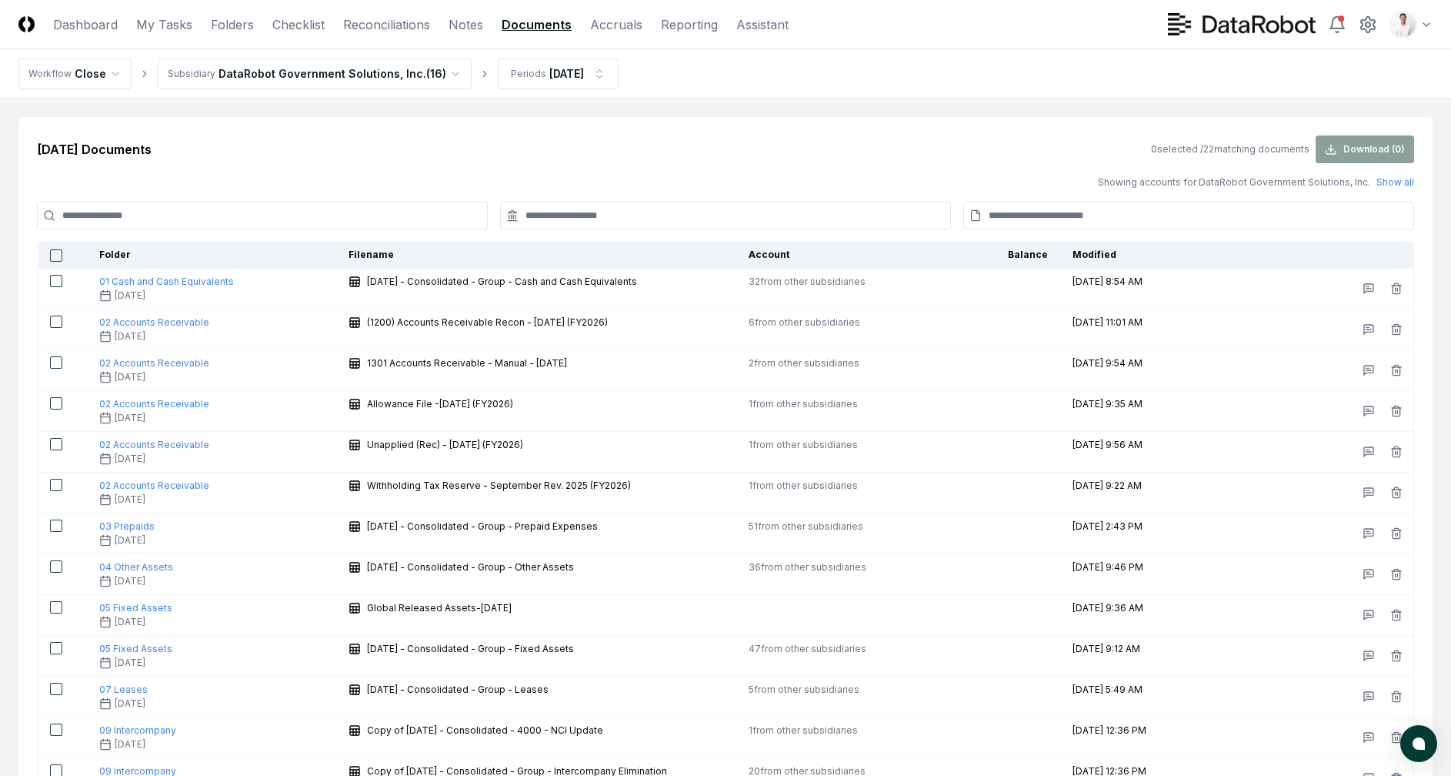
click at [442, 234] on div "[DATE] Documents 0 selected / 22 matching documents Download ( 0 ) Showing acco…" at bounding box center [725, 655] width 1414 height 1076
click at [440, 227] on input at bounding box center [262, 216] width 451 height 28
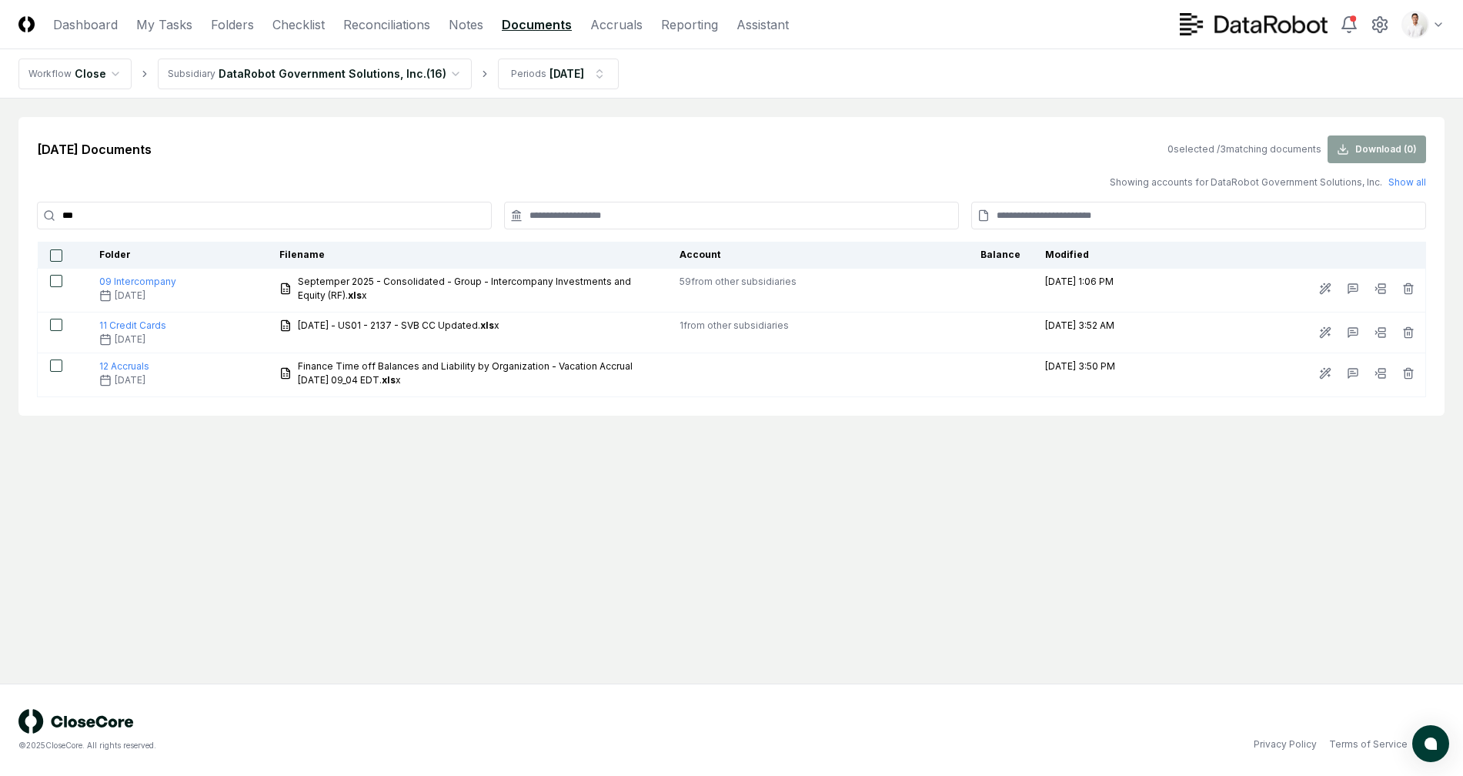
type input "****"
click at [57, 248] on th at bounding box center [62, 255] width 49 height 27
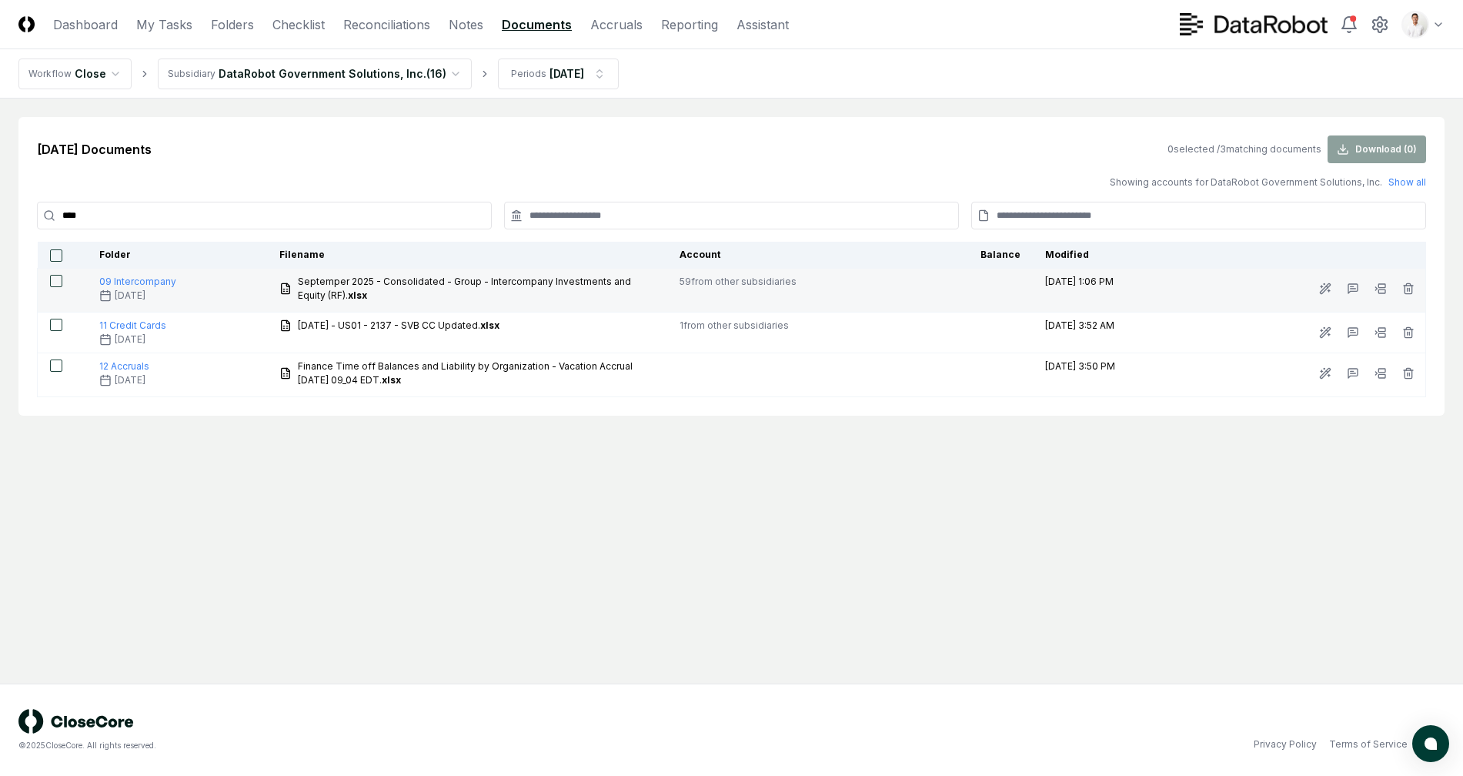
click at [58, 278] on button "button" at bounding box center [56, 281] width 12 height 12
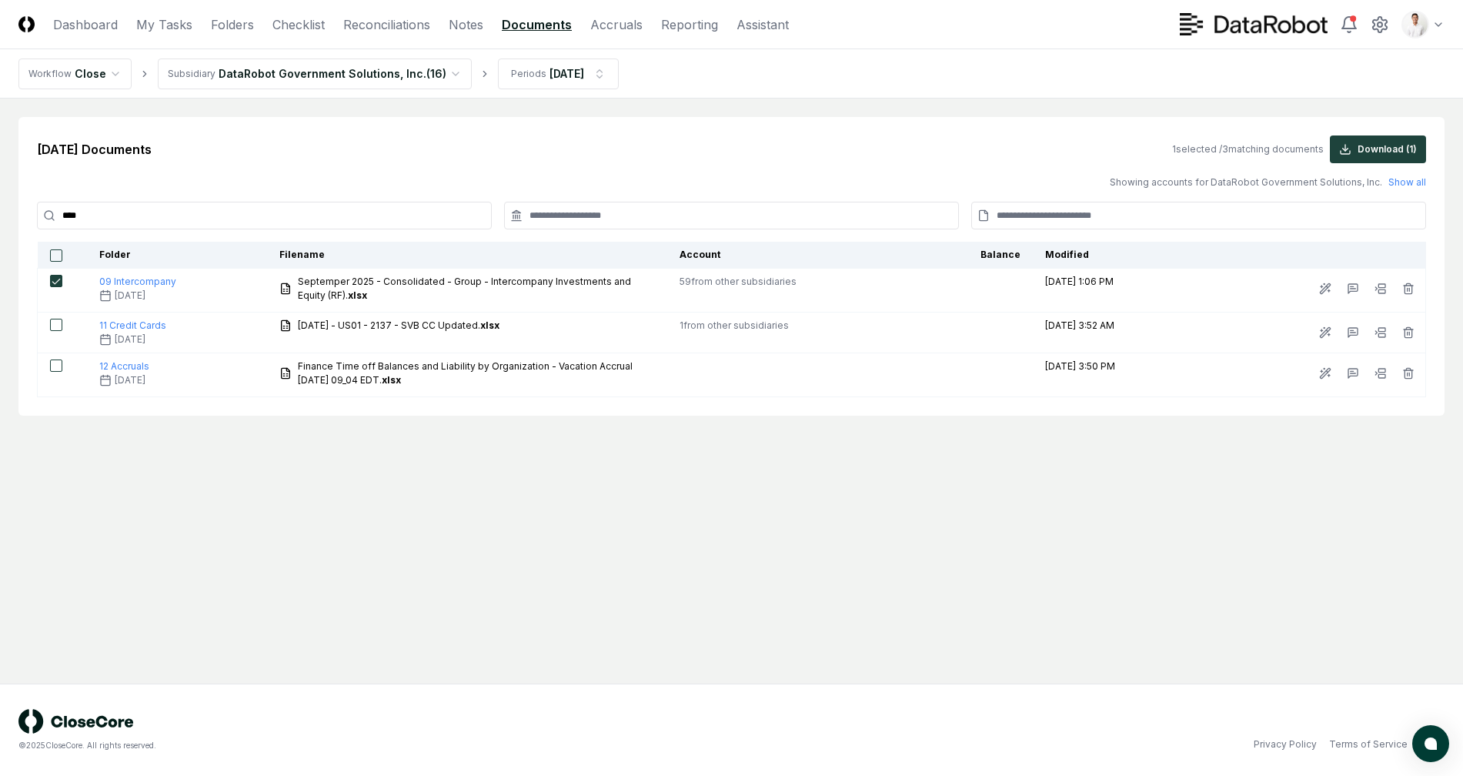
click at [51, 256] on button "button" at bounding box center [56, 255] width 12 height 12
click at [1383, 147] on button "Download ( 3 )" at bounding box center [1376, 149] width 98 height 28
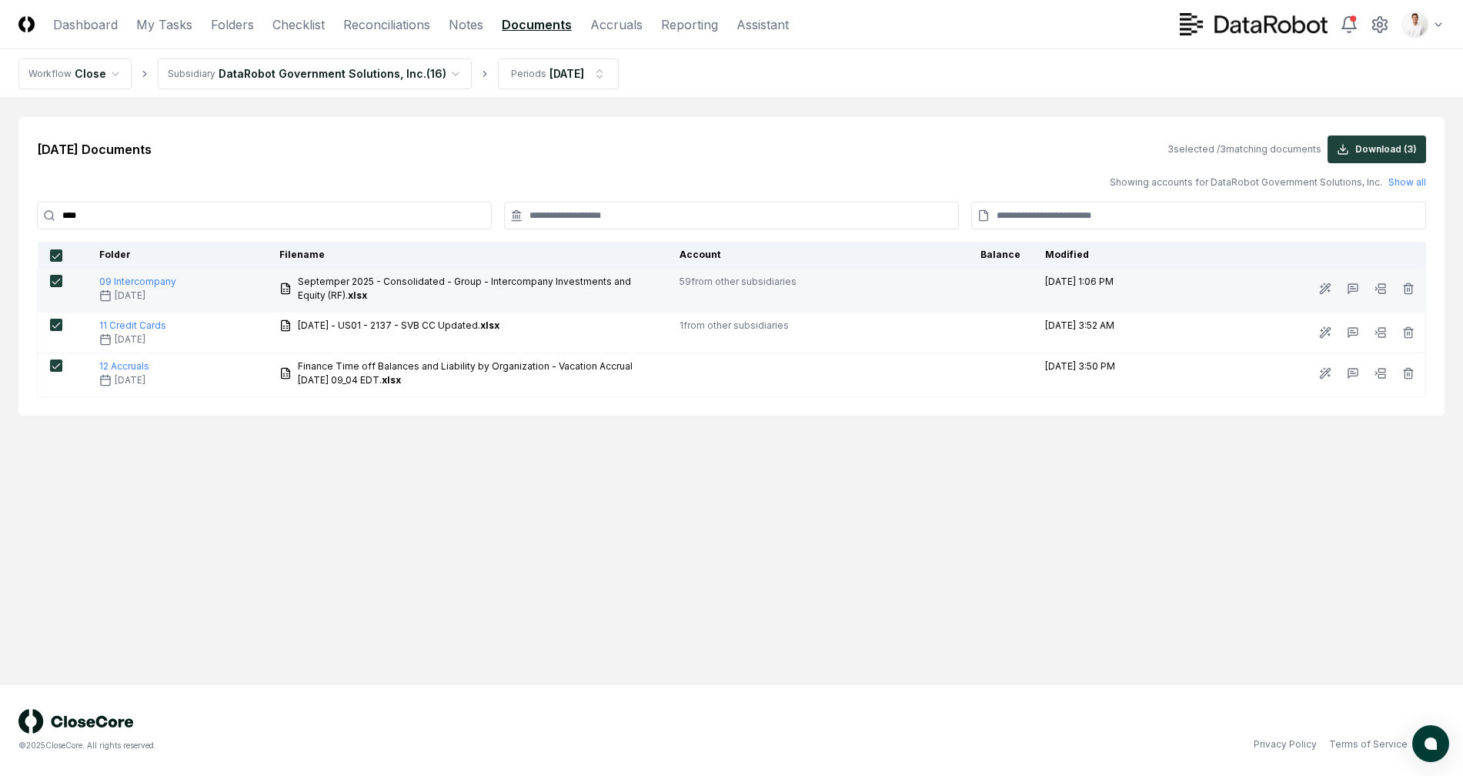
drag, startPoint x: 712, startPoint y: 285, endPoint x: 838, endPoint y: 282, distance: 126.2
click at [838, 282] on div "59 from other subsidiaries" at bounding box center [792, 282] width 227 height 14
drag, startPoint x: 838, startPoint y: 282, endPoint x: 686, endPoint y: 281, distance: 151.6
click at [686, 281] on td "59 from other subsidiaries" at bounding box center [793, 291] width 252 height 44
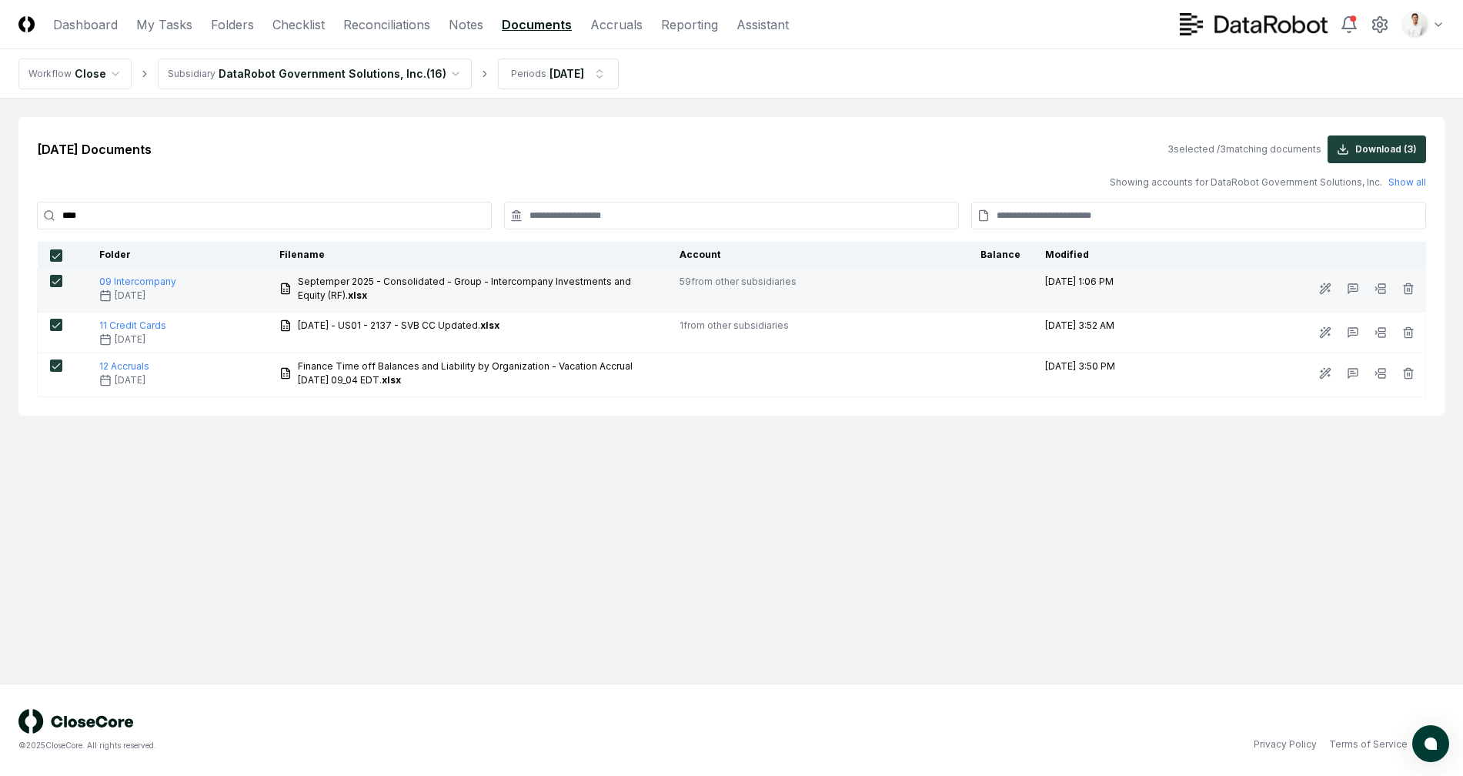
click at [686, 281] on td "59 from other subsidiaries" at bounding box center [793, 291] width 252 height 44
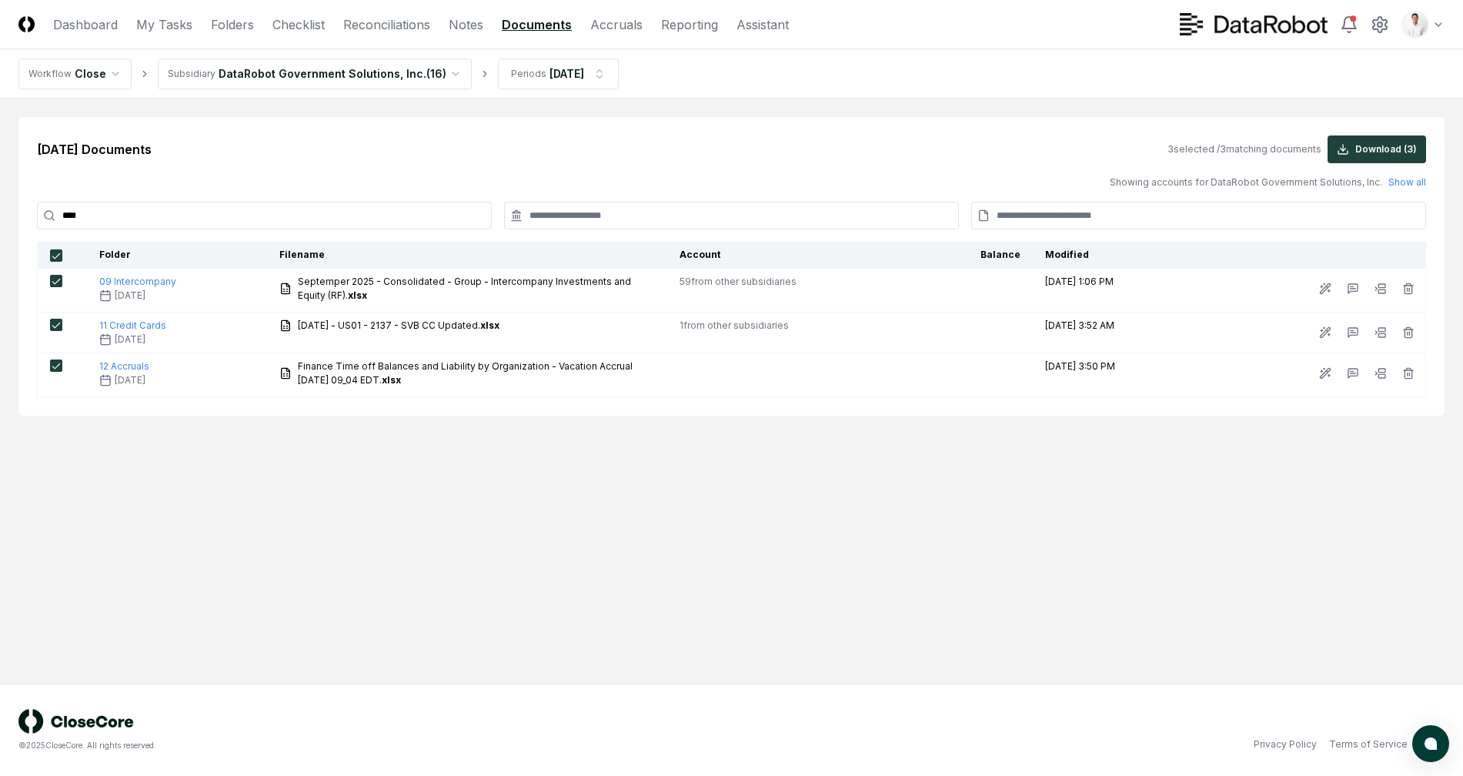
click at [836, 132] on div "[DATE] Documents 3 selected / 3 matching documents Download ( 3 ) Showing accou…" at bounding box center [731, 266] width 1426 height 299
click at [580, 155] on div "[DATE] Documents 3 selected / 3 matching documents Download ( 3 )" at bounding box center [731, 149] width 1389 height 28
